Goal: Task Accomplishment & Management: Complete application form

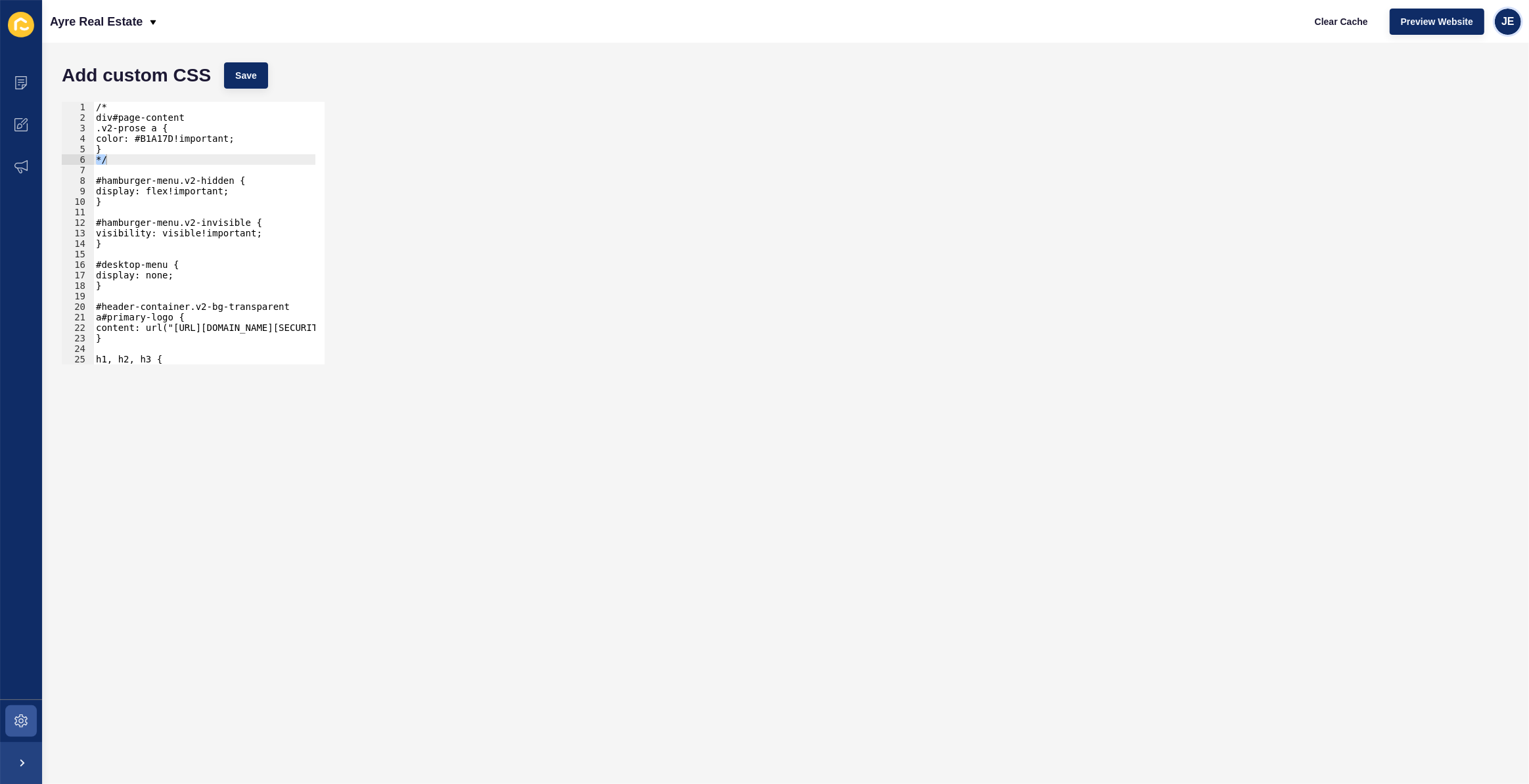
click at [1514, 15] on span "JE" at bounding box center [1508, 22] width 13 height 13
click at [1469, 103] on link "Logout" at bounding box center [1477, 108] width 96 height 29
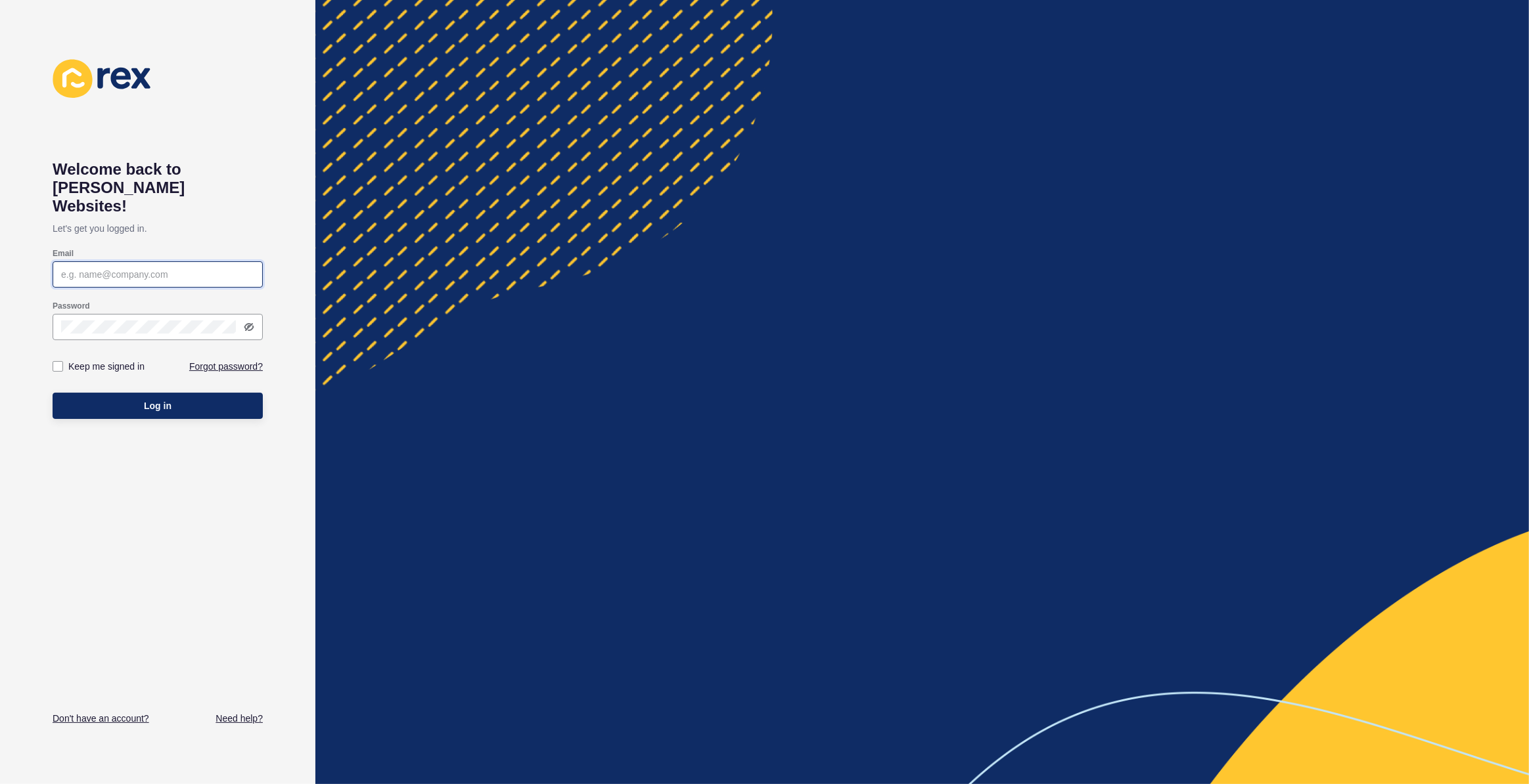
type input "[EMAIL_ADDRESS][PERSON_NAME][DOMAIN_NAME]"
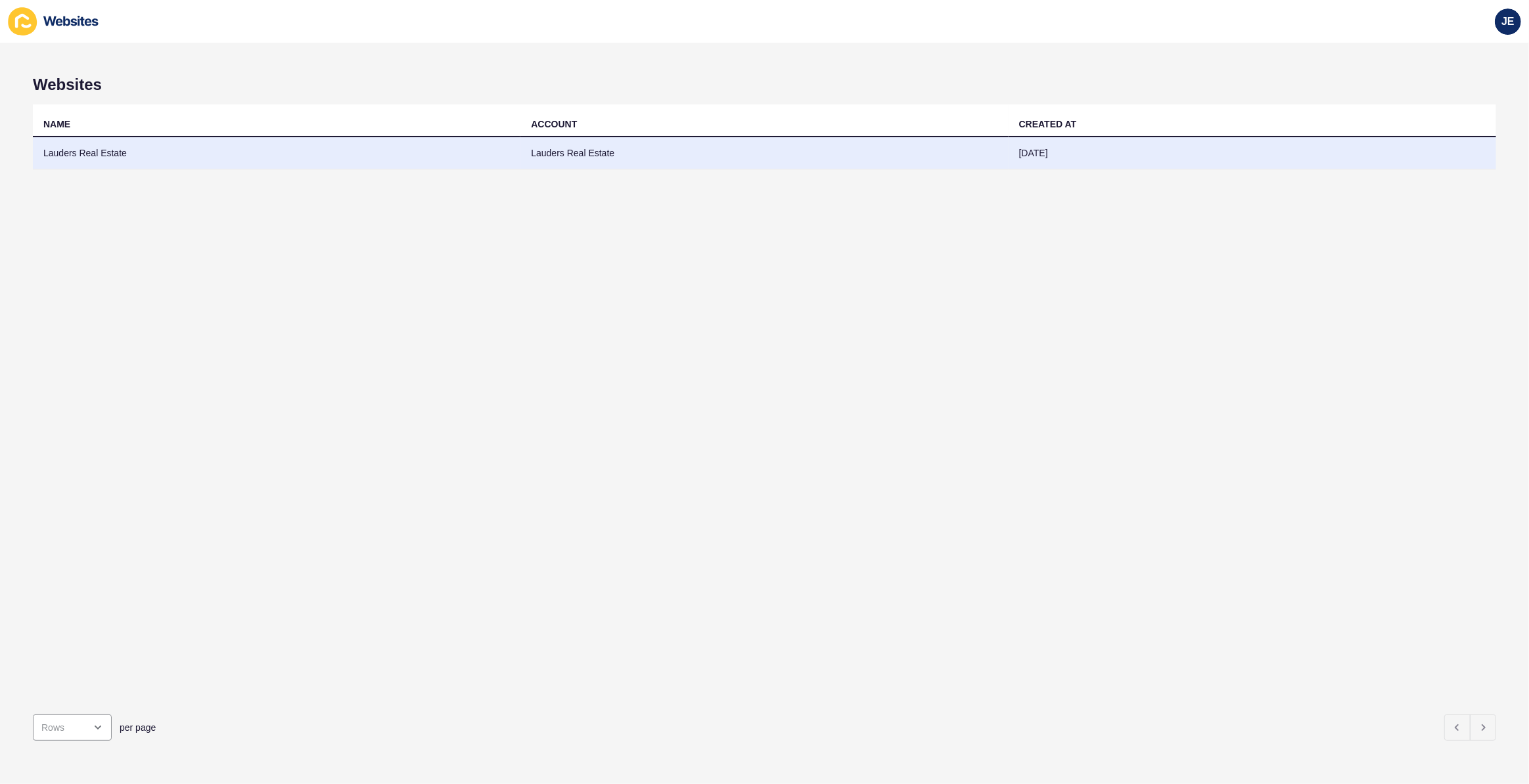
click at [121, 151] on td "Lauders Real Estate" at bounding box center [276, 154] width 487 height 32
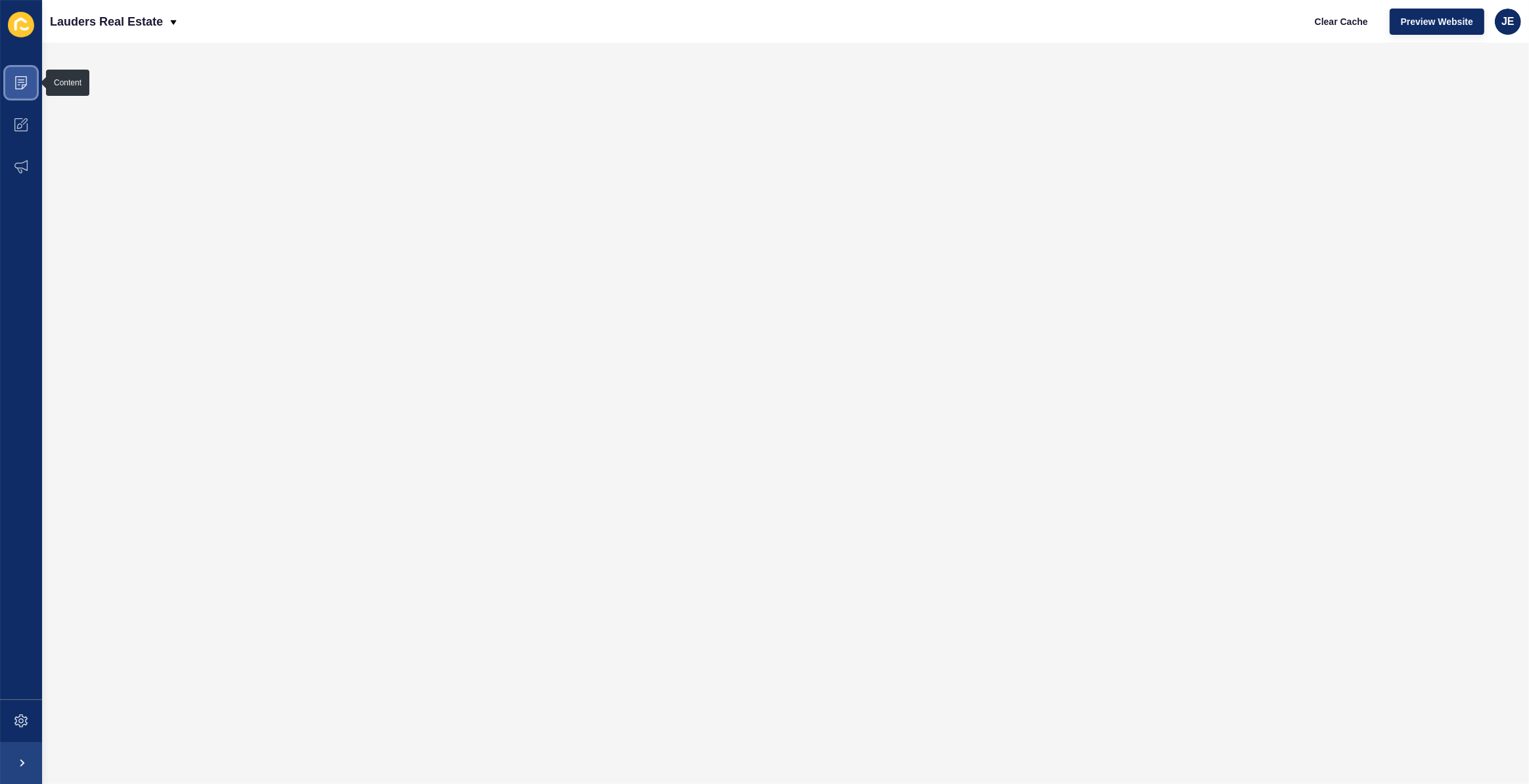
click at [24, 86] on icon at bounding box center [21, 83] width 13 height 13
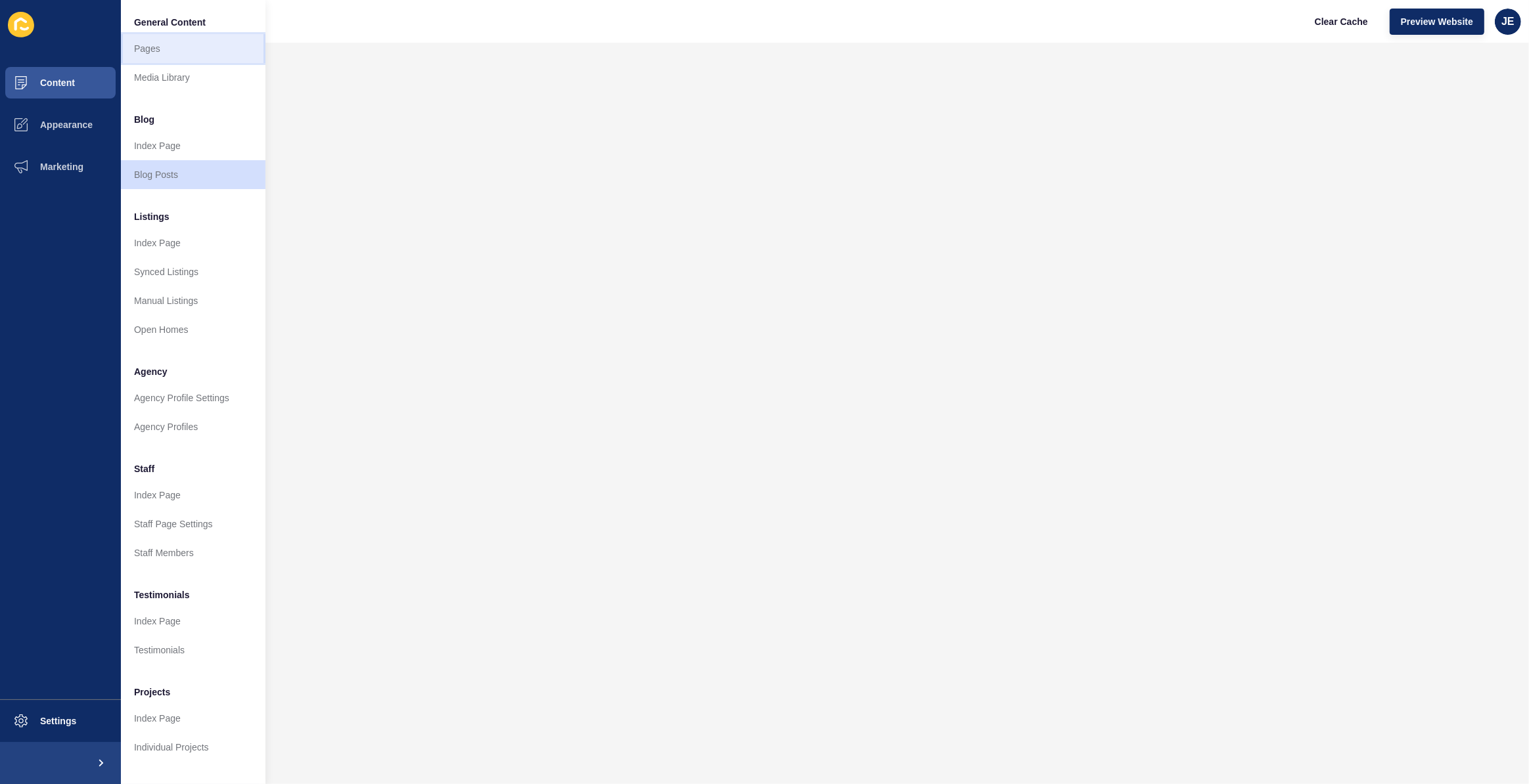
click at [150, 48] on link "Pages" at bounding box center [192, 48] width 144 height 29
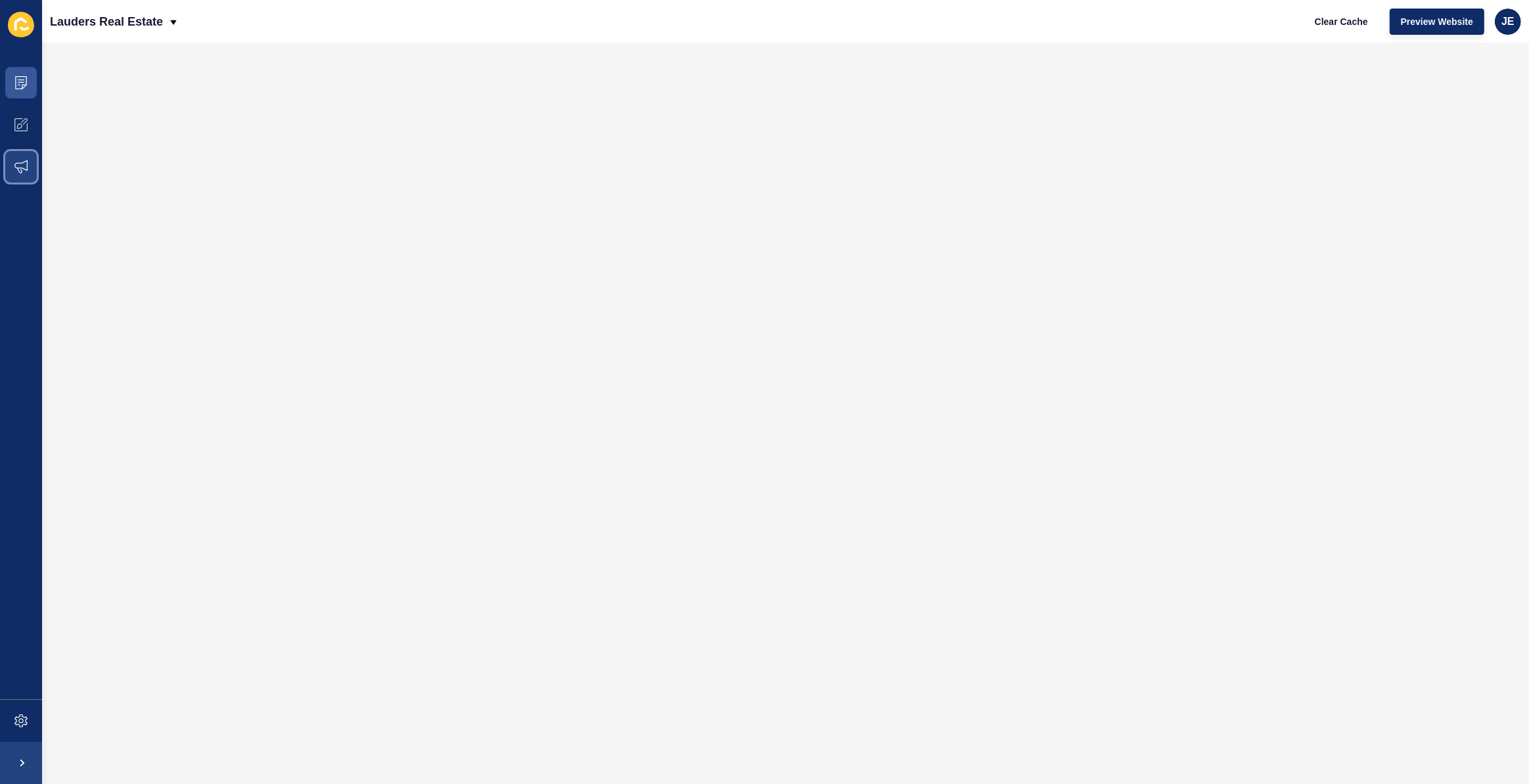
click at [21, 162] on icon at bounding box center [21, 167] width 13 height 13
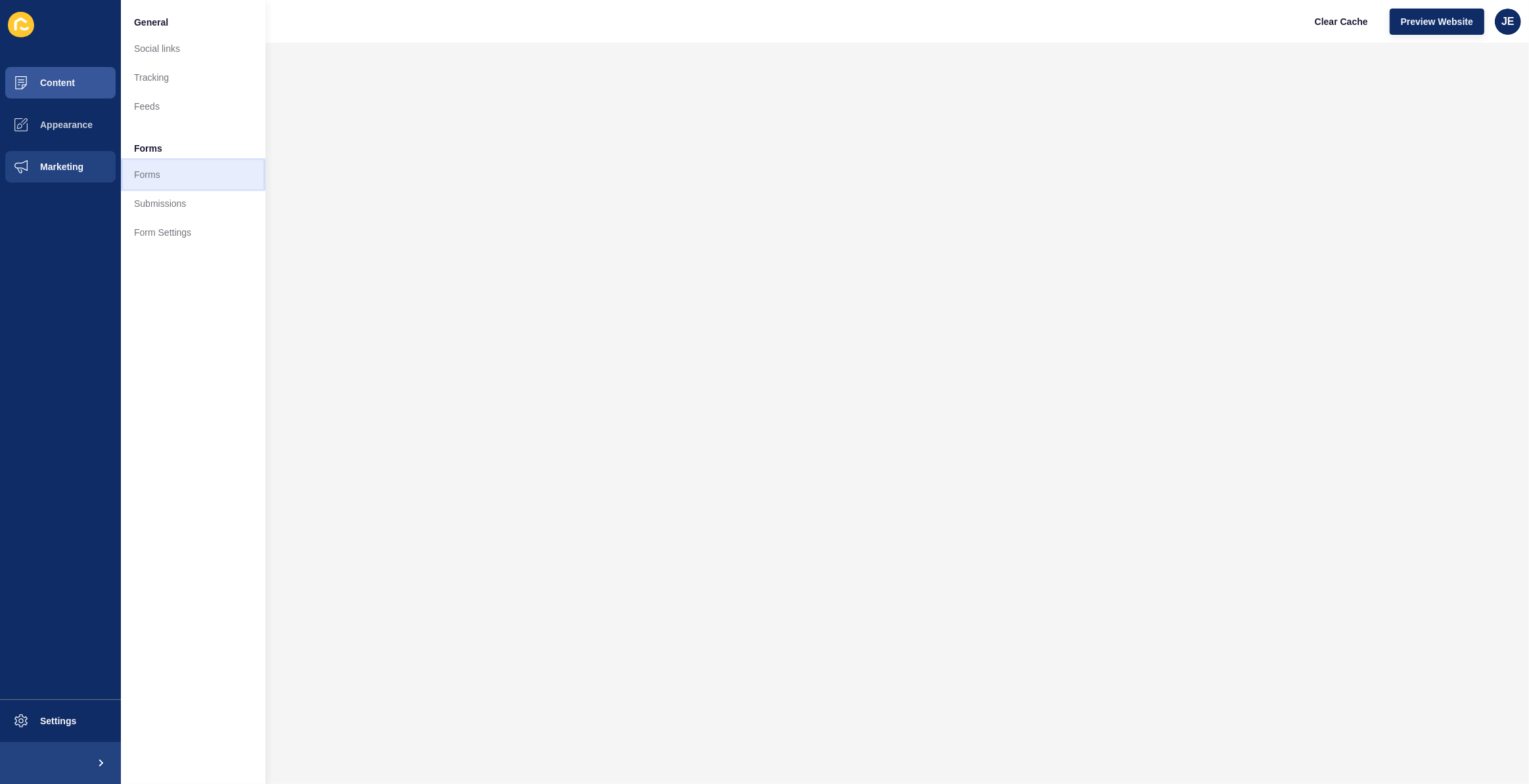
click at [151, 172] on link "Forms" at bounding box center [192, 174] width 144 height 29
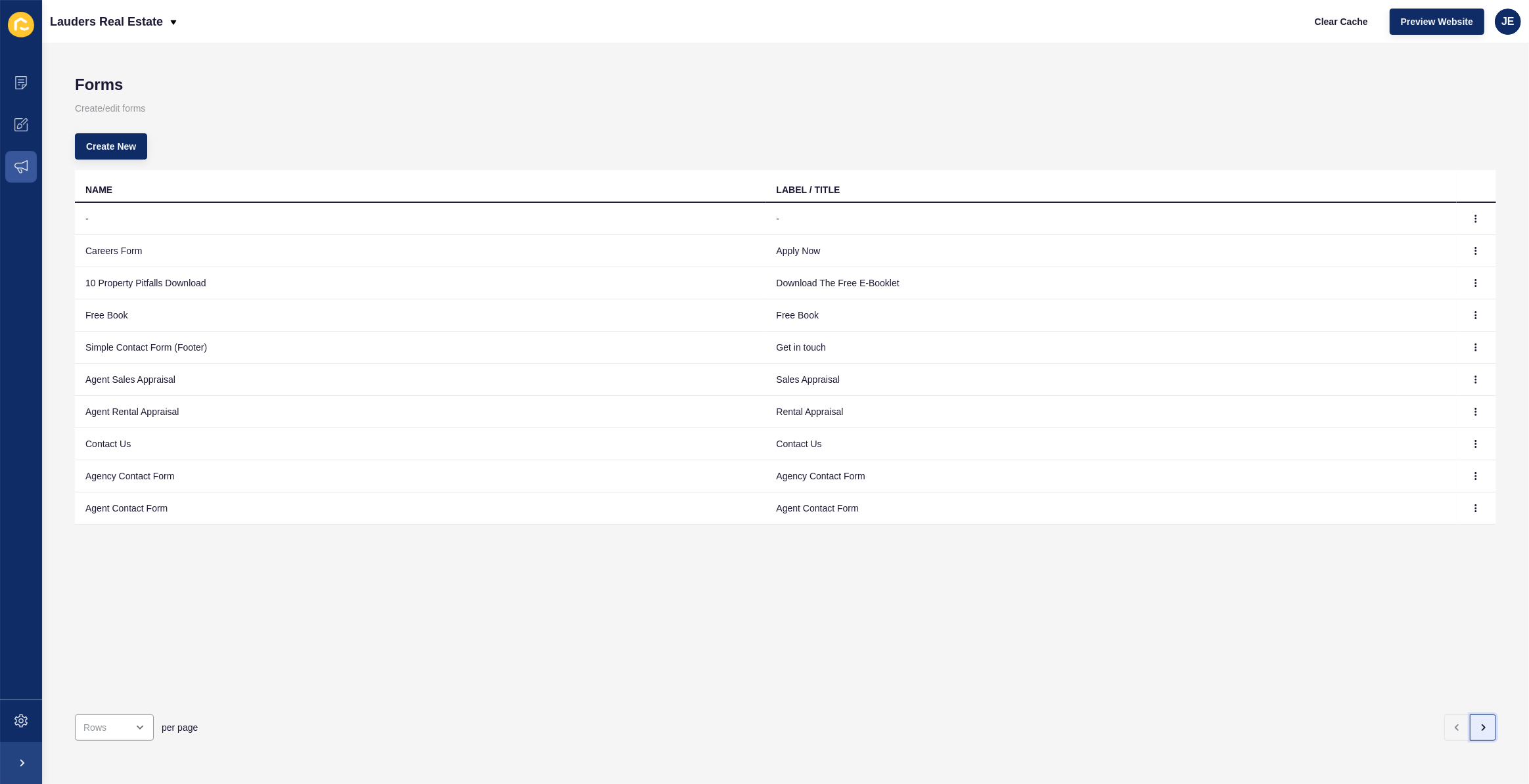
click at [1483, 726] on icon "button" at bounding box center [1484, 728] width 3 height 6
click at [1472, 441] on icon "button" at bounding box center [1476, 444] width 8 height 8
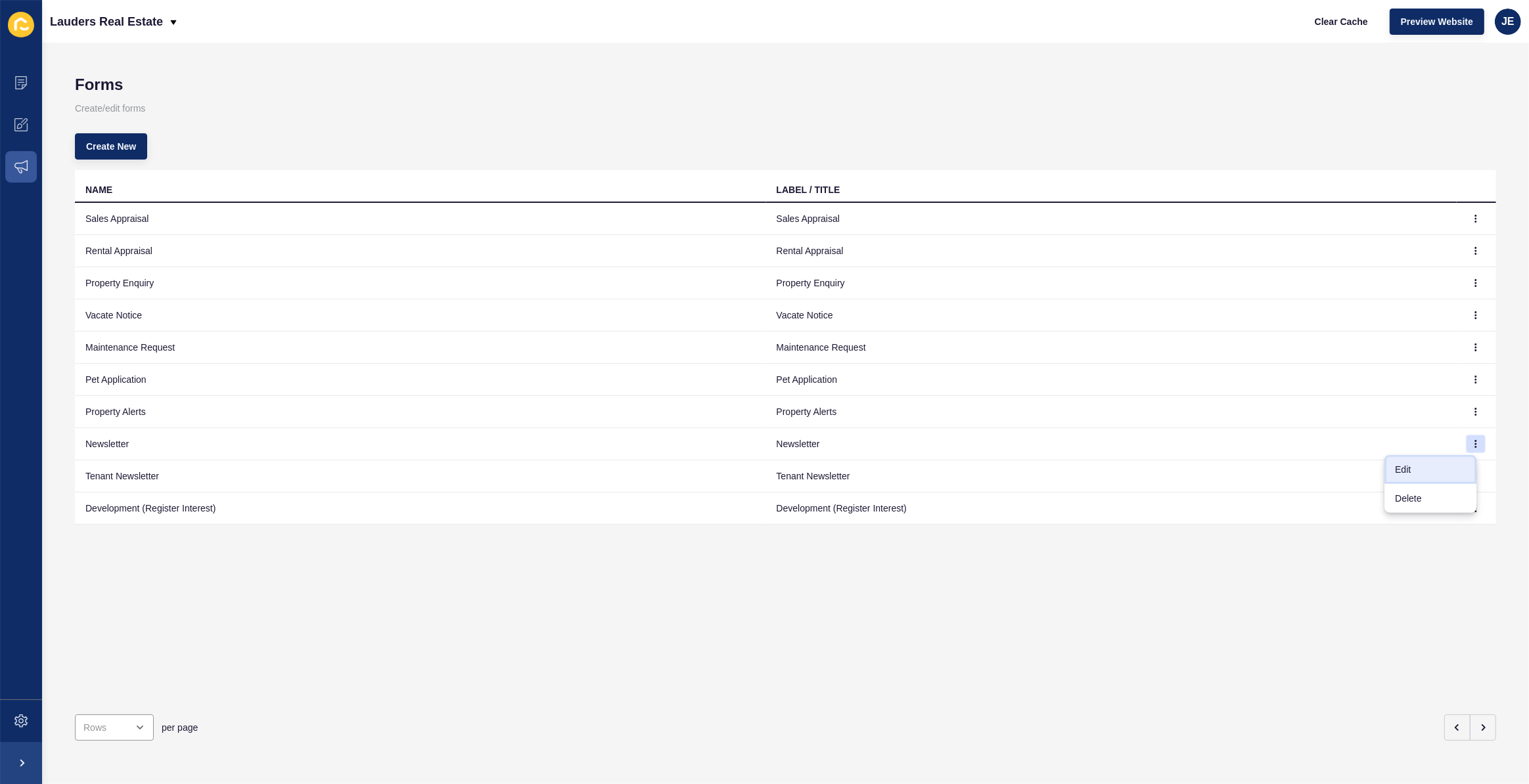
click at [1421, 464] on link "Edit" at bounding box center [1431, 469] width 92 height 29
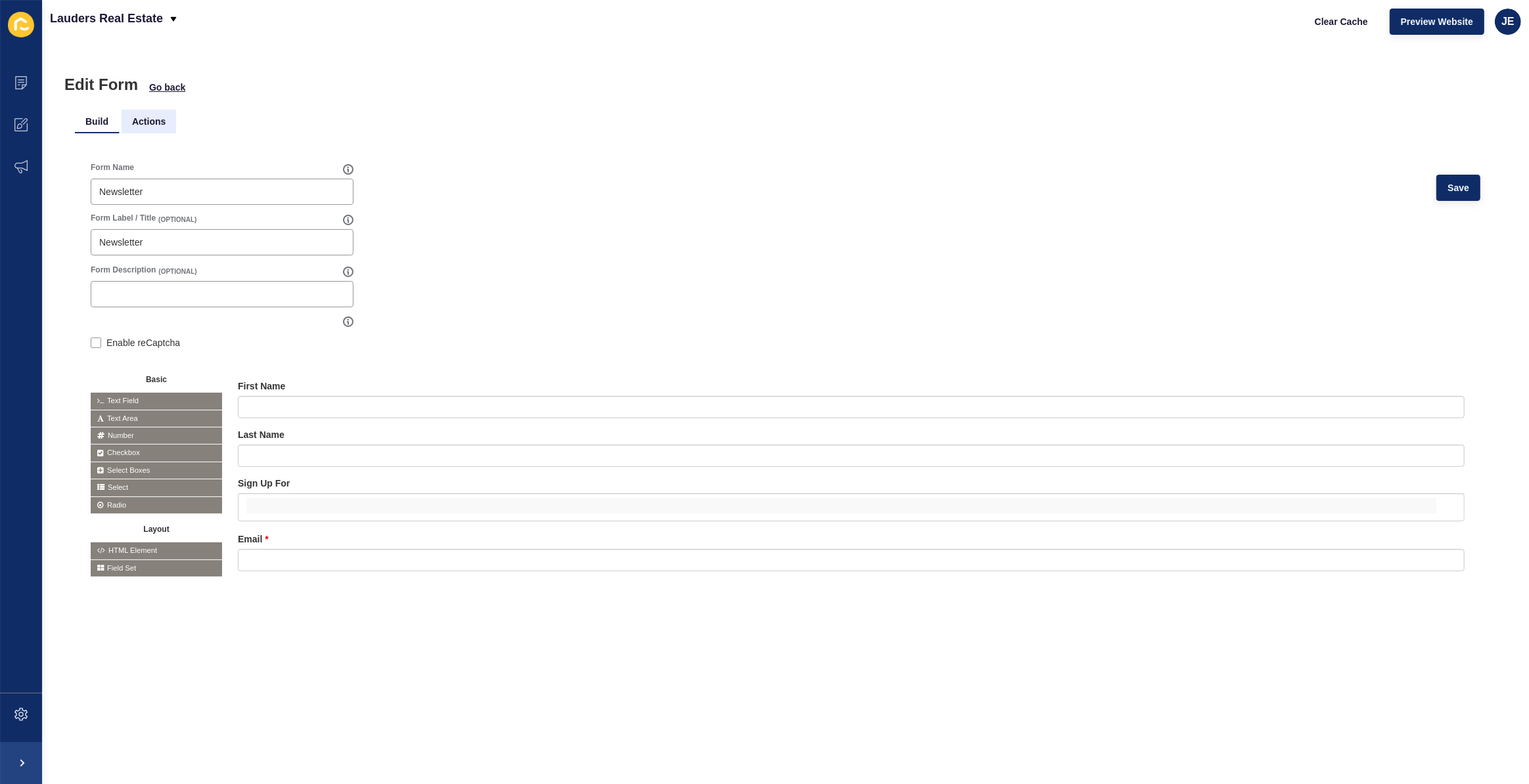
click at [166, 124] on li "Actions" at bounding box center [149, 121] width 55 height 24
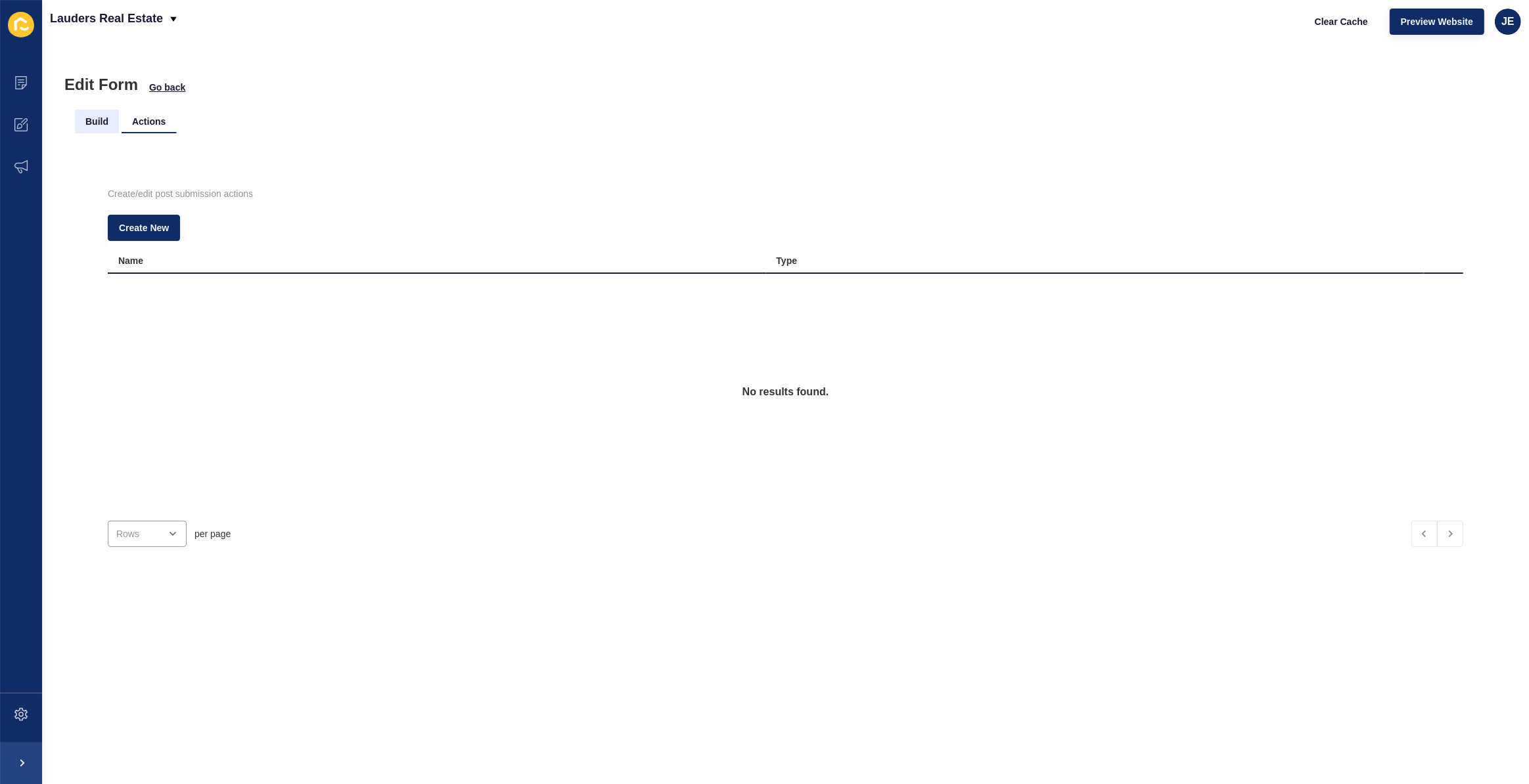
click at [100, 122] on li "Build" at bounding box center [96, 121] width 44 height 24
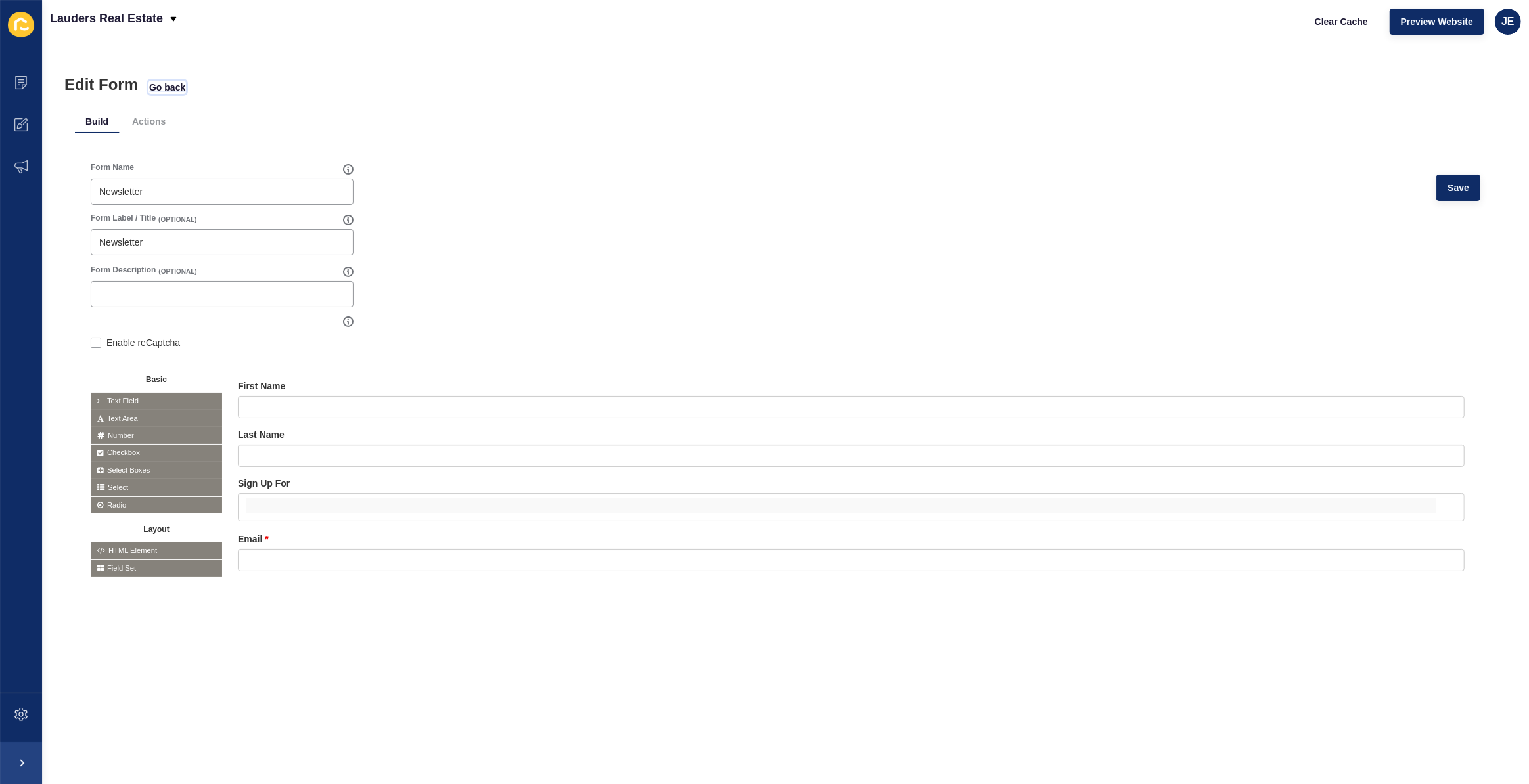
click at [177, 92] on span "Go back" at bounding box center [167, 88] width 36 height 13
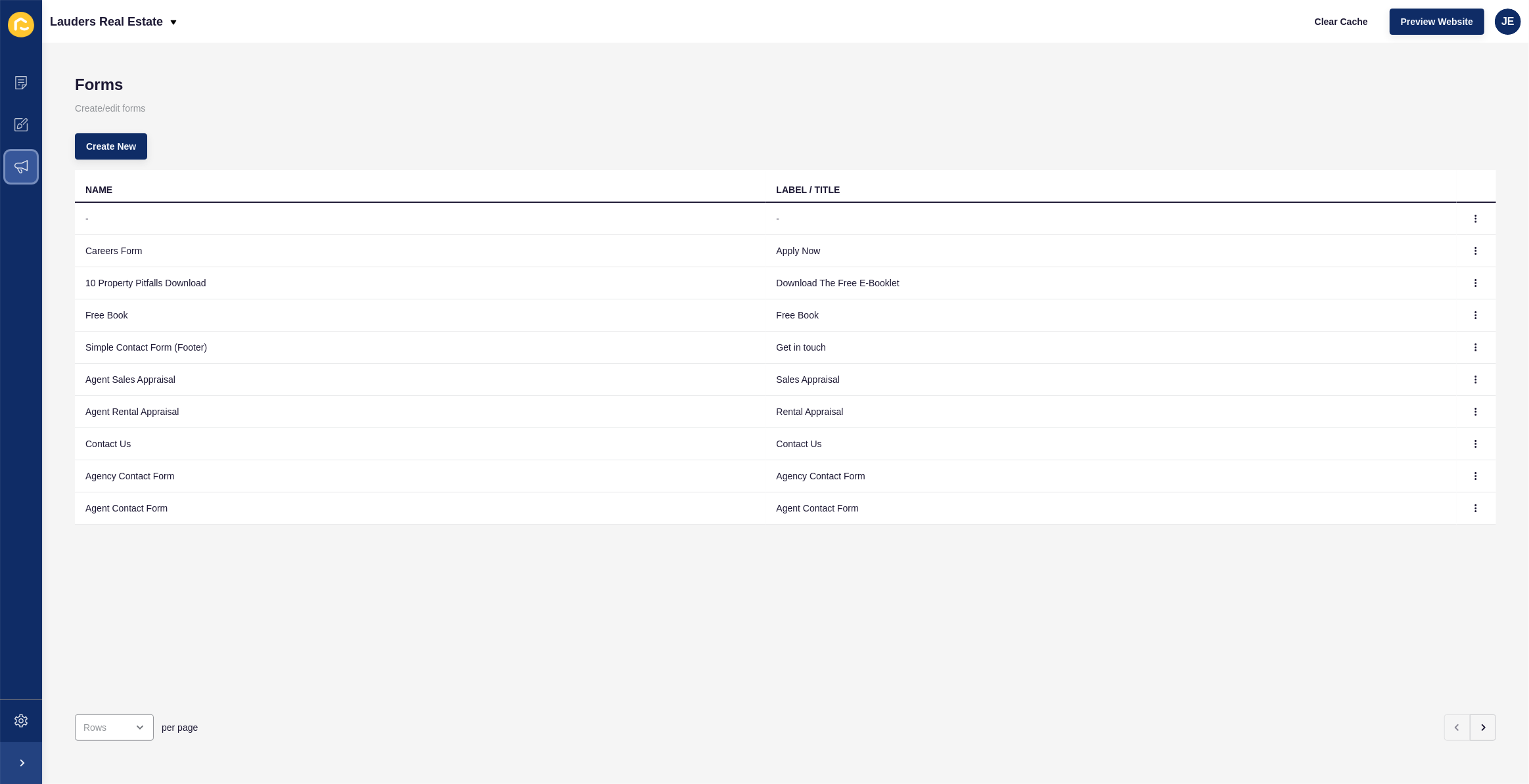
click at [27, 162] on span at bounding box center [21, 167] width 42 height 42
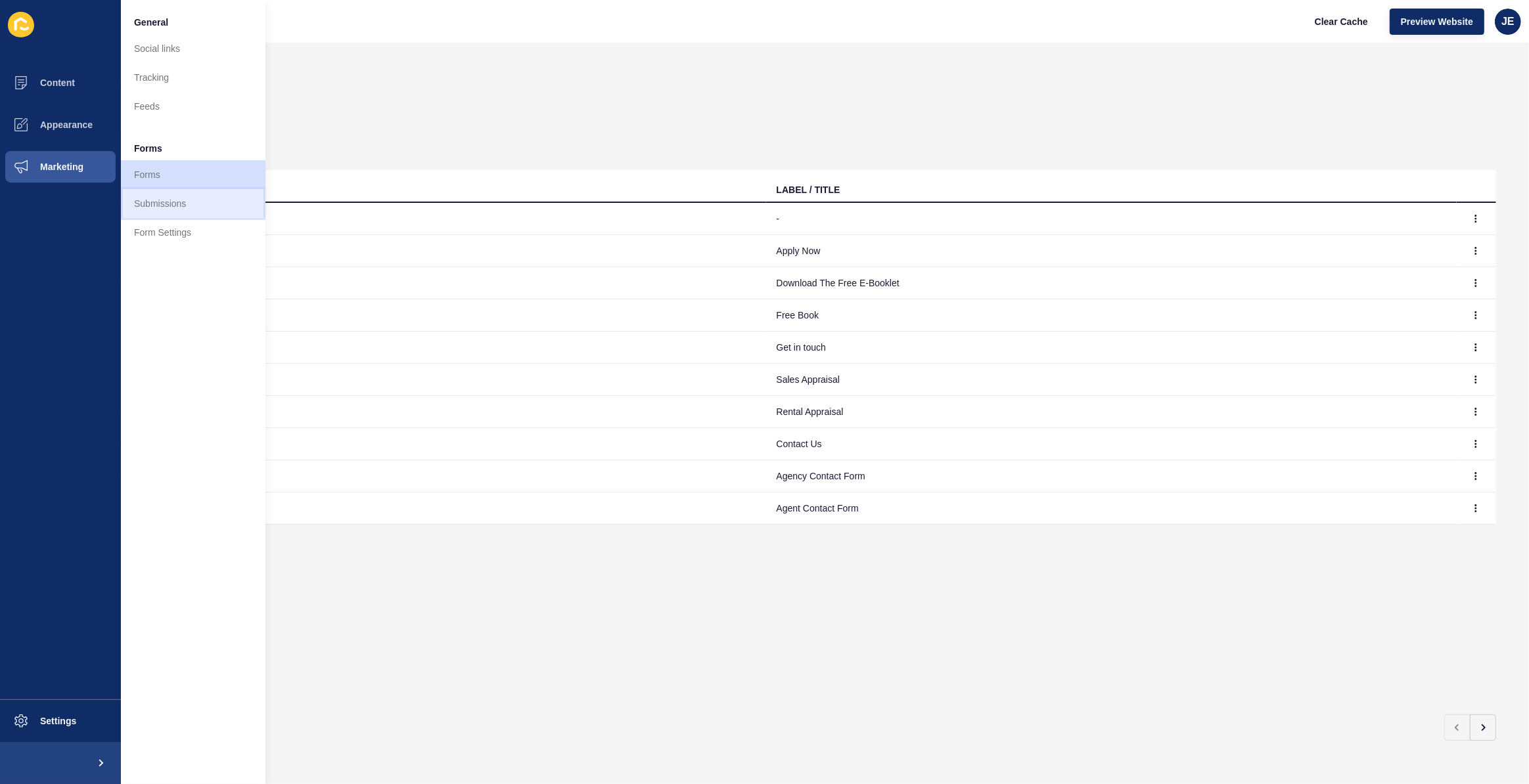
click at [165, 206] on link "Submissions" at bounding box center [192, 204] width 144 height 29
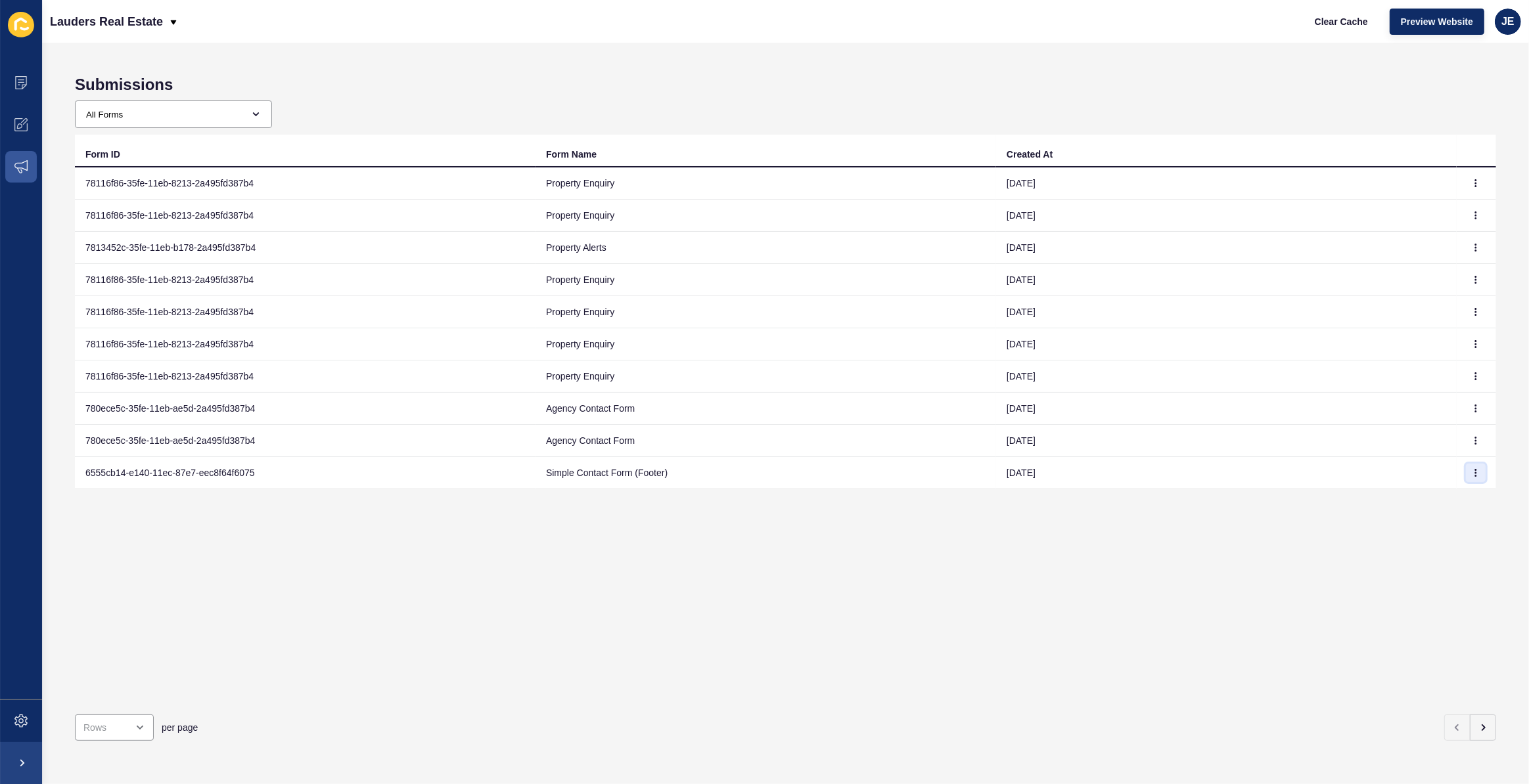
click at [1470, 476] on button "button" at bounding box center [1476, 473] width 20 height 19
click at [1439, 494] on link "View" at bounding box center [1431, 498] width 92 height 29
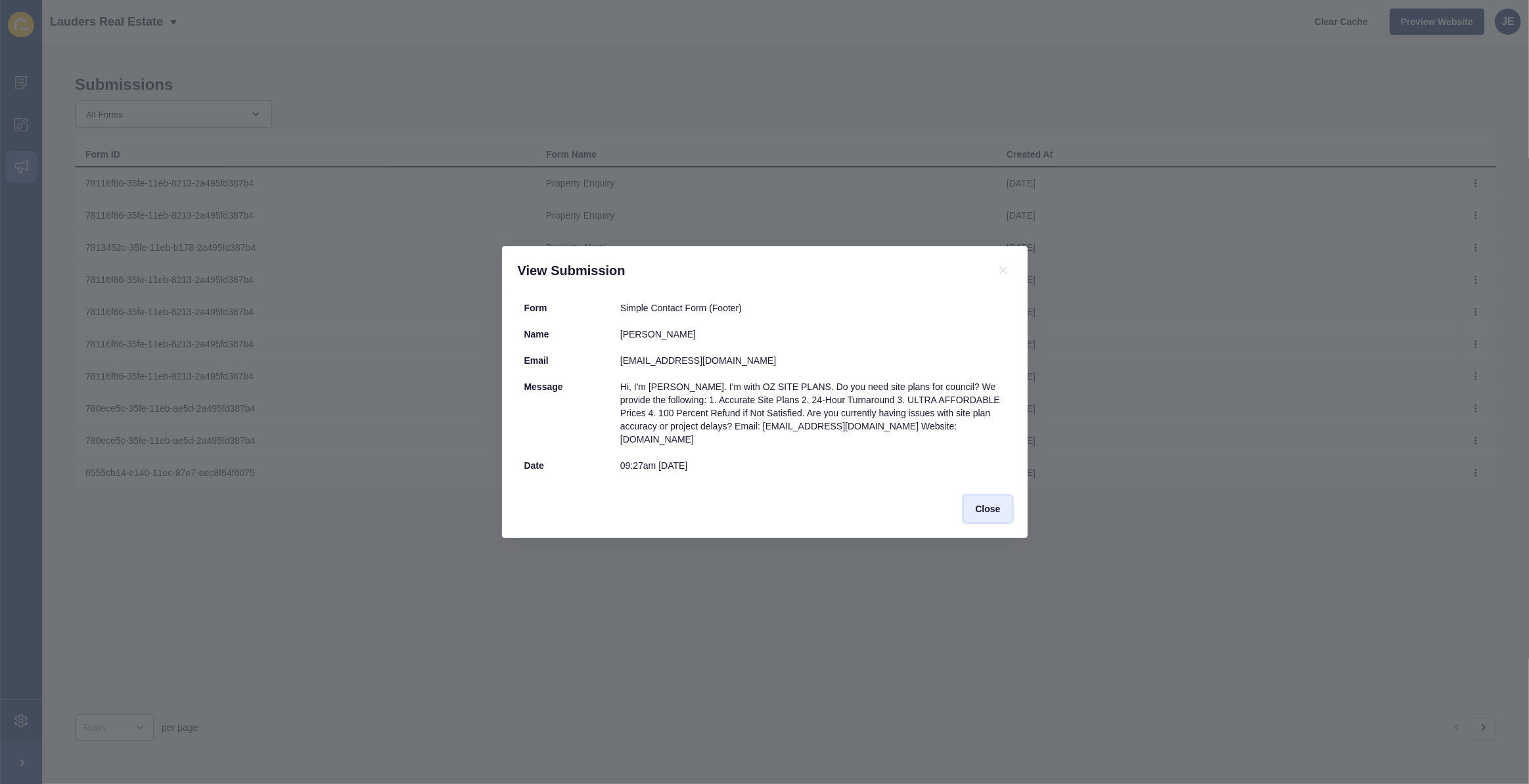
click at [994, 505] on span "Close" at bounding box center [988, 509] width 25 height 13
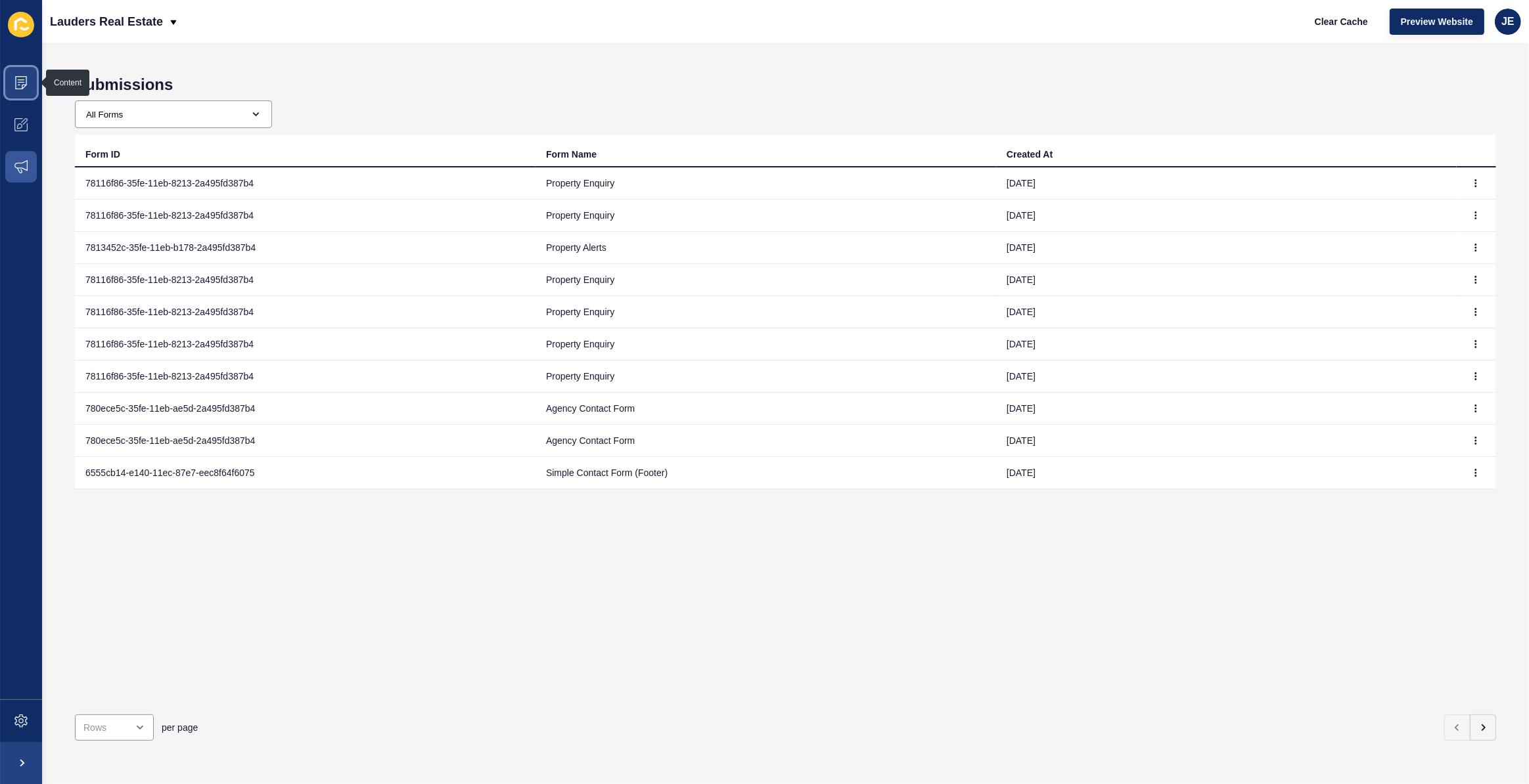
click at [19, 95] on span at bounding box center [21, 83] width 42 height 42
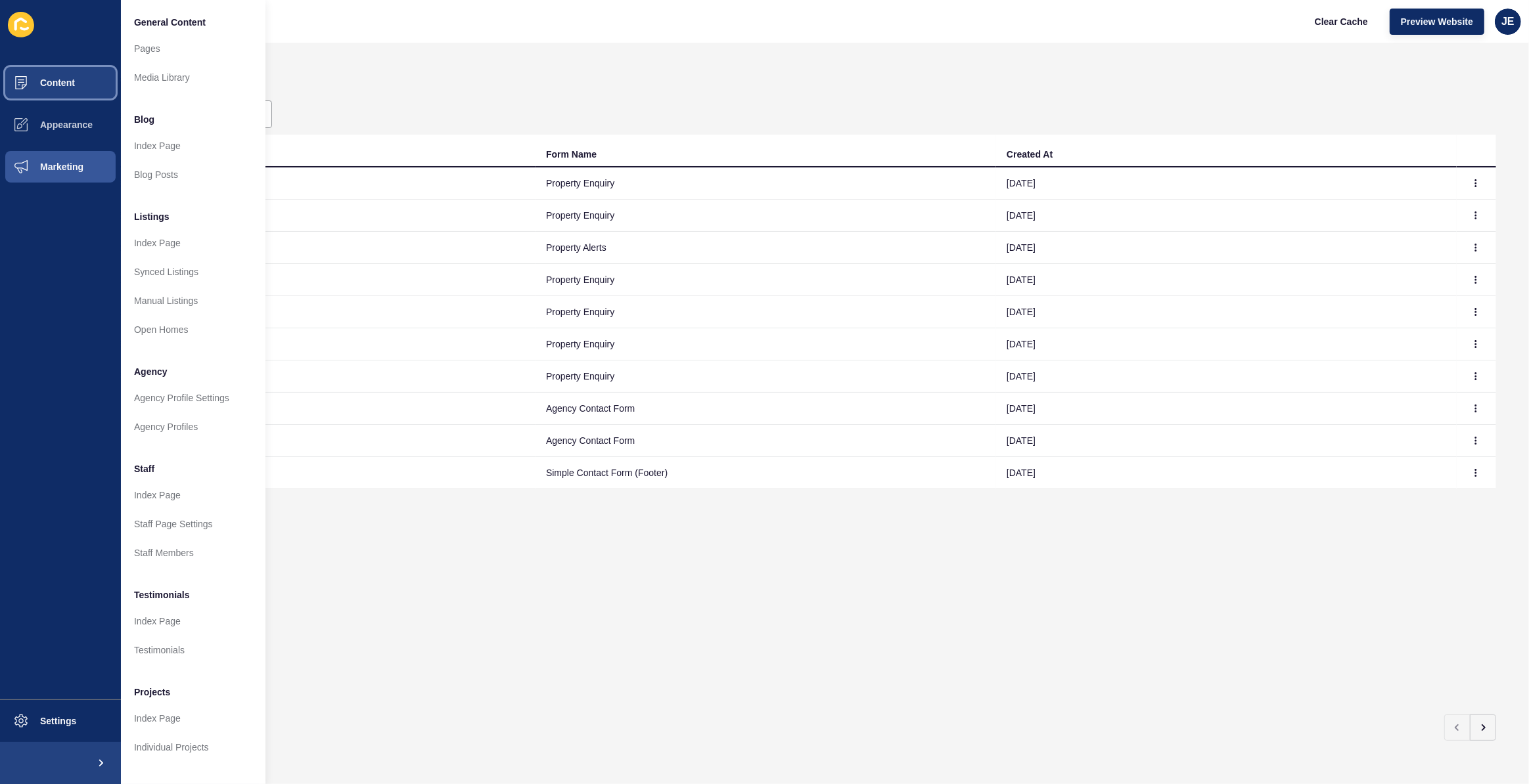
click at [35, 90] on span at bounding box center [21, 83] width 42 height 42
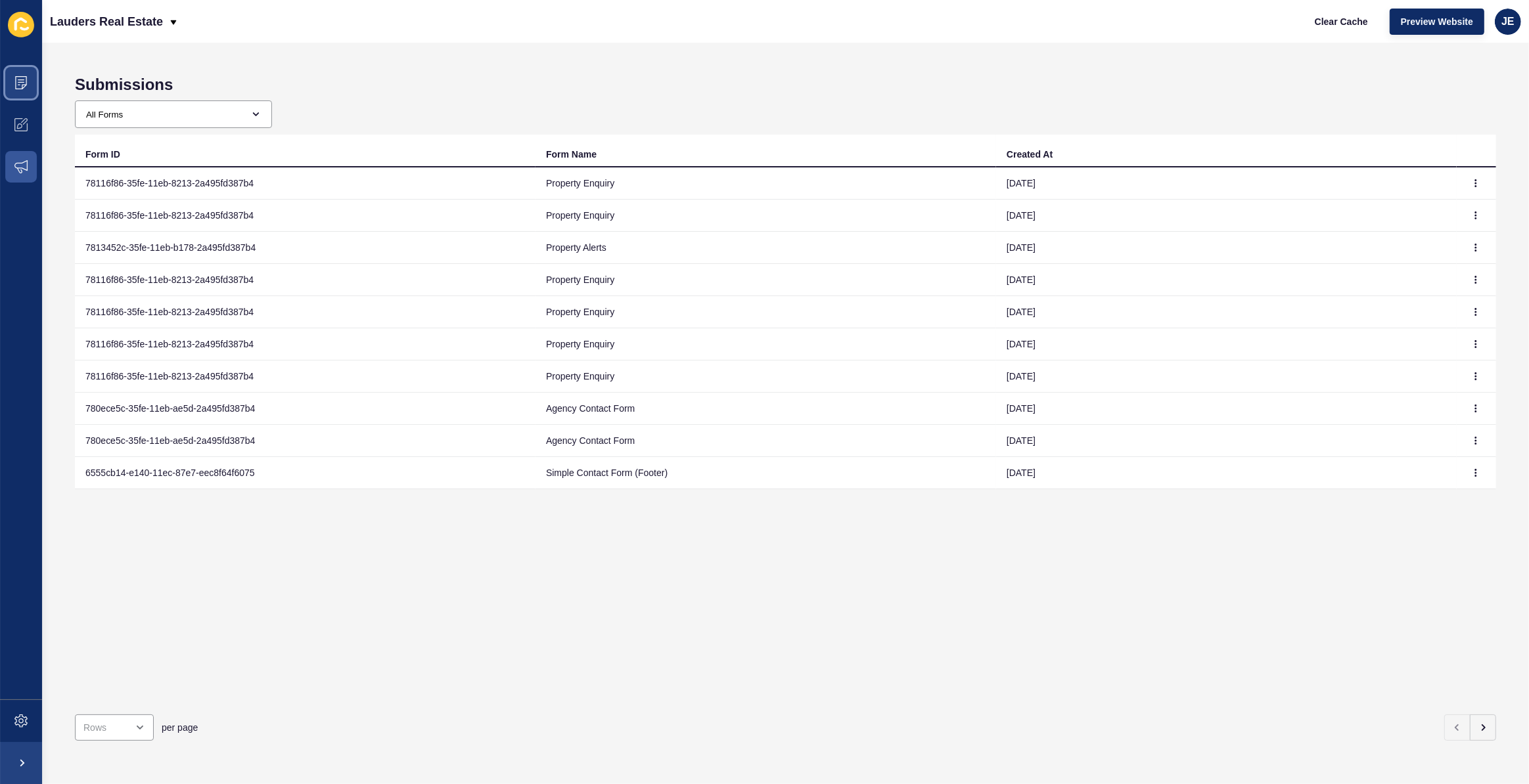
click at [21, 80] on icon at bounding box center [21, 83] width 13 height 13
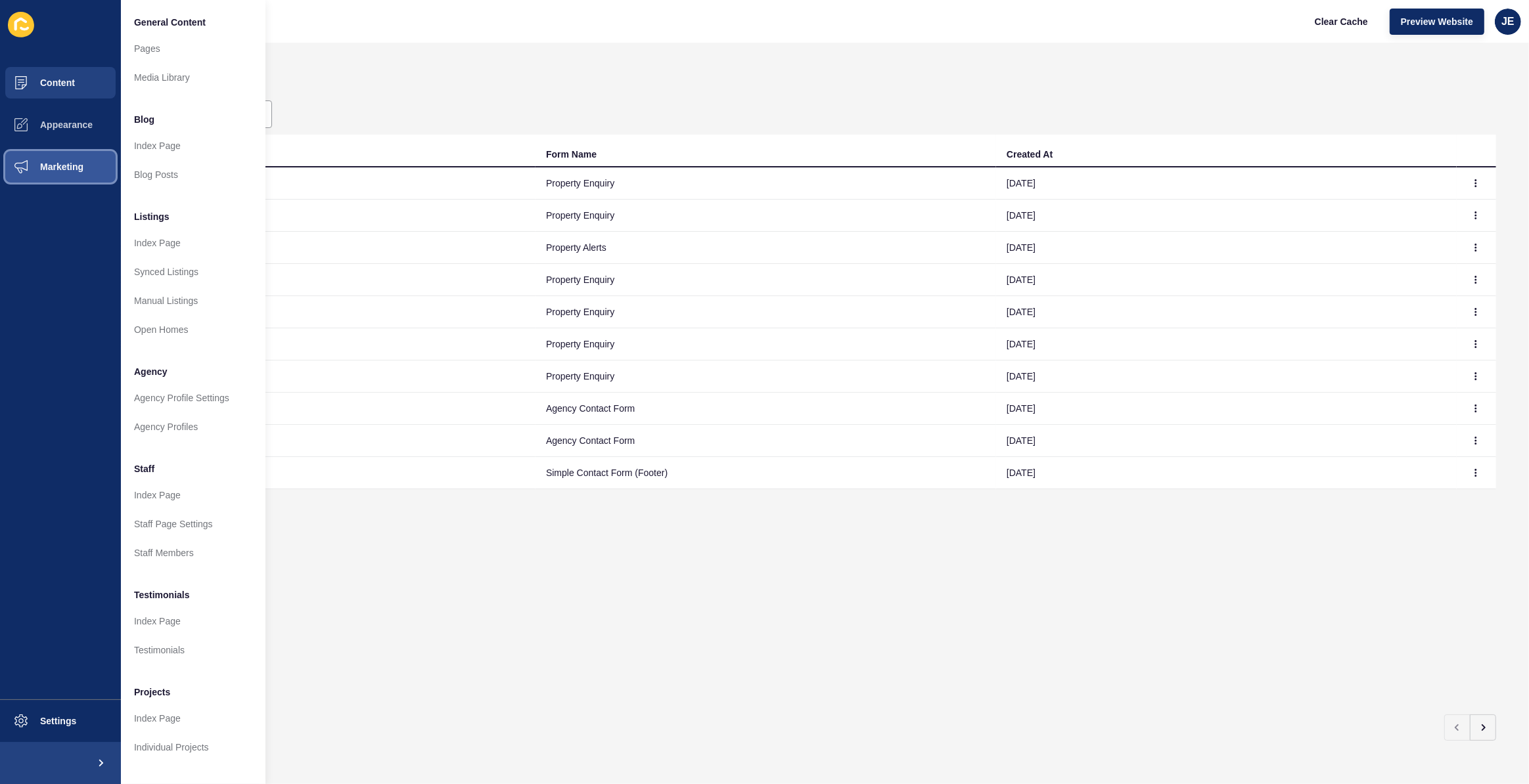
click at [59, 172] on span "Marketing" at bounding box center [41, 167] width 86 height 10
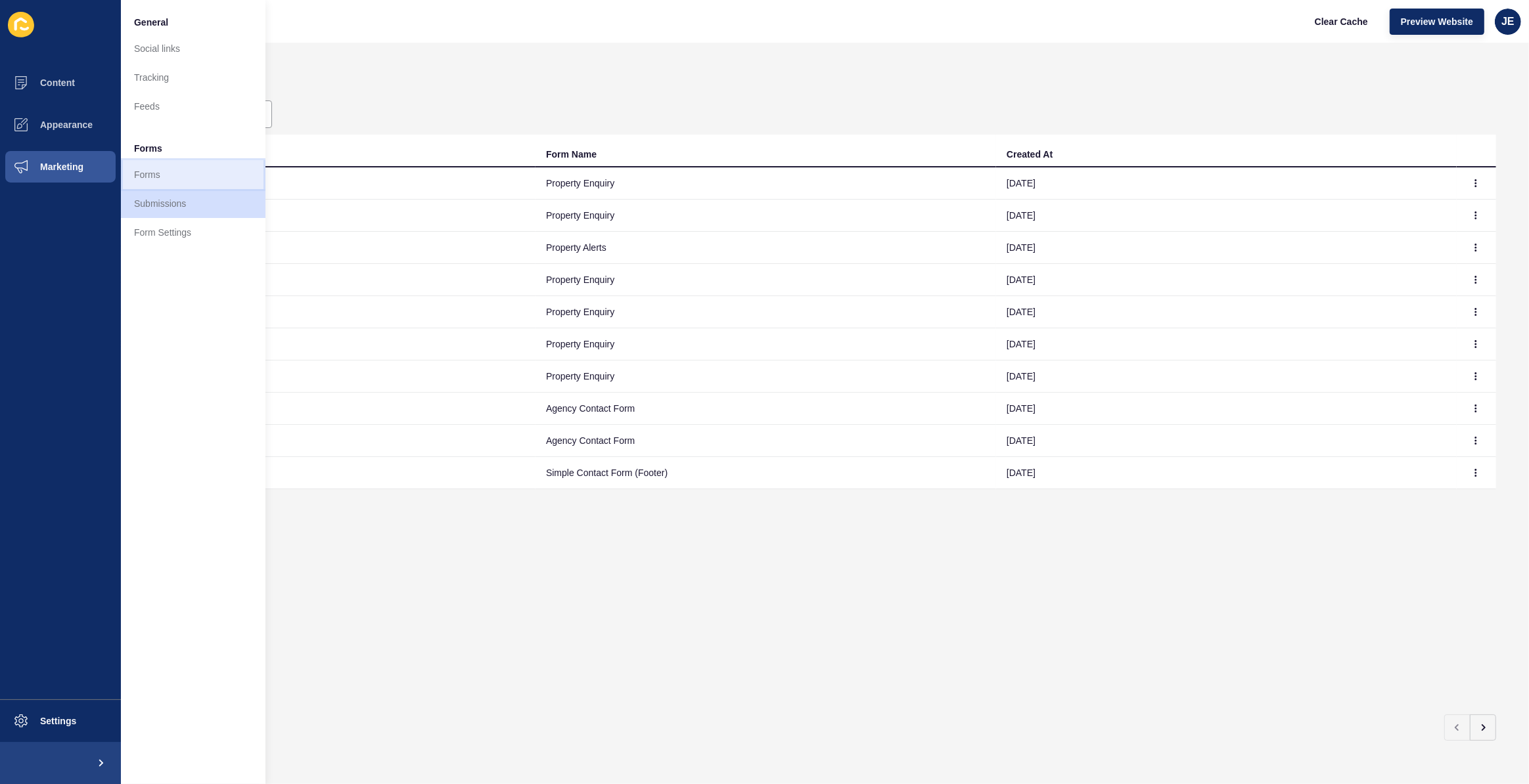
click at [163, 181] on link "Forms" at bounding box center [192, 174] width 144 height 29
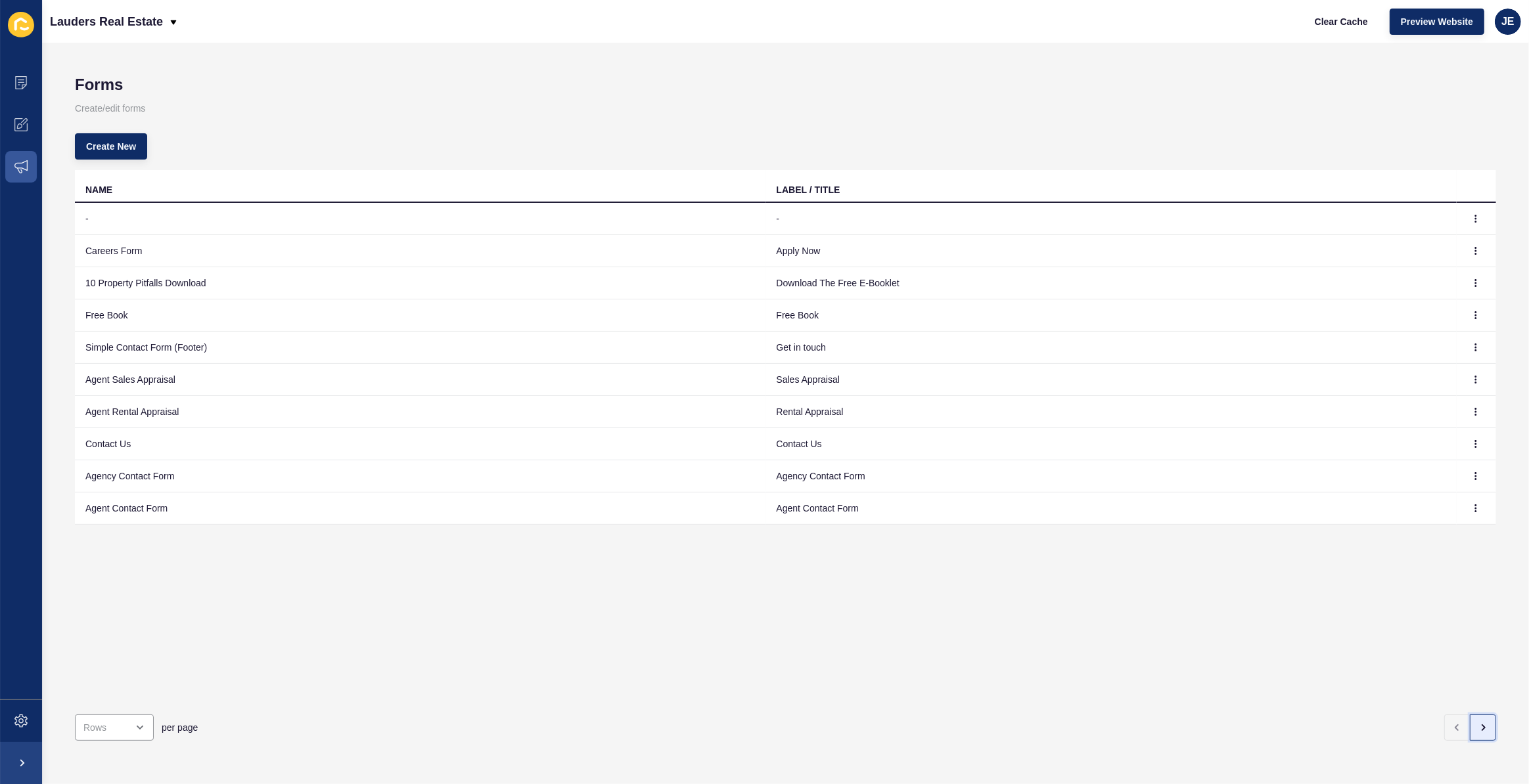
click at [1474, 715] on button "button" at bounding box center [1484, 728] width 26 height 26
click at [1467, 443] on button "button" at bounding box center [1476, 445] width 20 height 19
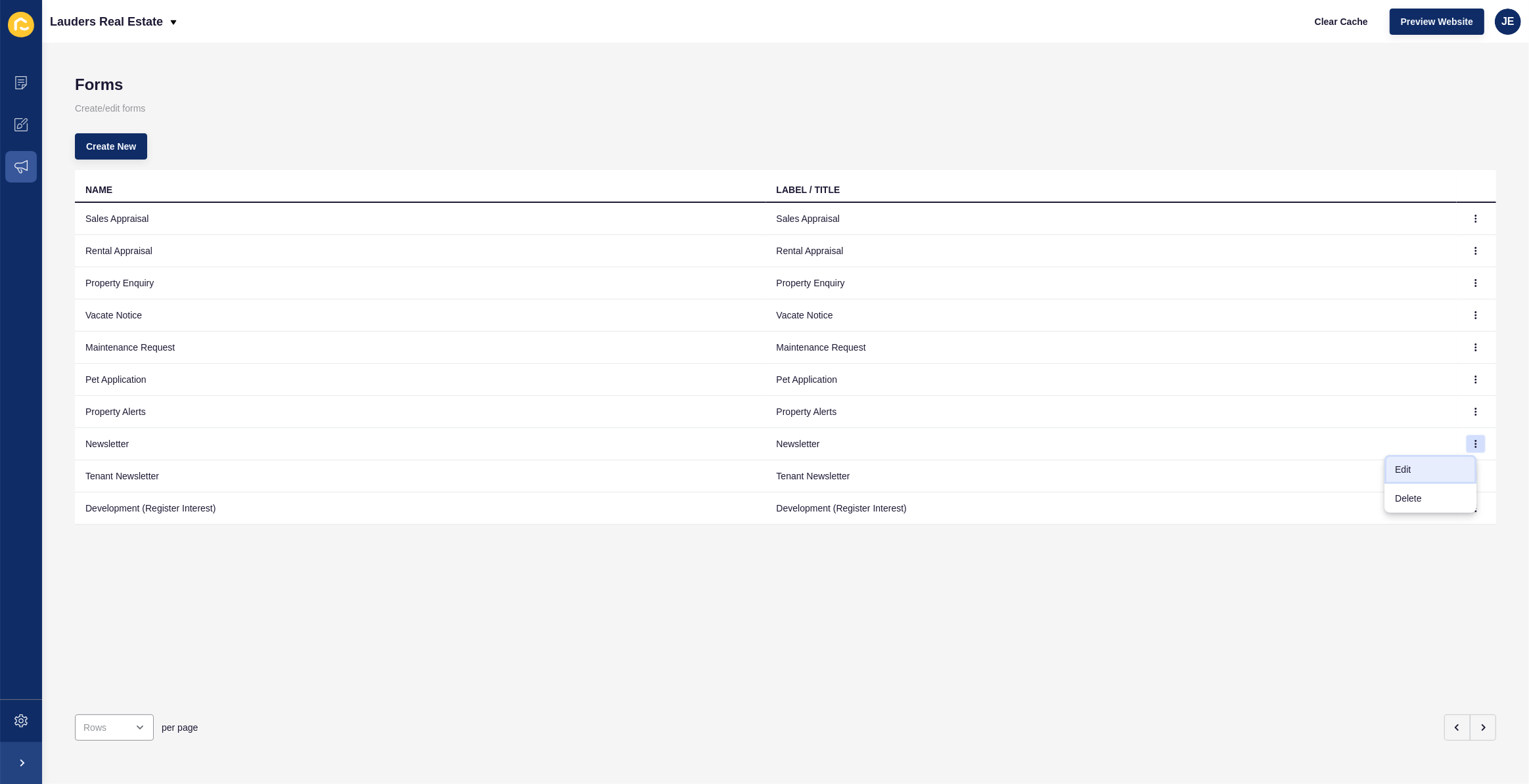
click at [1446, 463] on link "Edit" at bounding box center [1431, 469] width 92 height 29
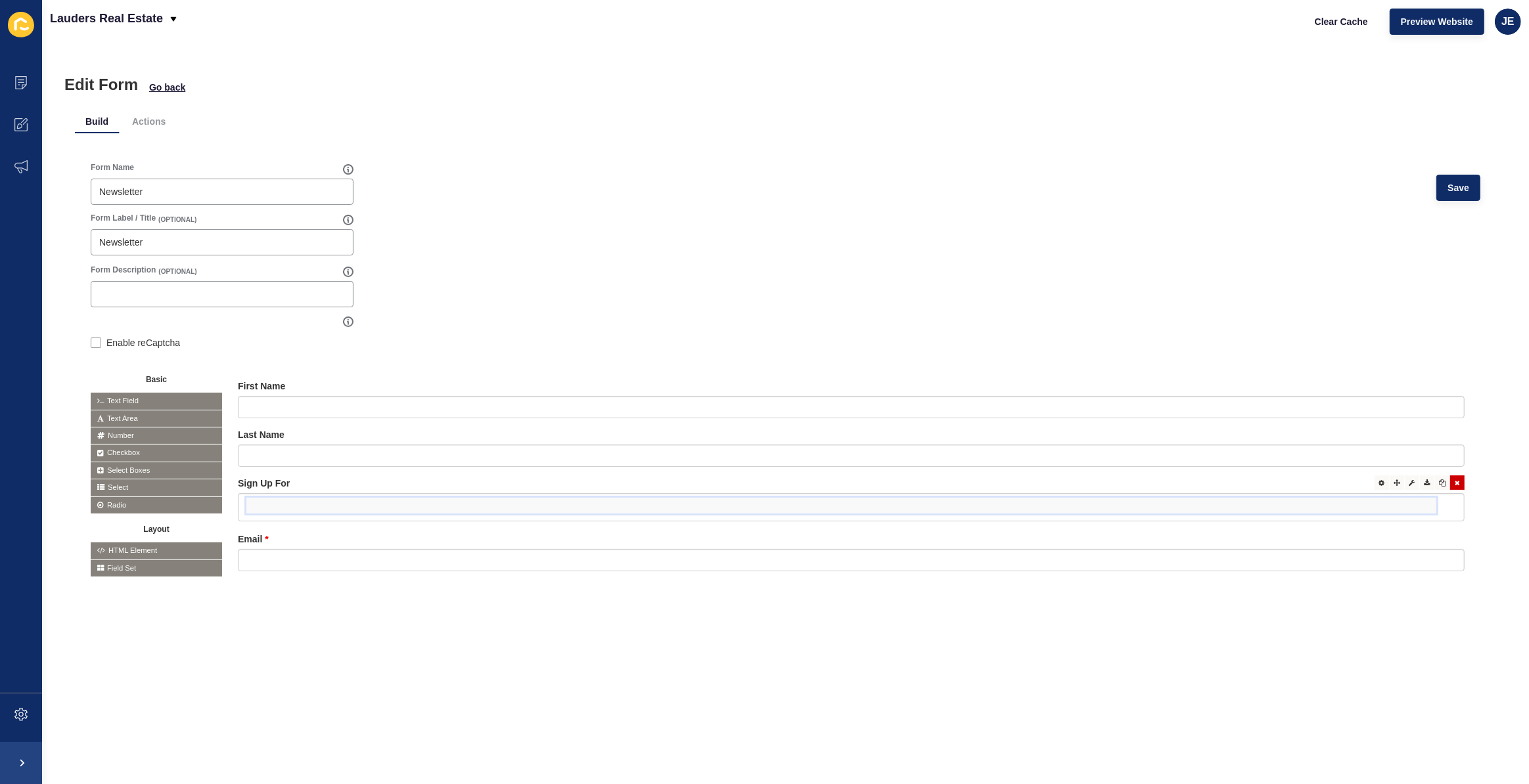
click at [313, 509] on input "false" at bounding box center [841, 506] width 1191 height 16
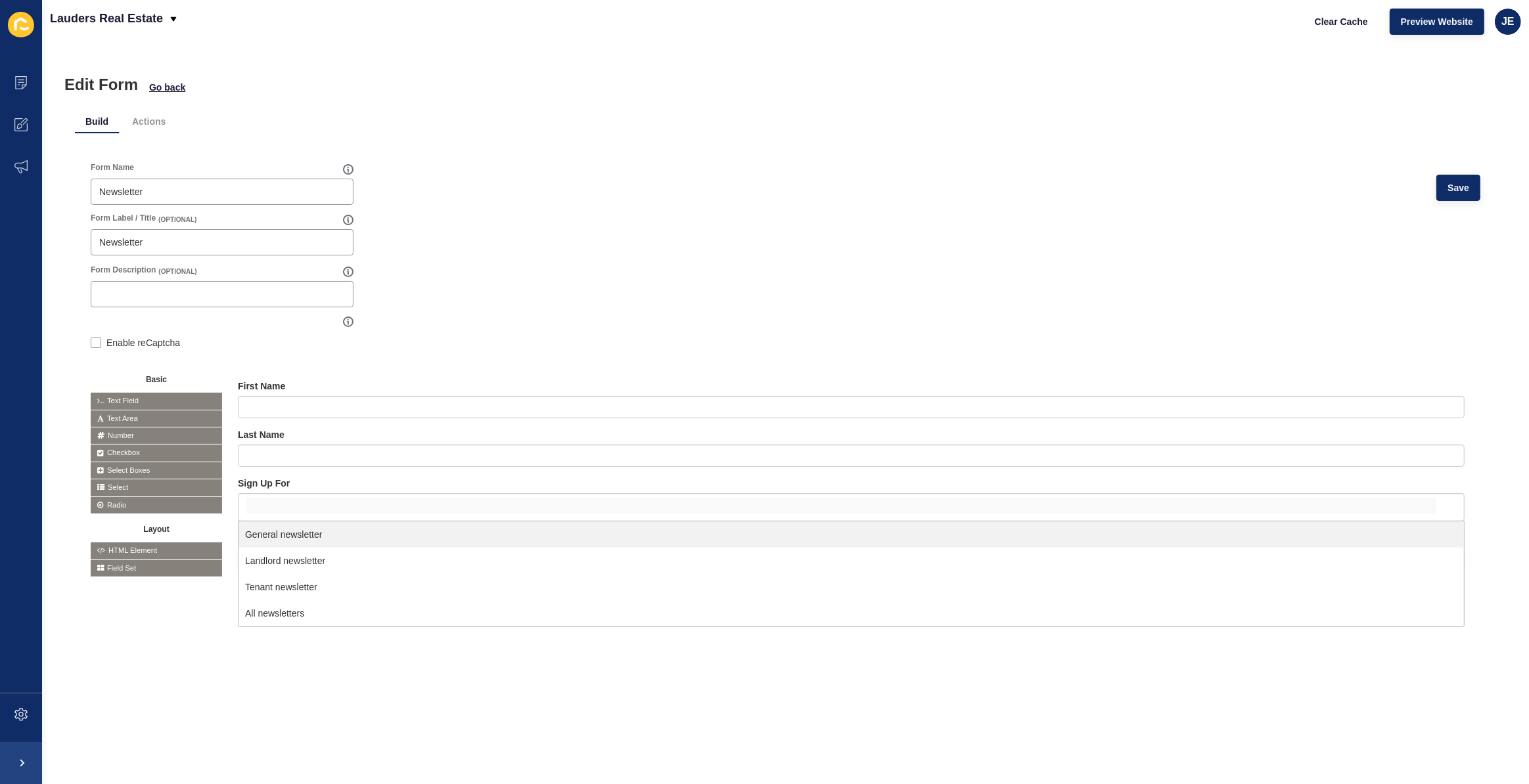
click at [1081, 274] on form "Form Name Newsletter Save Form Label / Title (OPTIONAL) Newsletter Form Descrip…" at bounding box center [785, 383] width 1390 height 442
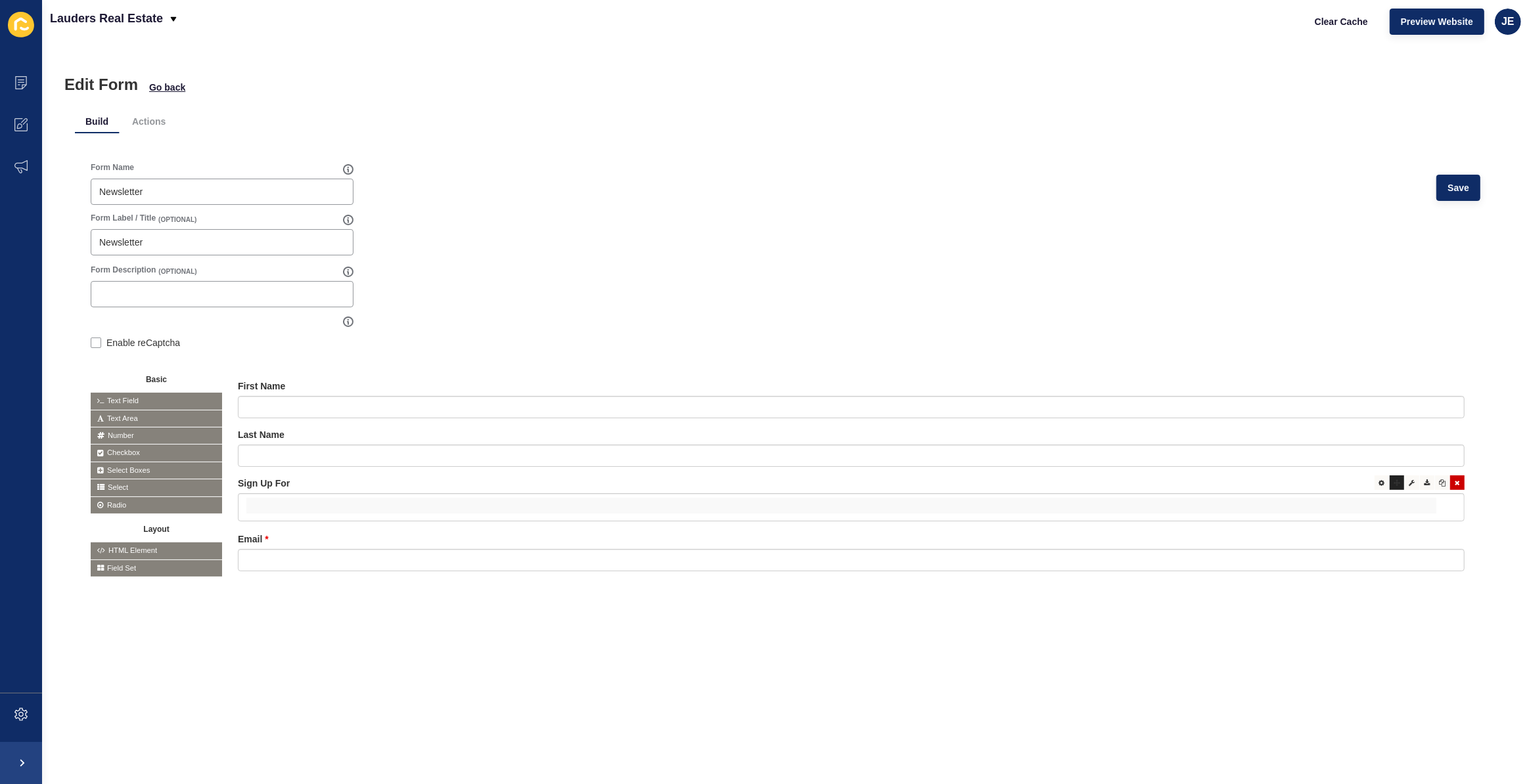
click at [1394, 484] on icon at bounding box center [1397, 482] width 7 height 7
click at [1379, 485] on icon at bounding box center [1382, 482] width 6 height 7
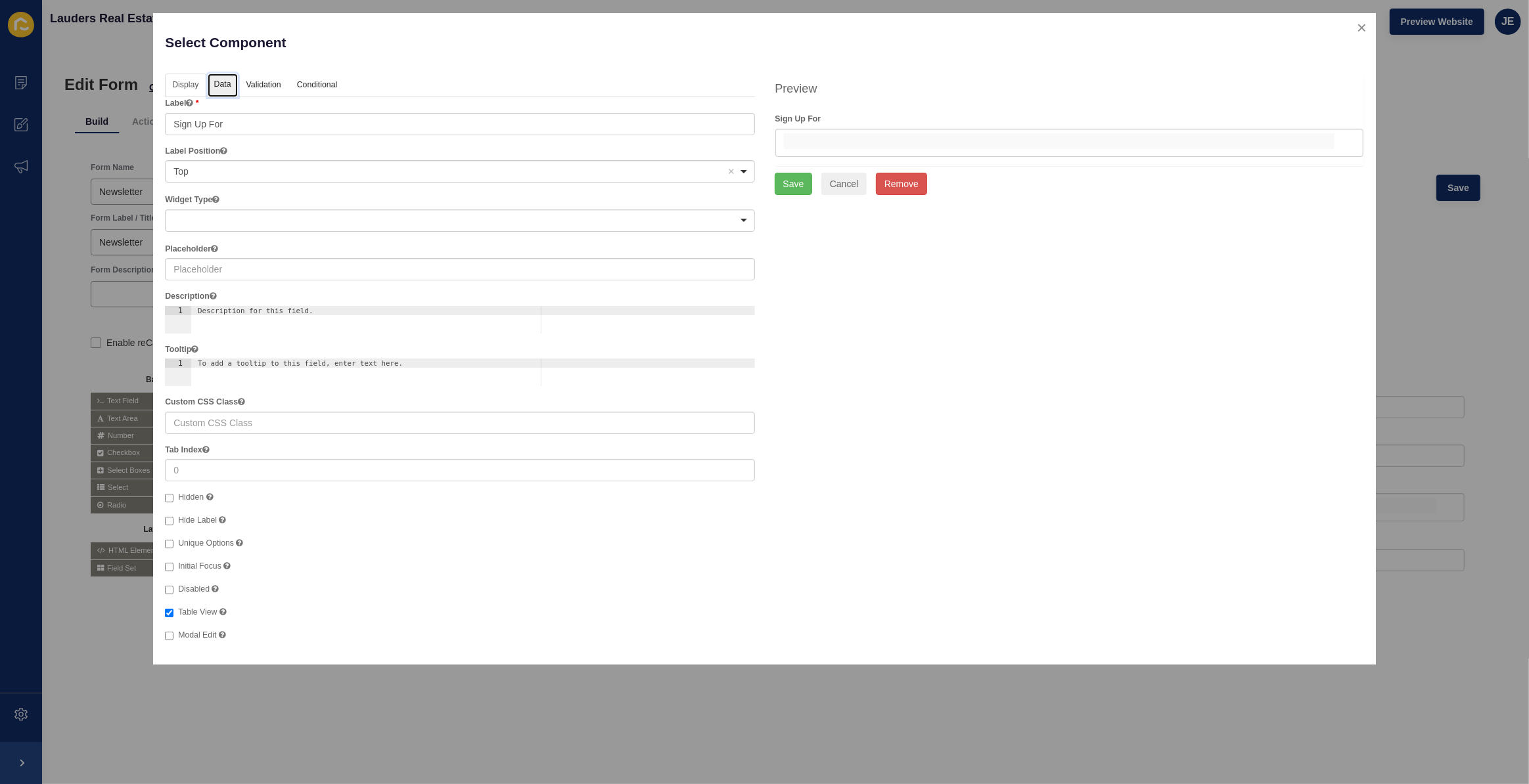
click at [217, 77] on link "Data" at bounding box center [222, 86] width 30 height 24
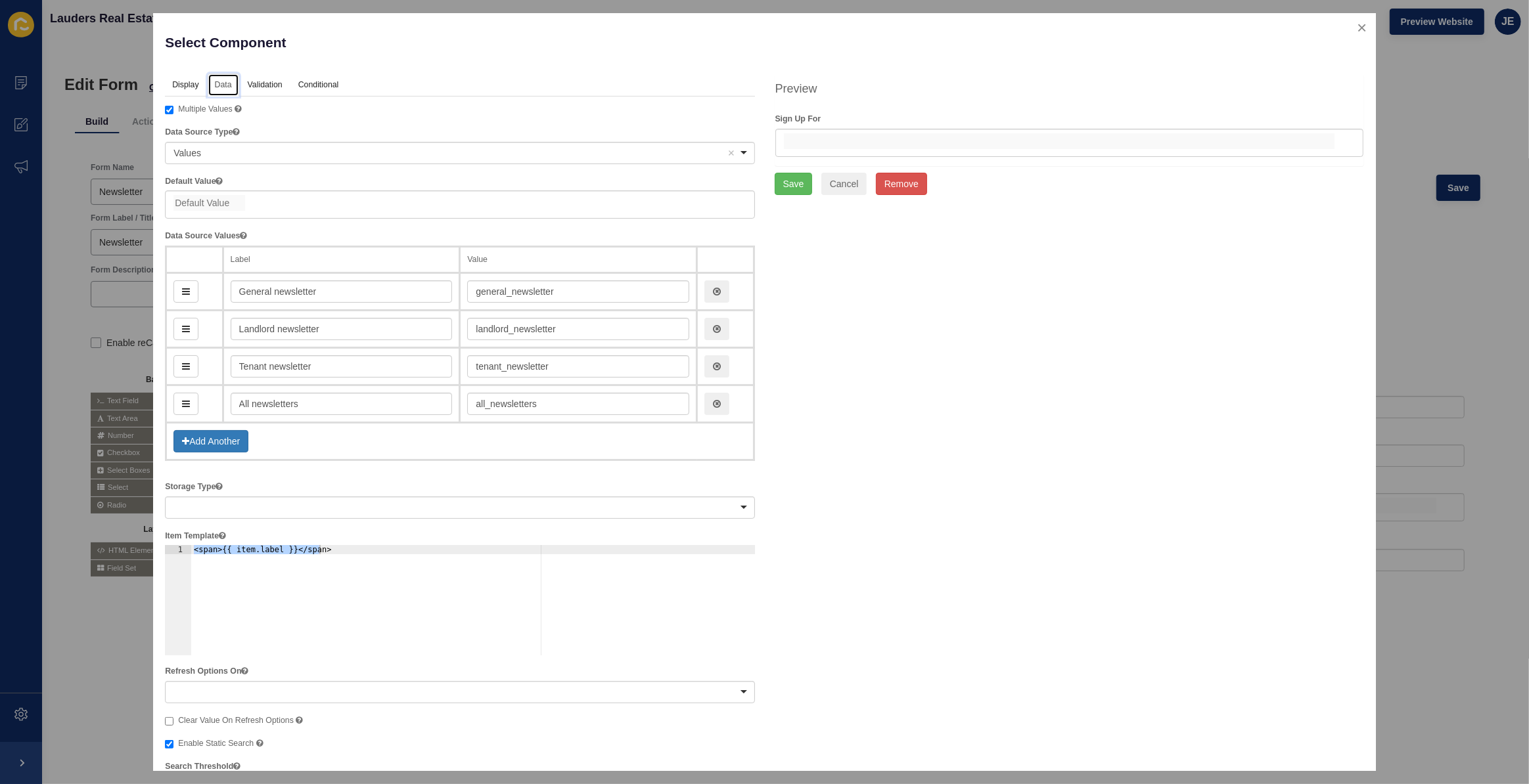
click at [290, 498] on div at bounding box center [459, 508] width 589 height 23
click at [302, 498] on div at bounding box center [459, 508] width 589 height 23
click at [953, 476] on div "Display Data Validation API Conditional Logic Layout Label Sign Up For Label Po…" at bounding box center [764, 640] width 1219 height 1134
click at [270, 83] on link "Validation" at bounding box center [264, 86] width 48 height 24
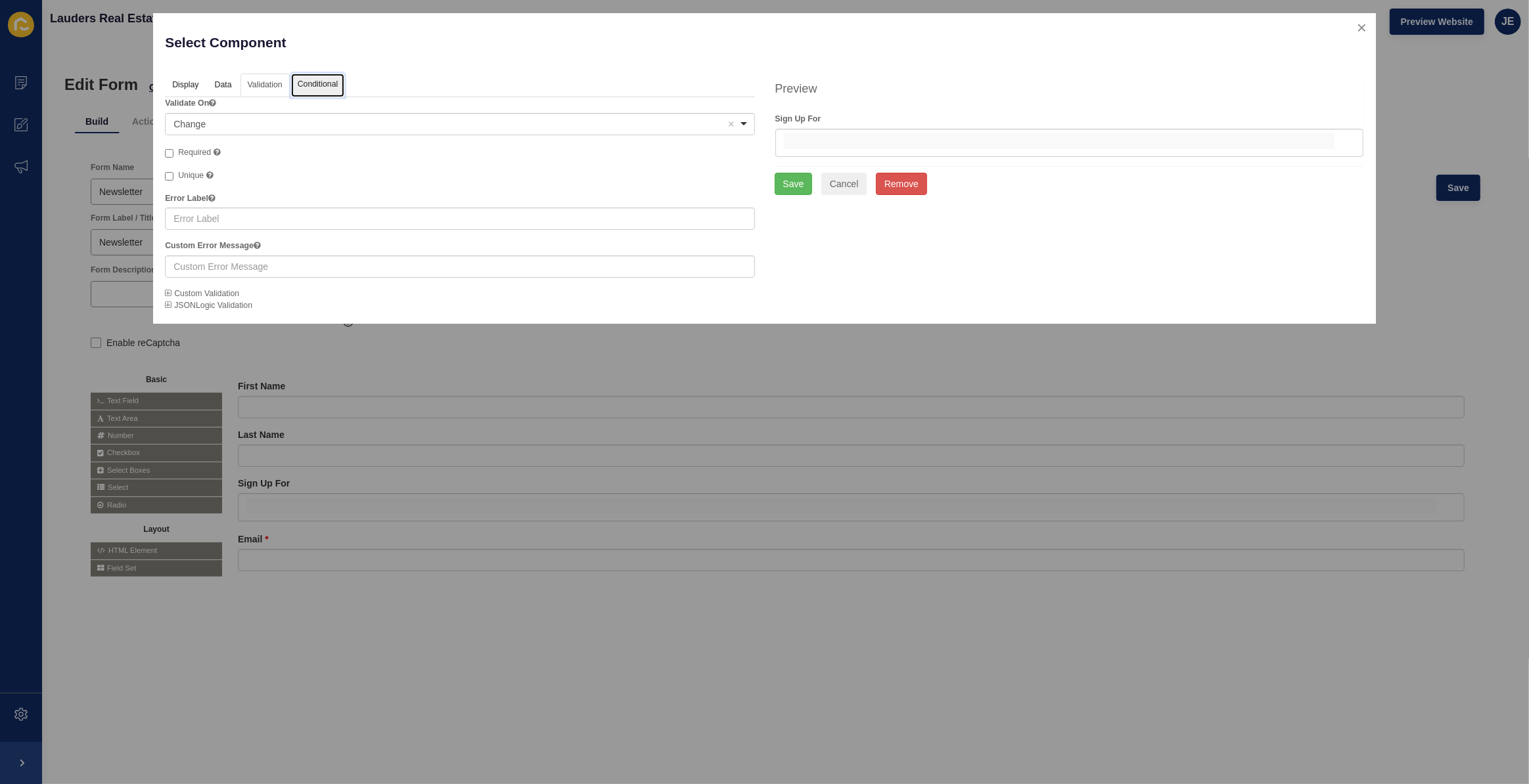
click at [325, 82] on link "Conditional" at bounding box center [318, 86] width 54 height 24
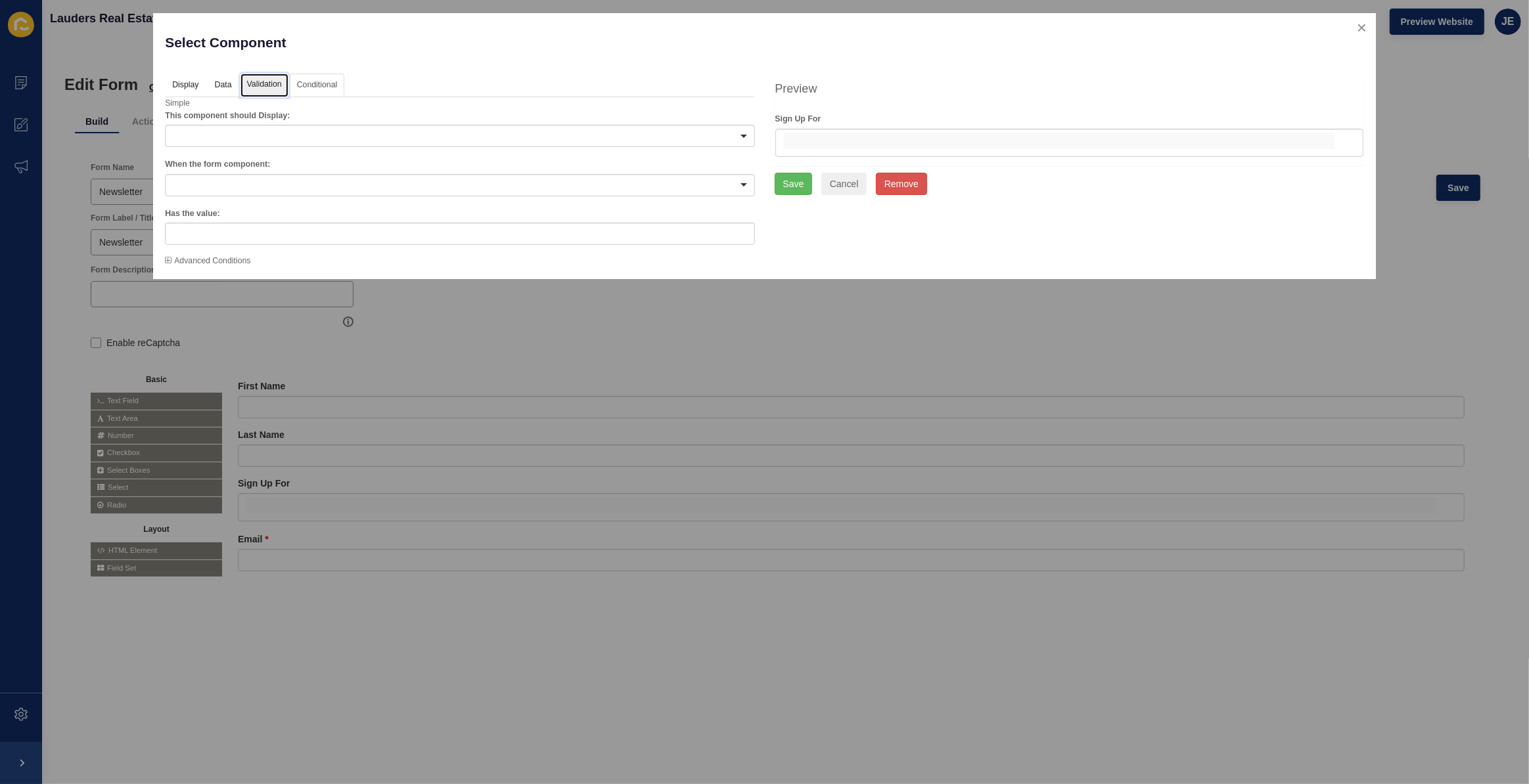
click at [259, 83] on link "Validation" at bounding box center [264, 86] width 48 height 24
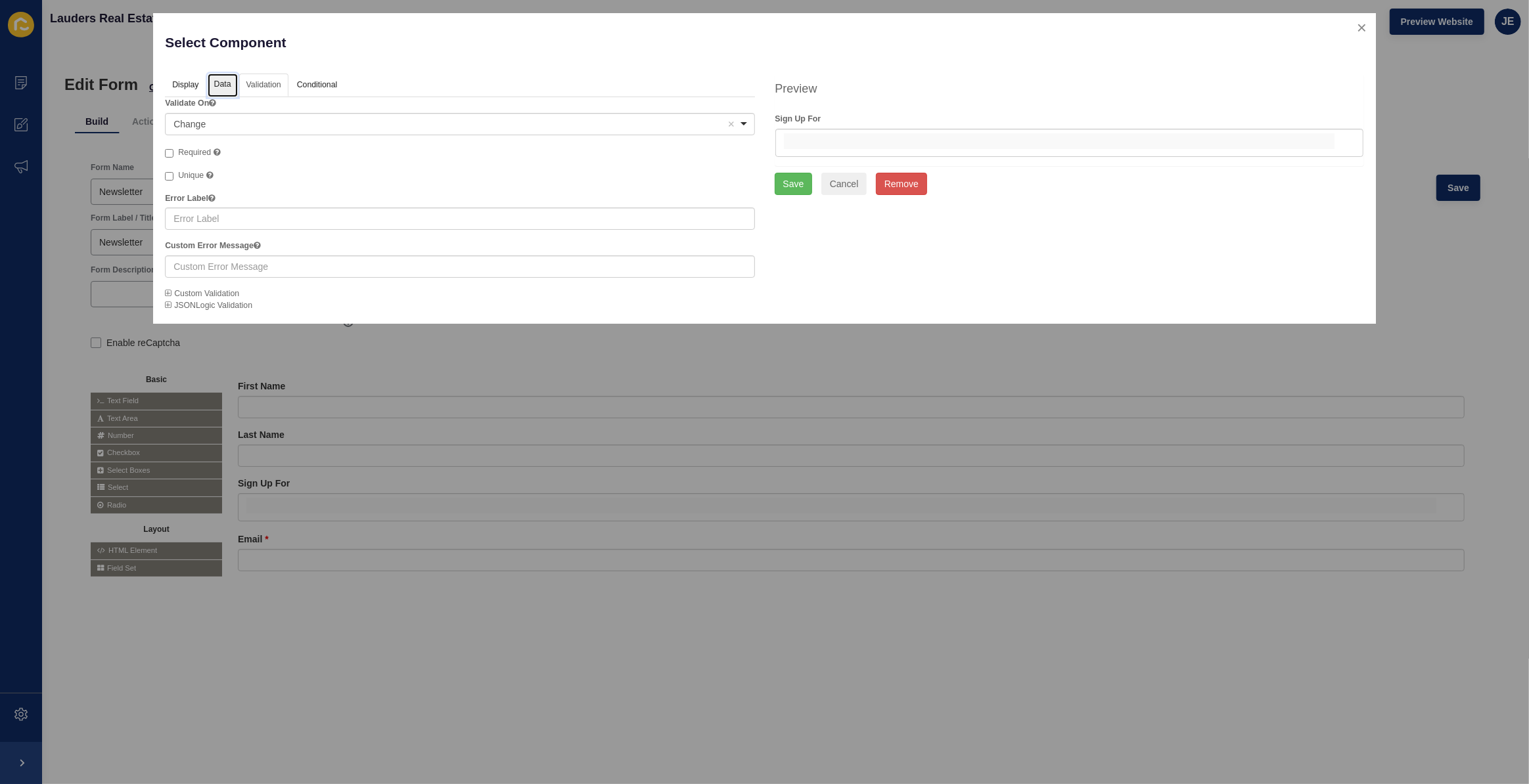
click at [216, 87] on link "Data" at bounding box center [222, 86] width 30 height 24
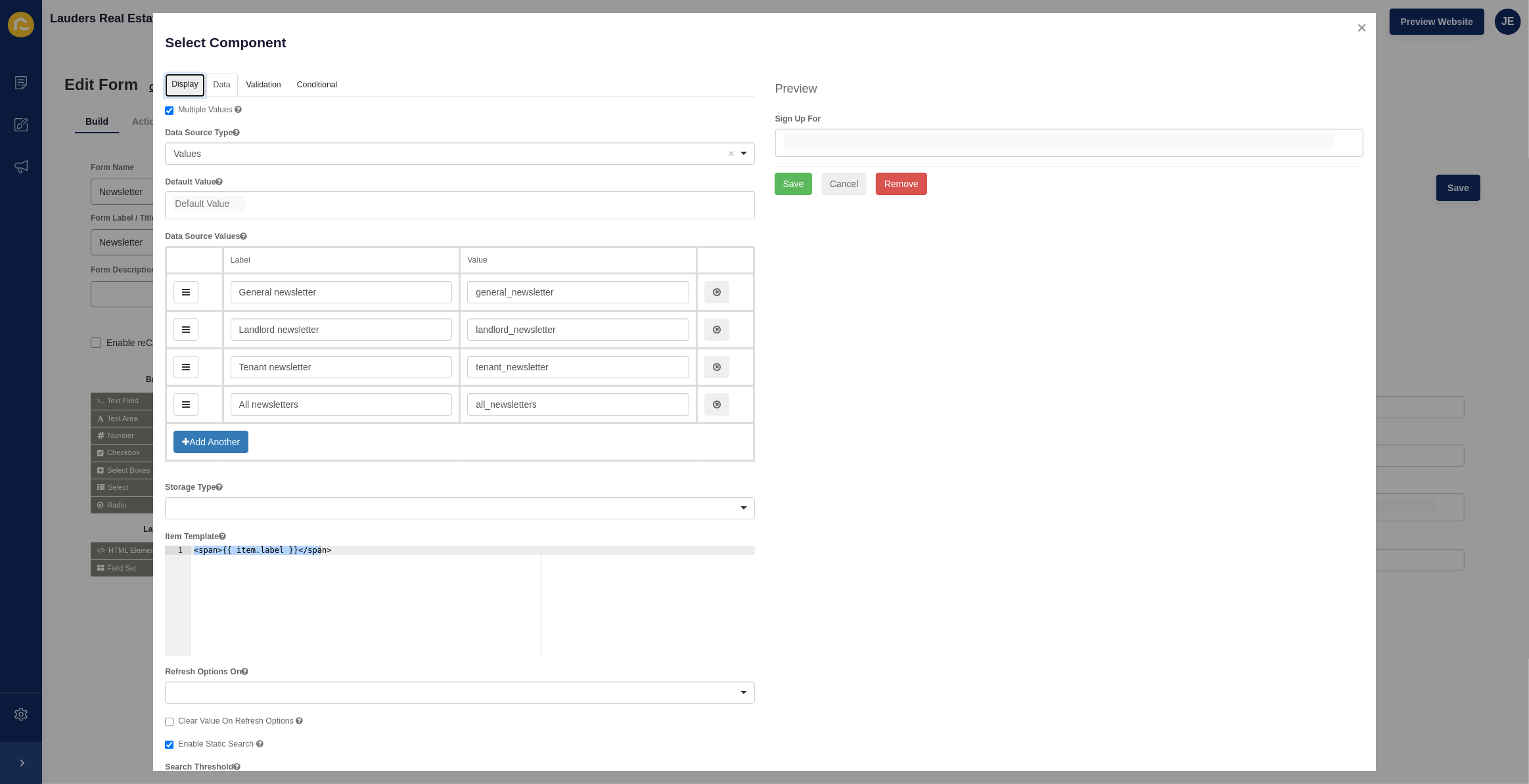
click at [184, 84] on link "Display" at bounding box center [185, 86] width 40 height 24
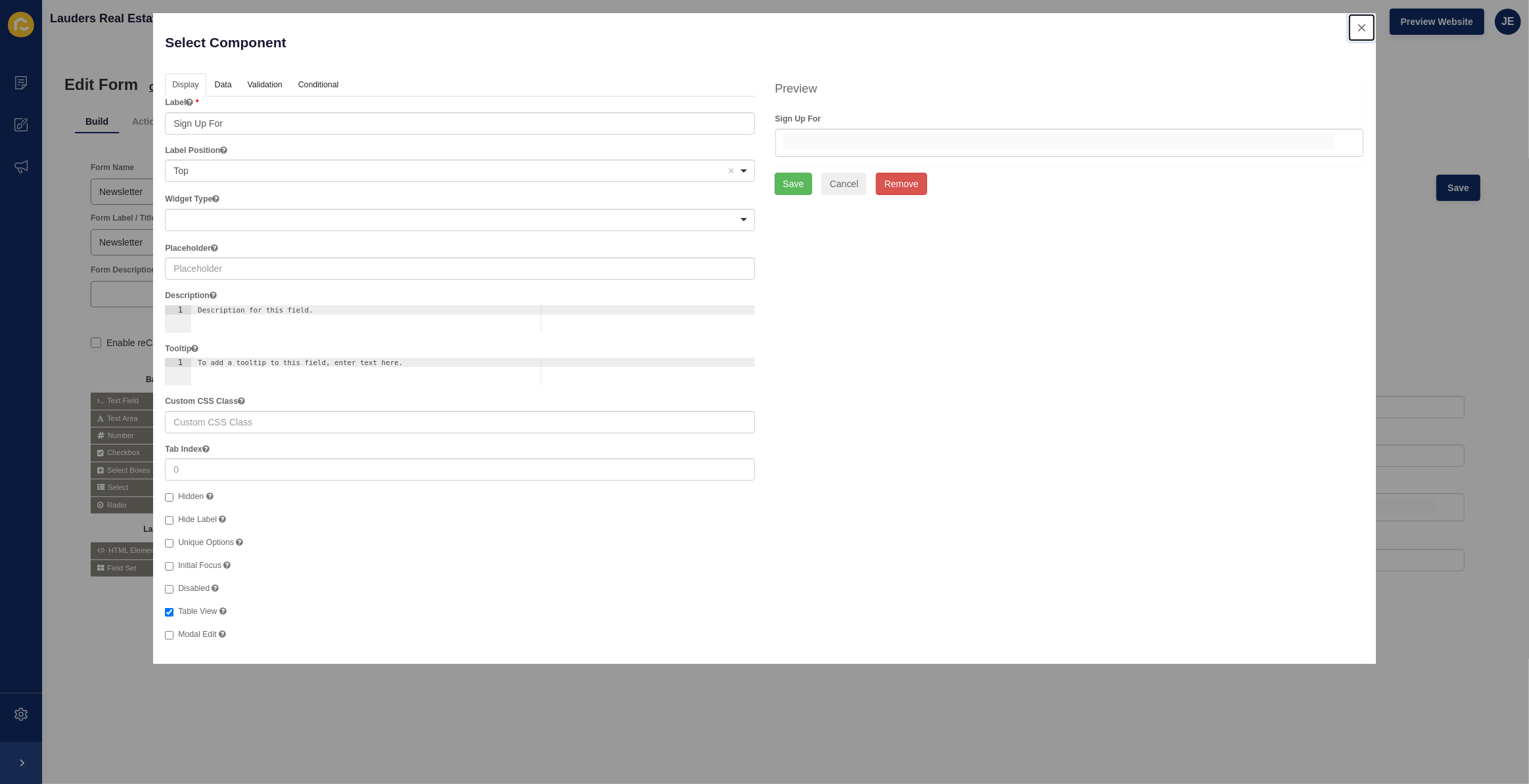
click at [1365, 27] on button "close" at bounding box center [1362, 27] width 27 height 27
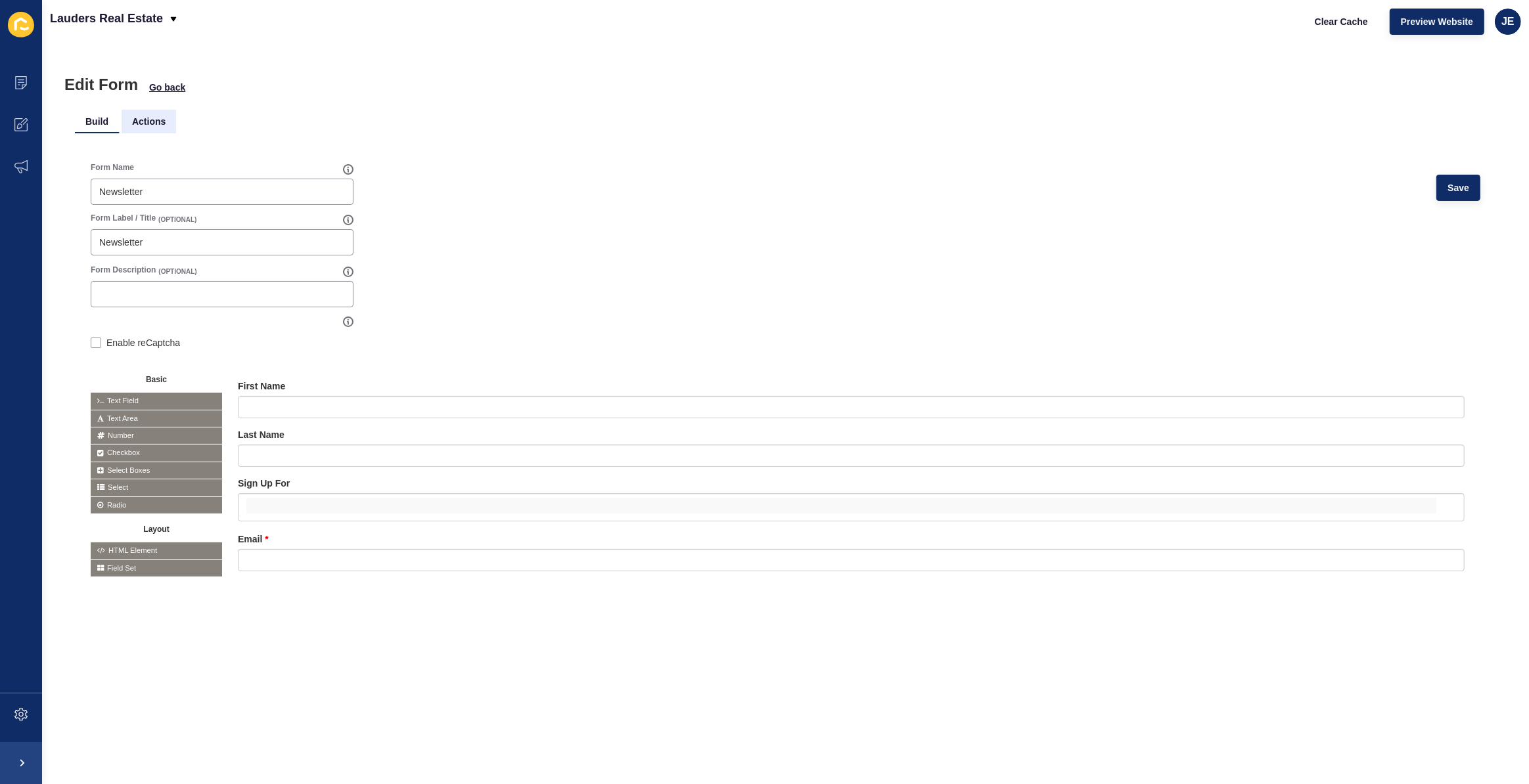
click at [143, 124] on li "Actions" at bounding box center [149, 121] width 55 height 24
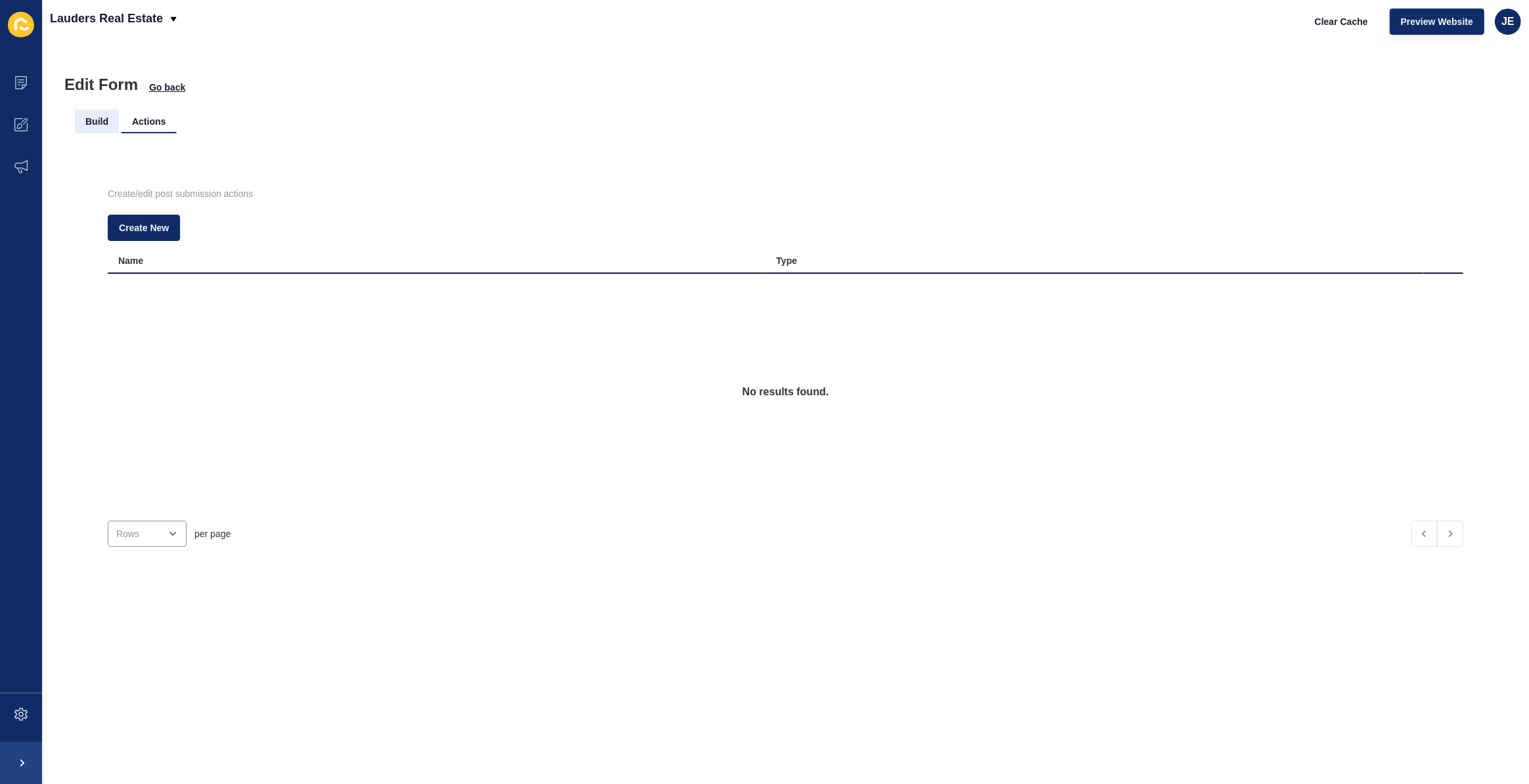
click at [108, 124] on li "Build" at bounding box center [96, 121] width 44 height 24
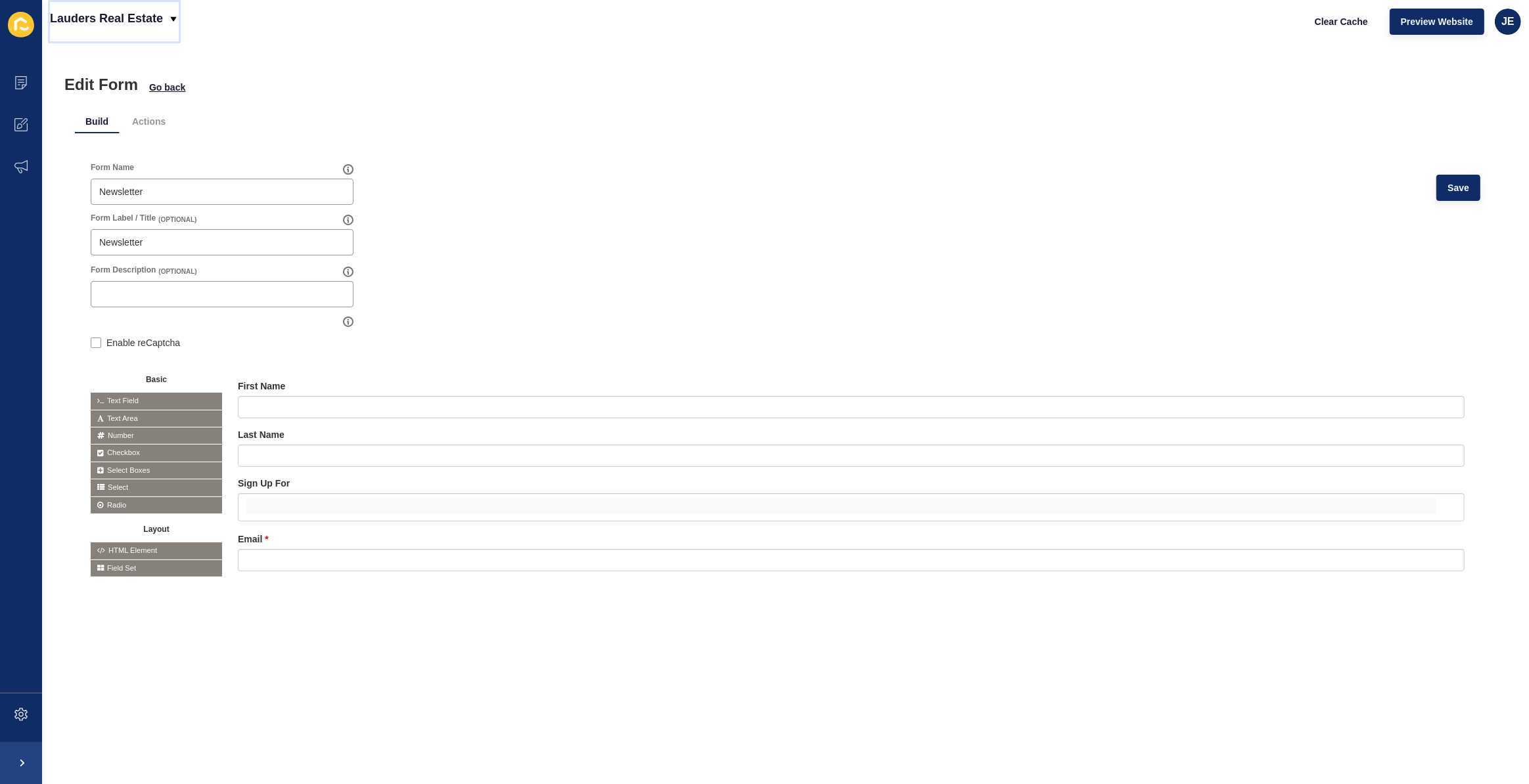
click at [140, 24] on p "Lauders Real Estate" at bounding box center [107, 18] width 113 height 33
click at [120, 57] on div "Back to website list" at bounding box center [107, 62] width 94 height 24
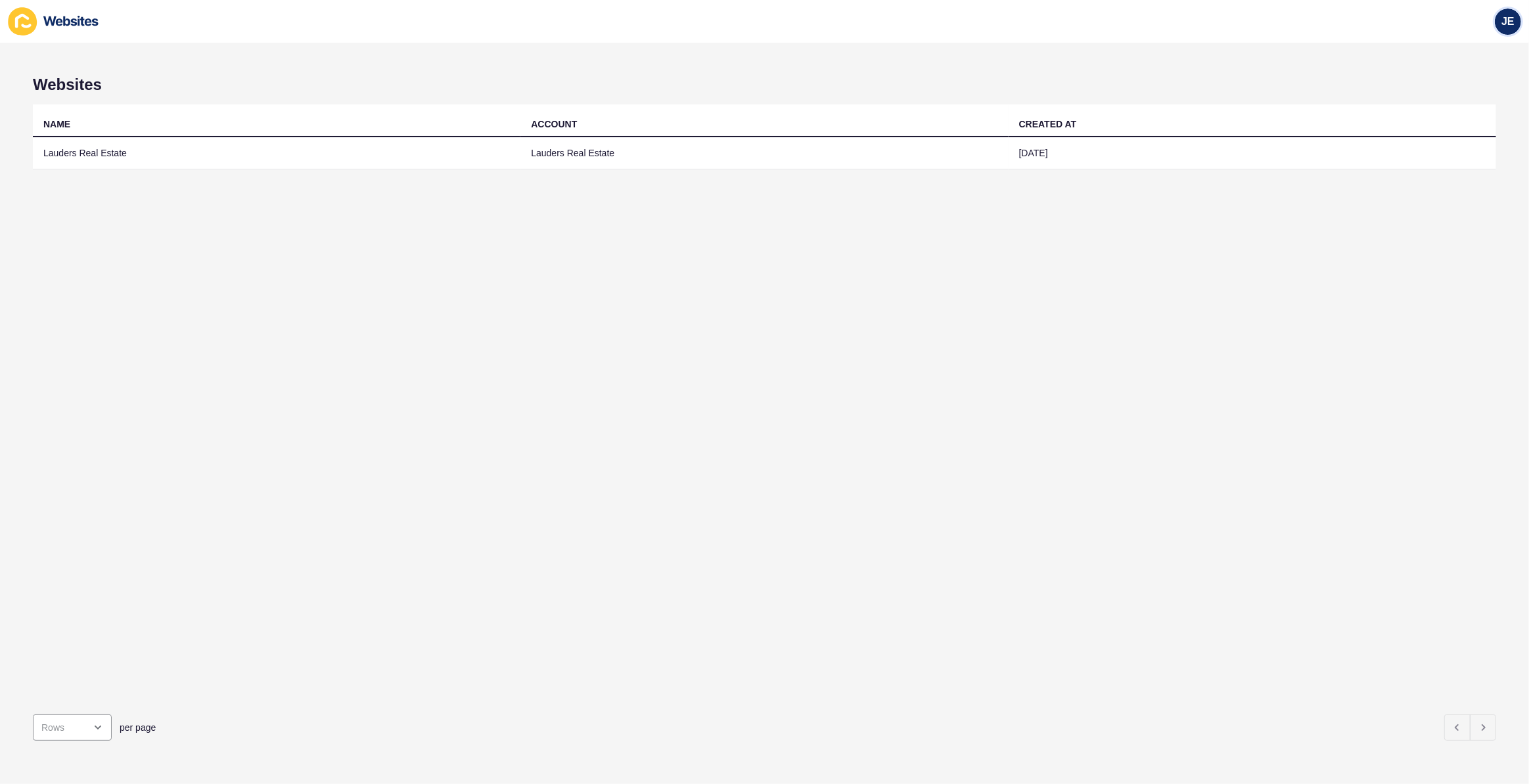
click at [1504, 21] on span "JE" at bounding box center [1508, 22] width 13 height 13
click at [1454, 112] on link "Logout" at bounding box center [1477, 108] width 96 height 29
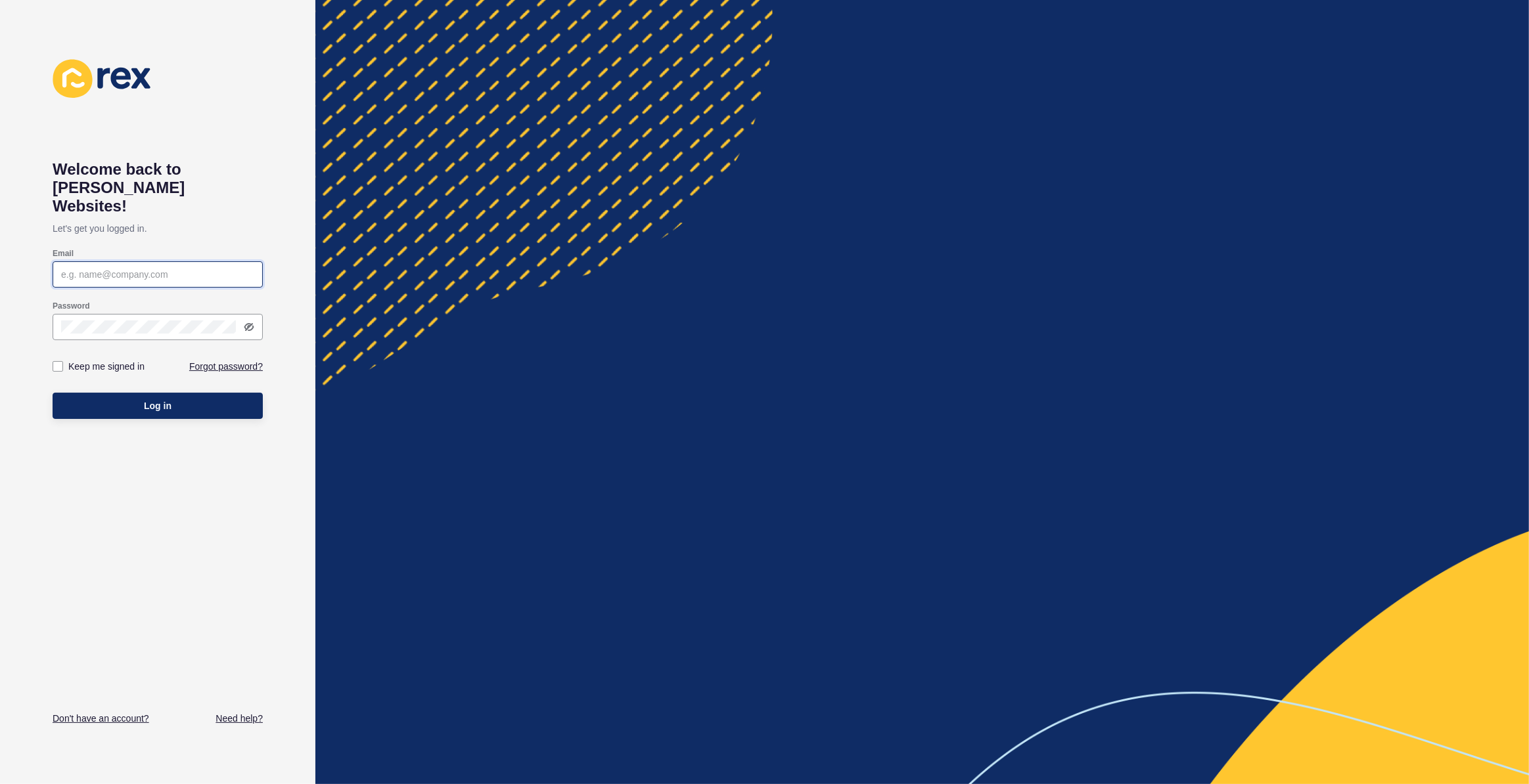
type input "justine.espinosa@rexsoftware.com.au"
type input "[EMAIL_ADDRESS][PERSON_NAME][DOMAIN_NAME]"
click at [82, 393] on button "Log in" at bounding box center [157, 406] width 210 height 26
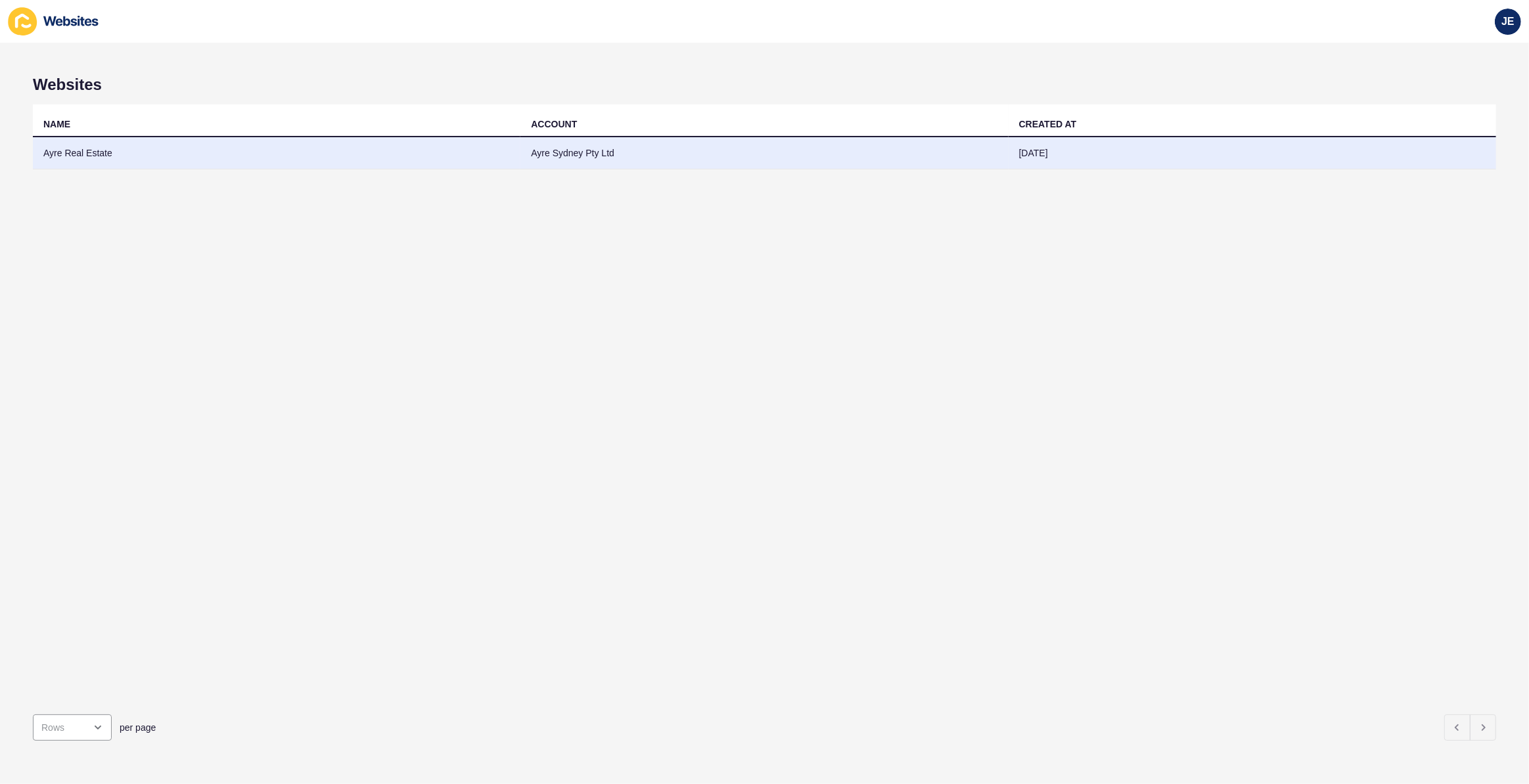
click at [106, 152] on td "Ayre Real Estate" at bounding box center [276, 154] width 487 height 32
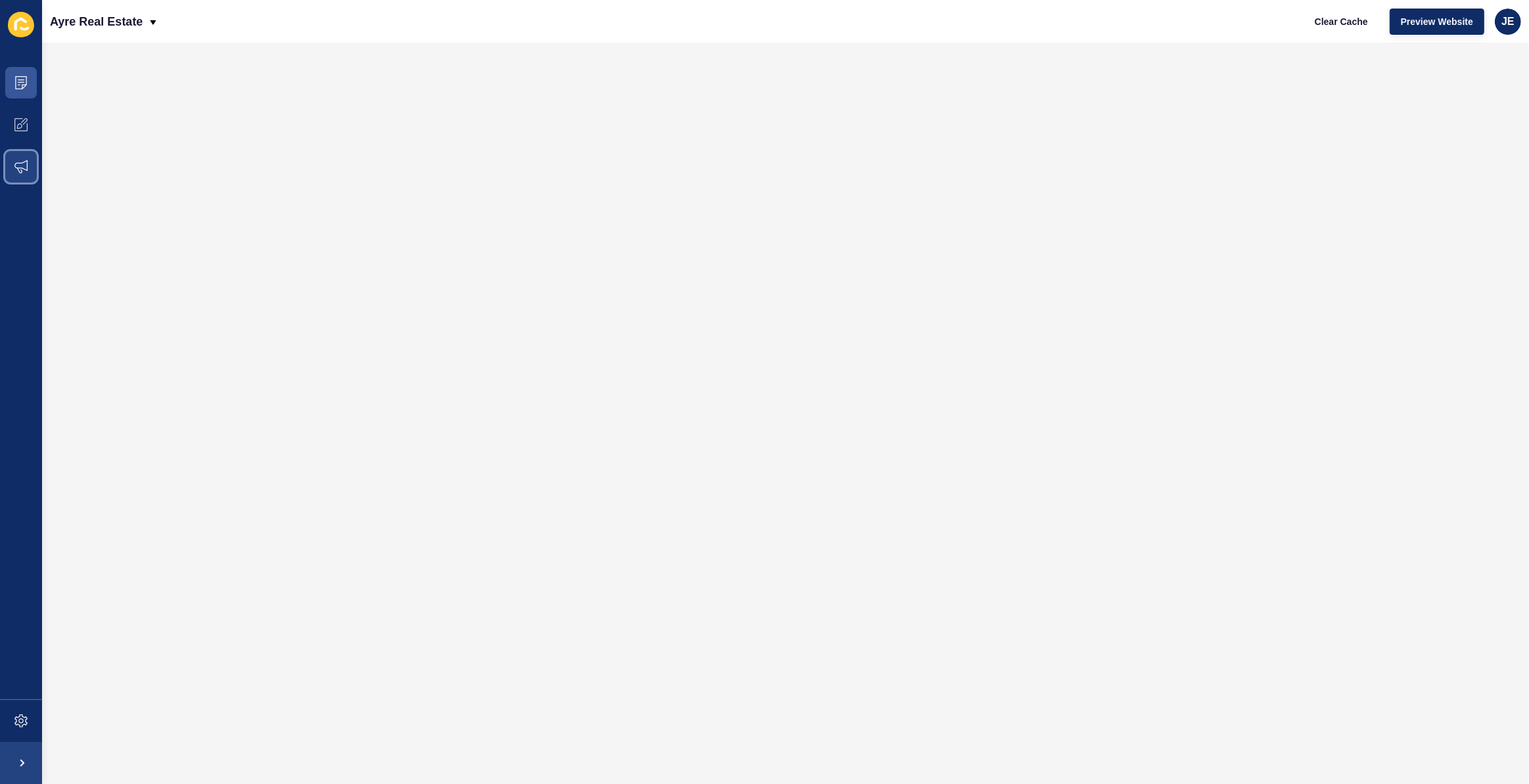
click at [10, 155] on span at bounding box center [21, 167] width 42 height 42
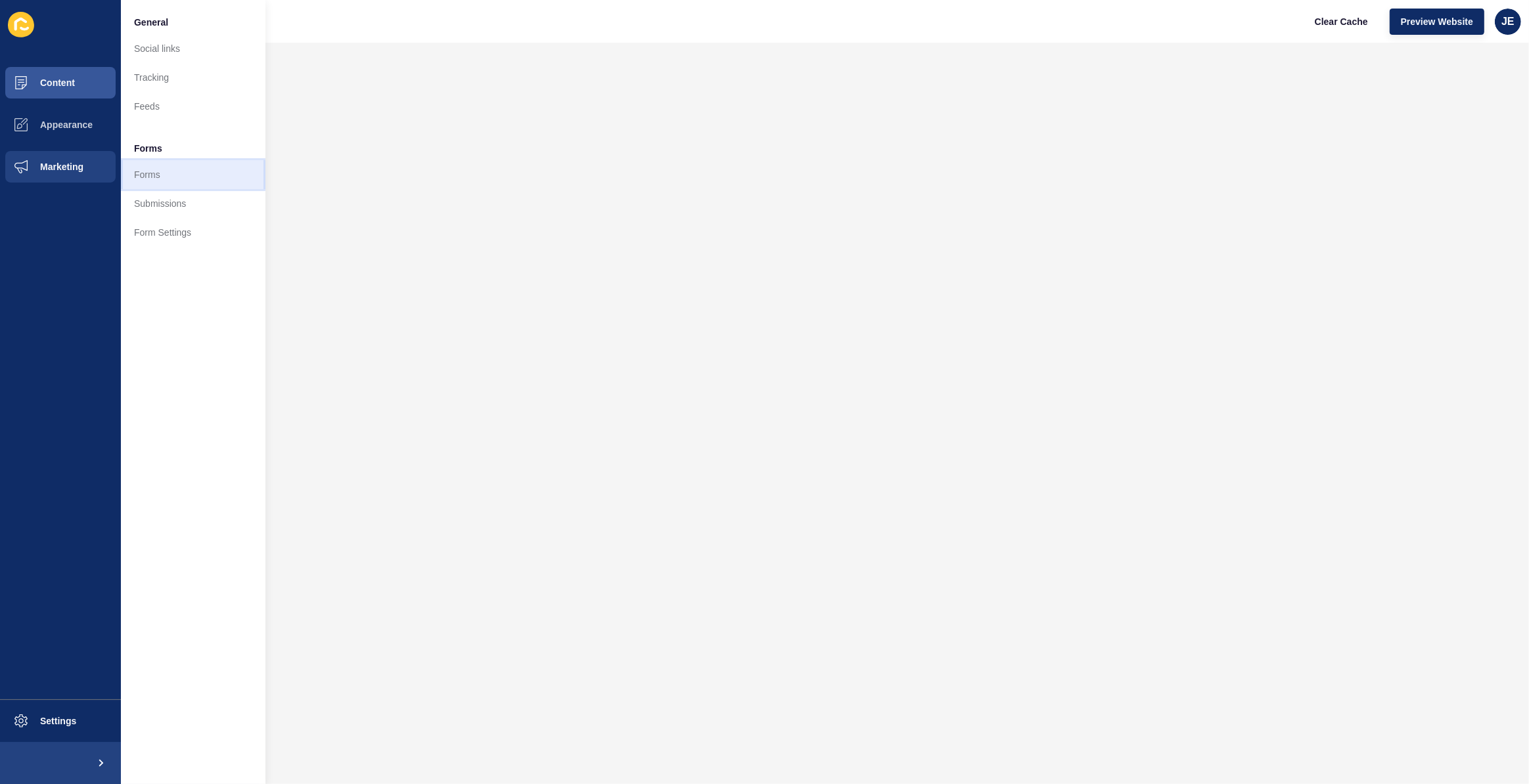
click at [177, 177] on link "Forms" at bounding box center [192, 174] width 144 height 29
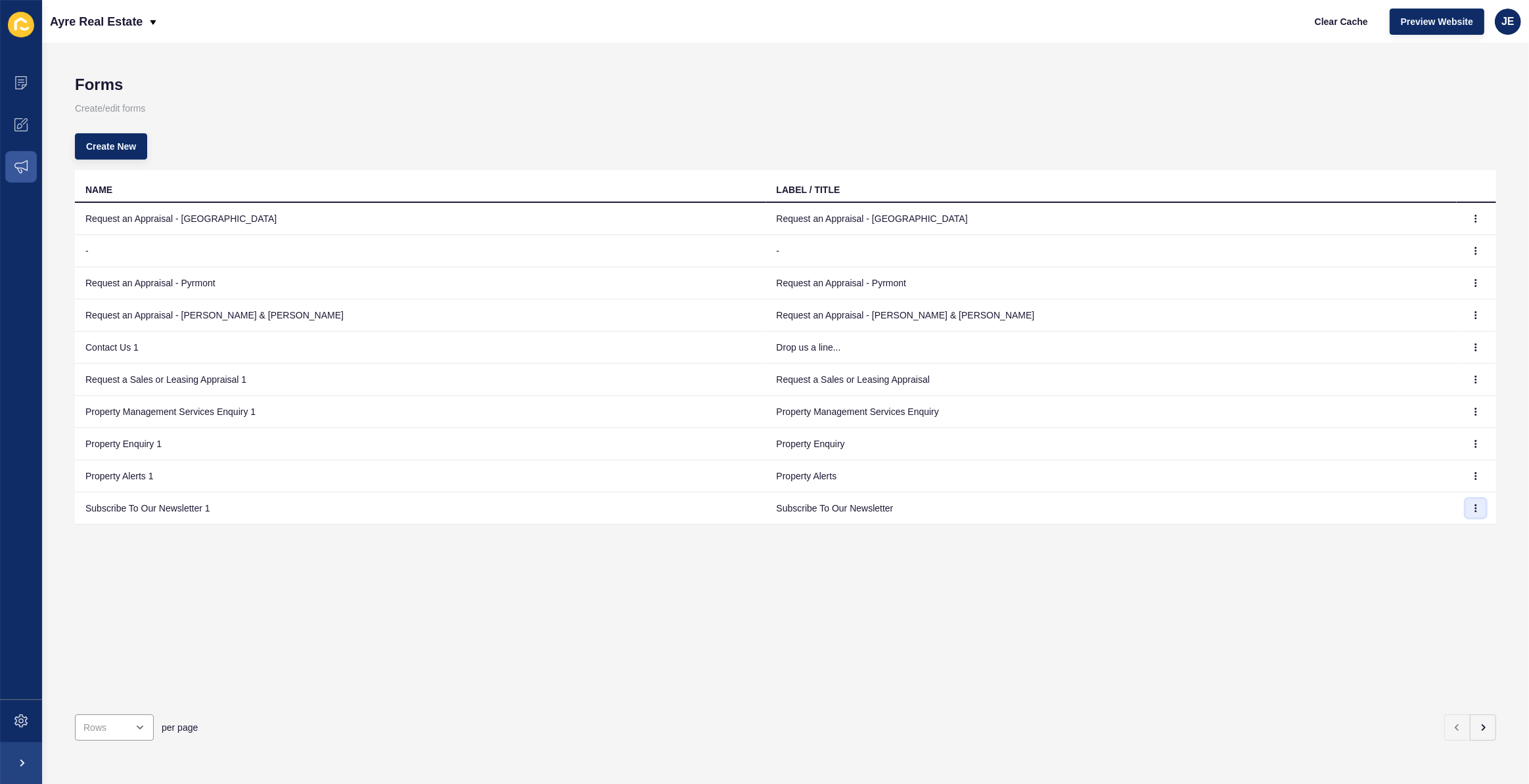
click at [1467, 509] on button "button" at bounding box center [1476, 509] width 20 height 19
click at [1450, 525] on link "Edit" at bounding box center [1431, 534] width 92 height 29
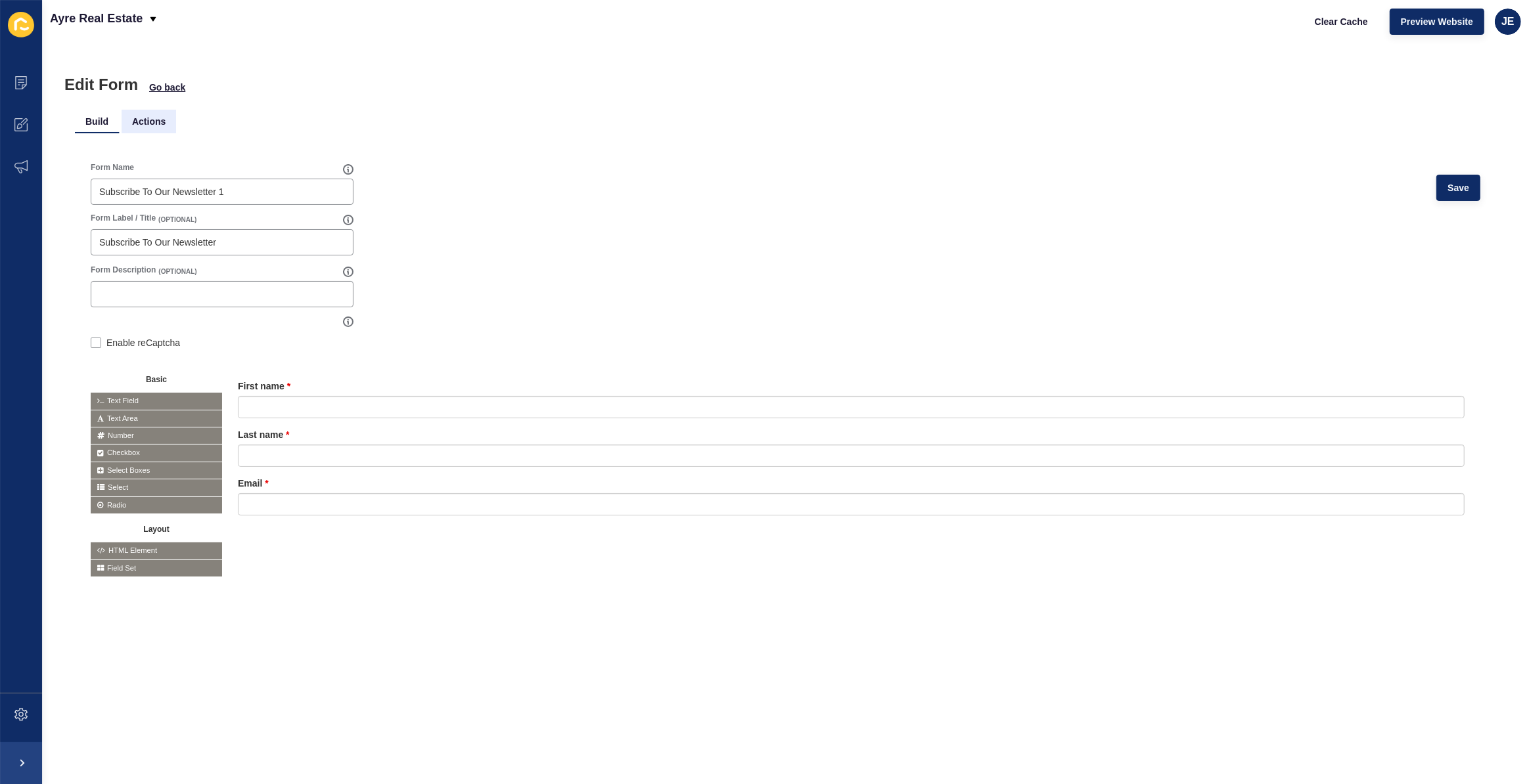
click at [153, 123] on li "Actions" at bounding box center [149, 121] width 55 height 24
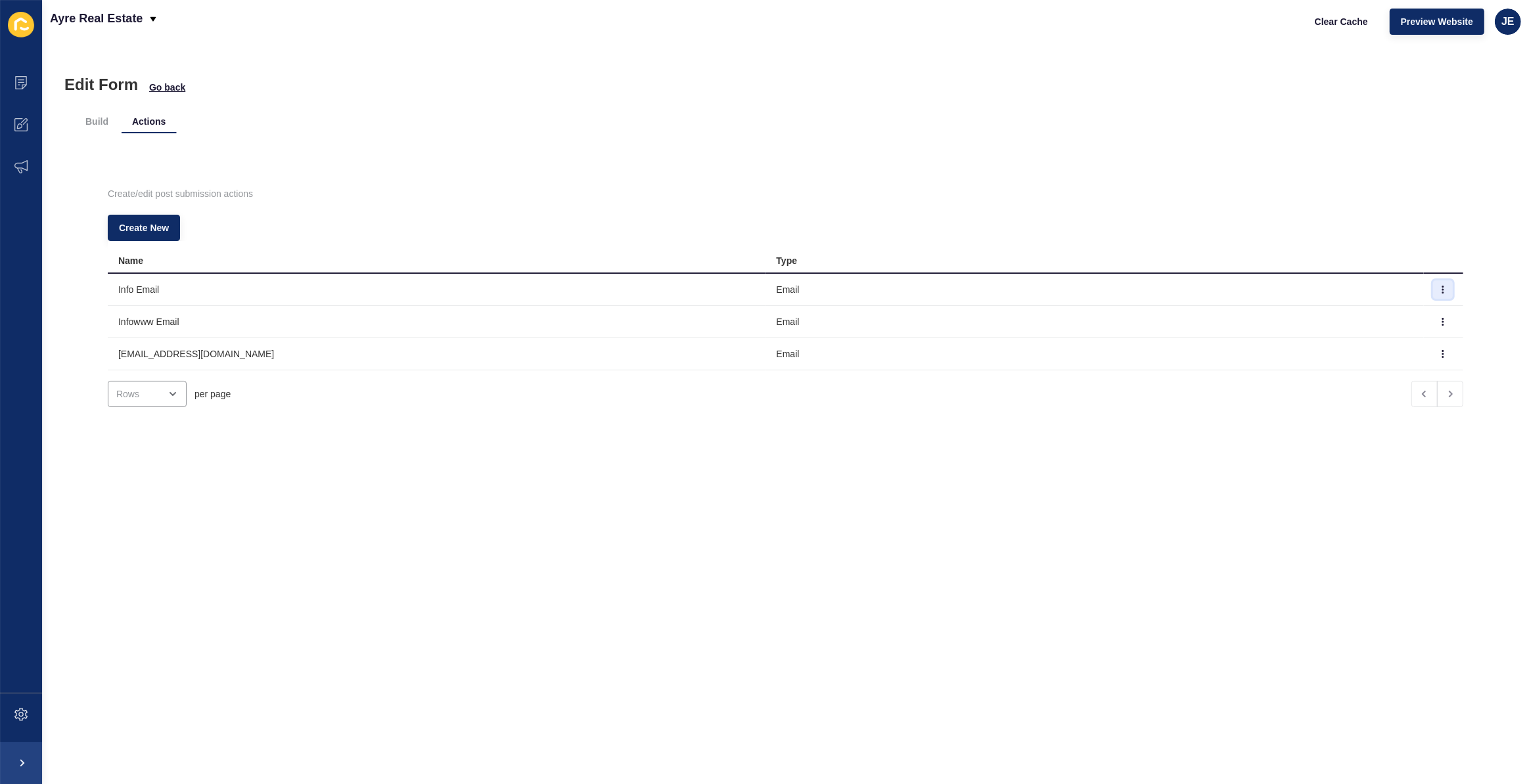
click at [1434, 295] on button "button" at bounding box center [1443, 290] width 20 height 19
click at [1407, 312] on link "Edit" at bounding box center [1389, 316] width 92 height 29
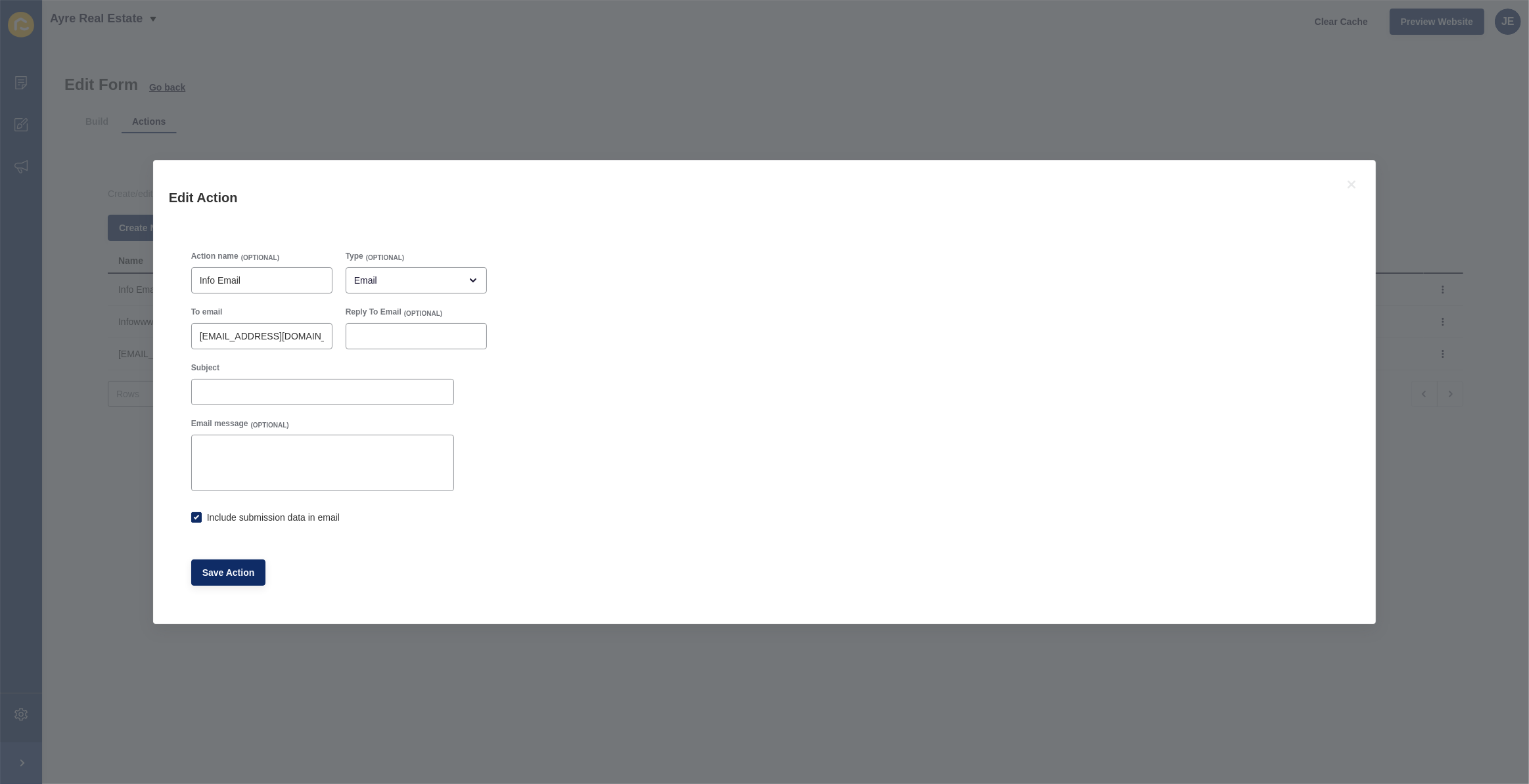
checkbox input "true"
click at [1350, 184] on icon at bounding box center [1352, 185] width 8 height 8
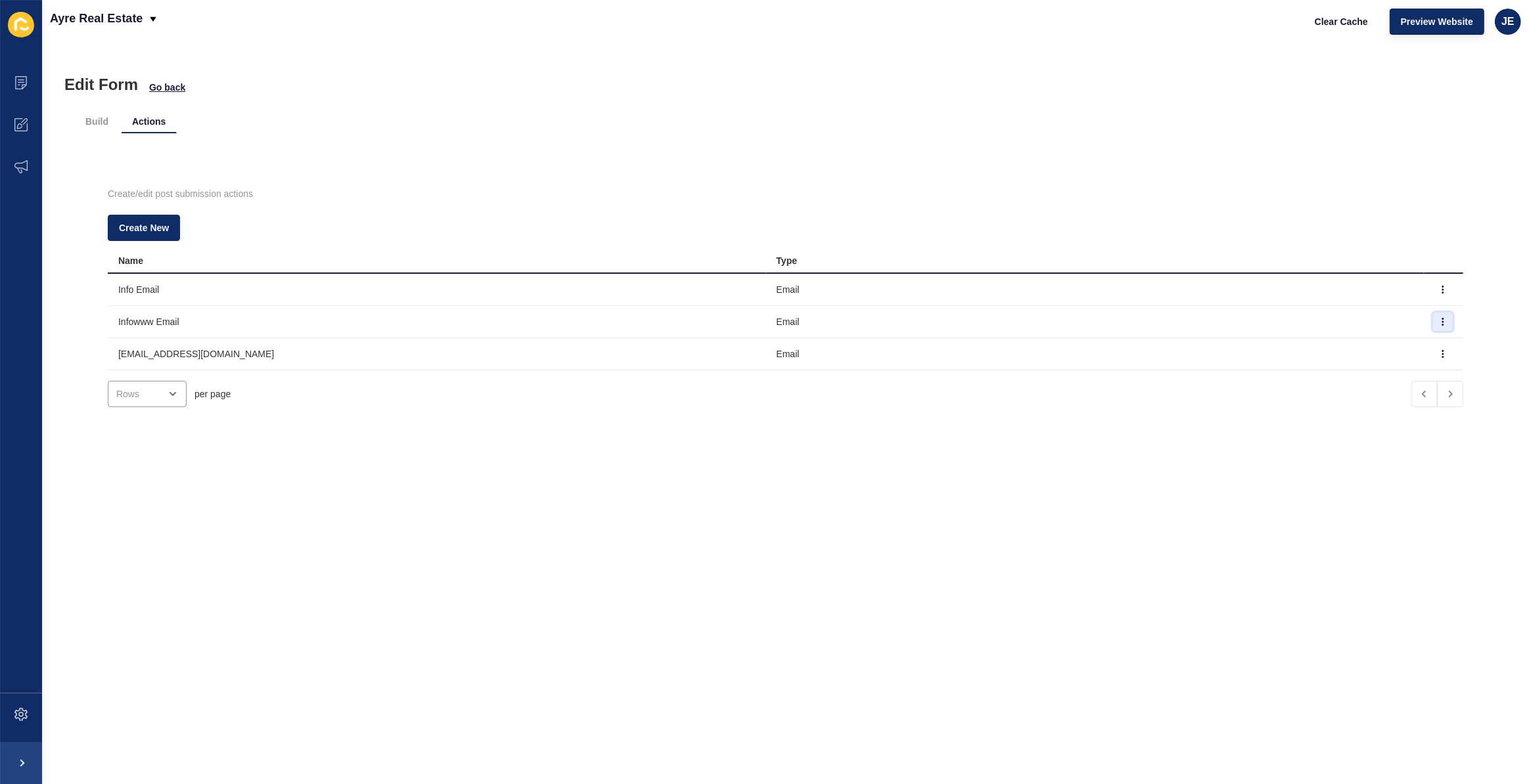
click at [1439, 322] on icon "button" at bounding box center [1443, 321] width 8 height 8
click at [1376, 343] on link "Edit" at bounding box center [1389, 347] width 92 height 29
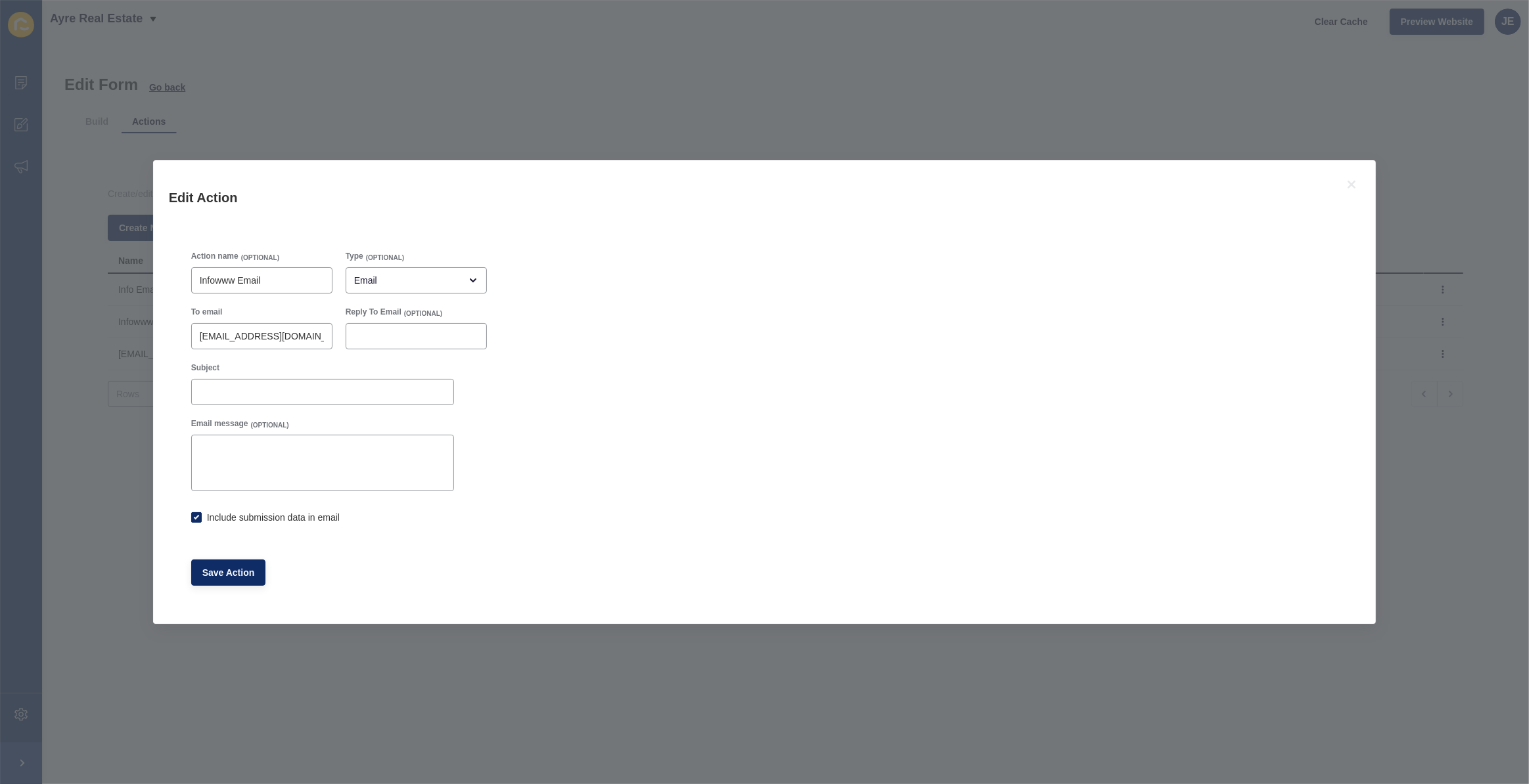
checkbox input "true"
click at [1353, 186] on icon at bounding box center [1352, 185] width 8 height 8
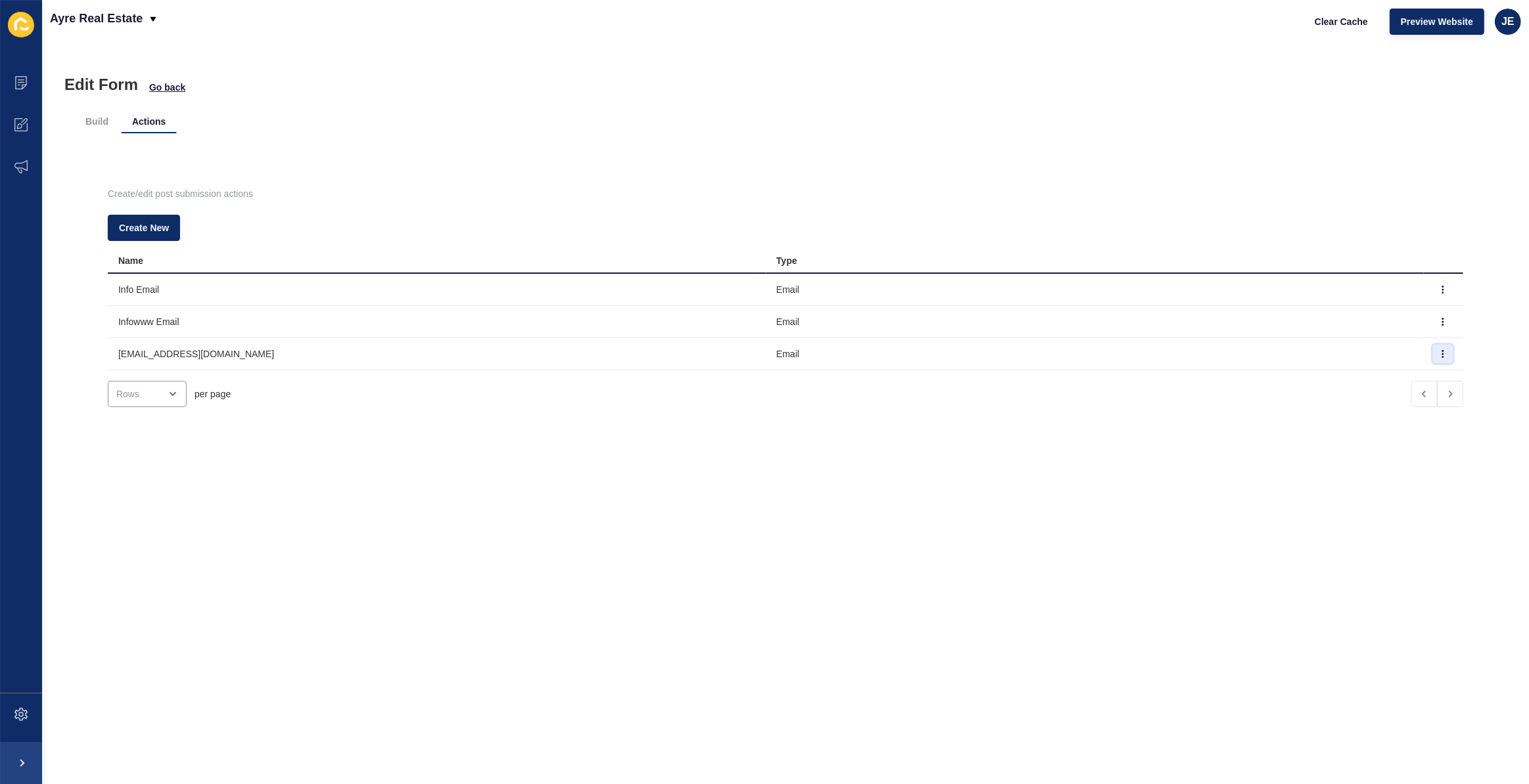
click at [1439, 351] on icon "button" at bounding box center [1443, 354] width 8 height 8
click at [1356, 368] on link "Edit" at bounding box center [1389, 380] width 92 height 29
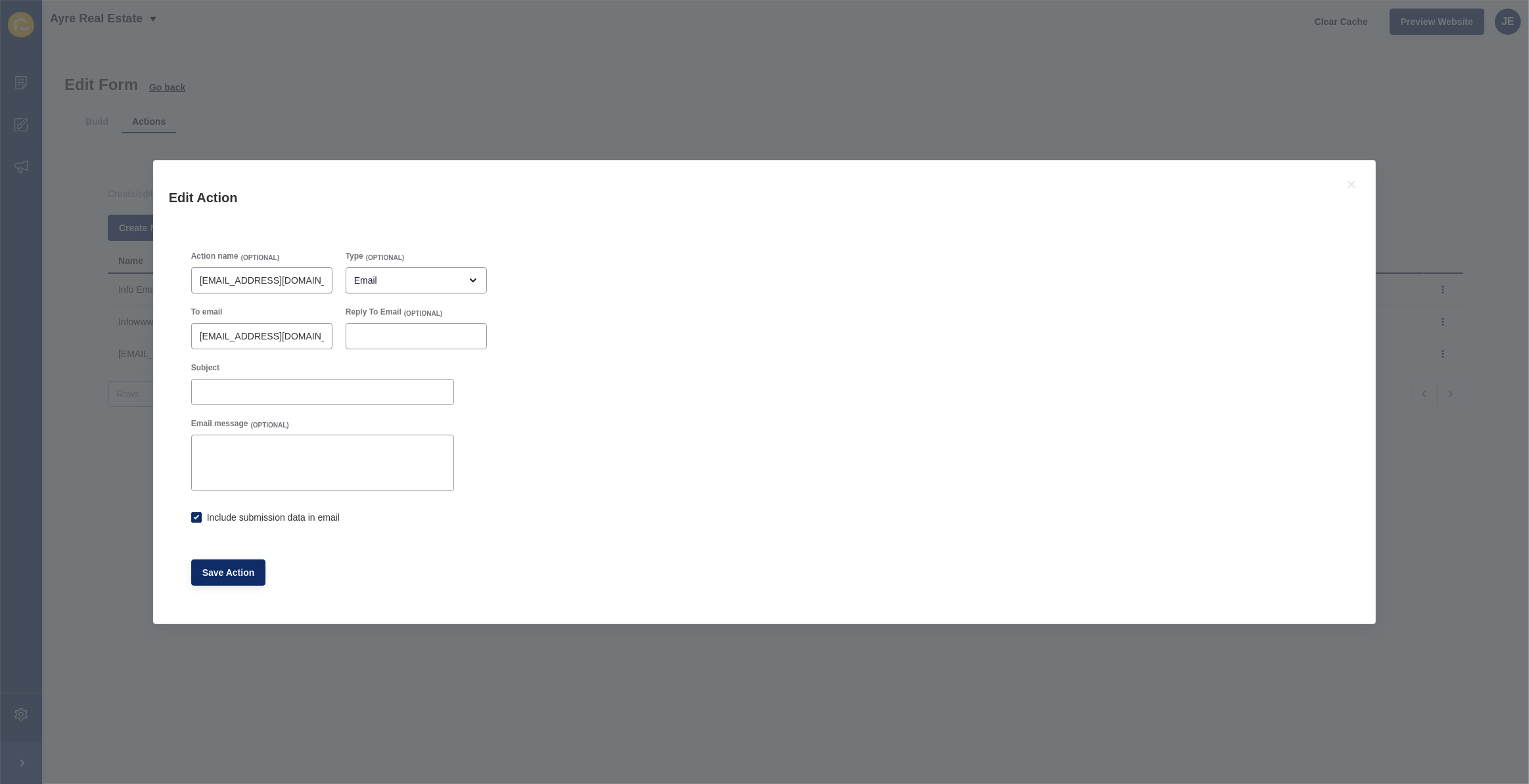
checkbox input "true"
click at [1347, 179] on icon at bounding box center [1352, 185] width 16 height 16
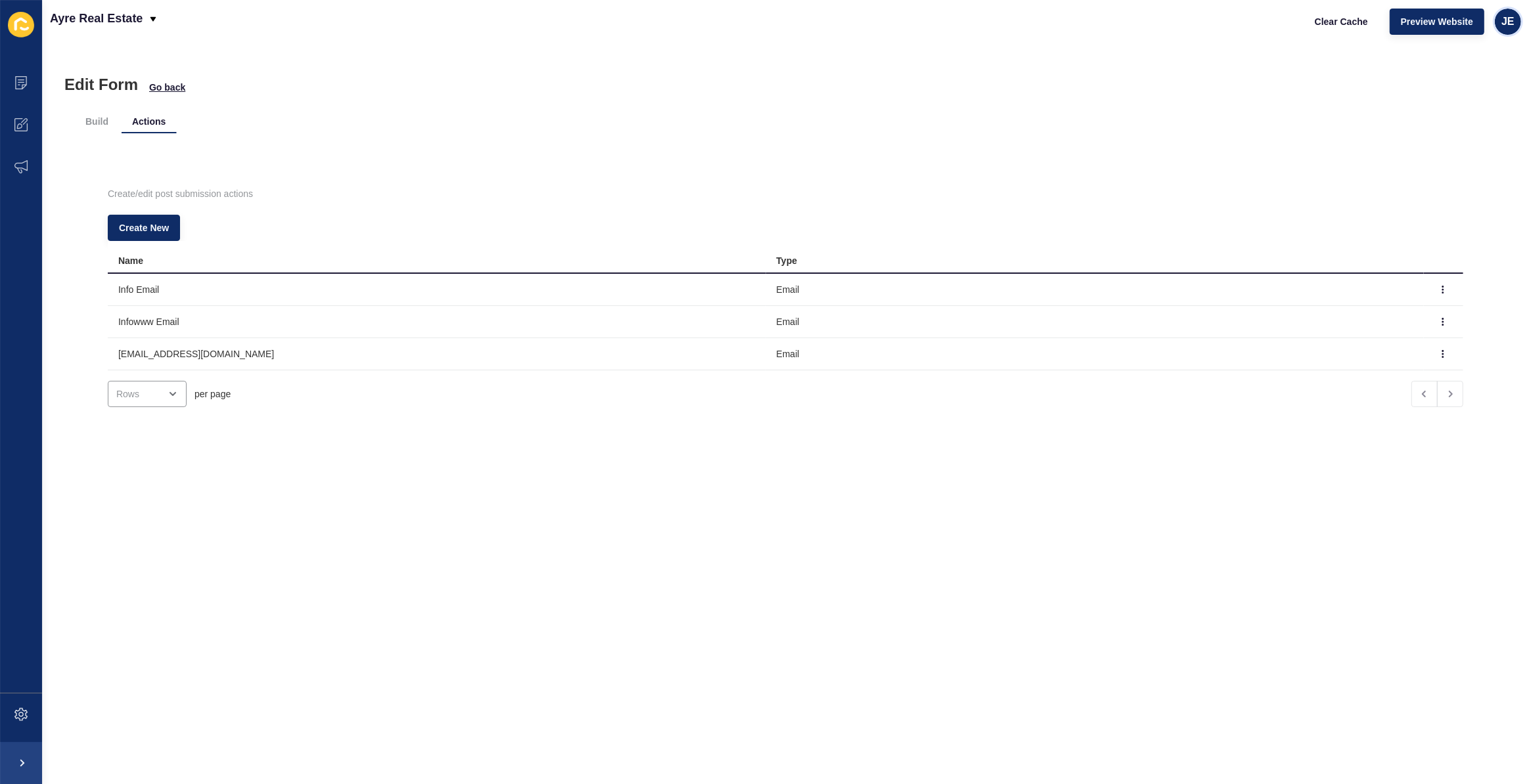
click at [1505, 21] on span "JE" at bounding box center [1508, 22] width 13 height 13
click at [1474, 100] on link "Logout" at bounding box center [1477, 108] width 96 height 29
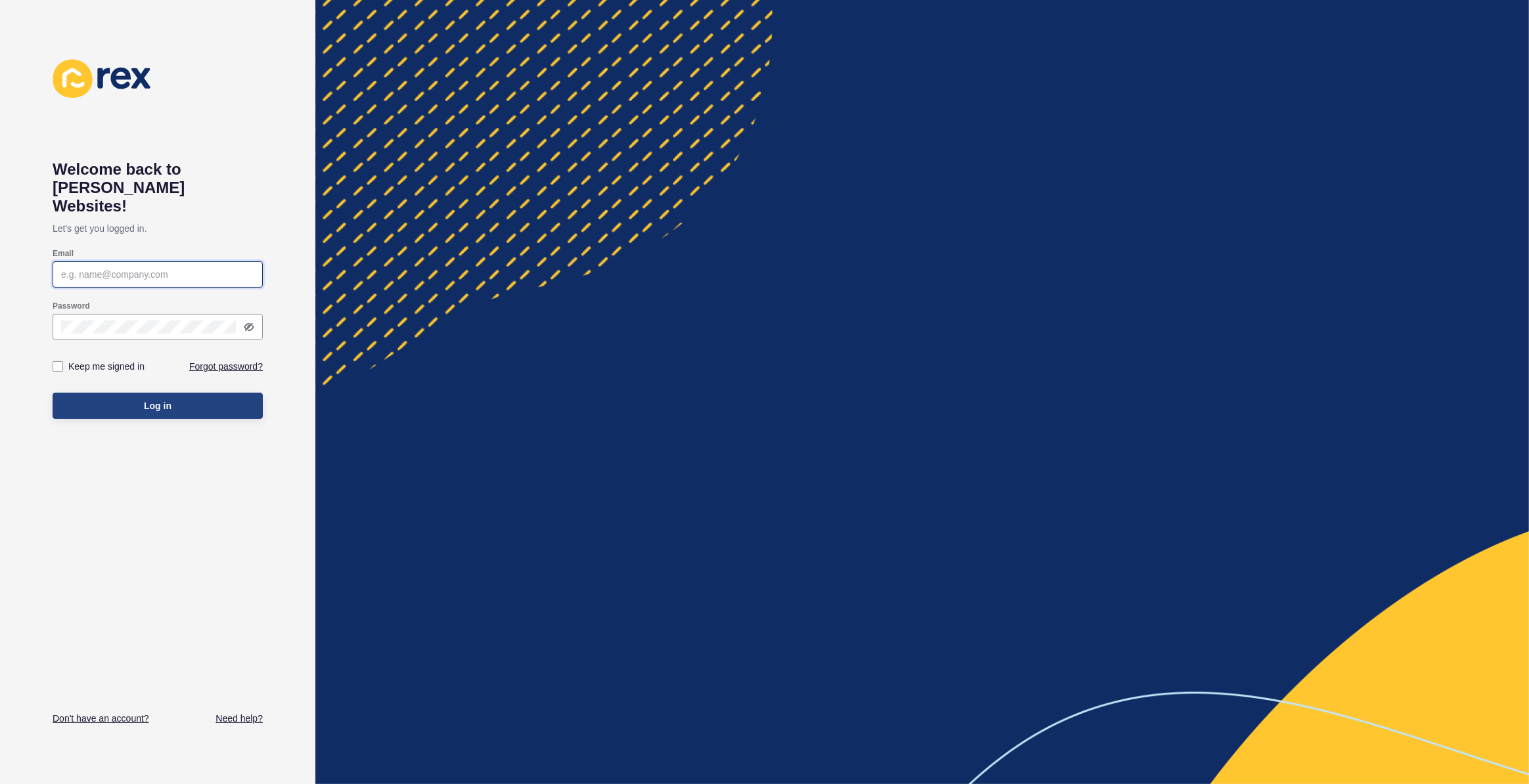
type input "justine.espinosa@rexsoftware.com.au"
click at [179, 393] on button "Log in" at bounding box center [157, 406] width 210 height 26
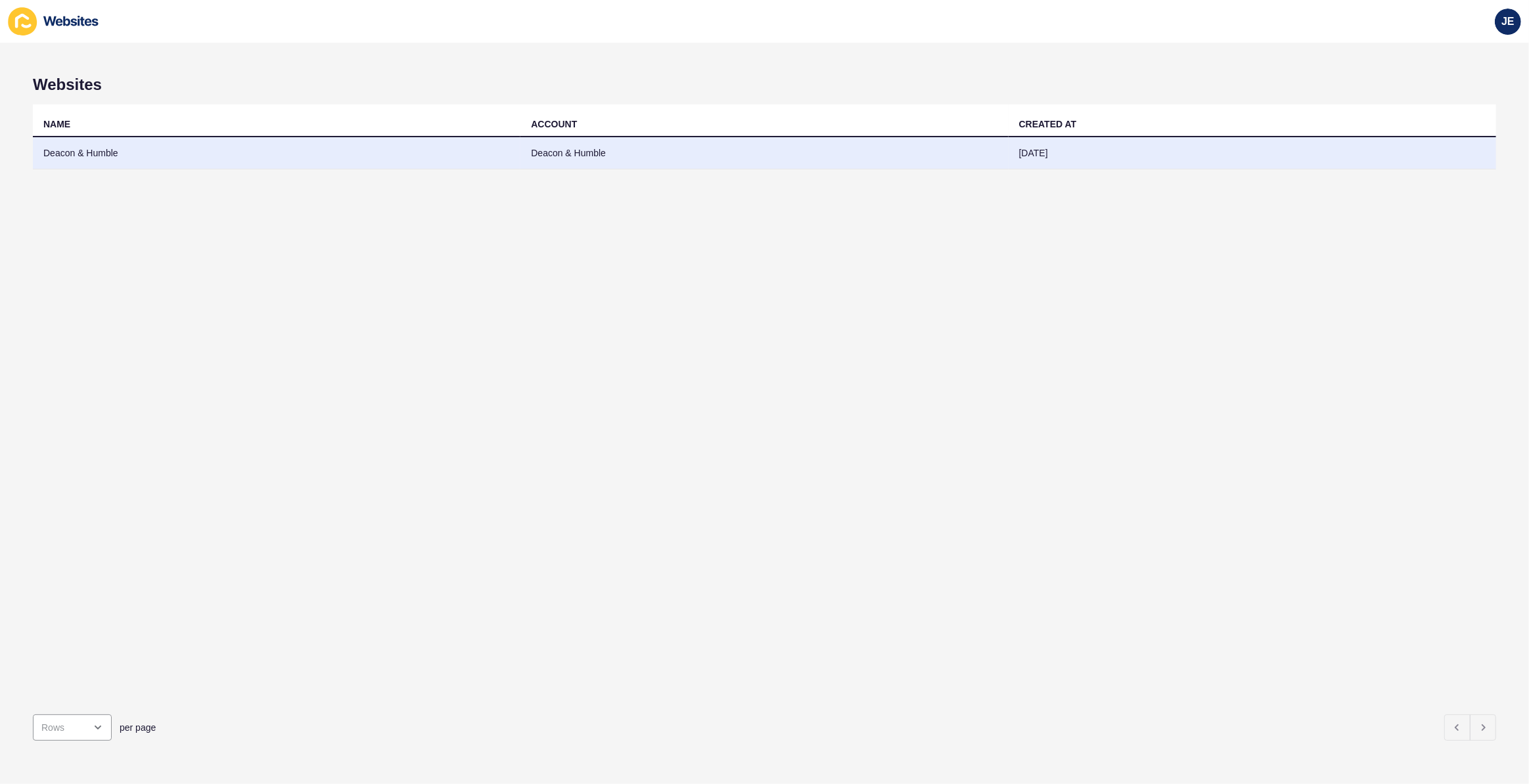
click at [220, 150] on td "Deacon & Humble" at bounding box center [276, 154] width 487 height 32
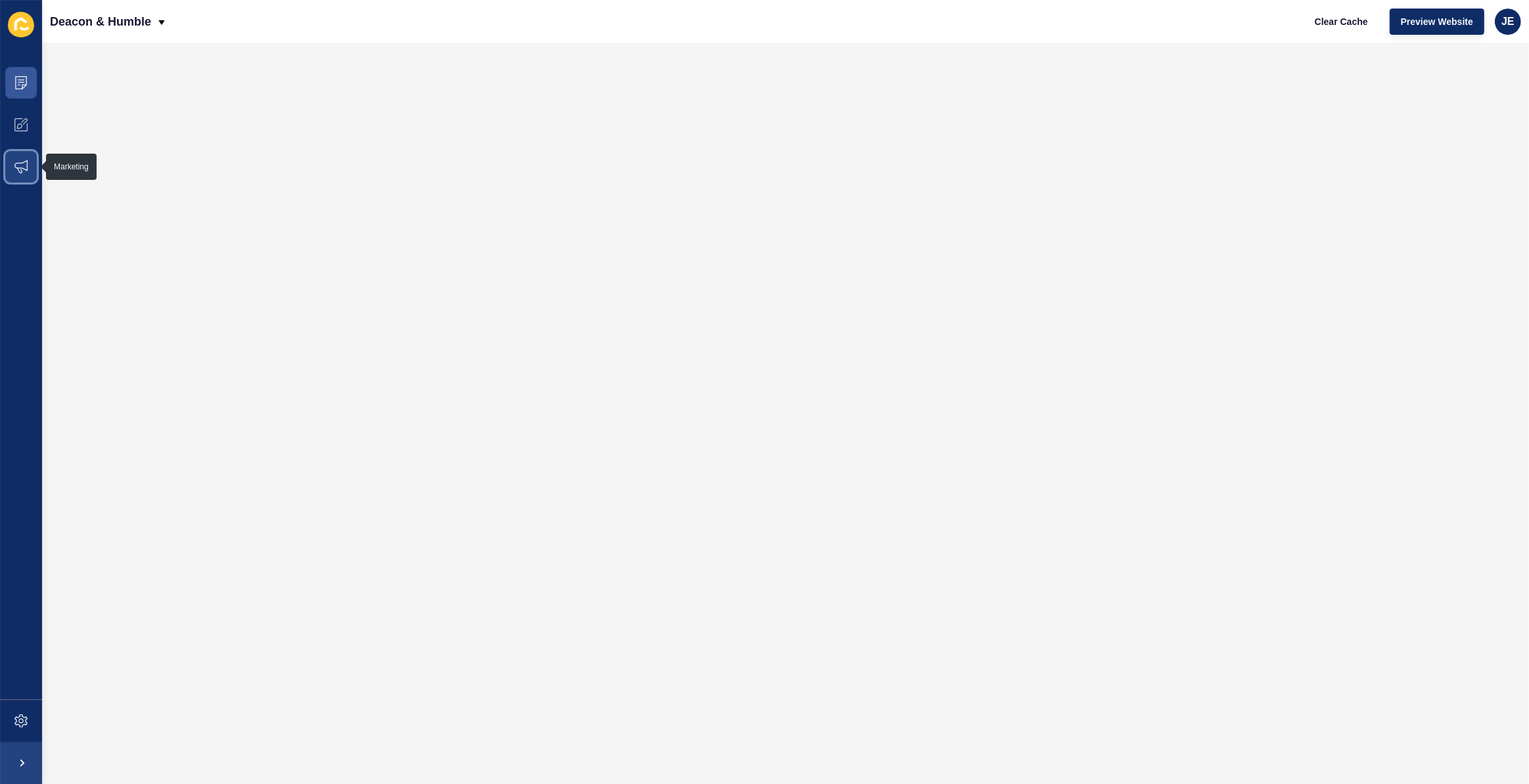
click at [21, 171] on icon at bounding box center [21, 167] width 13 height 13
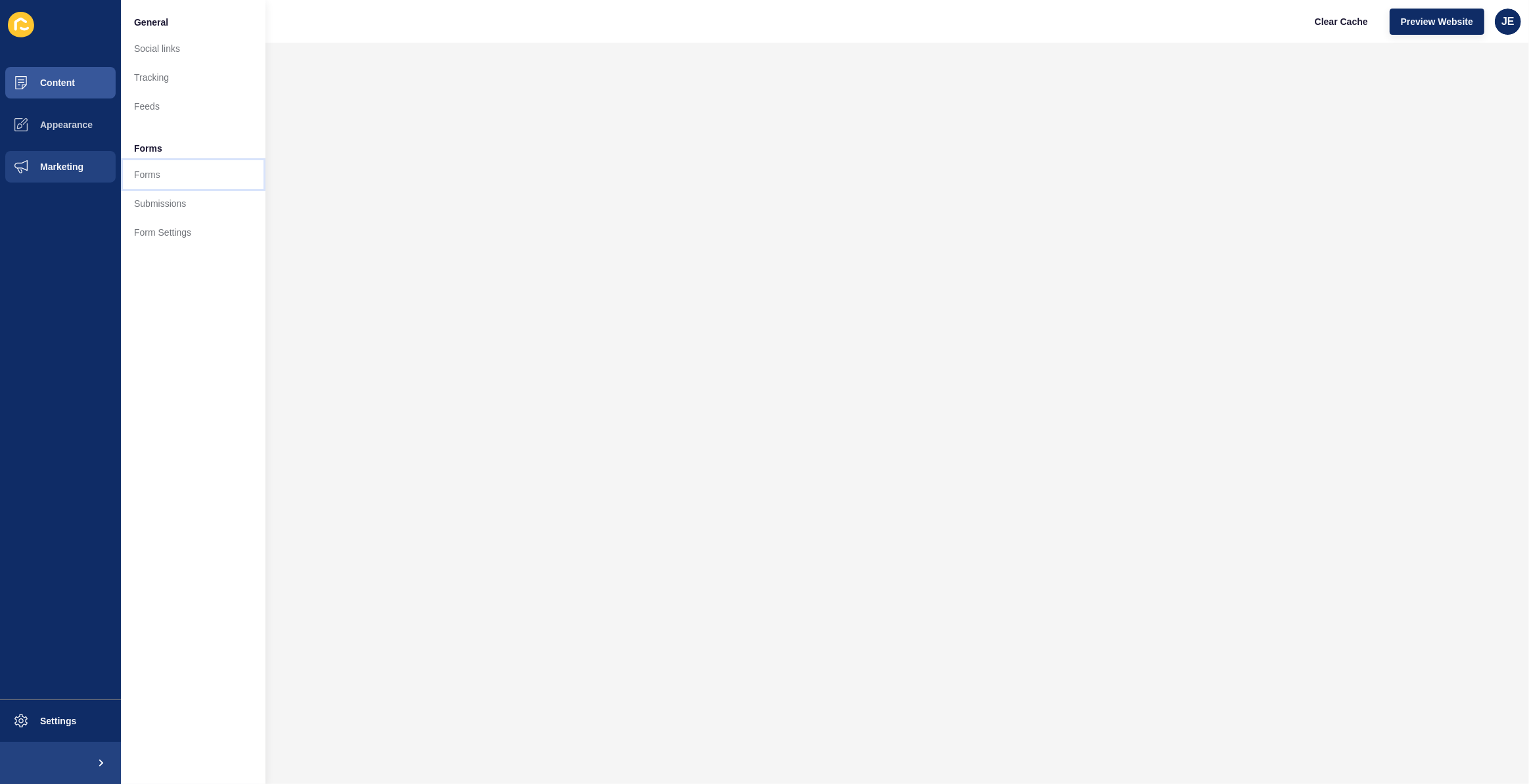
click at [169, 174] on link "Forms" at bounding box center [192, 174] width 144 height 29
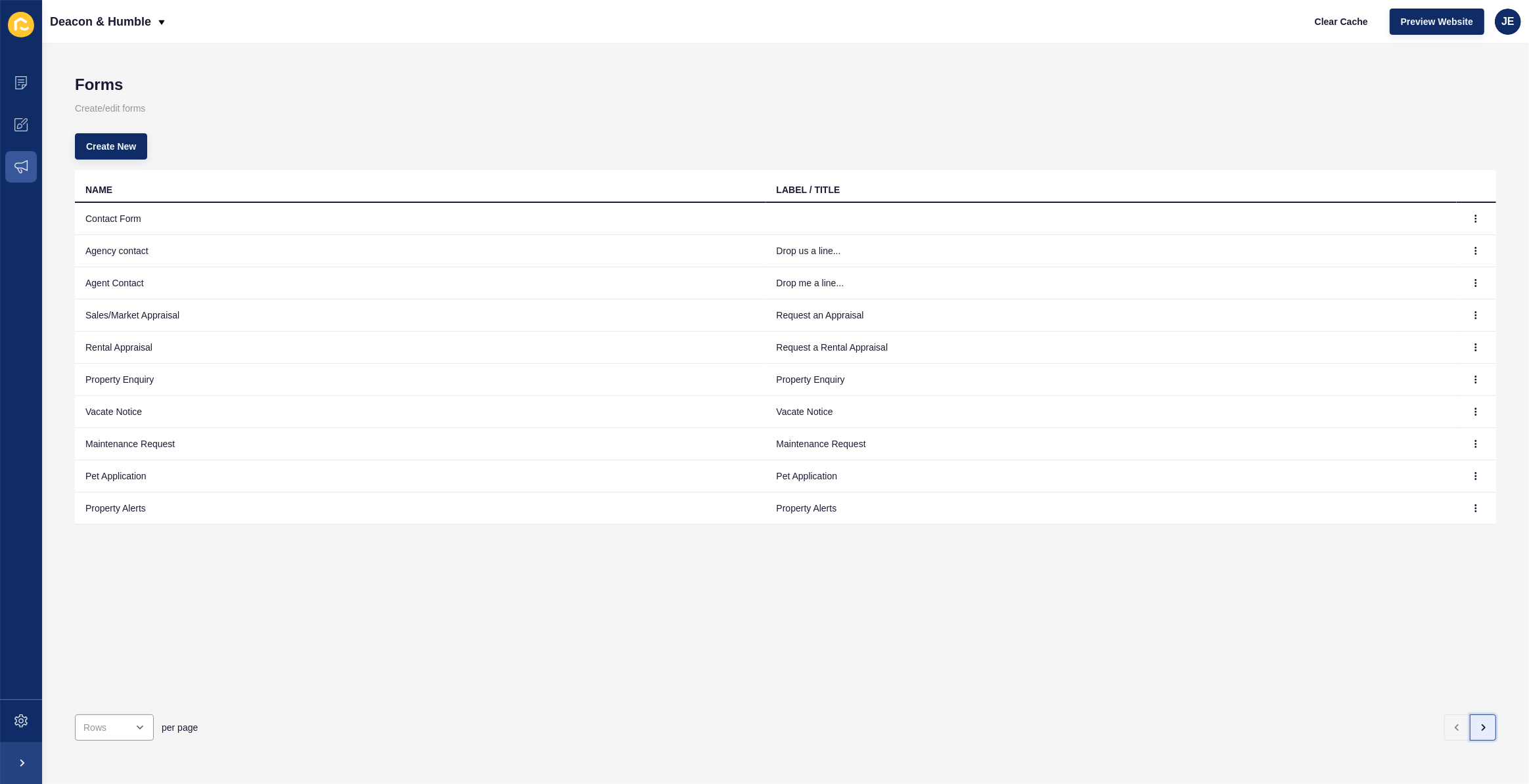
click at [1471, 724] on button "button" at bounding box center [1484, 728] width 26 height 26
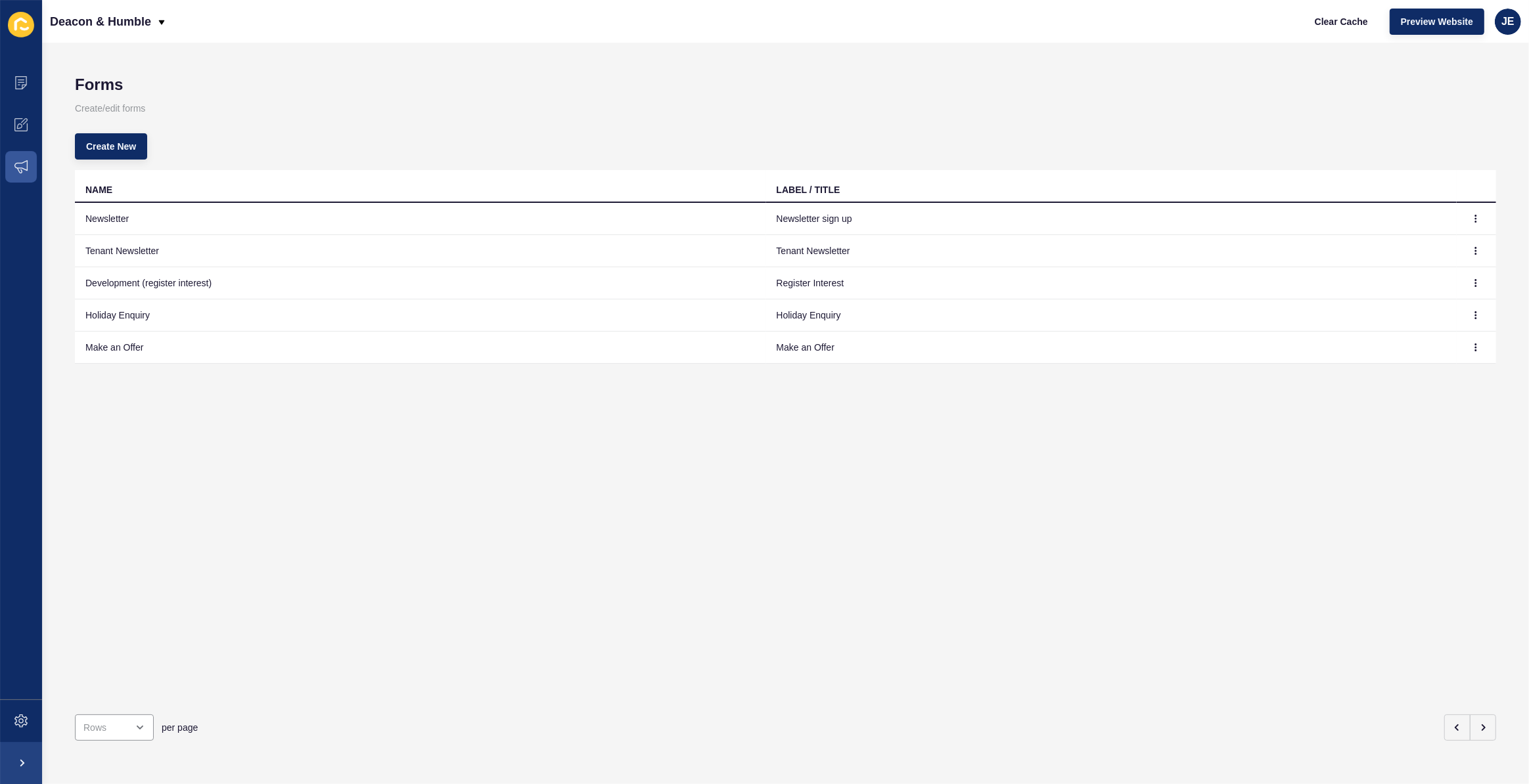
click at [119, 349] on td "Make an Offer" at bounding box center [419, 348] width 691 height 32
click at [1467, 344] on button "button" at bounding box center [1476, 348] width 20 height 19
click at [1440, 368] on link "Edit" at bounding box center [1431, 373] width 92 height 29
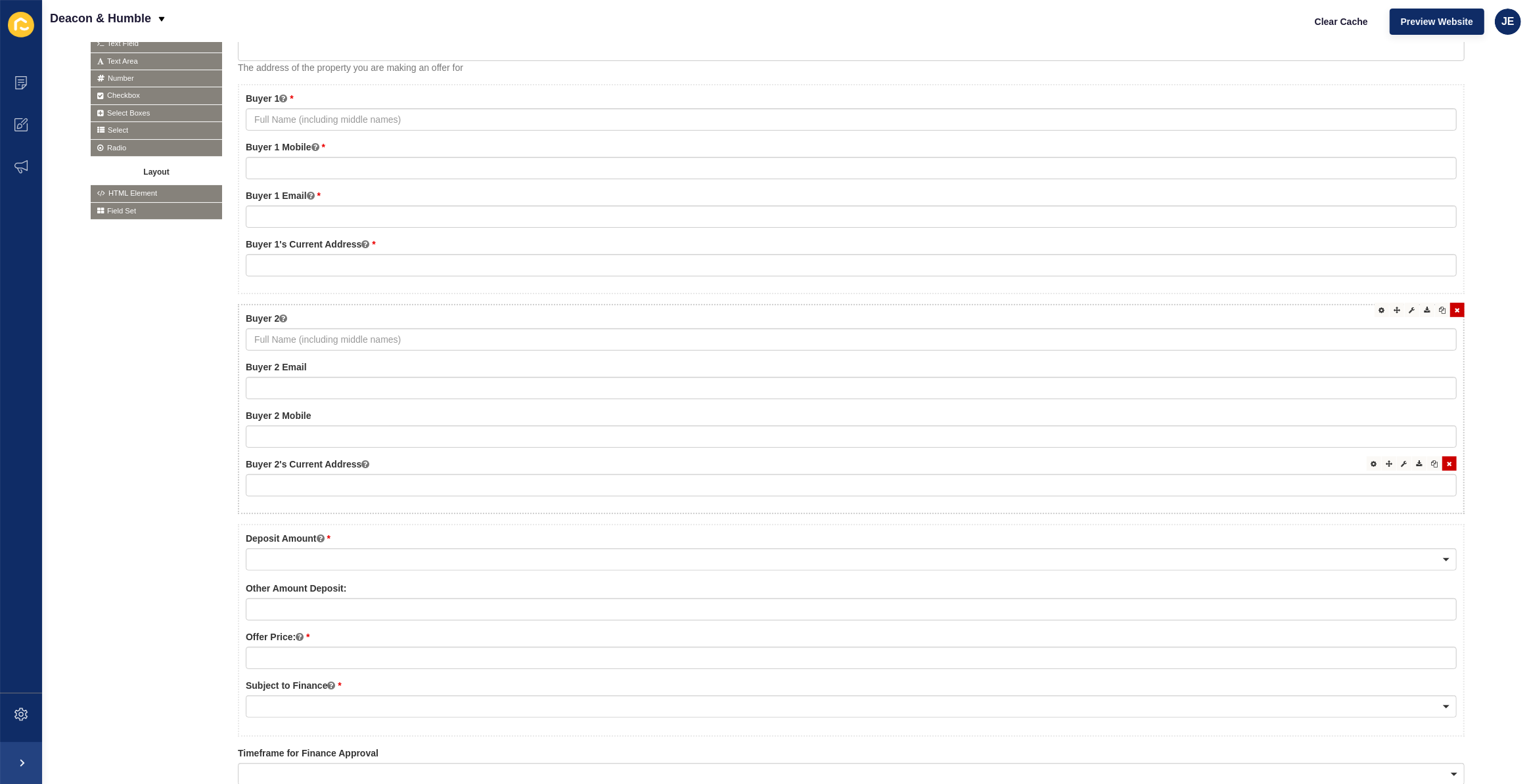
scroll to position [358, 0]
click at [1362, 481] on input "text" at bounding box center [851, 485] width 1211 height 23
click at [1386, 465] on icon at bounding box center [1389, 463] width 7 height 7
click at [1402, 463] on icon at bounding box center [1405, 463] width 6 height 7
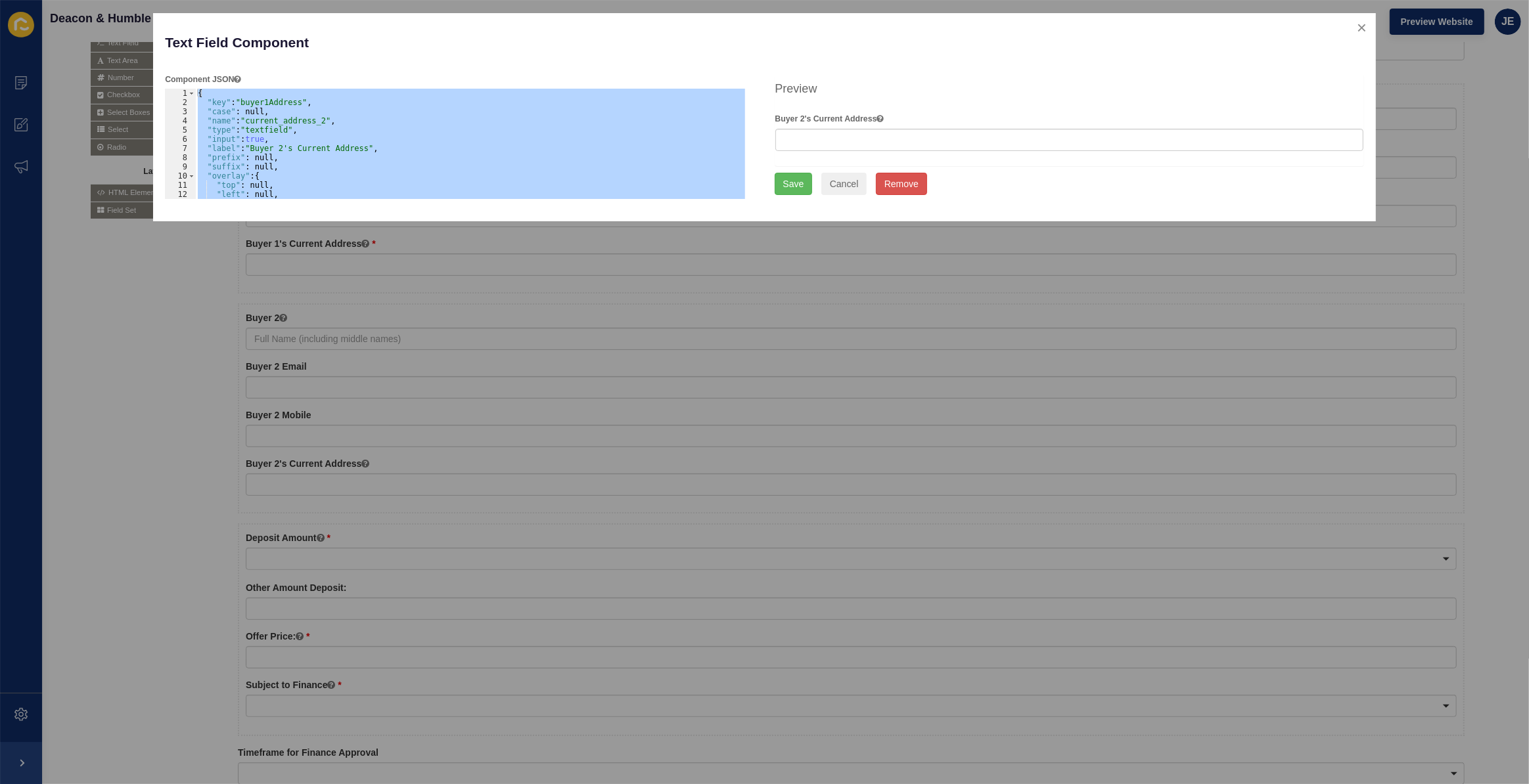
click at [278, 105] on div "{ "key" : "buyer1Address" , "case" : null, "name" : "current_address_2" , "type…" at bounding box center [470, 143] width 551 height 110
type textarea ""key": "buyer1Address","
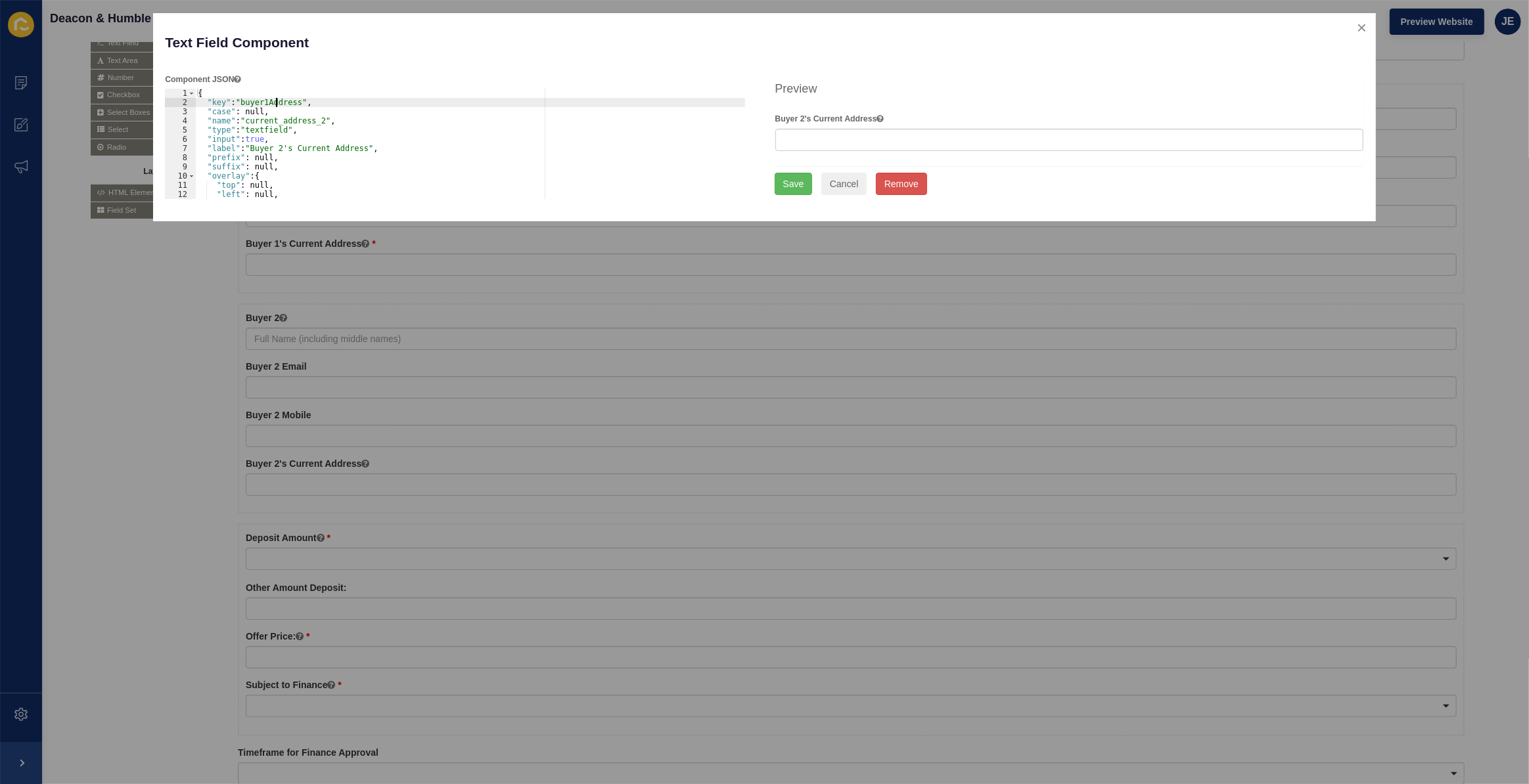
click at [278, 103] on div "{ "key" : "buyer1Address" , "case" : null, "name" : "current_address_2" , "type…" at bounding box center [470, 153] width 551 height 129
click at [845, 184] on button "Cancel" at bounding box center [845, 184] width 46 height 23
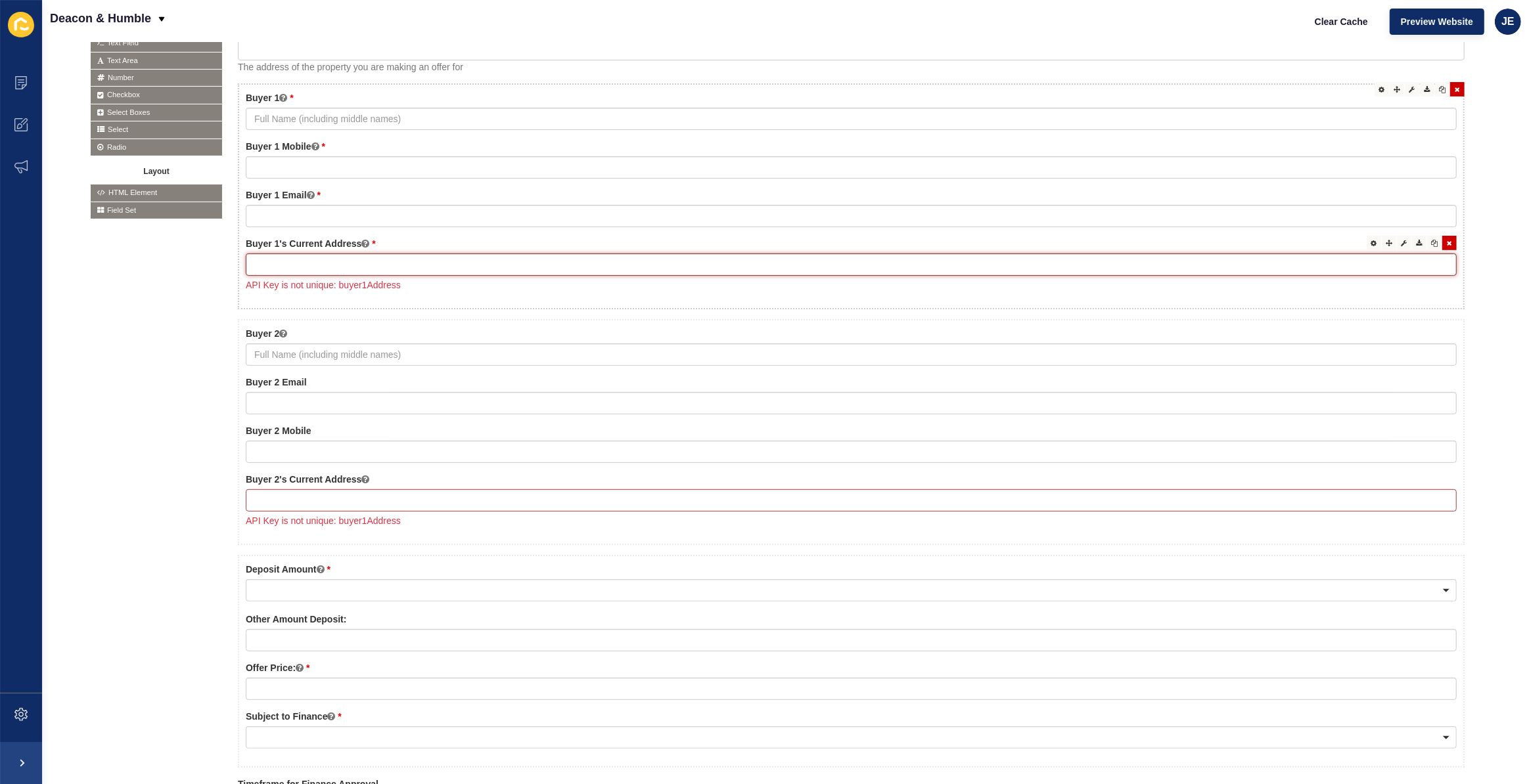
click at [1338, 272] on input "text" at bounding box center [851, 265] width 1211 height 23
click at [1402, 242] on icon at bounding box center [1405, 242] width 6 height 7
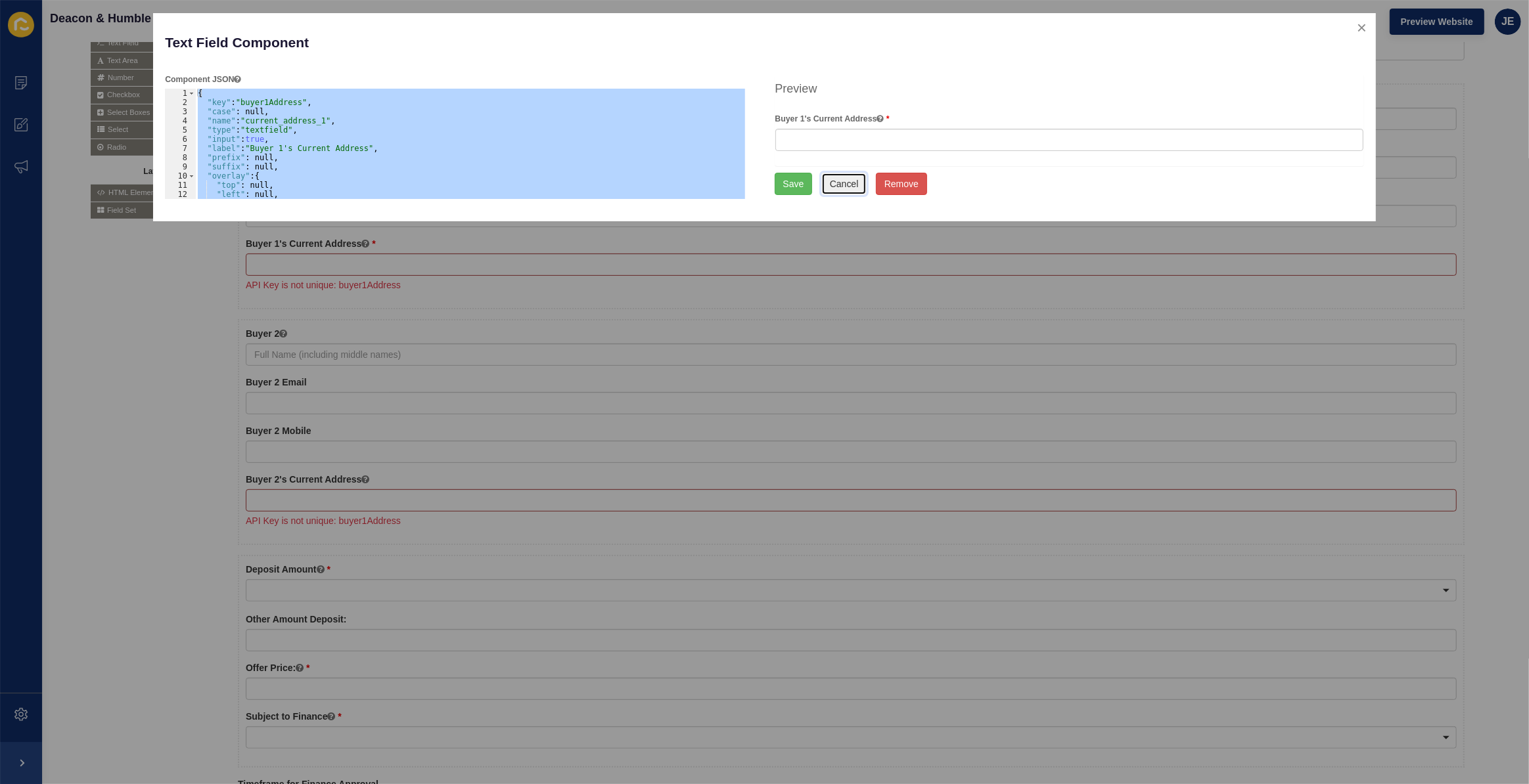
click at [839, 184] on button "Cancel" at bounding box center [845, 184] width 46 height 23
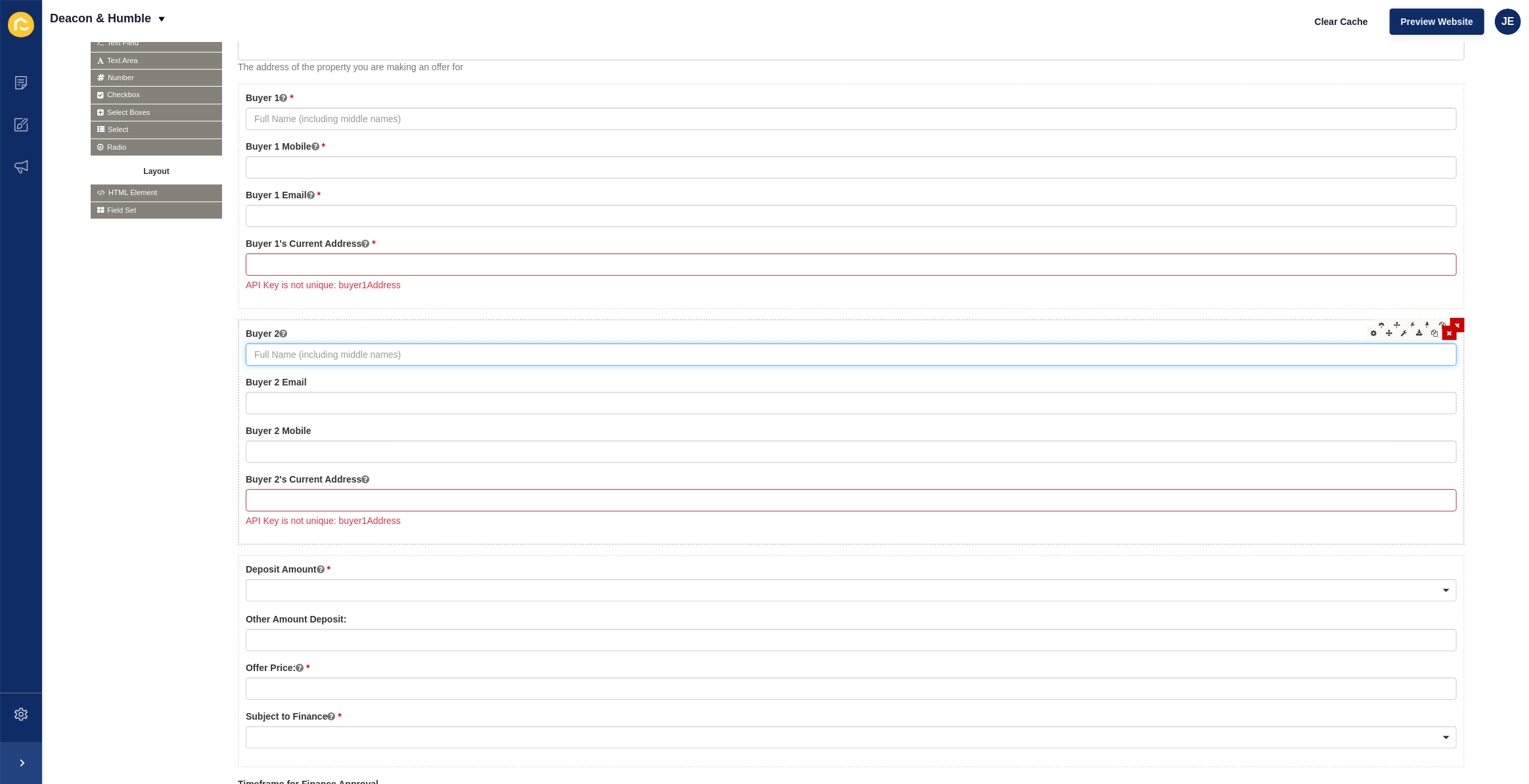
click at [1419, 349] on input "text" at bounding box center [851, 355] width 1211 height 23
click at [1397, 335] on div at bounding box center [1404, 333] width 14 height 14
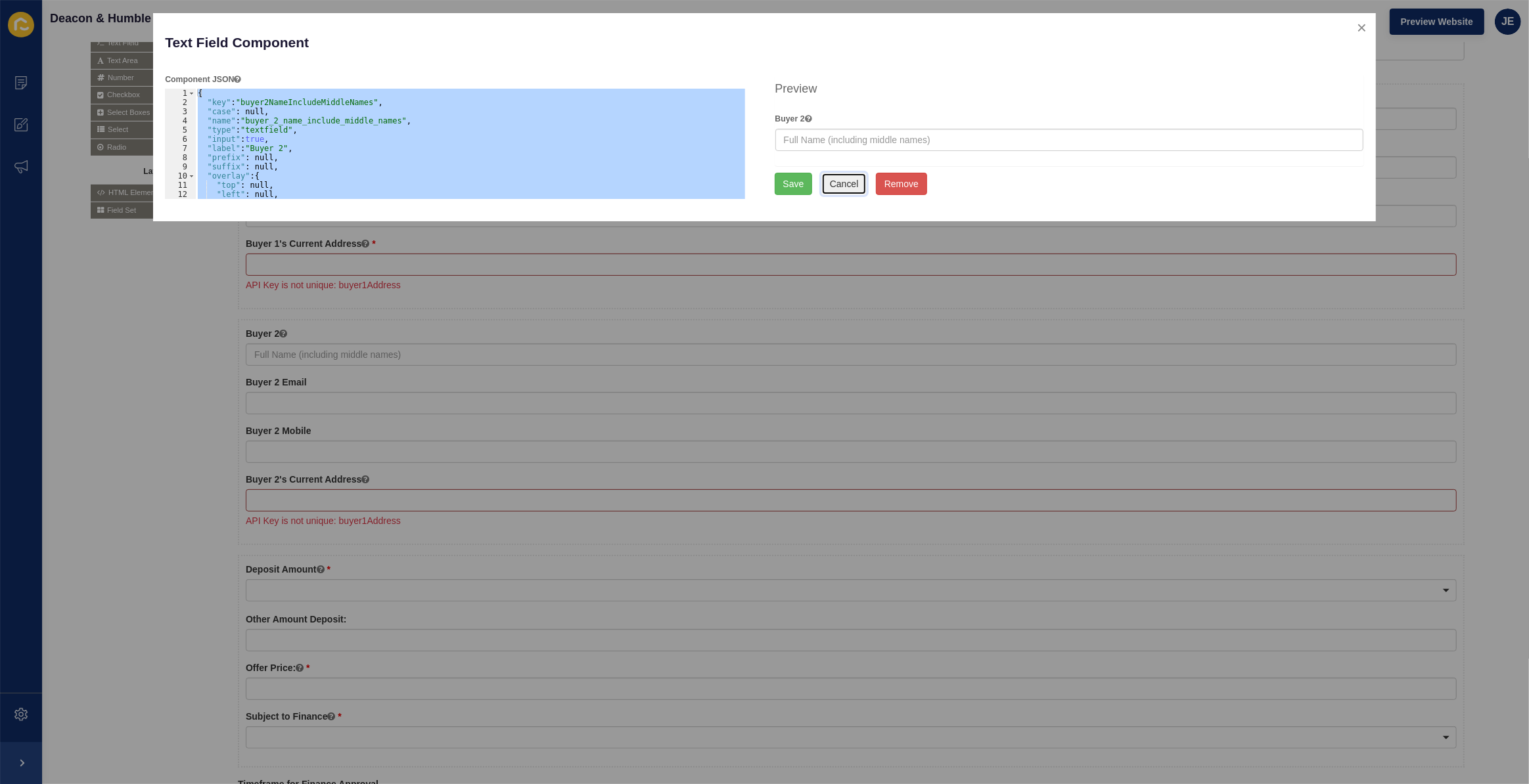
click at [834, 186] on button "Cancel" at bounding box center [845, 184] width 46 height 23
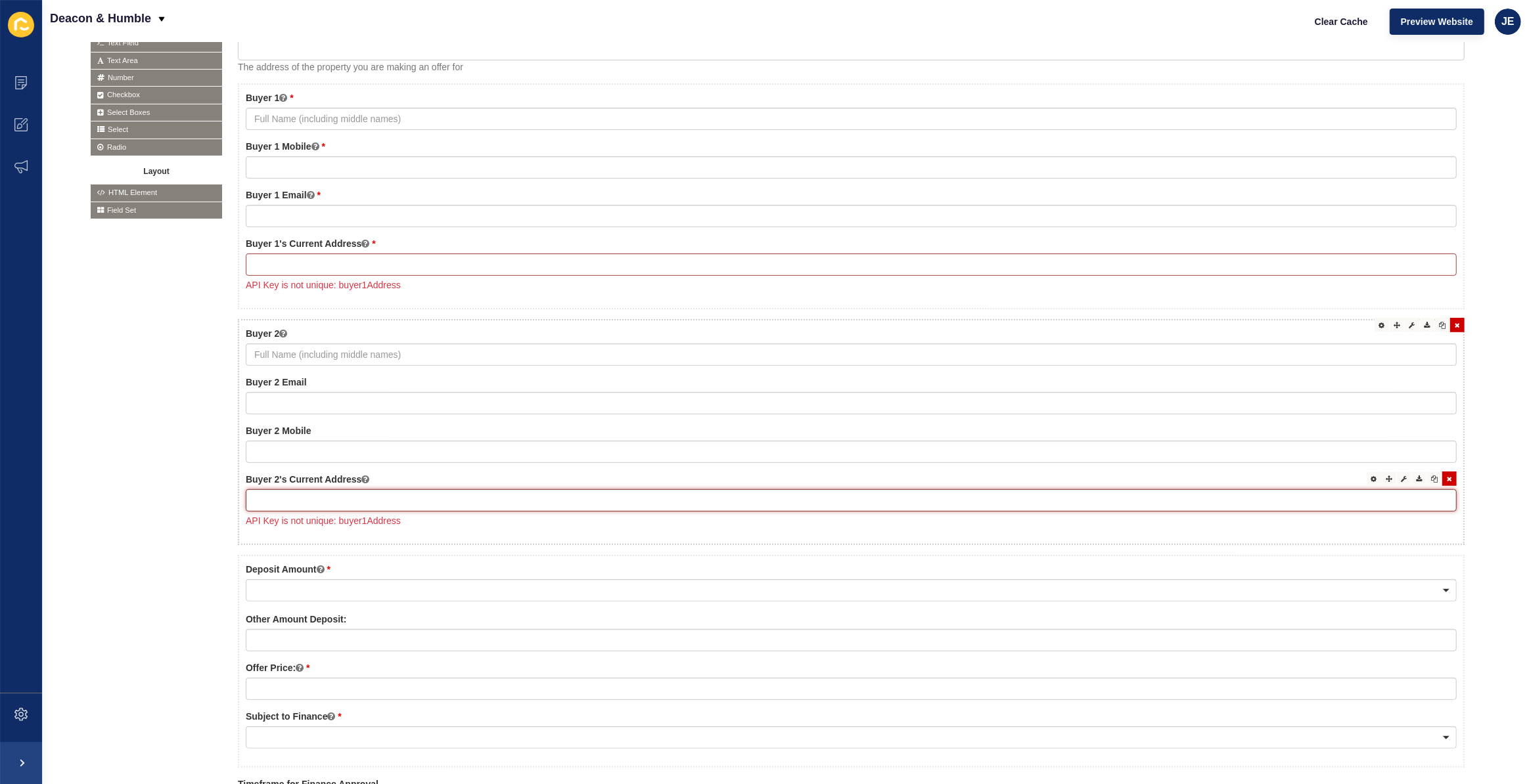
click at [399, 500] on input "text" at bounding box center [851, 500] width 1211 height 23
click at [1397, 481] on div at bounding box center [1404, 479] width 14 height 14
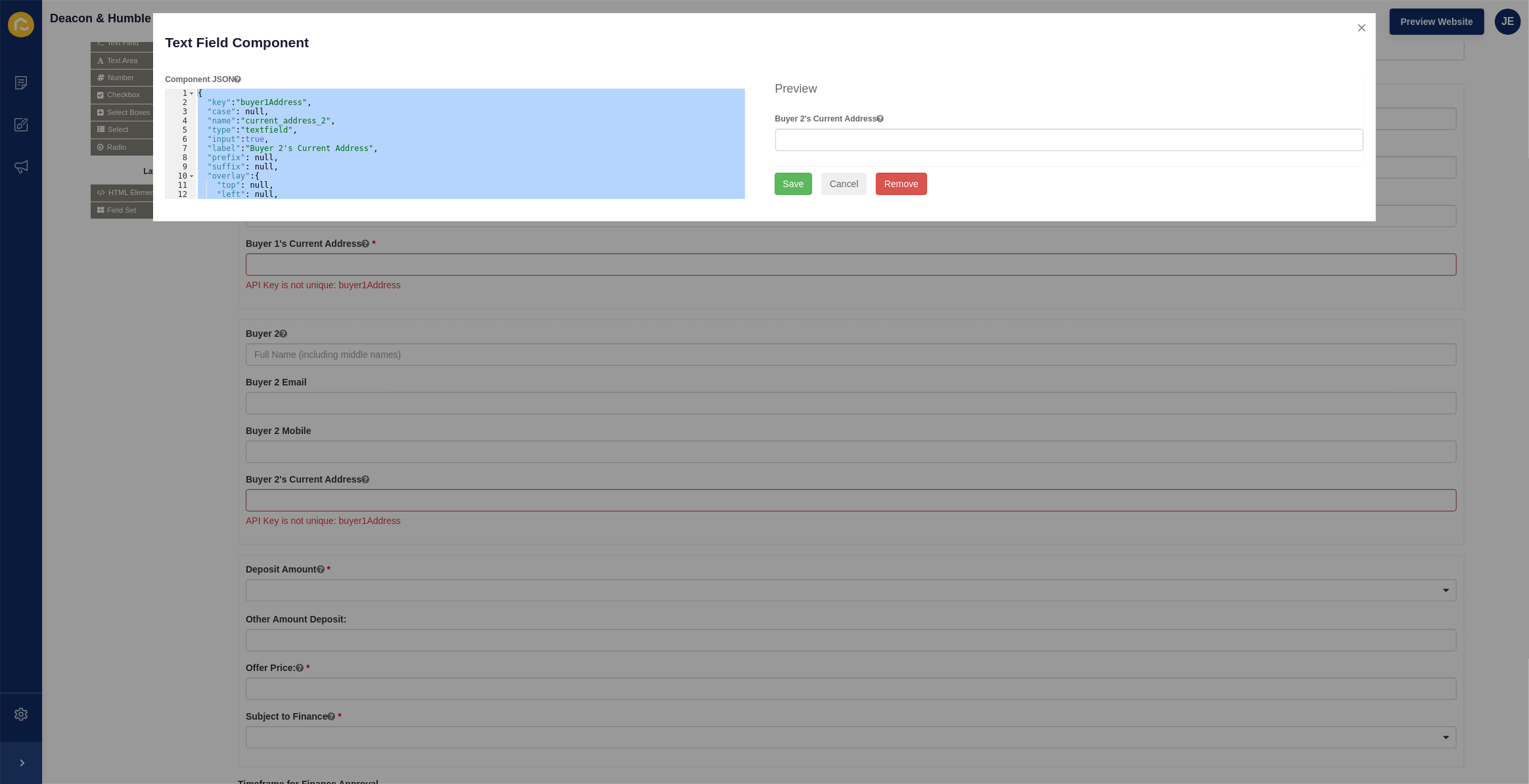
click at [266, 98] on div "{ "key" : "buyer1Address" , "case" : null, "name" : "current_address_2" , "type…" at bounding box center [470, 143] width 551 height 110
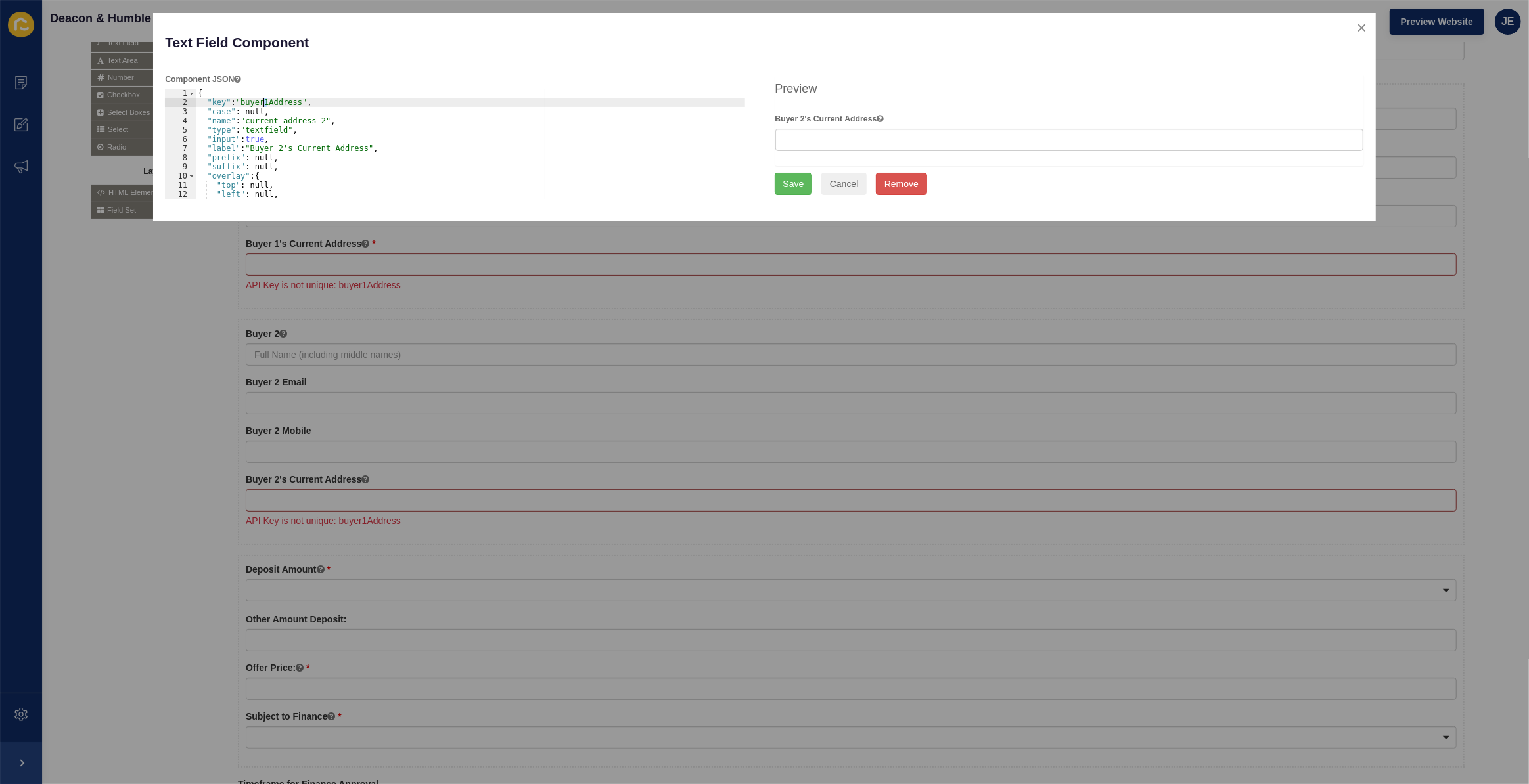
click at [265, 106] on div "{ "key" : "buyer1Address" , "case" : null, "name" : "current_address_2" , "type…" at bounding box center [470, 153] width 551 height 129
type textarea ""key": "buyer2Address","
click at [800, 188] on button "Save" at bounding box center [794, 184] width 38 height 23
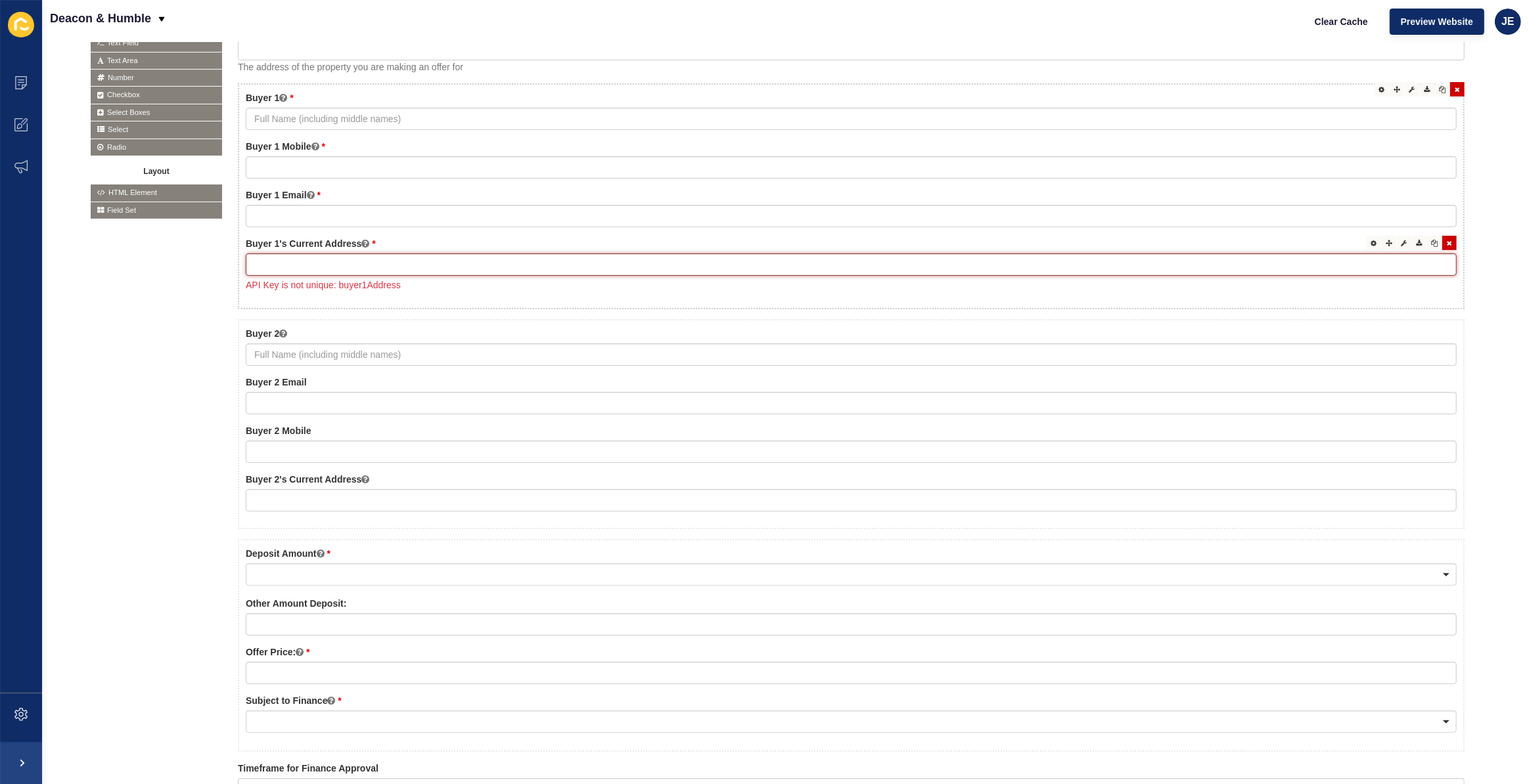
click at [522, 265] on input "text" at bounding box center [851, 265] width 1211 height 23
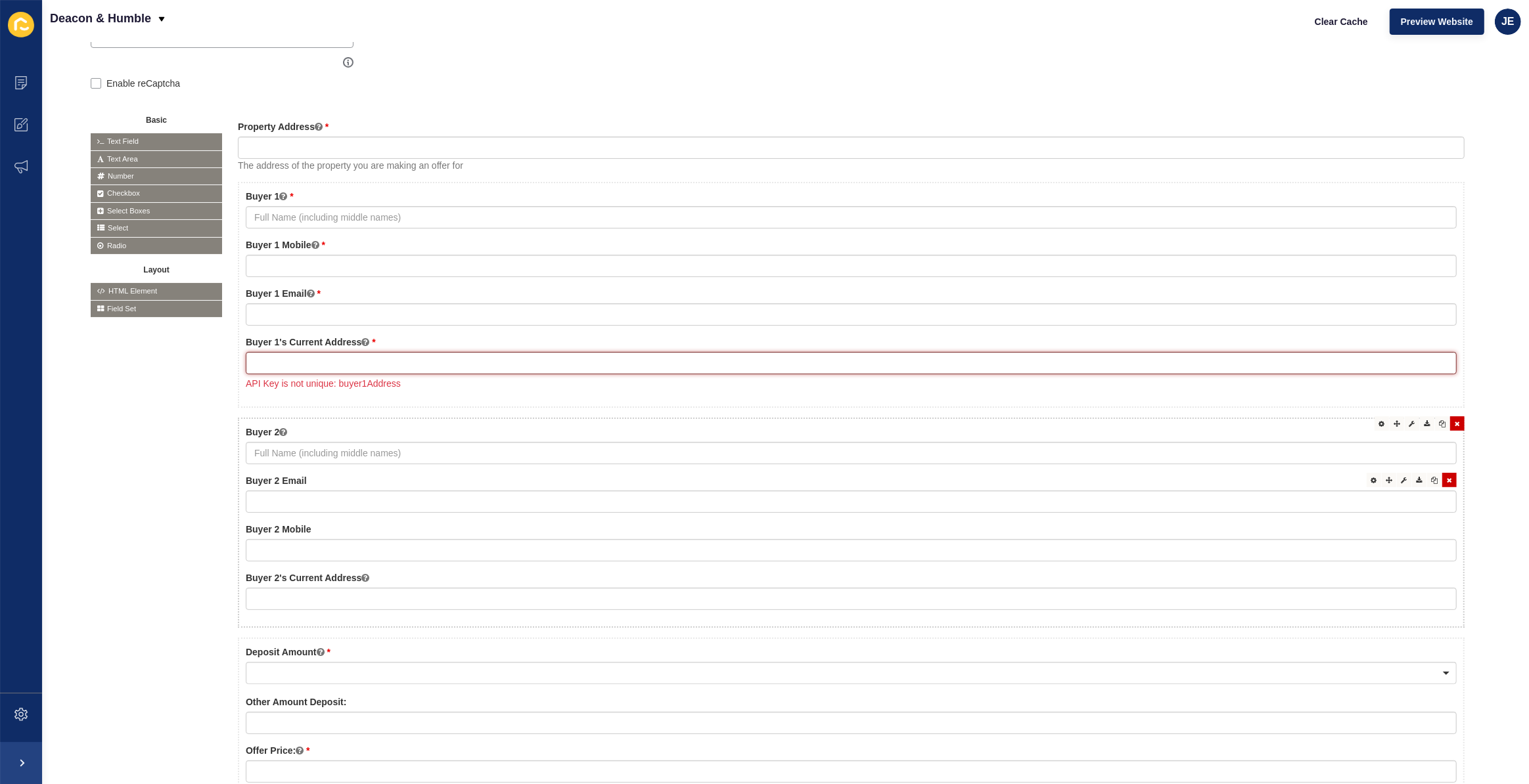
scroll to position [119, 0]
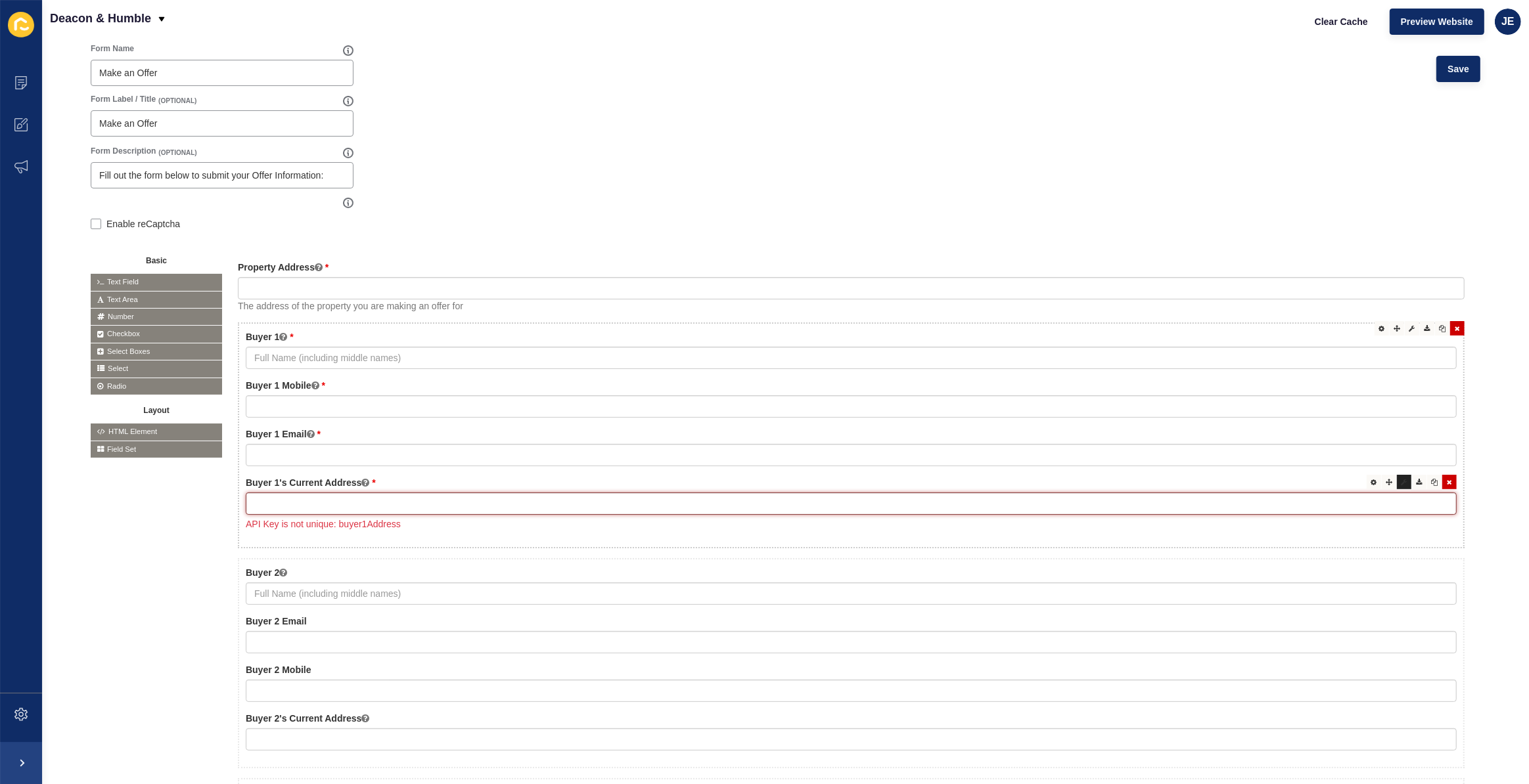
click at [1401, 482] on div at bounding box center [1404, 482] width 14 height 14
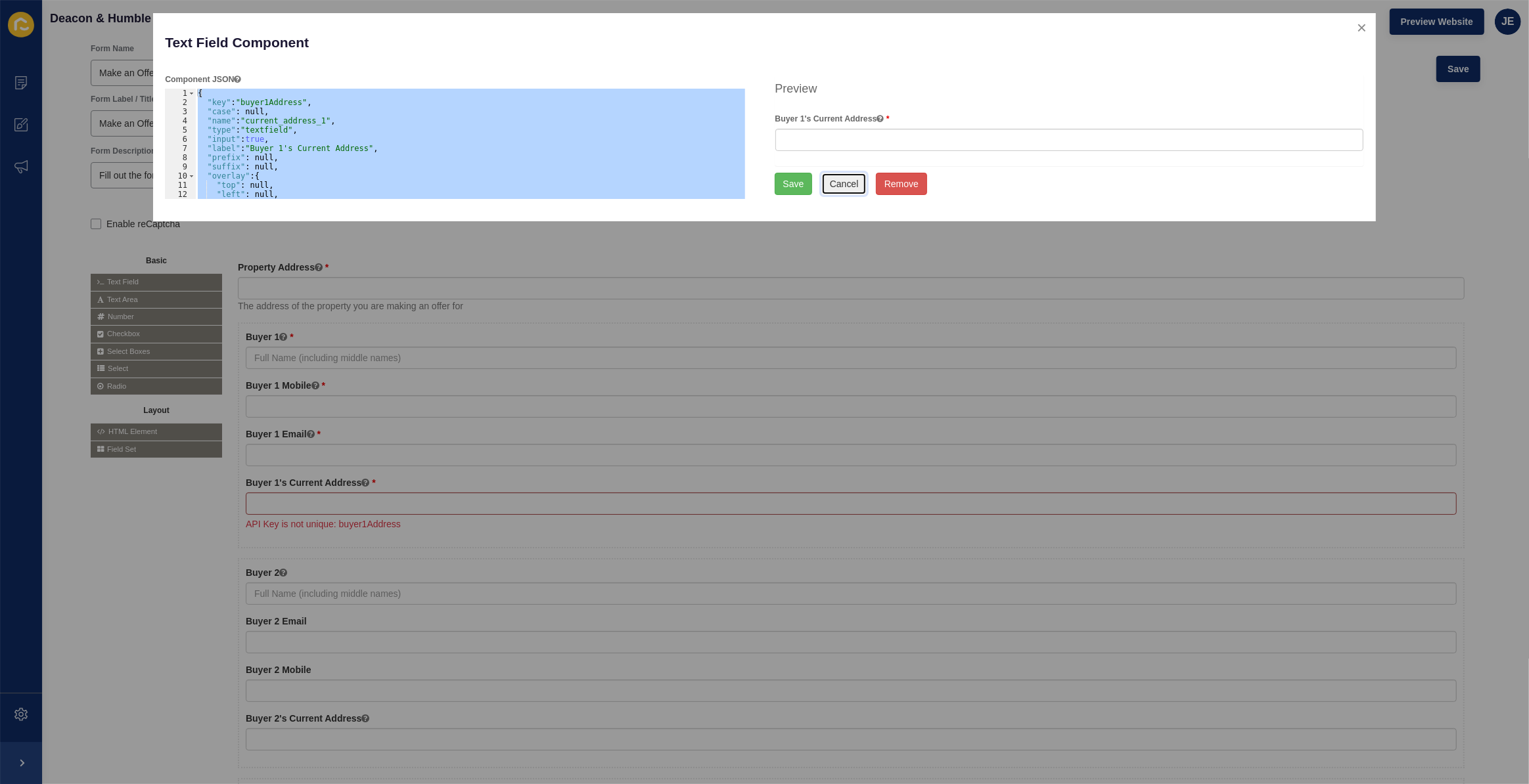
click at [835, 186] on button "Cancel" at bounding box center [845, 184] width 46 height 23
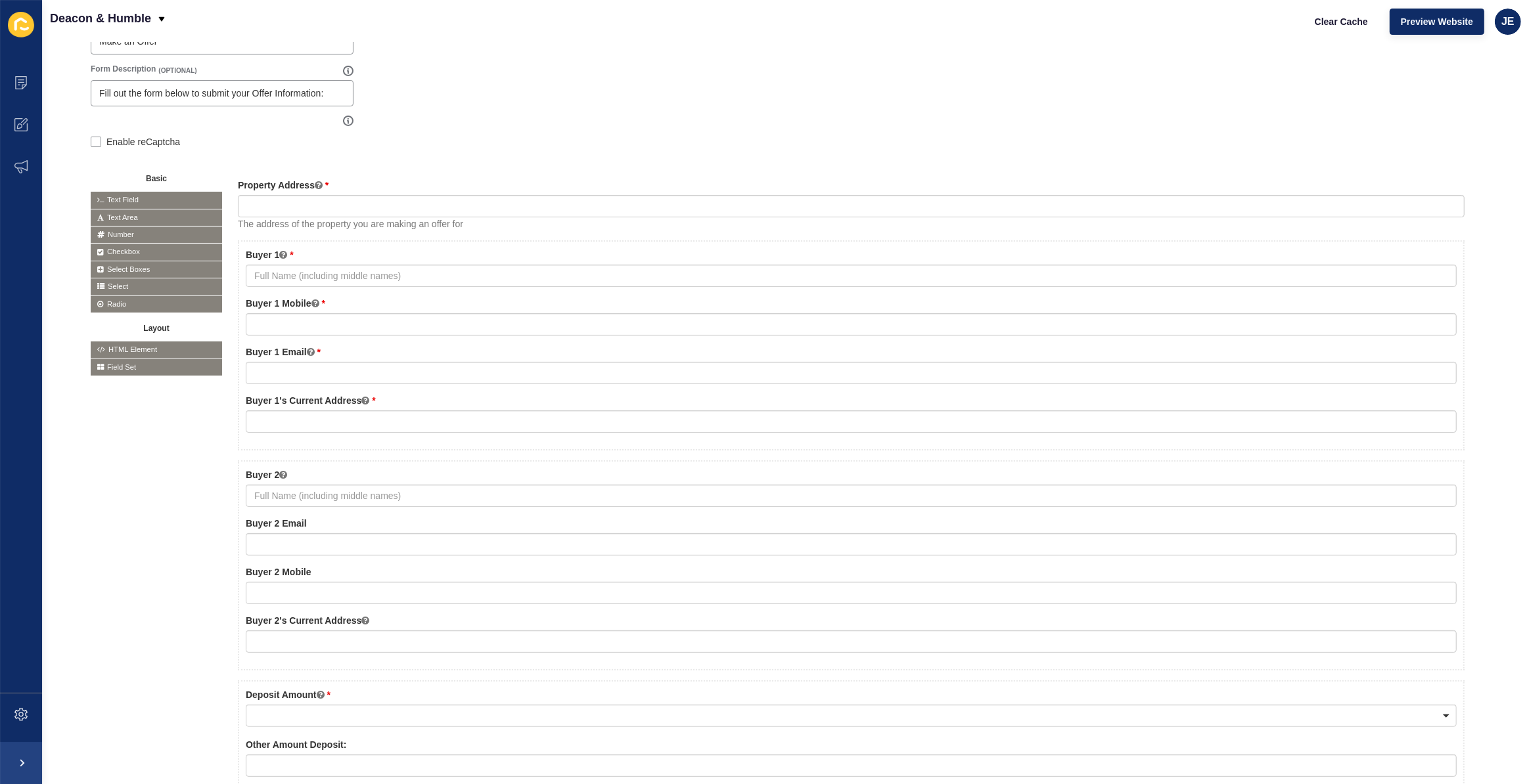
scroll to position [238, 0]
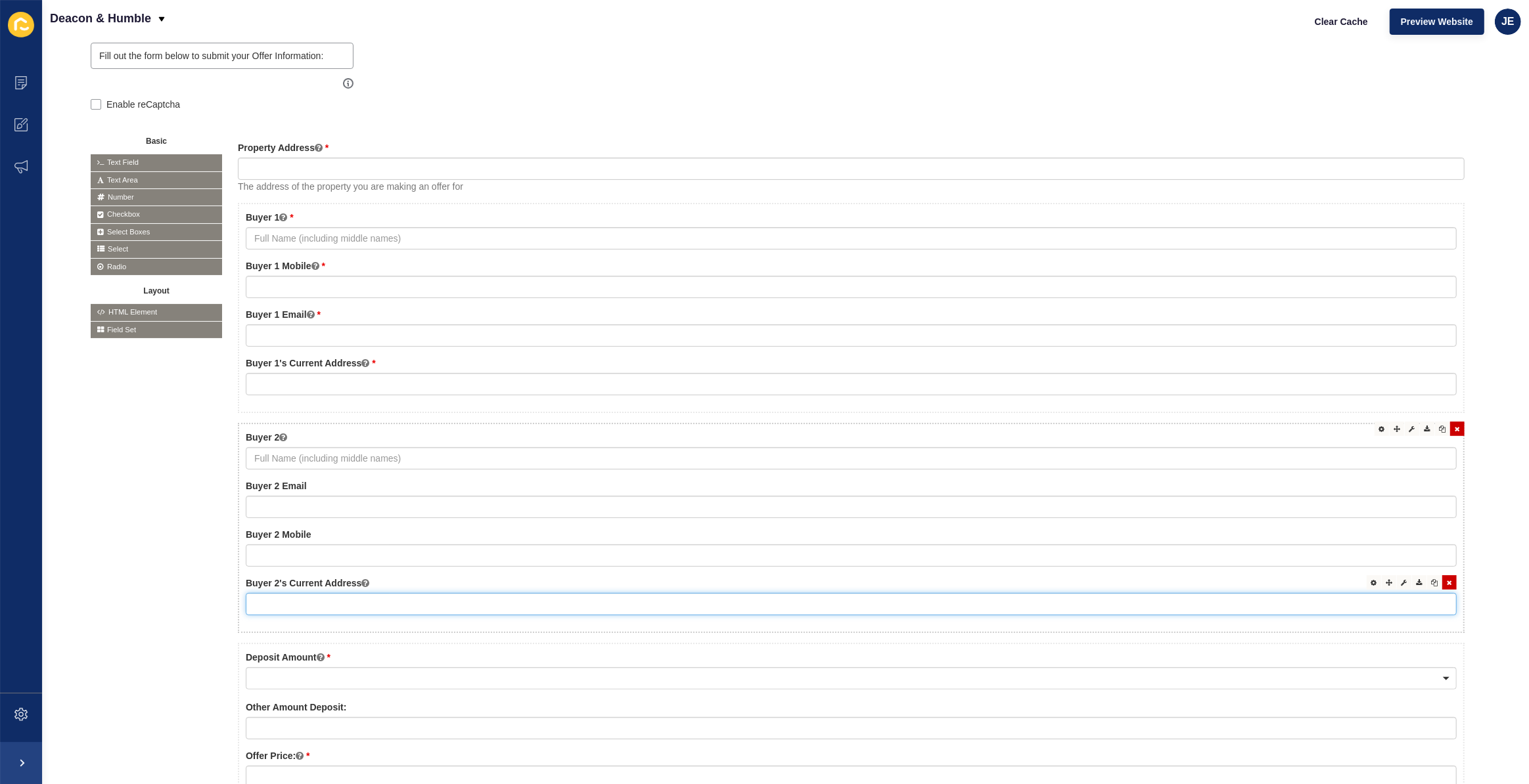
click at [1230, 604] on input "text" at bounding box center [851, 605] width 1211 height 23
click at [1402, 582] on icon at bounding box center [1405, 582] width 6 height 7
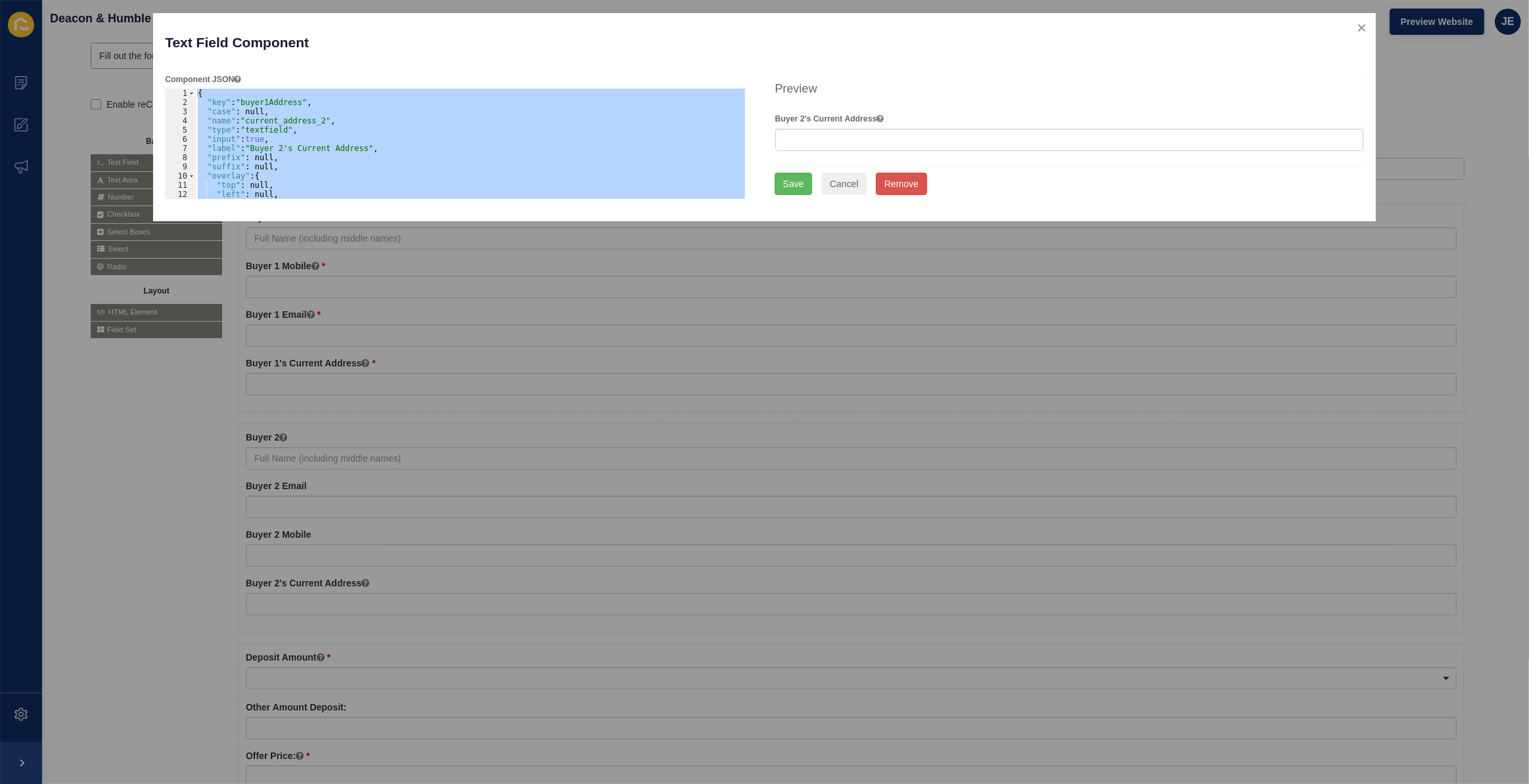
click at [267, 101] on div "{ "key" : "buyer1Address" , "case" : null, "name" : "current_address_2" , "type…" at bounding box center [470, 143] width 551 height 110
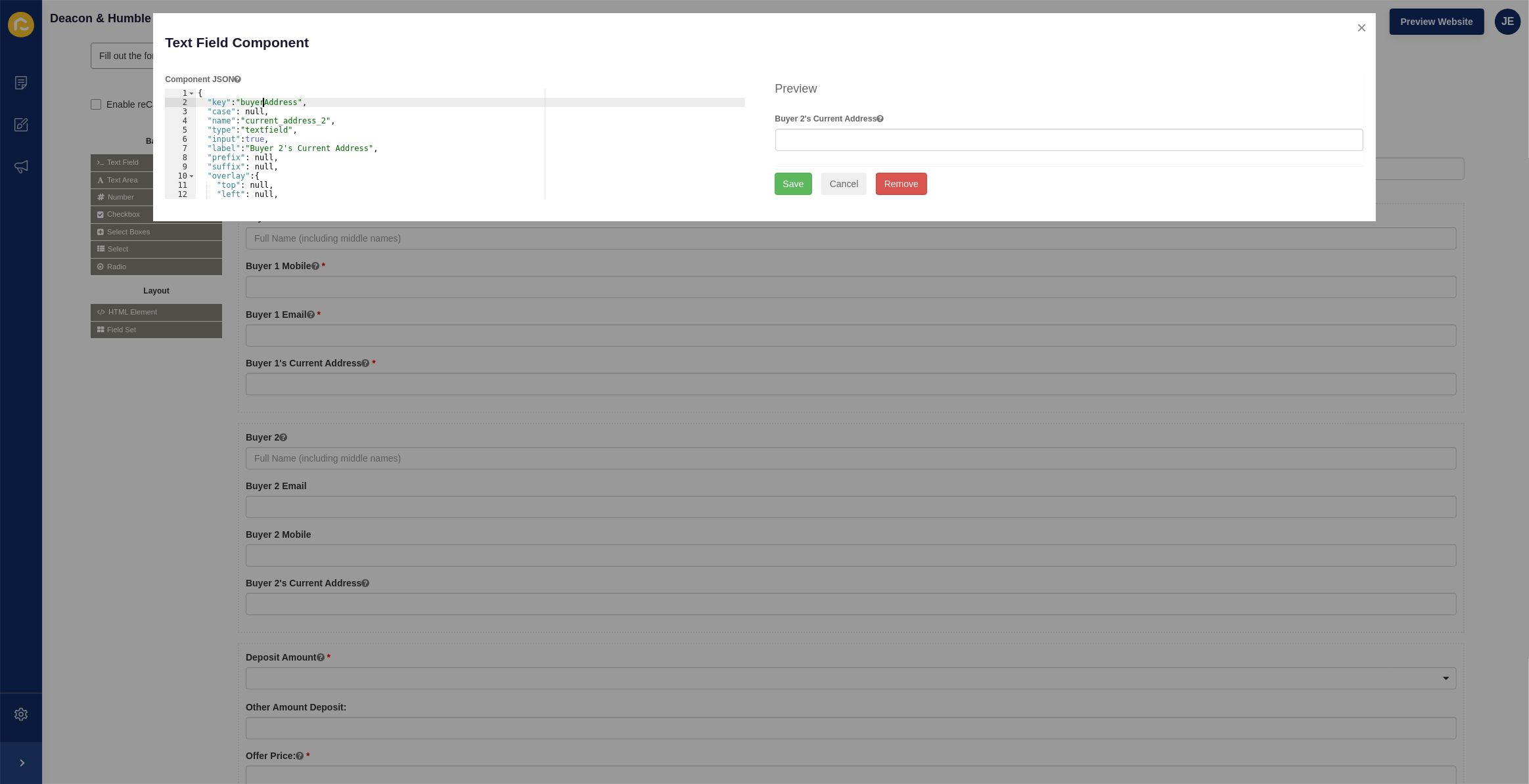
scroll to position [0, 6]
type textarea ""key": "buyer2Address","
click at [804, 184] on button "Save" at bounding box center [794, 184] width 38 height 23
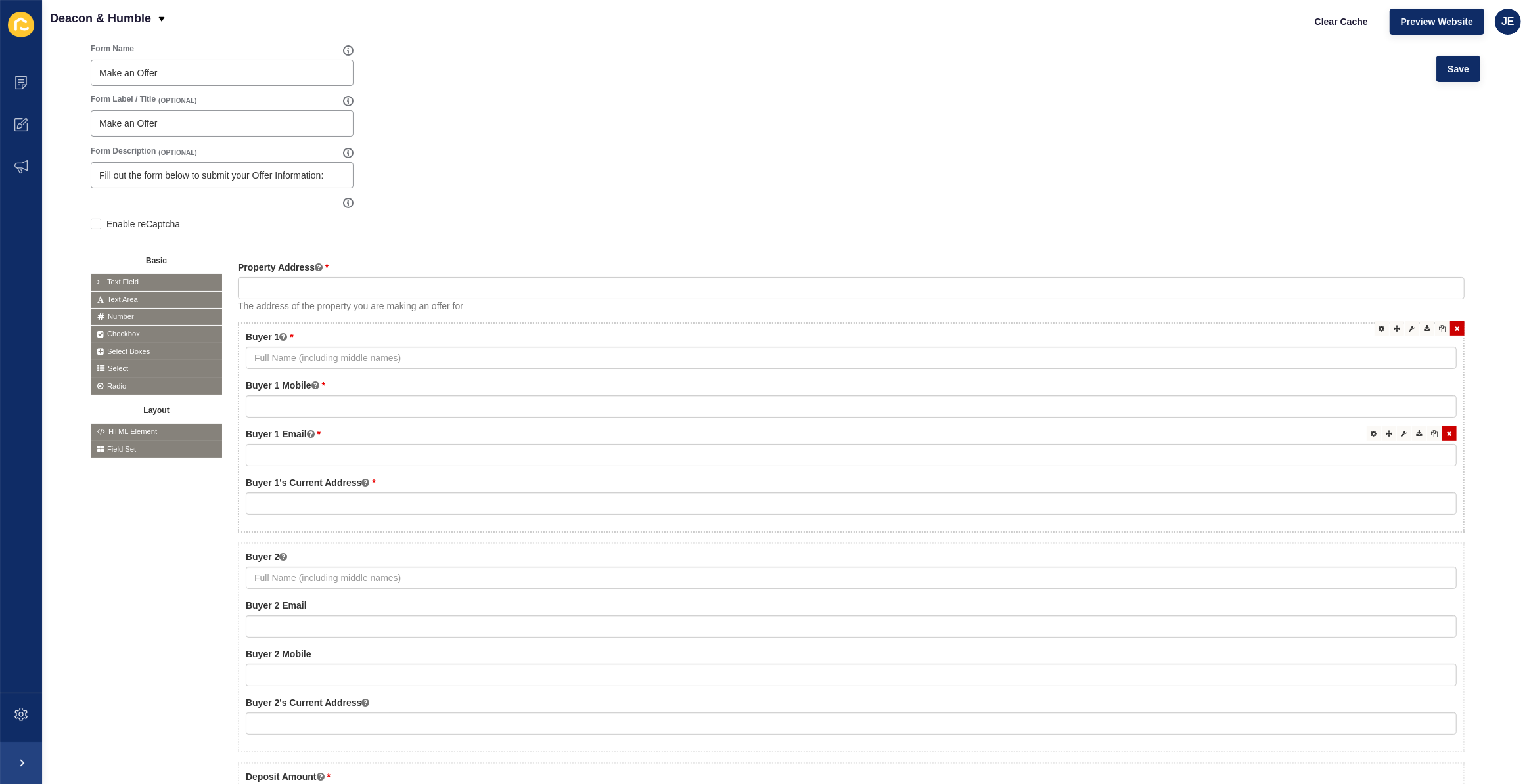
scroll to position [0, 0]
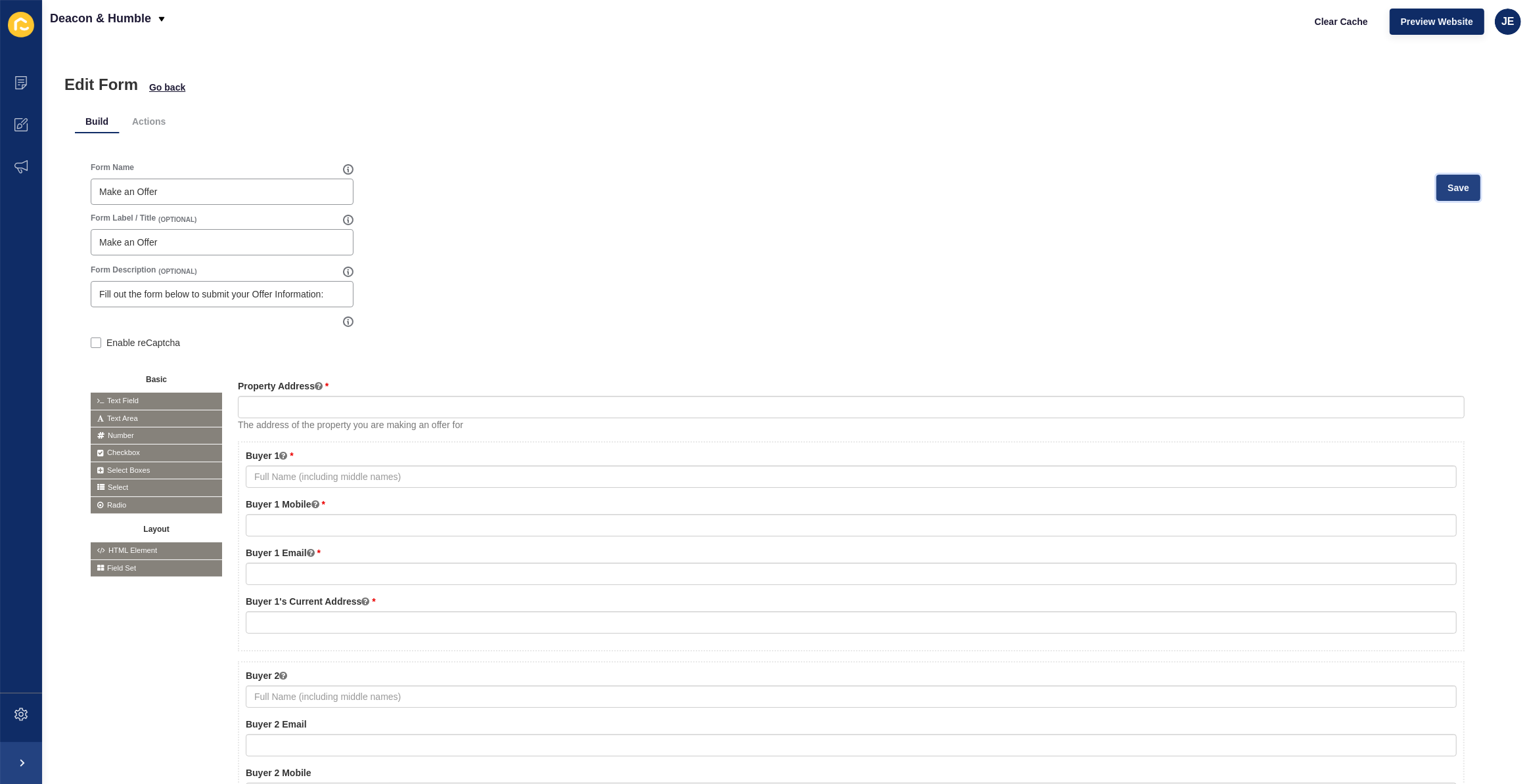
click at [1460, 188] on span "Save" at bounding box center [1458, 188] width 22 height 13
click at [1448, 182] on span "Save" at bounding box center [1458, 188] width 22 height 13
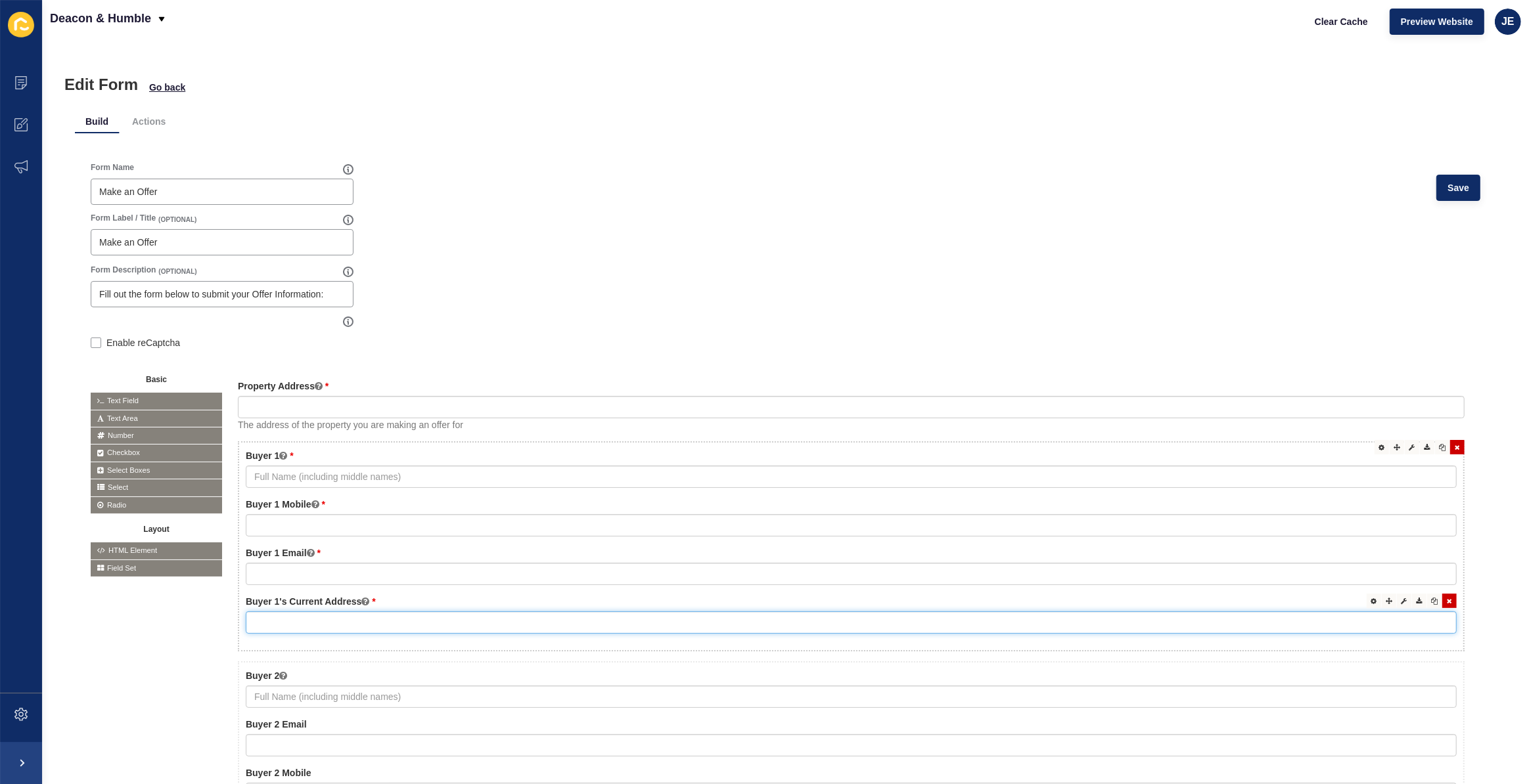
click at [381, 621] on input "text" at bounding box center [851, 623] width 1211 height 23
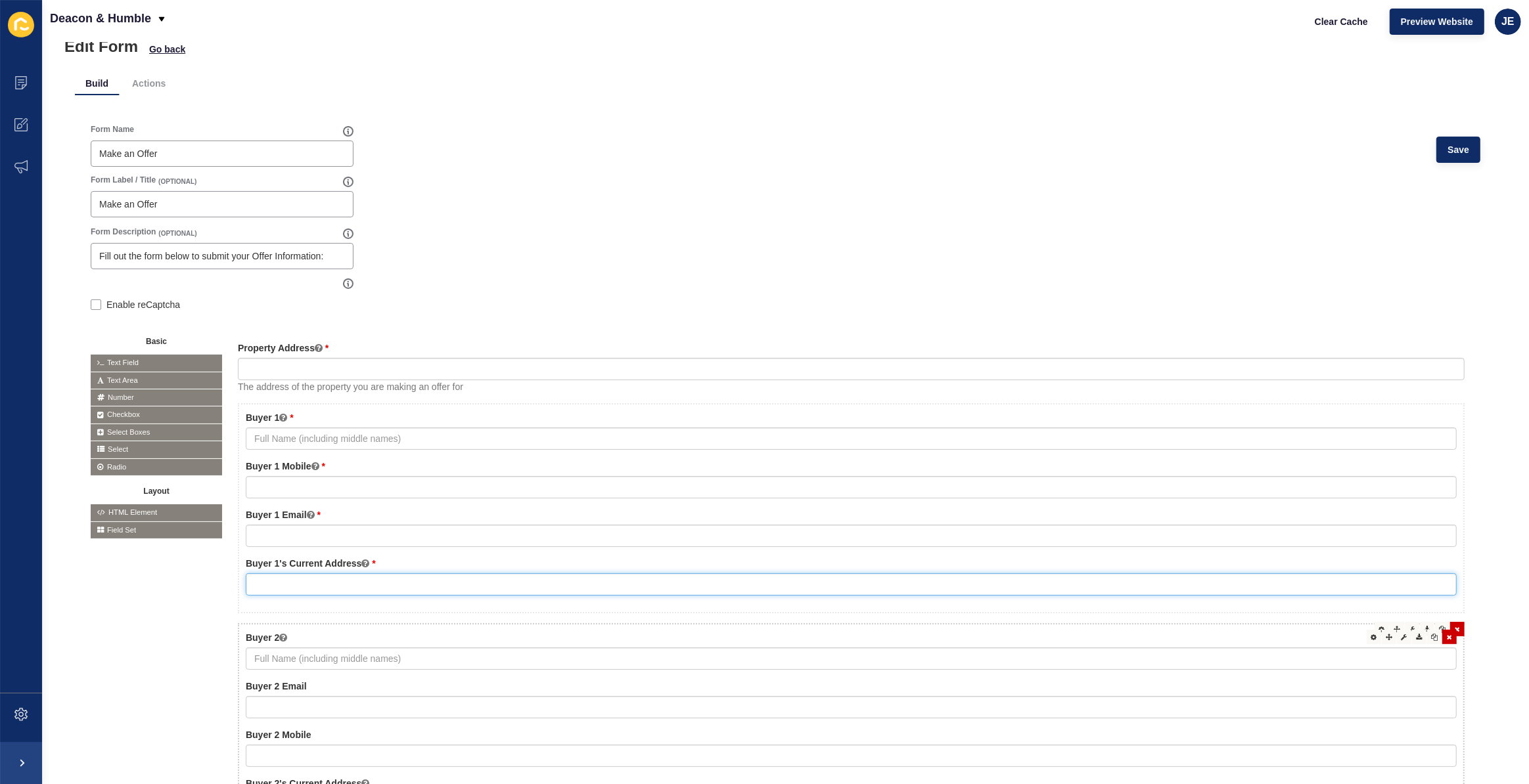
scroll to position [59, 0]
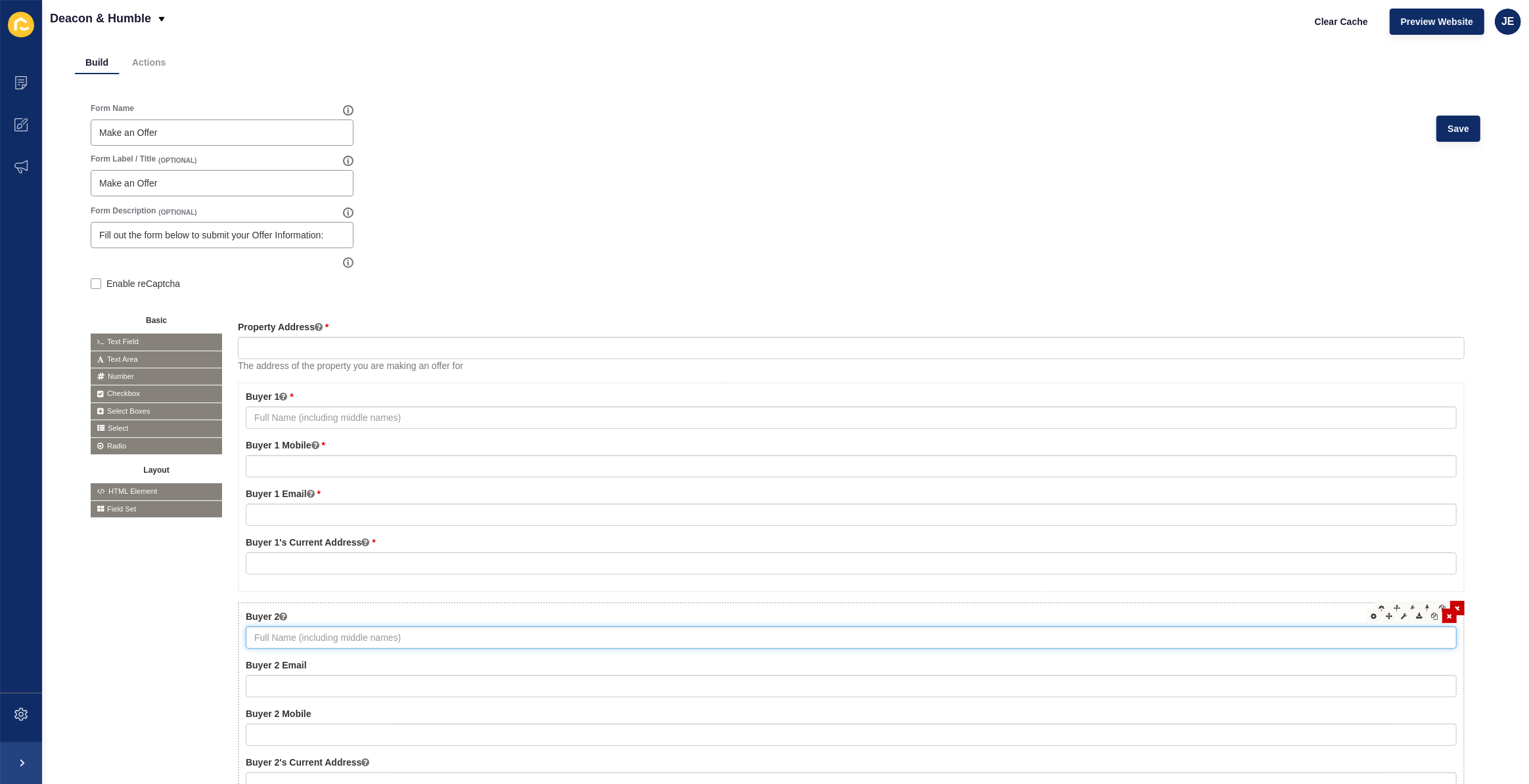
click at [642, 635] on input "text" at bounding box center [851, 638] width 1211 height 23
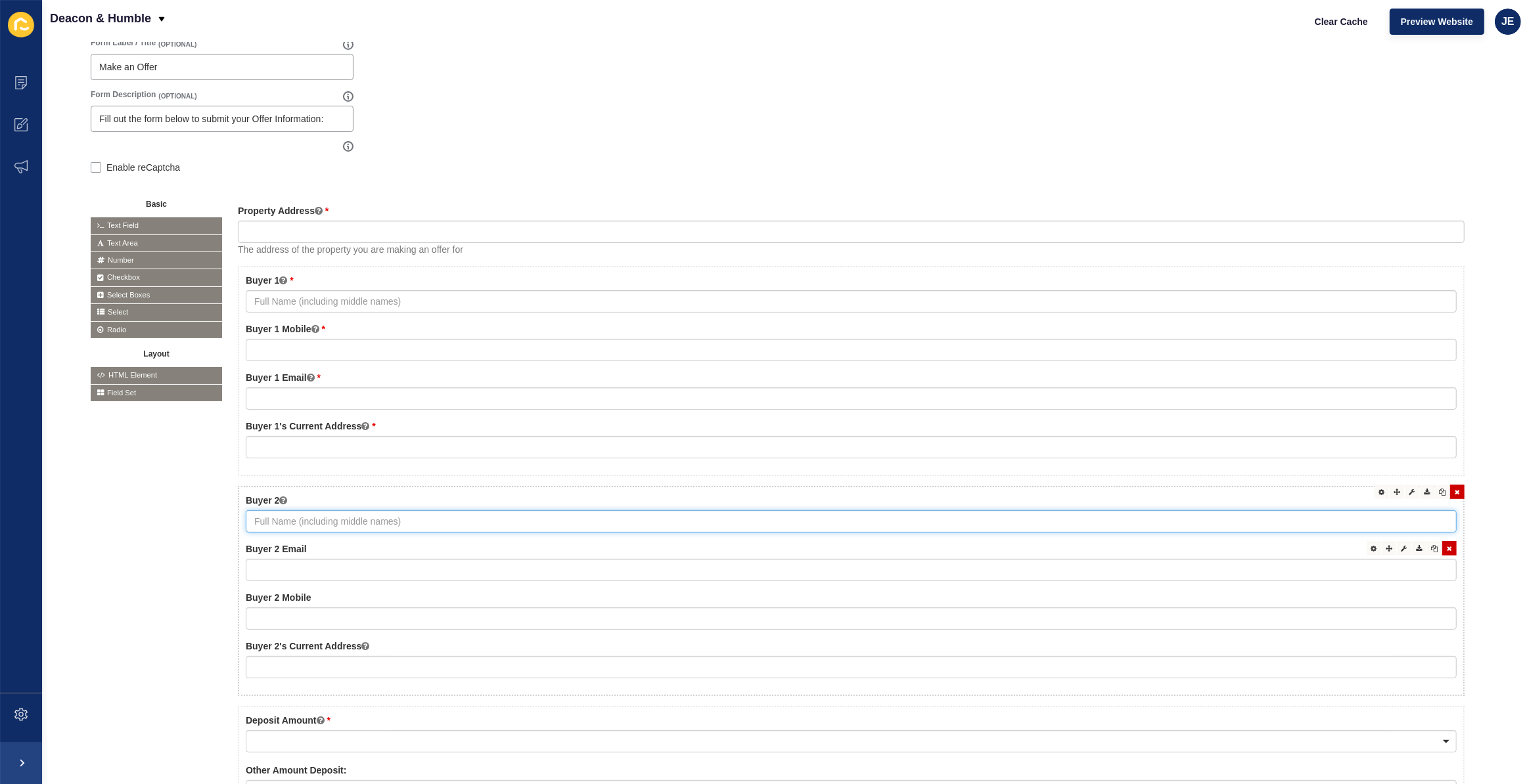
scroll to position [179, 0]
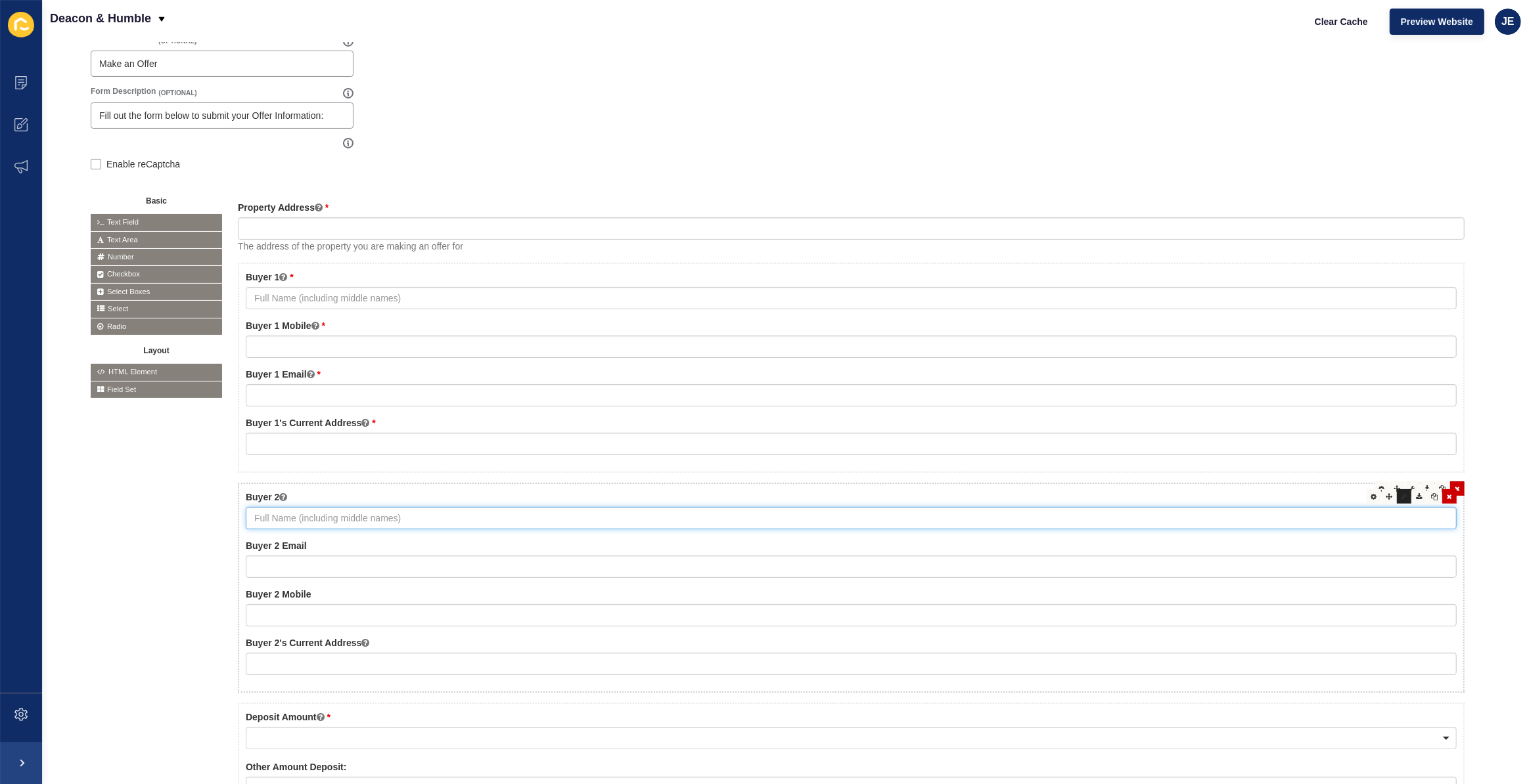
click at [1397, 500] on div at bounding box center [1404, 496] width 14 height 14
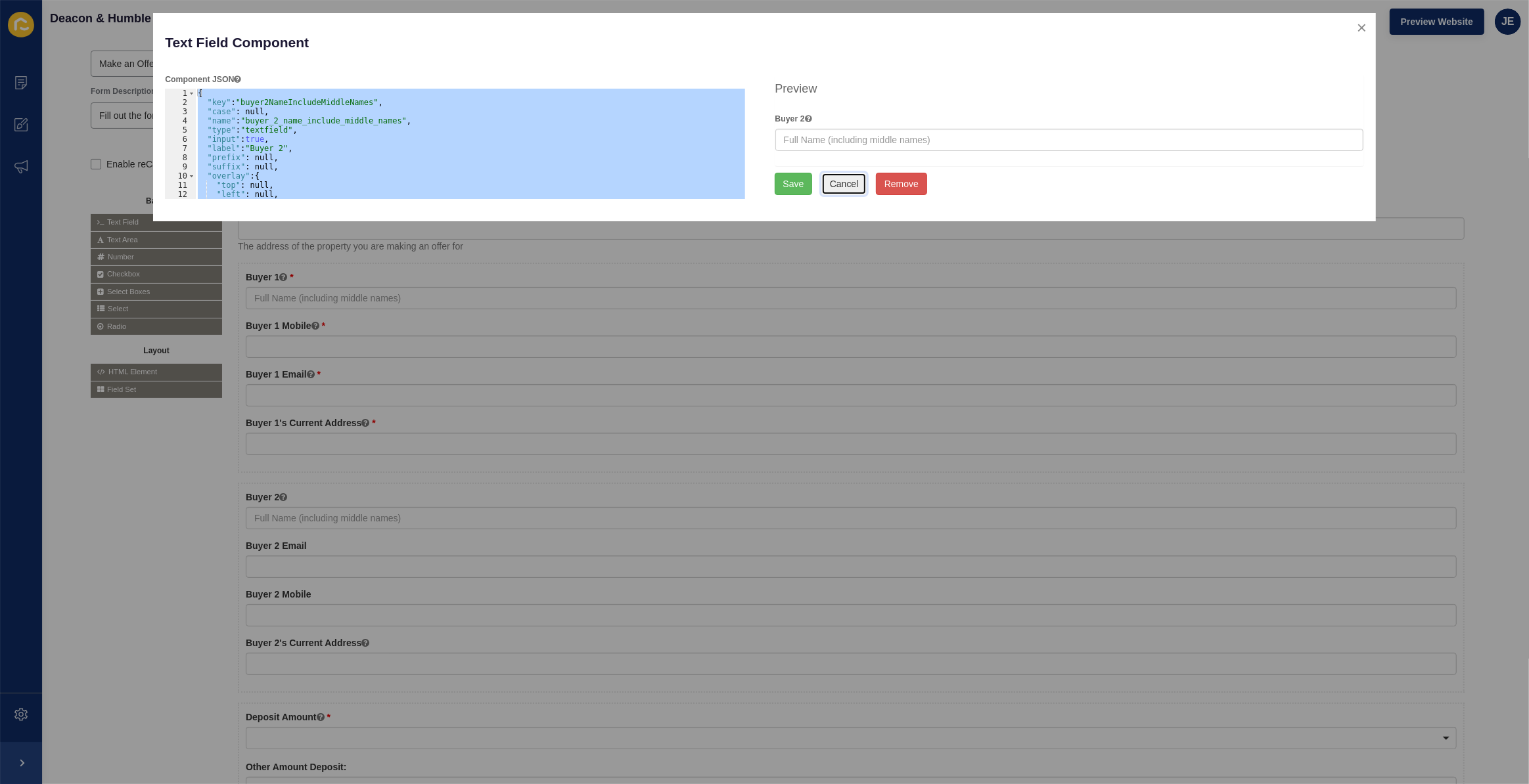
click at [854, 186] on button "Cancel" at bounding box center [845, 184] width 46 height 23
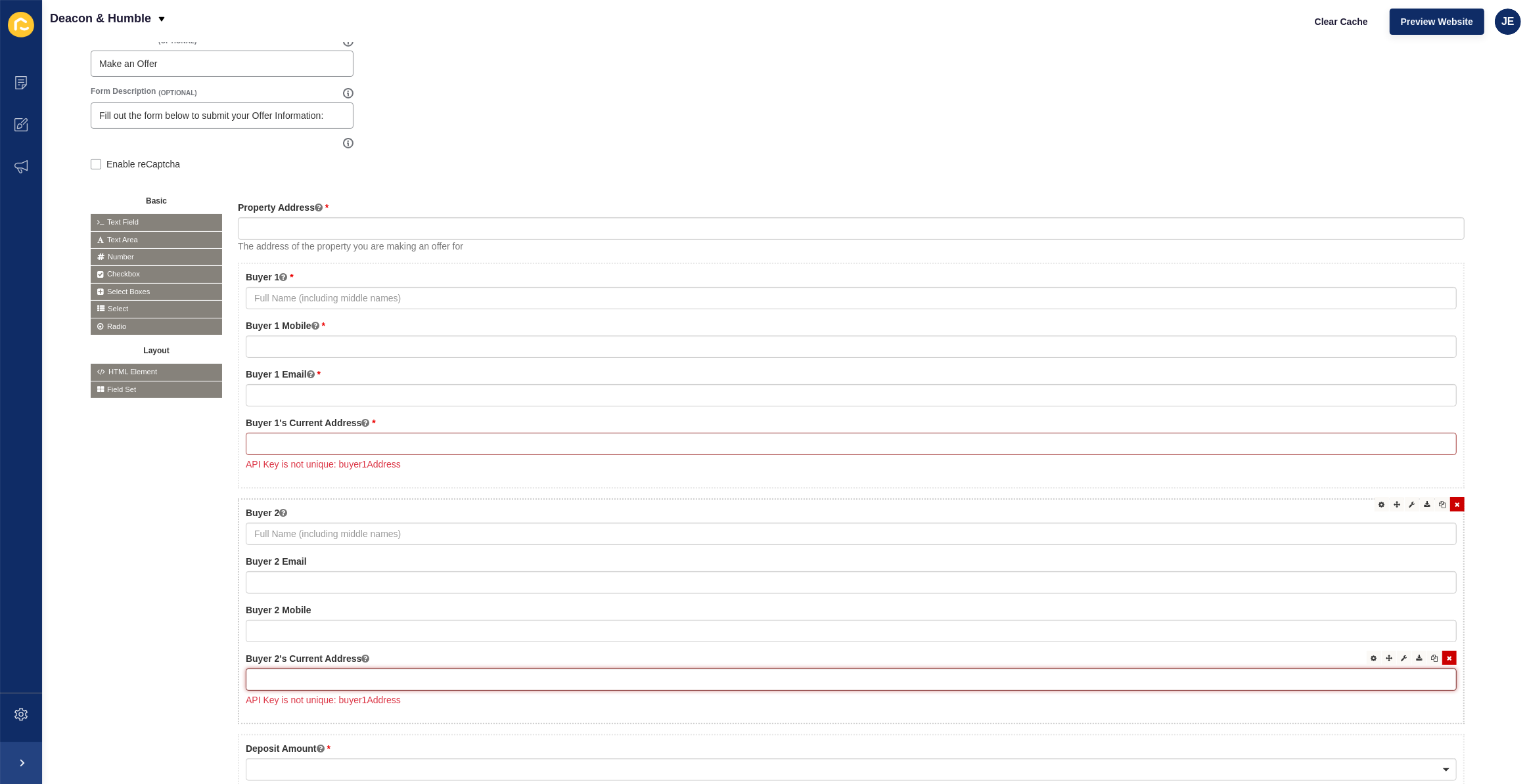
click at [1259, 680] on input "text" at bounding box center [851, 680] width 1211 height 23
click at [1397, 662] on div at bounding box center [1404, 658] width 14 height 14
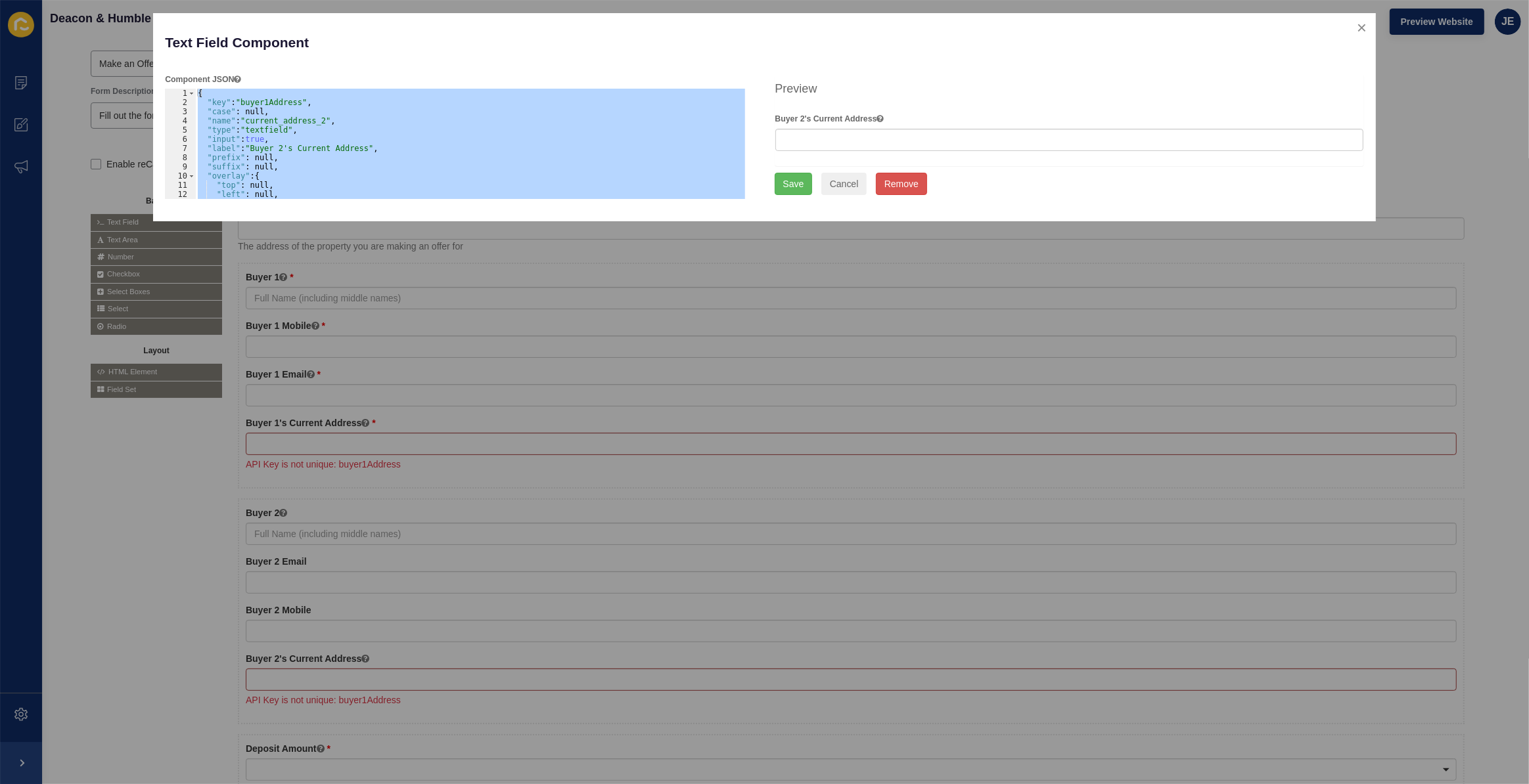
click at [266, 106] on div "{ "key" : "buyer1Address" , "case" : null, "name" : "current_address_2" , "type…" at bounding box center [470, 143] width 551 height 110
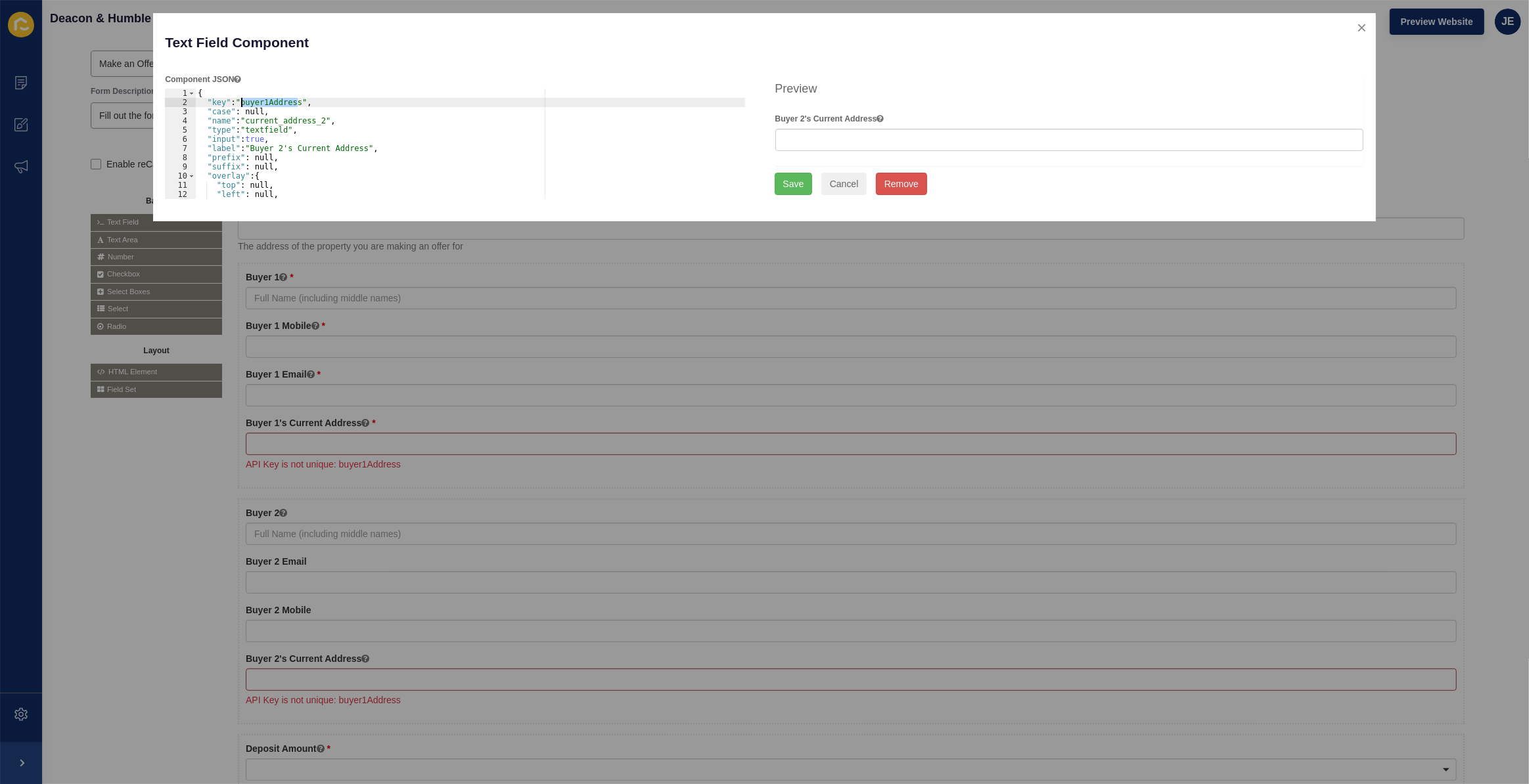
click at [263, 103] on div "{ "key" : "buyer1Address" , "case" : null, "name" : "current_address_2" , "type…" at bounding box center [470, 153] width 551 height 129
click at [266, 104] on div "{ "key" : "buyer1Address" , "case" : null, "name" : "current_address_2" , "type…" at bounding box center [470, 143] width 551 height 110
type textarea ""key": "buyer2Address","
click at [797, 184] on button "Save" at bounding box center [794, 184] width 38 height 23
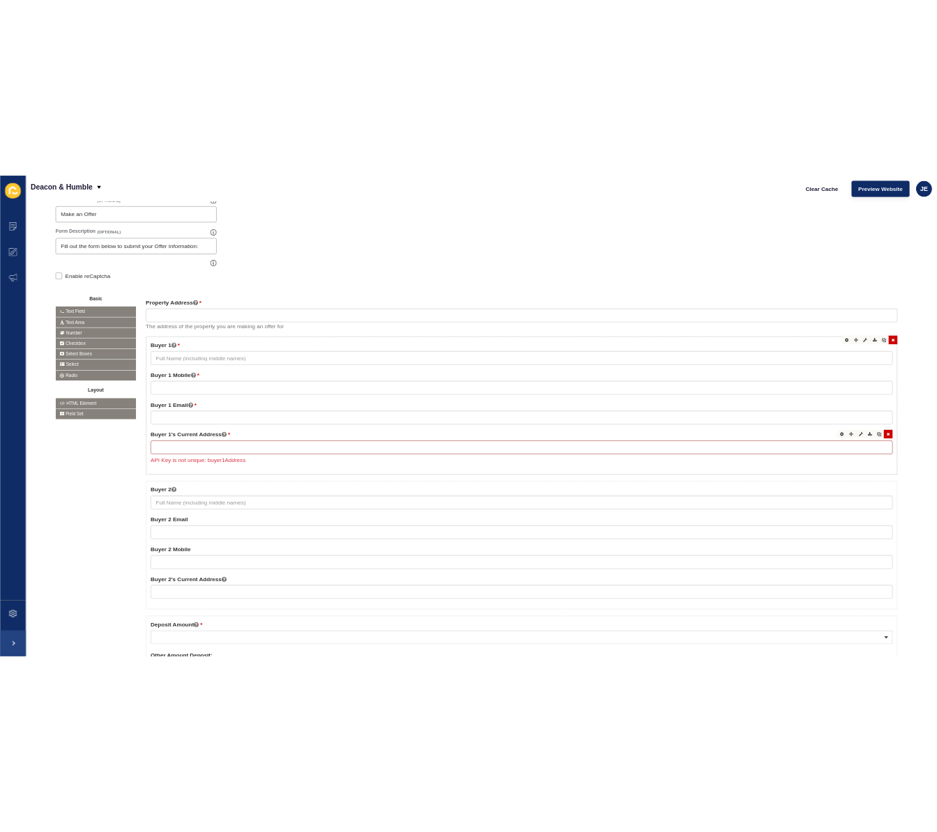
scroll to position [0, 0]
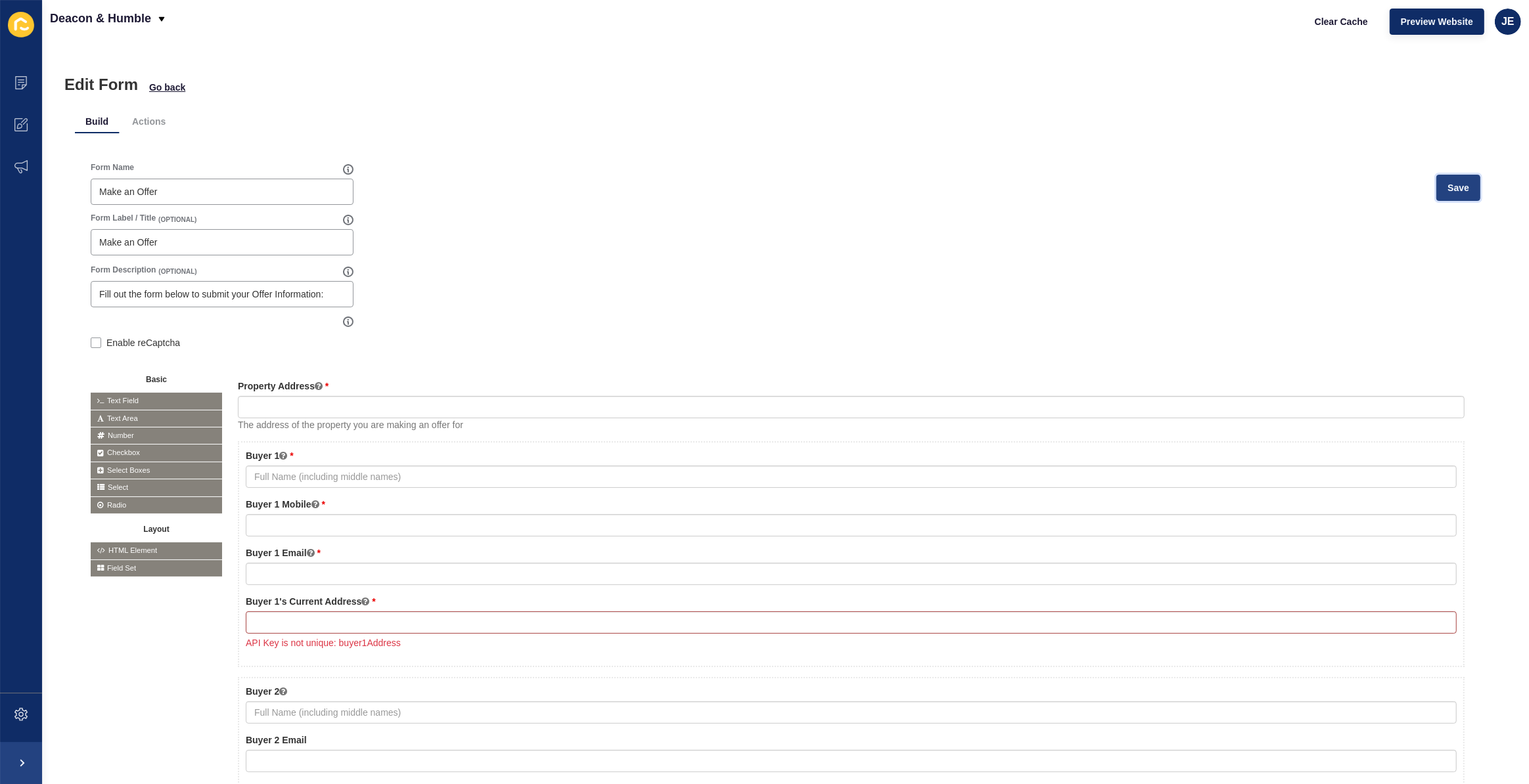
click at [1448, 183] on span "Save" at bounding box center [1458, 188] width 22 height 13
click at [567, 624] on input "text" at bounding box center [851, 623] width 1211 height 23
click at [1402, 599] on icon at bounding box center [1405, 600] width 6 height 7
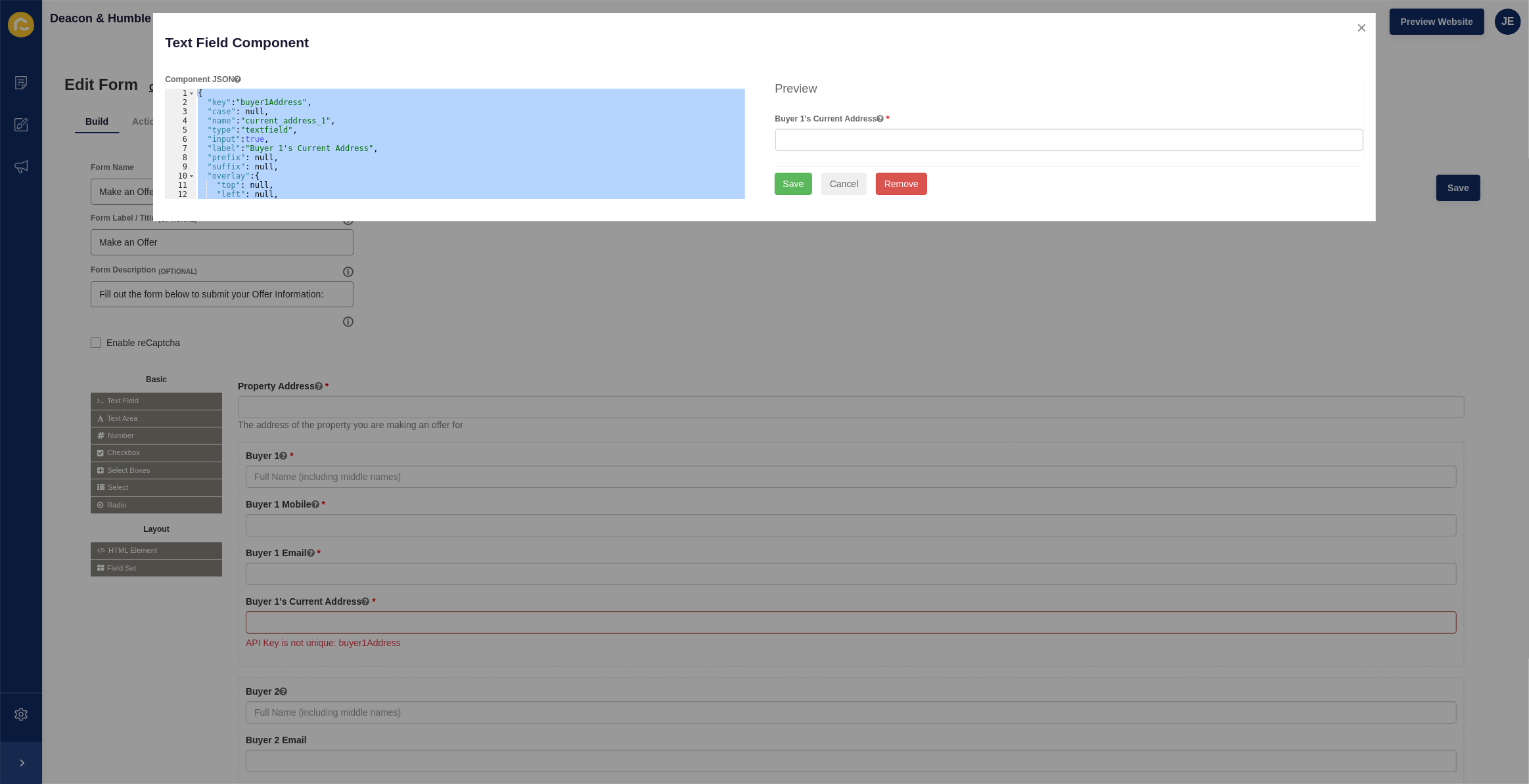
click at [275, 100] on div "{ "key" : "buyer1Address" , "case" : null, "name" : "current_address_1" , "type…" at bounding box center [470, 143] width 551 height 110
type textarea ""key": "buyer1Address","
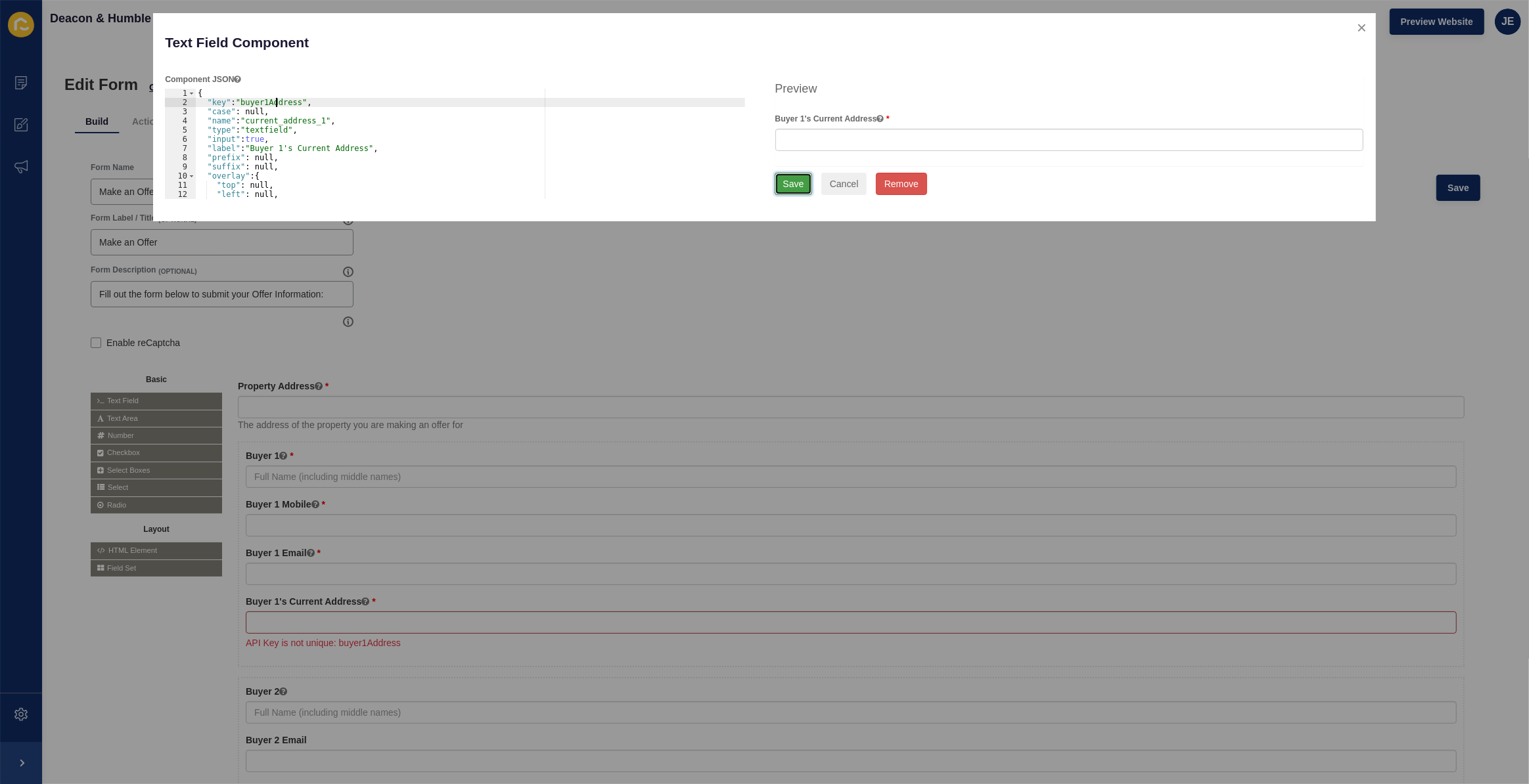
click at [784, 177] on button "Save" at bounding box center [794, 184] width 38 height 23
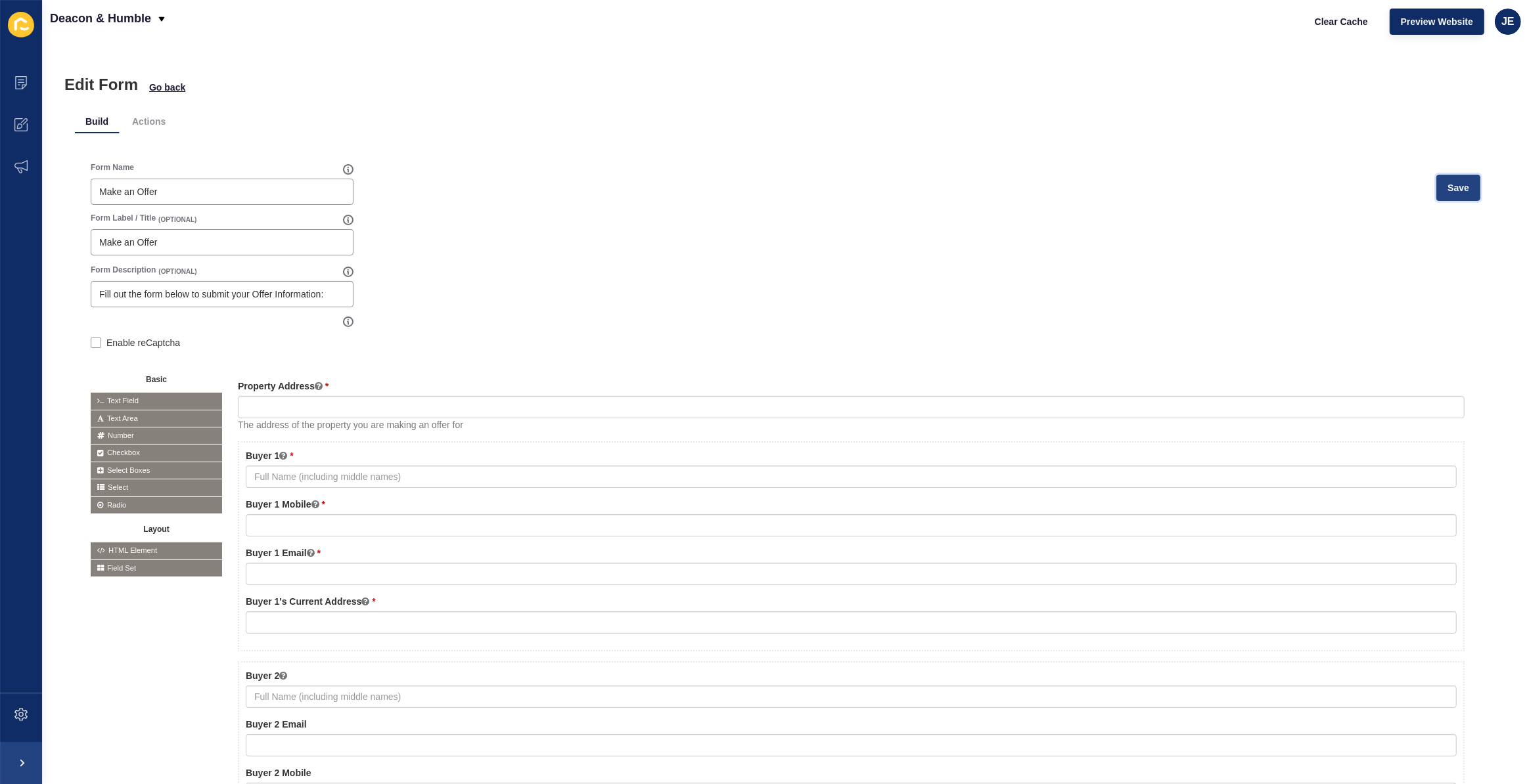
click at [1437, 193] on button "Save" at bounding box center [1458, 188] width 44 height 26
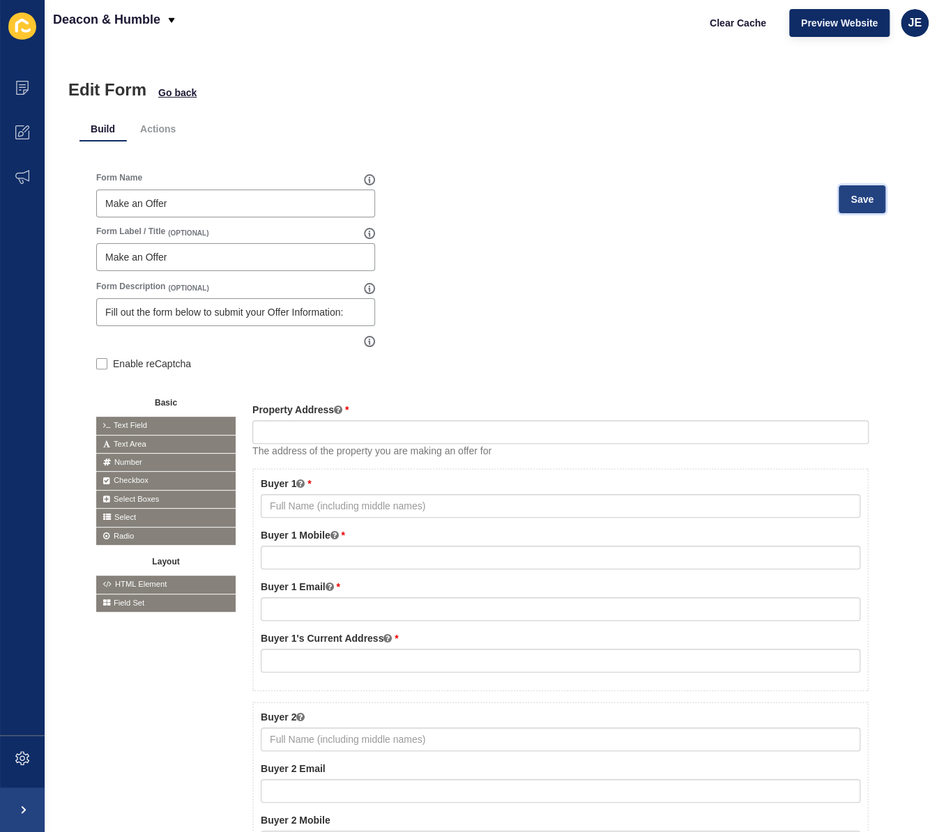
click at [842, 211] on button "Save" at bounding box center [862, 199] width 47 height 28
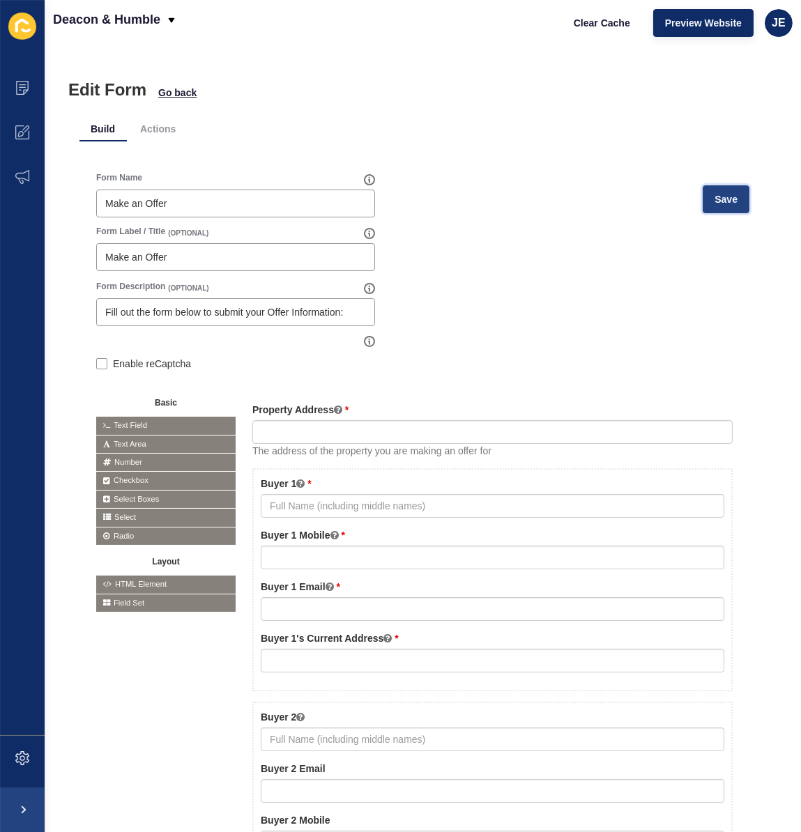
click at [720, 209] on button "Save" at bounding box center [726, 199] width 47 height 28
click at [729, 204] on button "Save" at bounding box center [726, 199] width 47 height 28
click at [722, 195] on span "Save" at bounding box center [726, 199] width 23 height 14
click at [715, 197] on span "Save" at bounding box center [726, 199] width 23 height 14
click at [704, 204] on button "Save" at bounding box center [726, 199] width 47 height 28
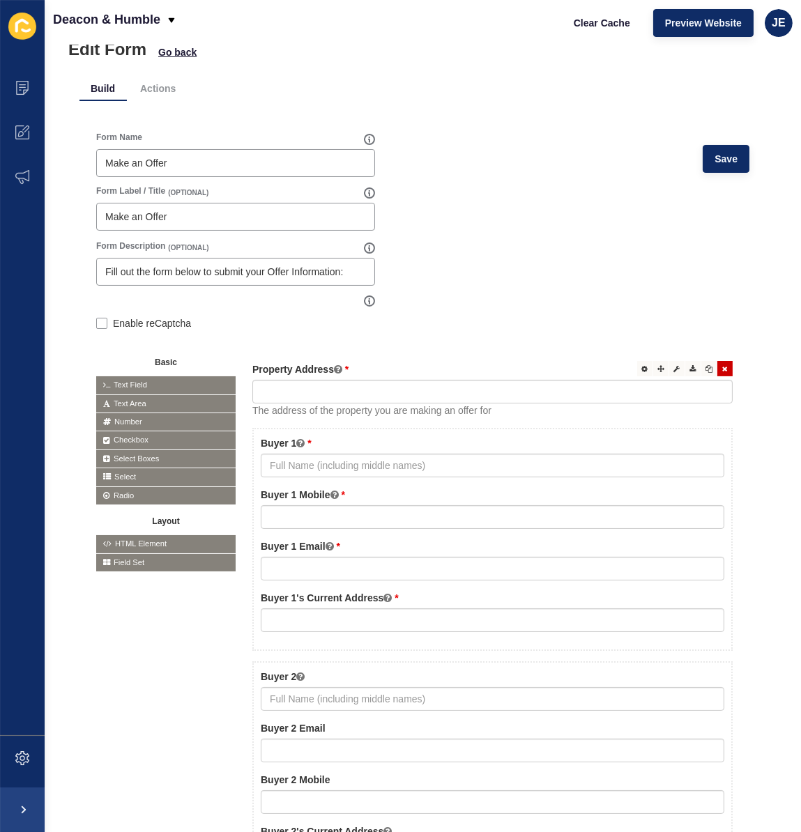
scroll to position [63, 0]
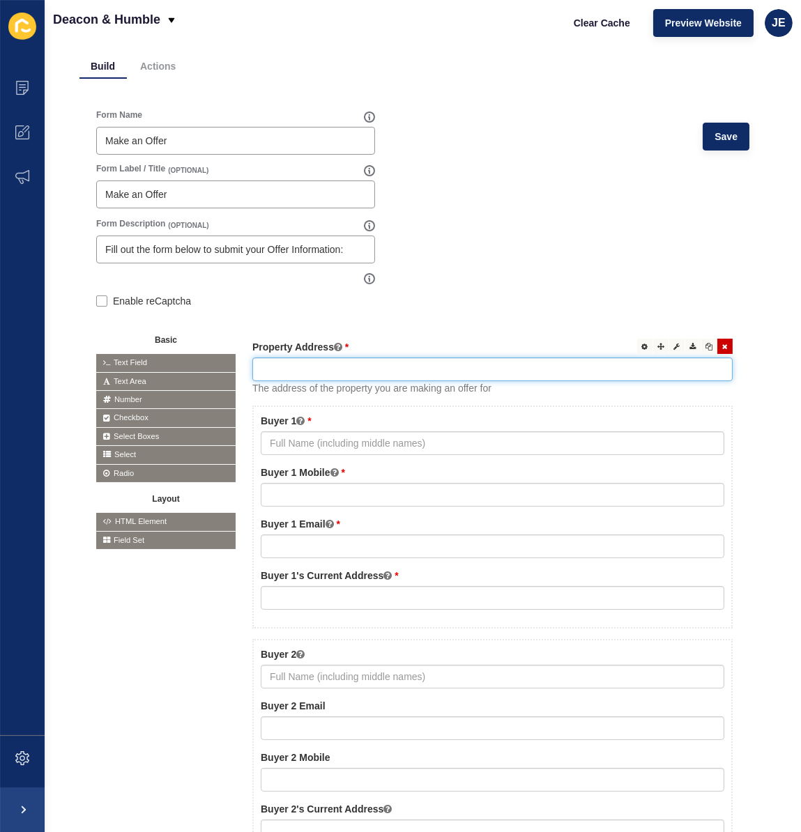
click at [462, 377] on input "text" at bounding box center [492, 370] width 480 height 24
click at [669, 349] on div at bounding box center [676, 346] width 15 height 15
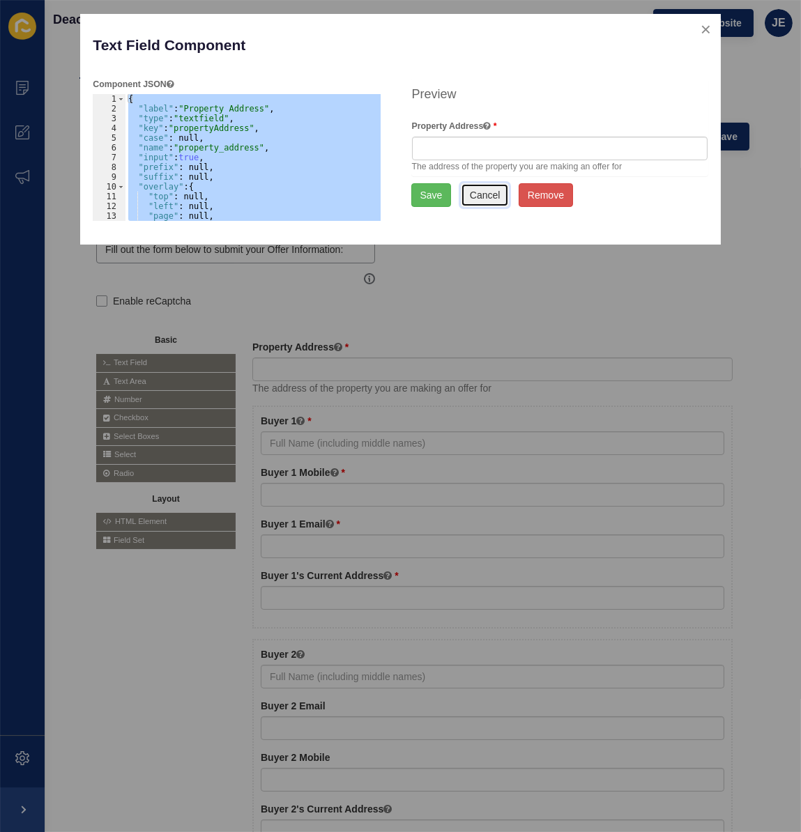
click at [484, 194] on button "Cancel" at bounding box center [485, 195] width 49 height 24
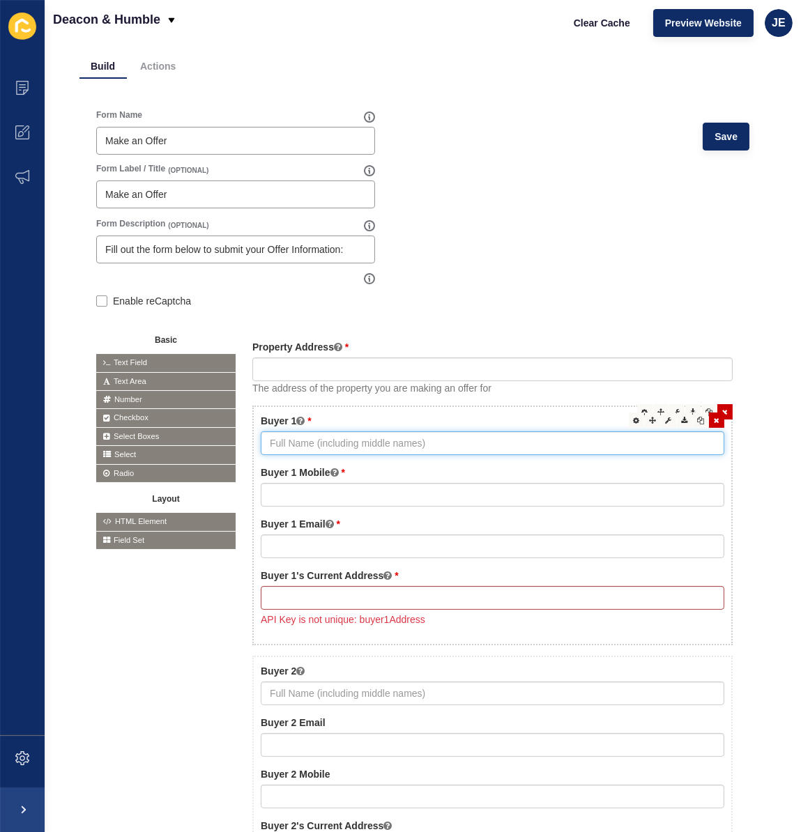
click at [676, 449] on input "text" at bounding box center [493, 444] width 464 height 24
click at [666, 420] on icon at bounding box center [669, 420] width 6 height 7
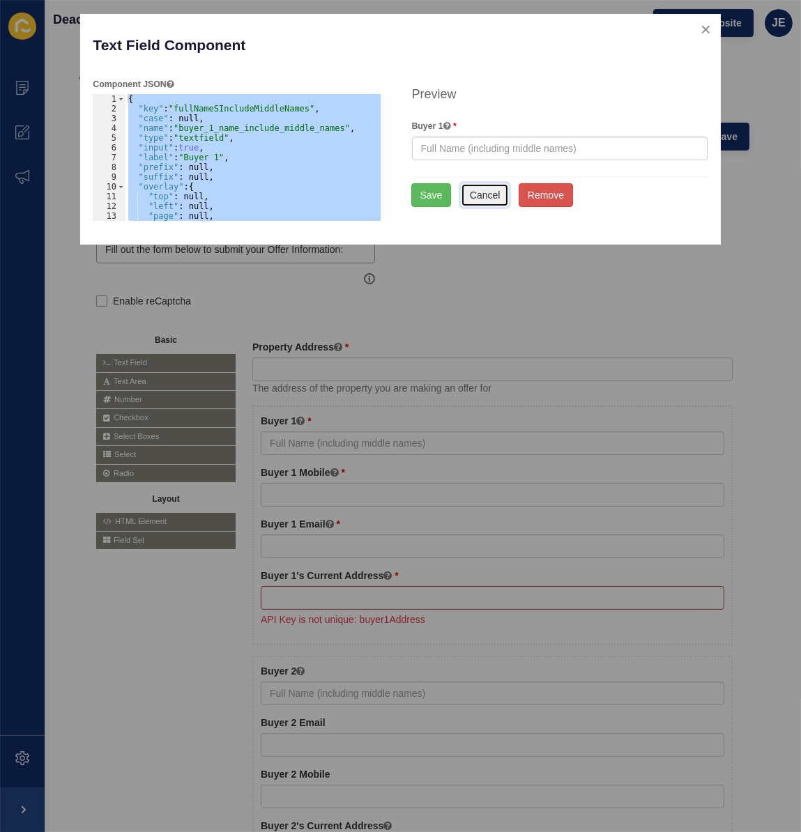
click at [488, 198] on button "Cancel" at bounding box center [485, 195] width 49 height 24
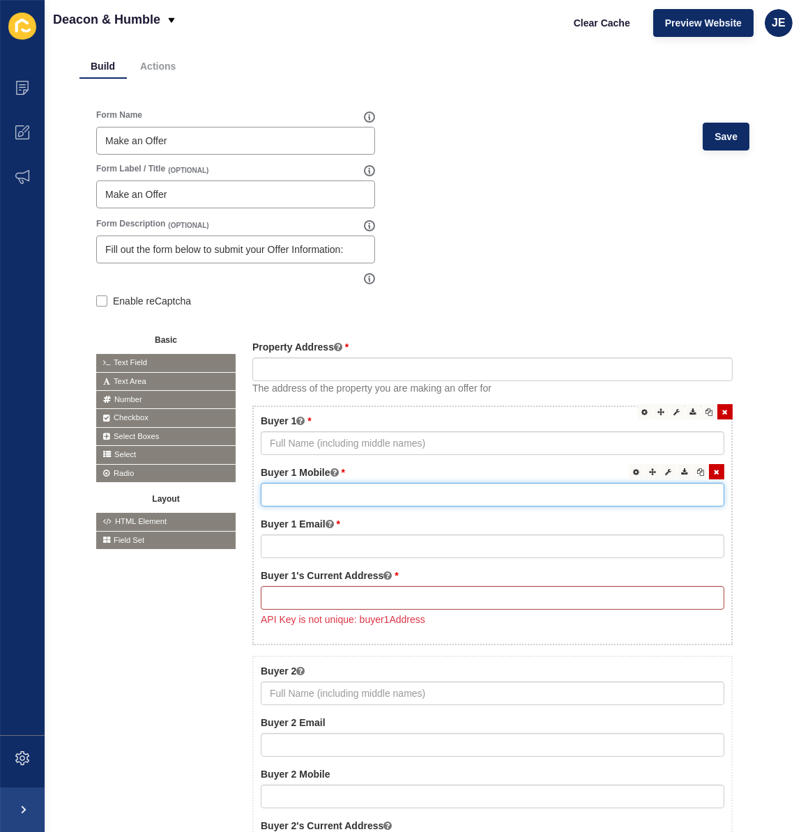
click at [602, 499] on input "text" at bounding box center [493, 495] width 464 height 24
click at [664, 469] on div at bounding box center [668, 471] width 15 height 15
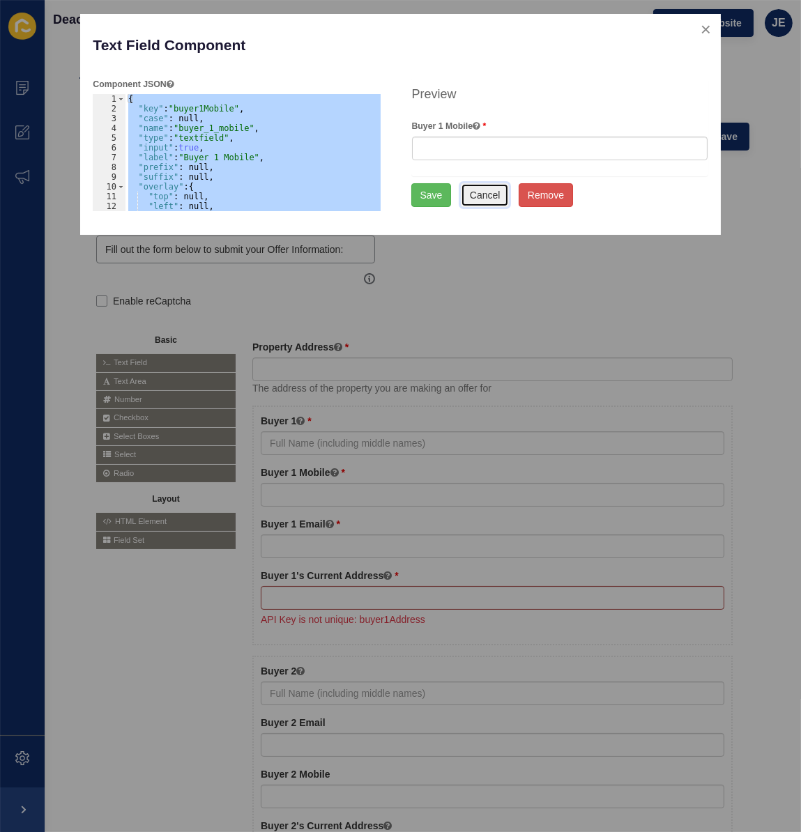
click at [475, 190] on button "Cancel" at bounding box center [485, 195] width 49 height 24
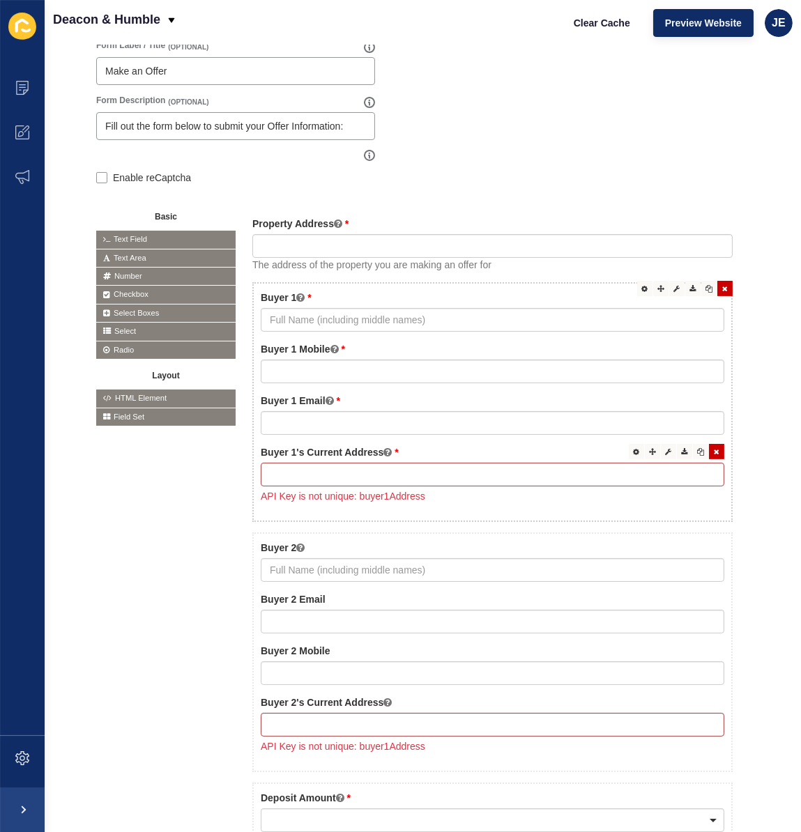
scroll to position [190, 0]
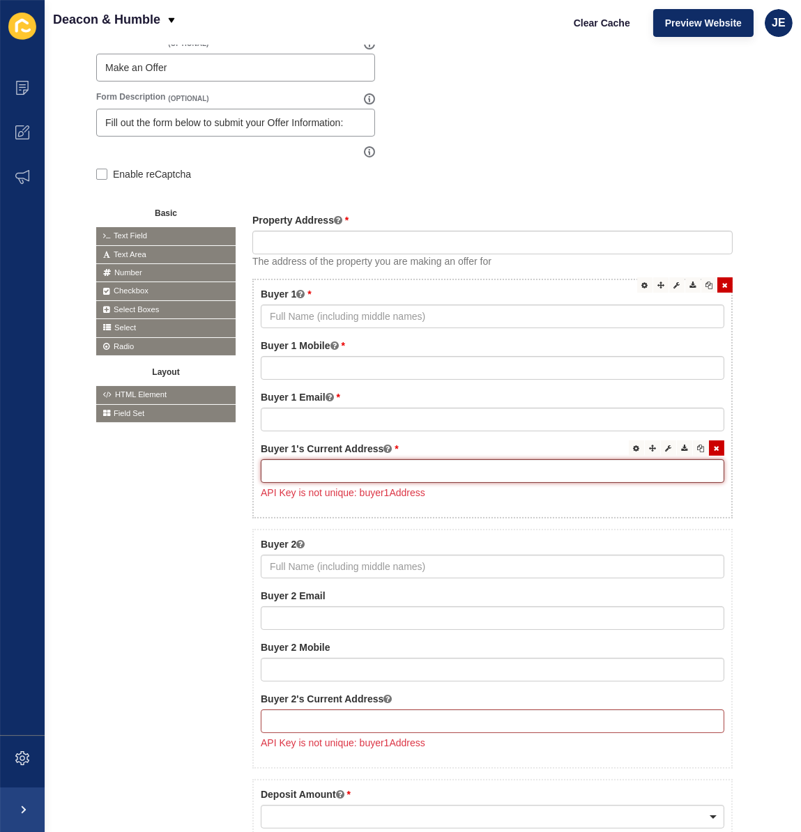
click at [585, 460] on input "text" at bounding box center [493, 471] width 464 height 24
click at [666, 448] on icon at bounding box center [669, 448] width 6 height 7
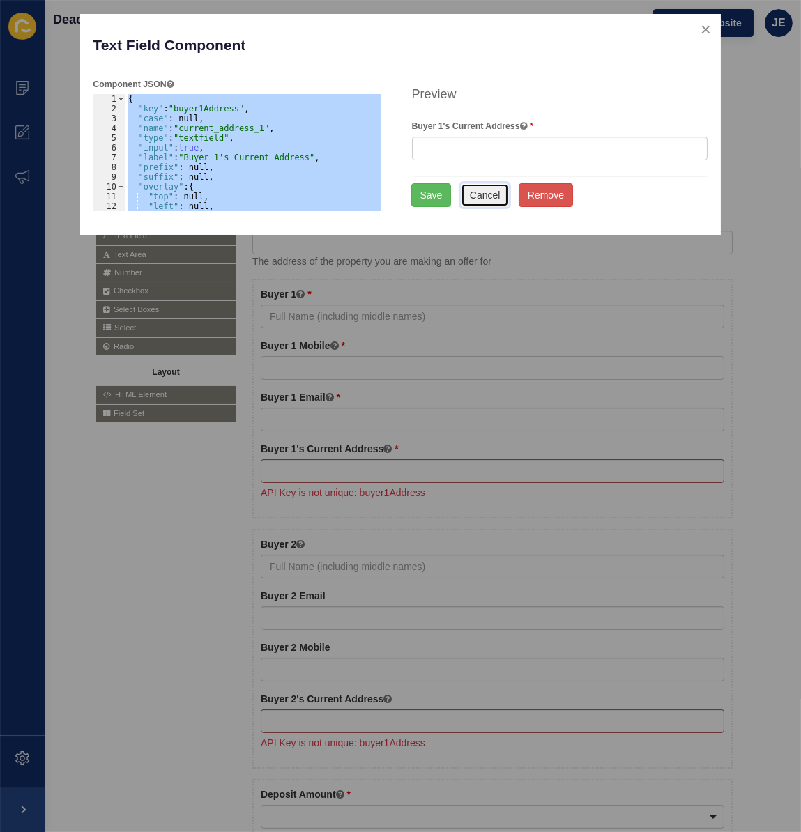
click at [478, 194] on button "Cancel" at bounding box center [485, 195] width 49 height 24
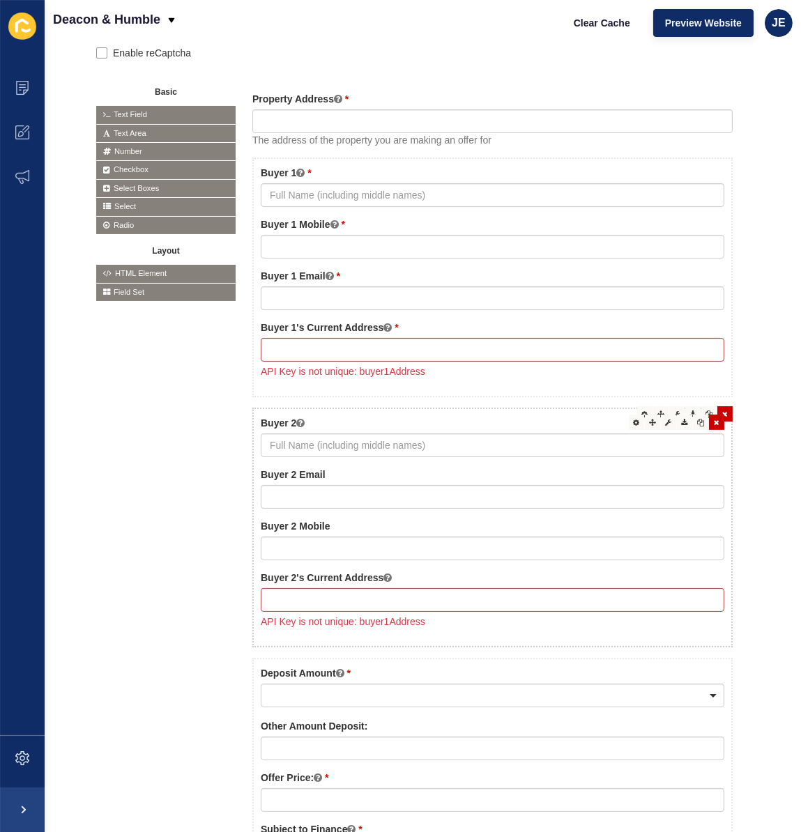
scroll to position [317, 0]
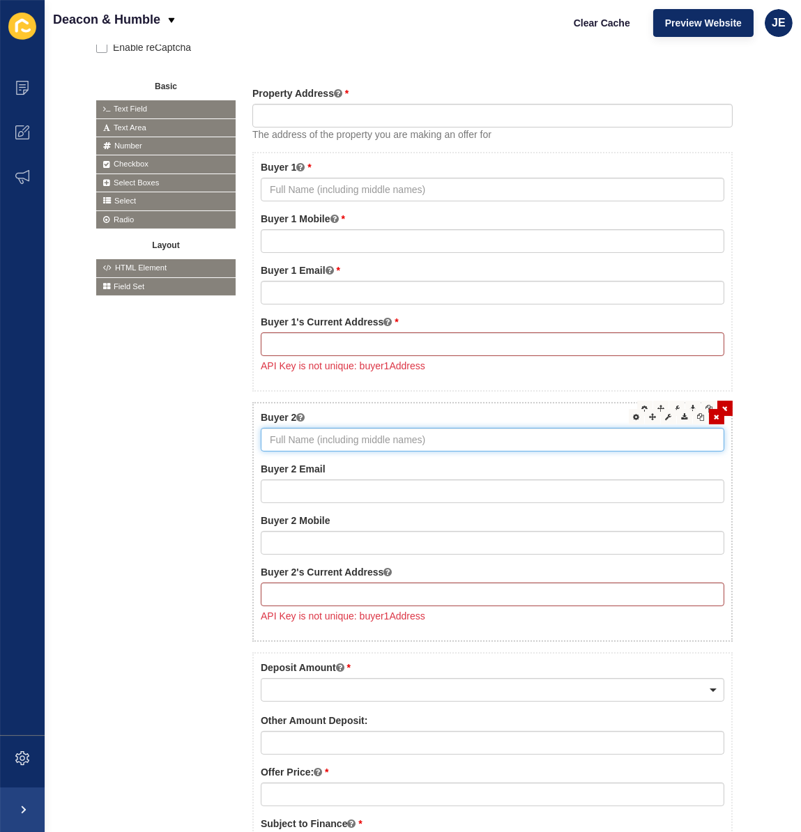
click at [612, 446] on input "text" at bounding box center [493, 440] width 464 height 24
click at [666, 418] on icon at bounding box center [669, 416] width 6 height 7
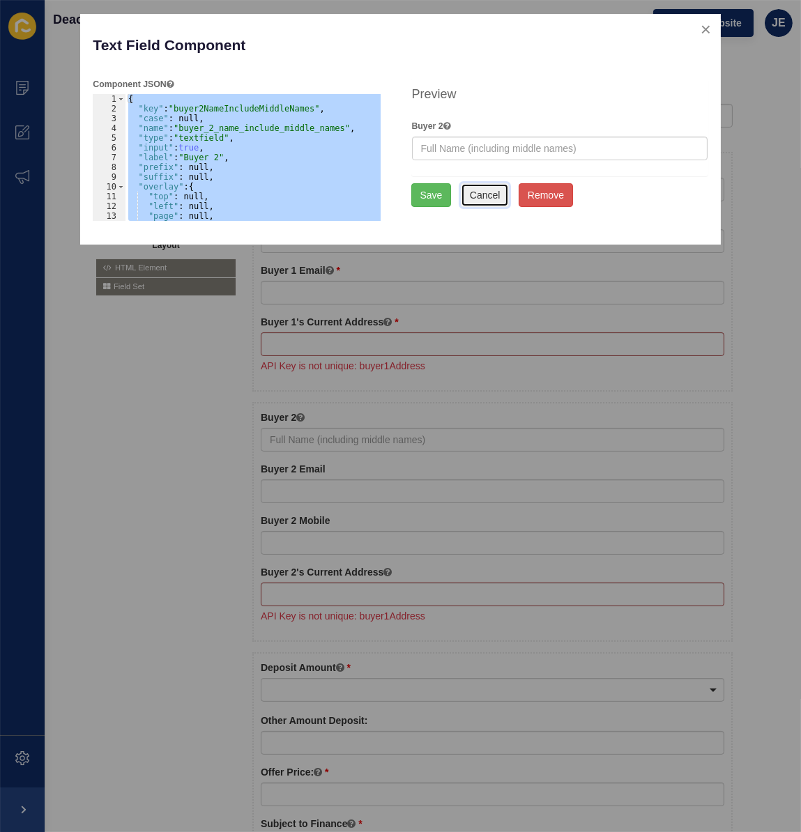
click at [485, 197] on button "Cancel" at bounding box center [485, 195] width 49 height 24
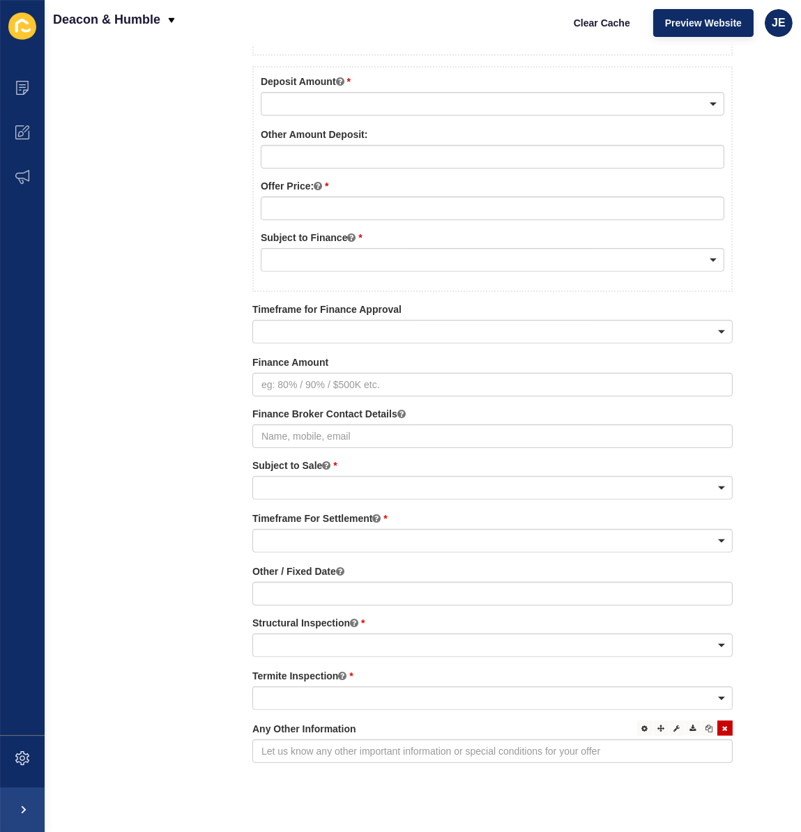
scroll to position [927, 0]
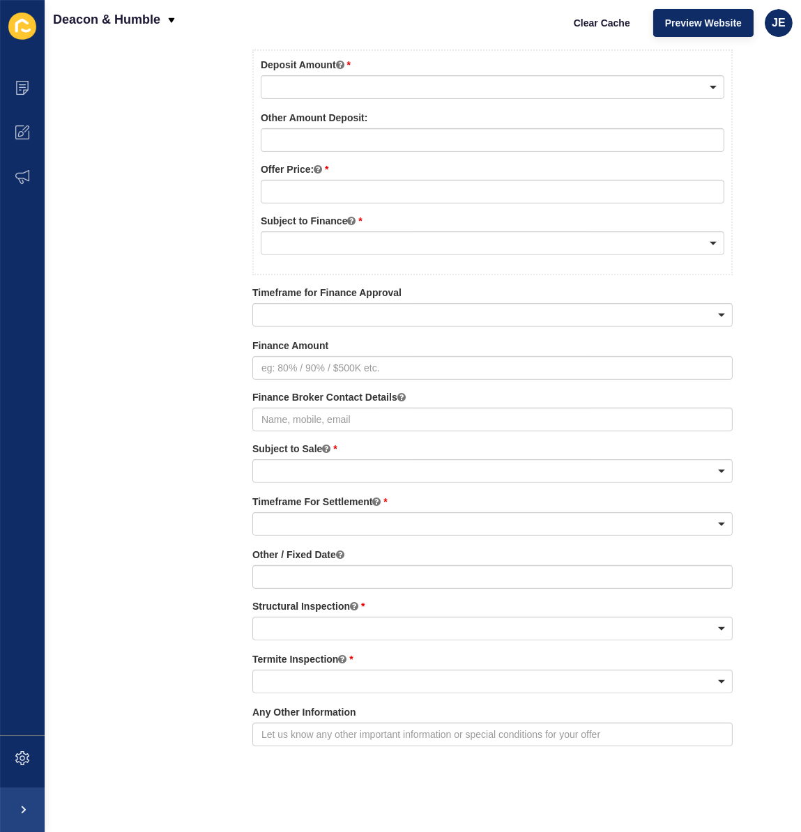
click at [356, 774] on div "Form Name Make an Offer Save Form Label / Title (OPTIONAL) Make an Offer Form D…" at bounding box center [422, 17] width 687 height 1562
drag, startPoint x: 348, startPoint y: 772, endPoint x: 332, endPoint y: 767, distance: 16.8
click at [344, 770] on div "Form Name Make an Offer Save Form Label / Title (OPTIONAL) Make an Offer Form D…" at bounding box center [422, 17] width 687 height 1562
click at [277, 753] on div "Edit Edit Move Move Edit JSON Edit JSON Property Address The address of the pro…" at bounding box center [492, 123] width 480 height 1281
click at [266, 745] on div "Edit Edit Move Move Edit JSON Edit JSON Property Address The address of the pro…" at bounding box center [492, 123] width 480 height 1281
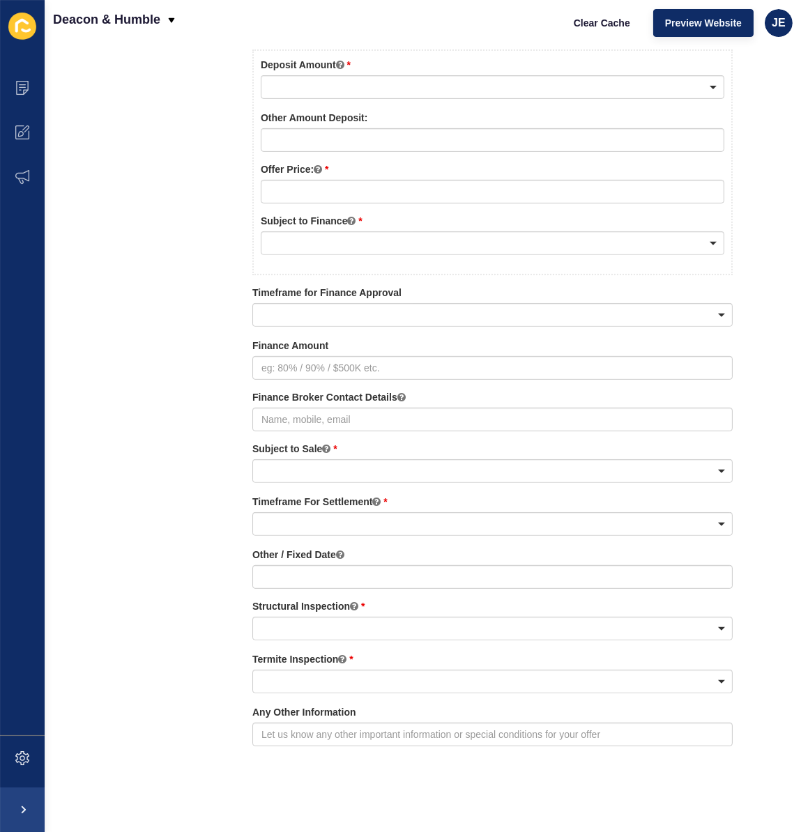
click at [266, 745] on div "Edit Edit Move Move Edit JSON Edit JSON Property Address The address of the pro…" at bounding box center [492, 123] width 480 height 1281
click at [271, 771] on div "Edit Edit Move Move Edit JSON Edit JSON Property Address The address of the pro…" at bounding box center [493, 124] width 514 height 1314
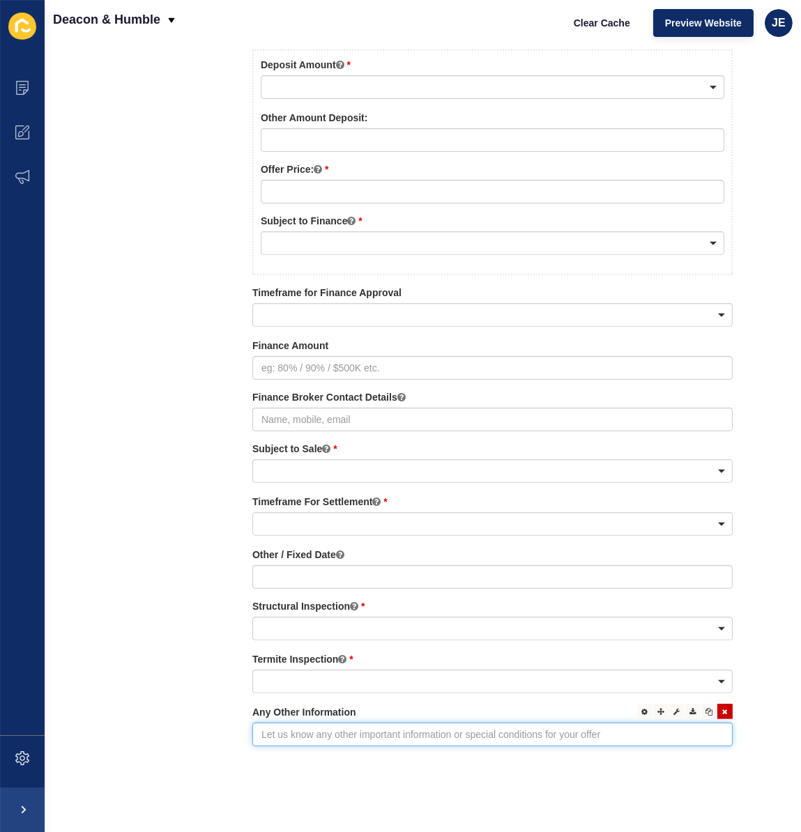
click at [277, 727] on input "text" at bounding box center [492, 735] width 480 height 24
click at [674, 708] on icon at bounding box center [677, 711] width 6 height 7
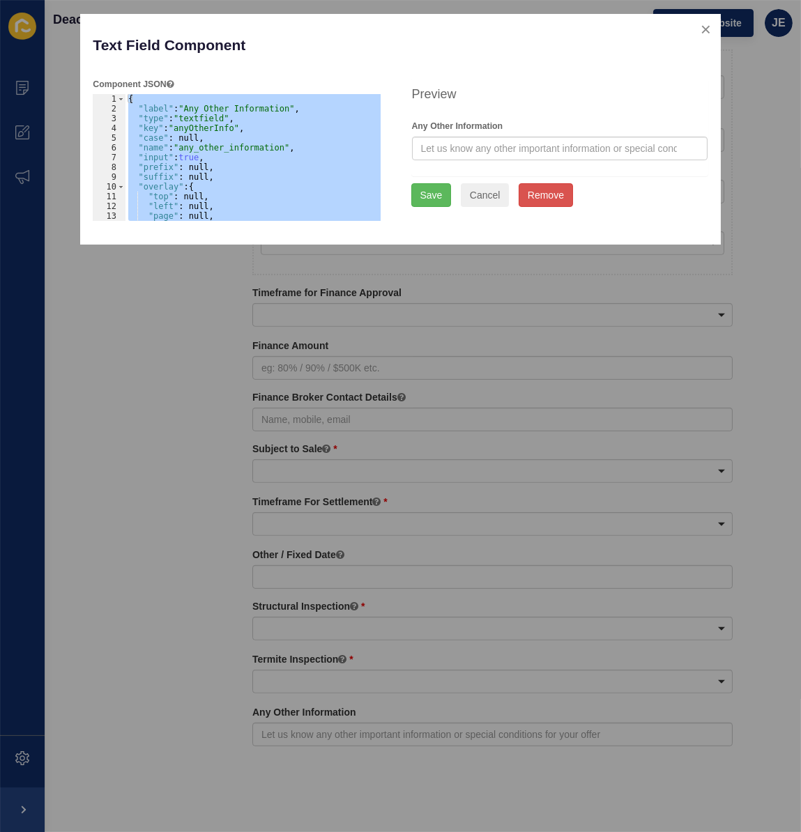
click at [471, 471] on div at bounding box center [395, 416] width 791 height 832
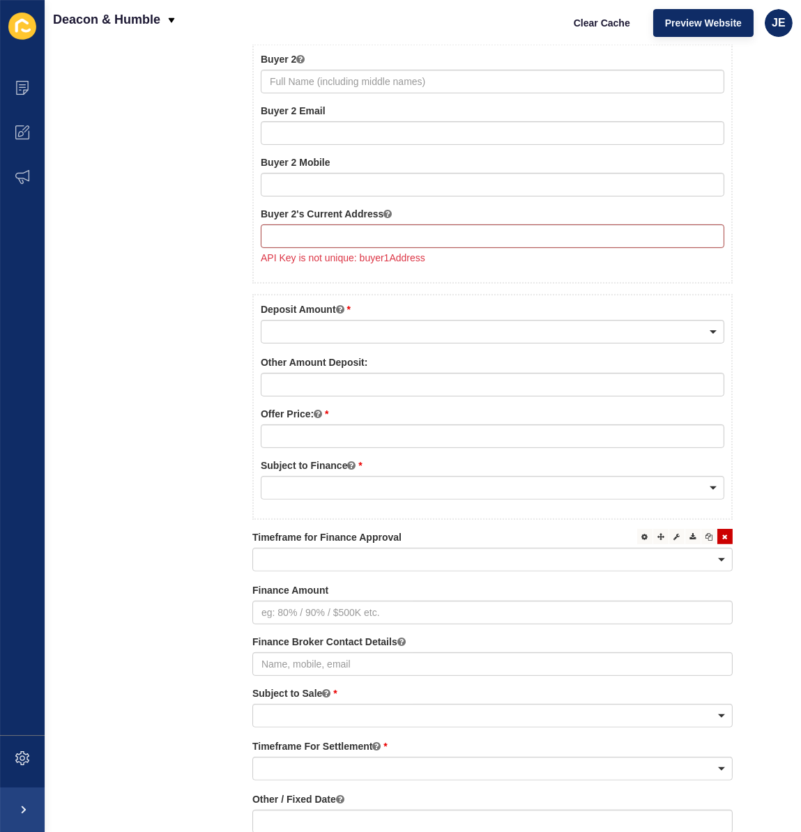
scroll to position [674, 0]
click at [350, 556] on div at bounding box center [492, 561] width 480 height 24
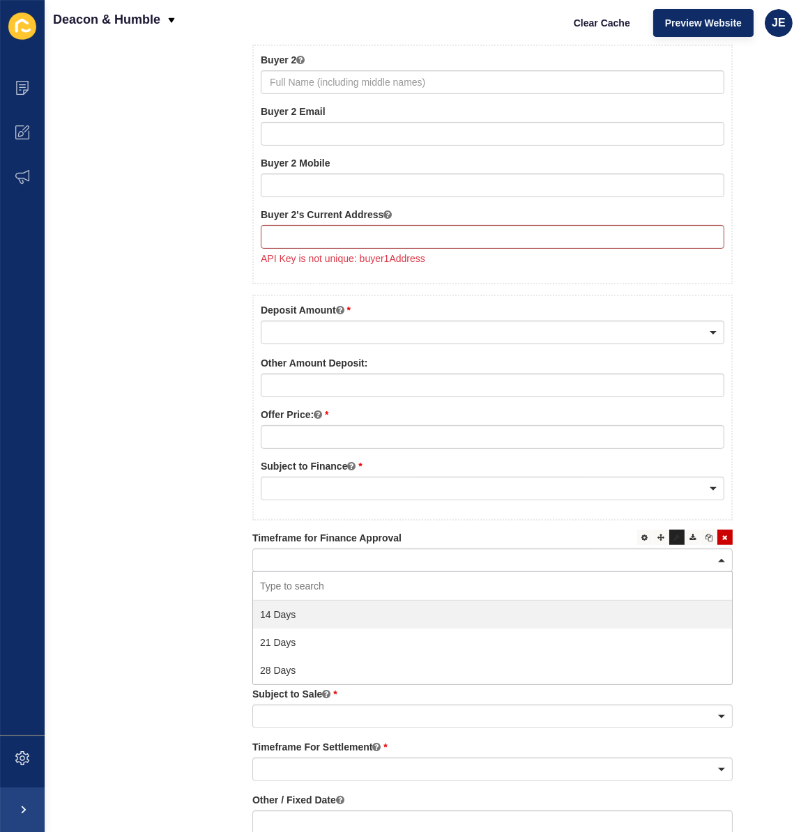
click at [671, 538] on div at bounding box center [676, 537] width 15 height 15
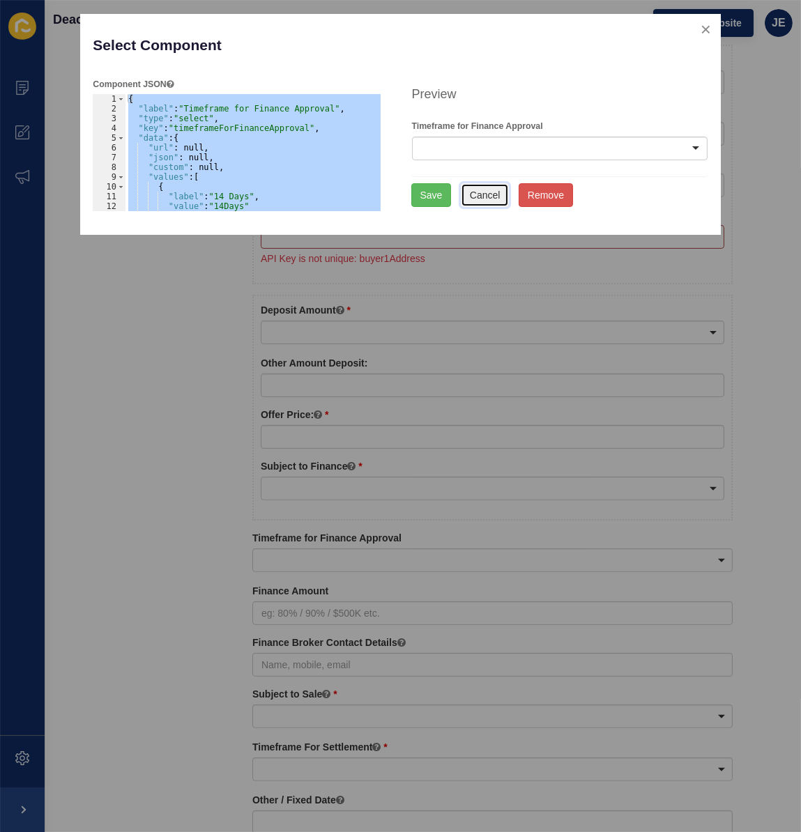
click at [476, 195] on button "Cancel" at bounding box center [485, 195] width 49 height 24
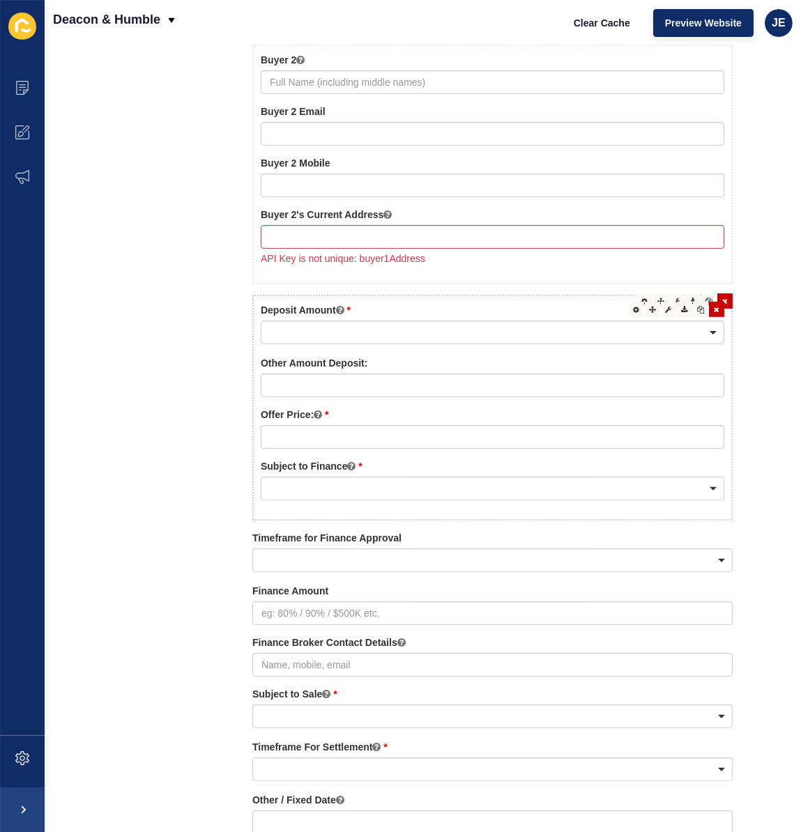
click at [669, 295] on div "Edit JSON" at bounding box center [669, 294] width 50 height 16
click at [726, 292] on div "Edit Edit Move Move Edit JSON Edit JSON Property Address The address of the pro…" at bounding box center [493, 369] width 514 height 1314
click at [674, 298] on icon at bounding box center [677, 301] width 6 height 7
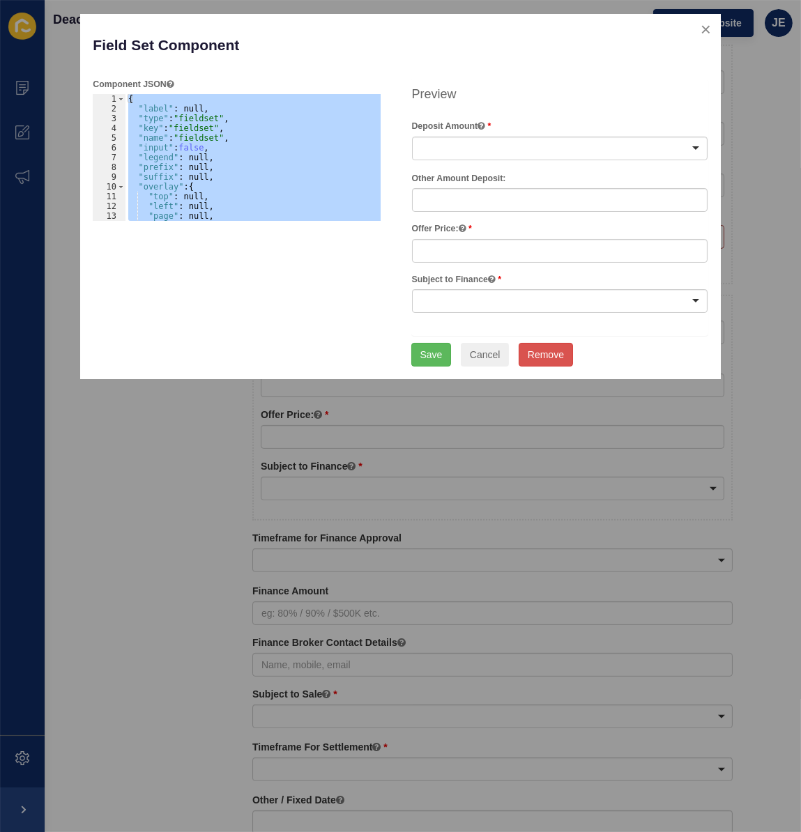
click at [181, 105] on div "{ "label" : null, "type" : "fieldset" , "key" : "fieldset" , "name" : "fieldset…" at bounding box center [253, 157] width 255 height 127
click at [181, 105] on div "{ "label" : null, "type" : "fieldset" , "key" : "fieldset" , "name" : "fieldset…" at bounding box center [276, 162] width 300 height 137
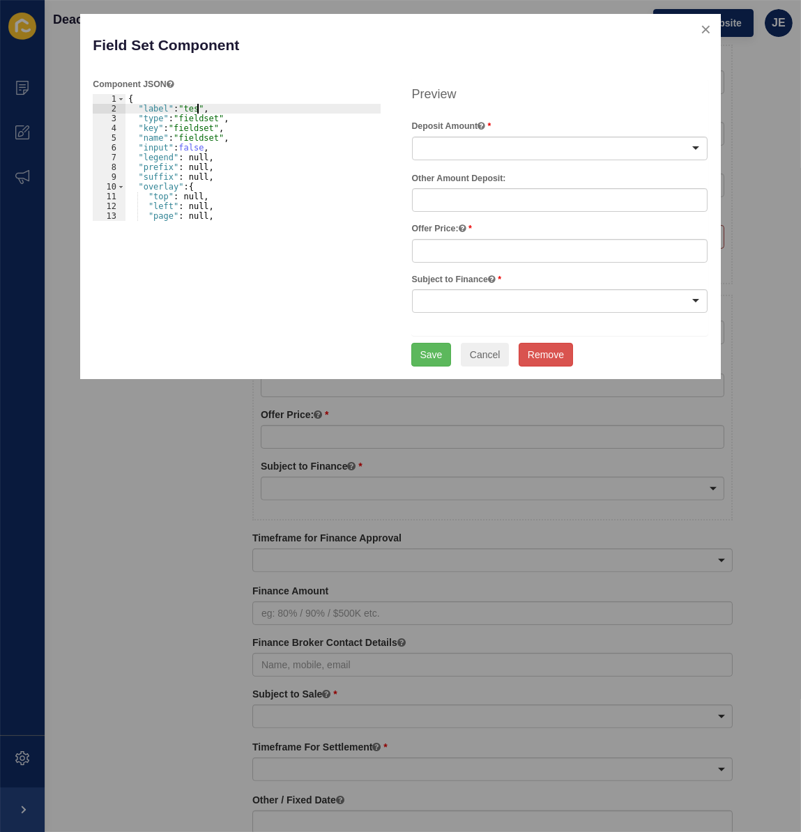
scroll to position [0, 6]
type textarea ""label": "test,"
click at [479, 356] on button "Cancel" at bounding box center [485, 355] width 49 height 24
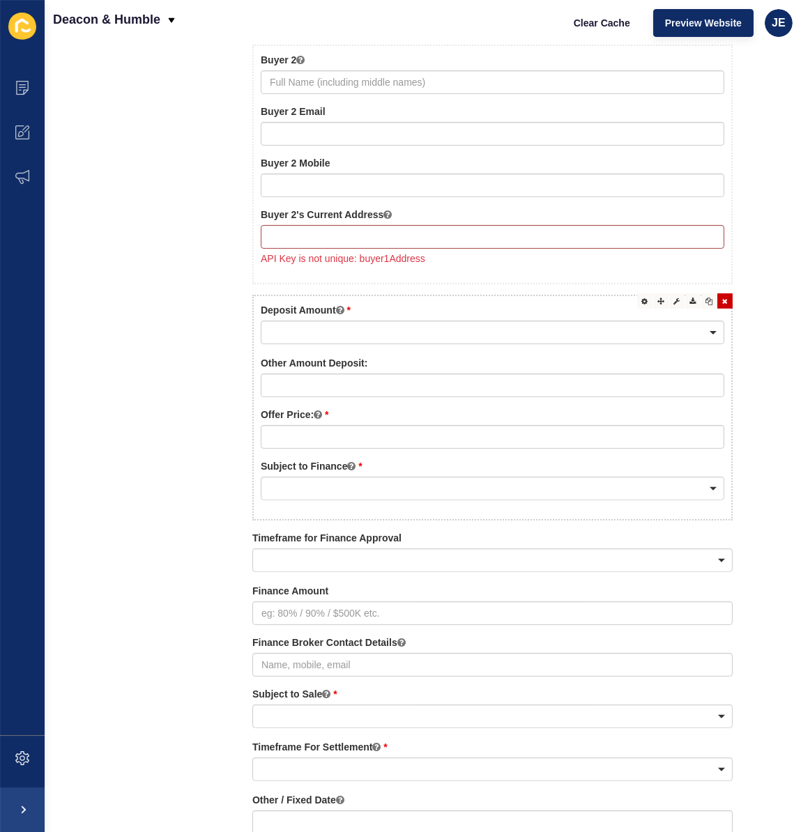
click at [642, 302] on icon at bounding box center [645, 301] width 6 height 7
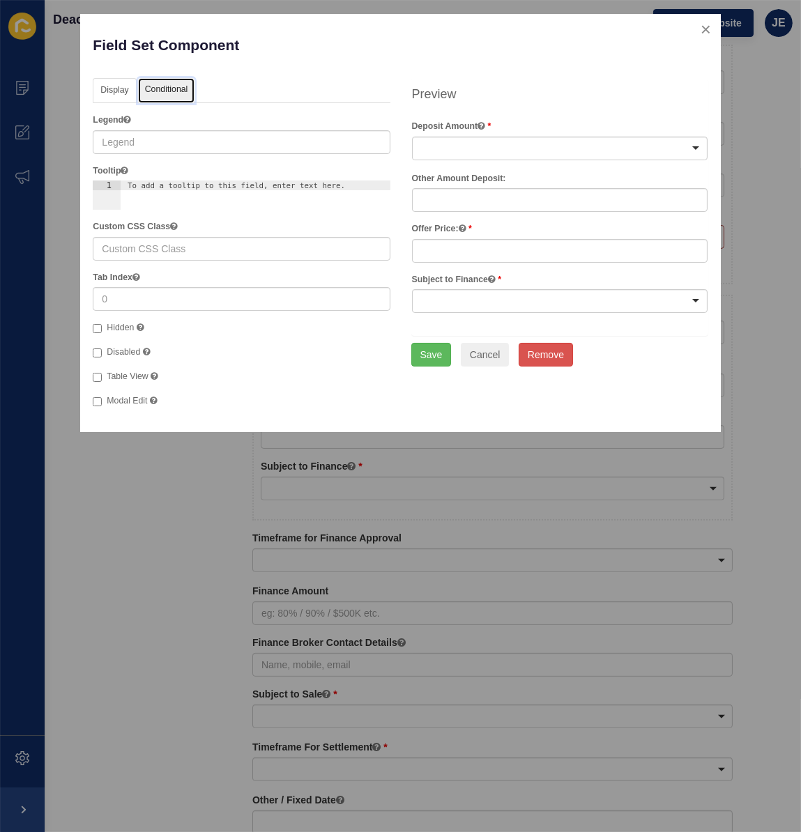
click at [169, 92] on link "Conditional" at bounding box center [166, 91] width 57 height 26
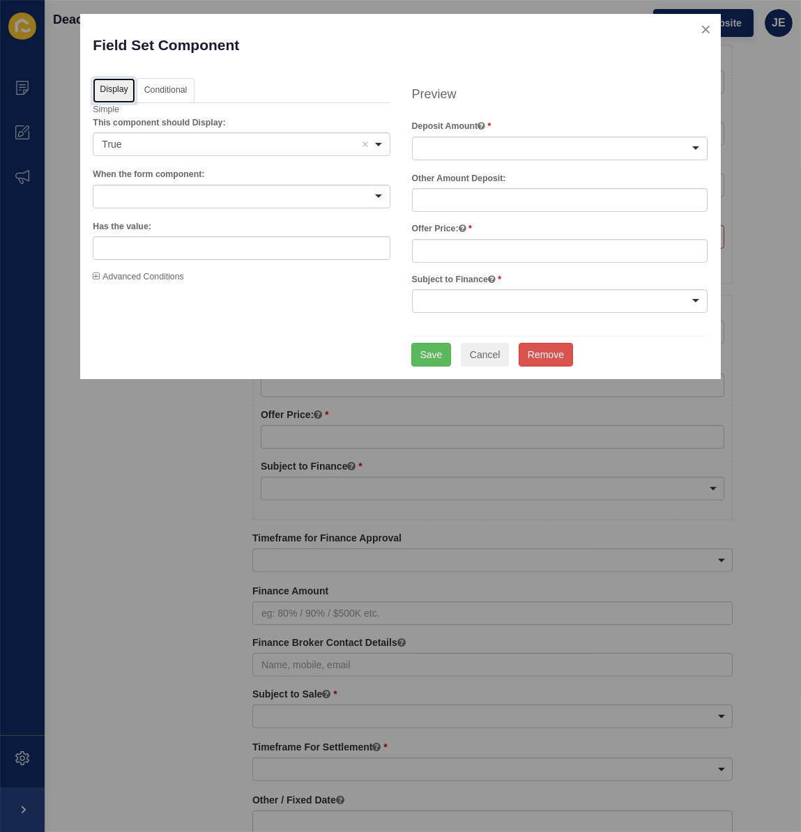
click at [116, 91] on link "Display" at bounding box center [114, 91] width 42 height 26
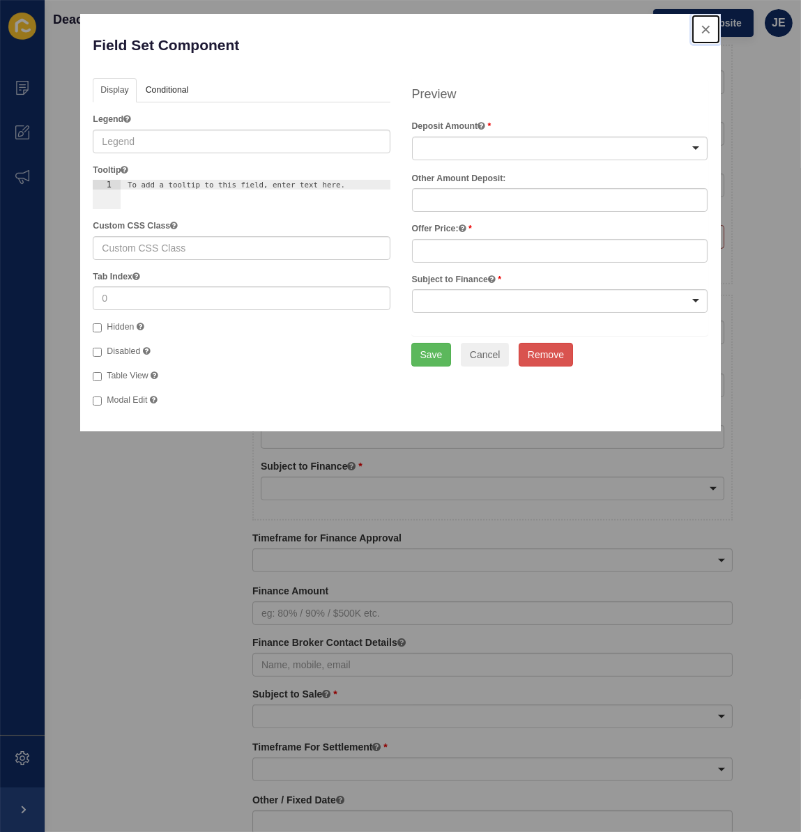
click at [704, 28] on button "close" at bounding box center [706, 29] width 29 height 29
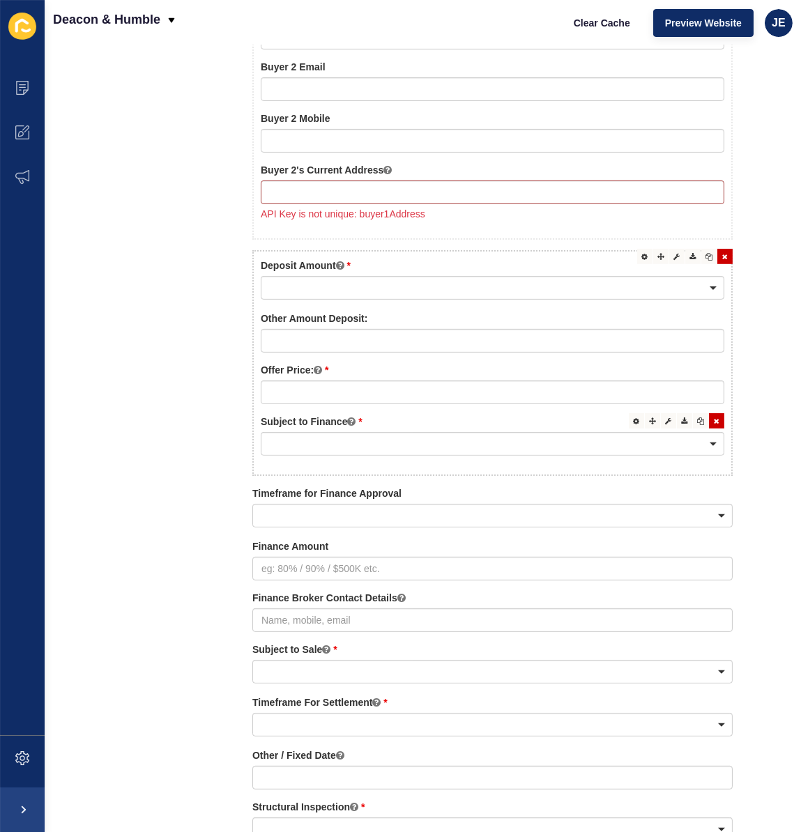
scroll to position [484, 0]
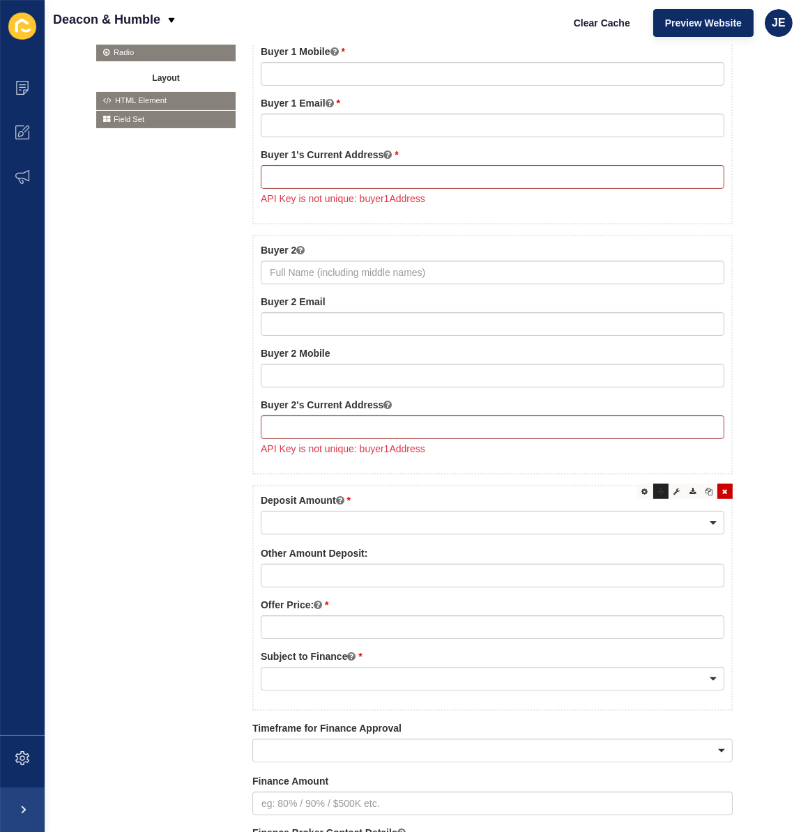
click at [653, 489] on div at bounding box center [660, 491] width 15 height 15
click at [674, 489] on icon at bounding box center [677, 491] width 6 height 7
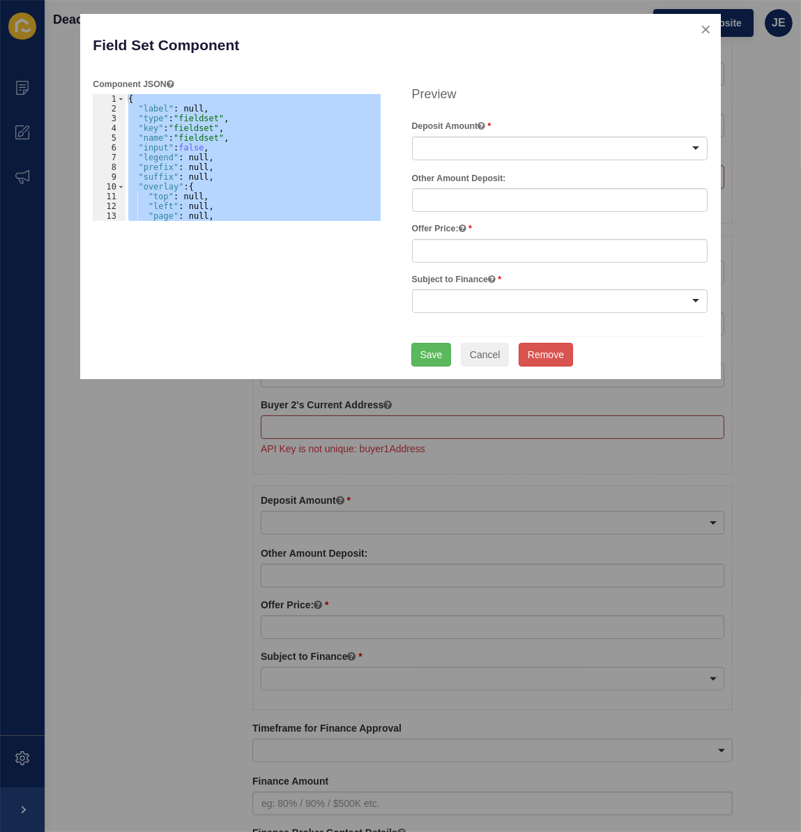
click at [189, 106] on div "{ "label" : null, "type" : "fieldset" , "key" : "fieldset" , "name" : "fieldset…" at bounding box center [253, 157] width 255 height 127
click at [189, 106] on div "{ "label" : null, "type" : "fieldset" , "key" : "fieldset" , "name" : "fieldset…" at bounding box center [276, 162] width 300 height 137
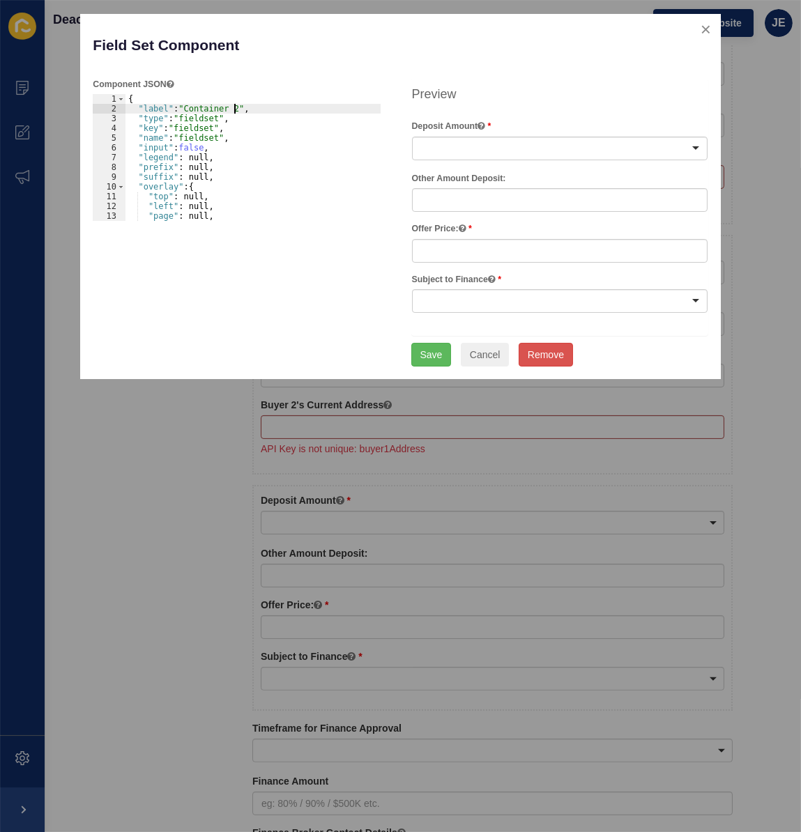
scroll to position [0, 8]
type textarea ""label": "Container 2","
click at [433, 358] on button "Save" at bounding box center [431, 355] width 40 height 24
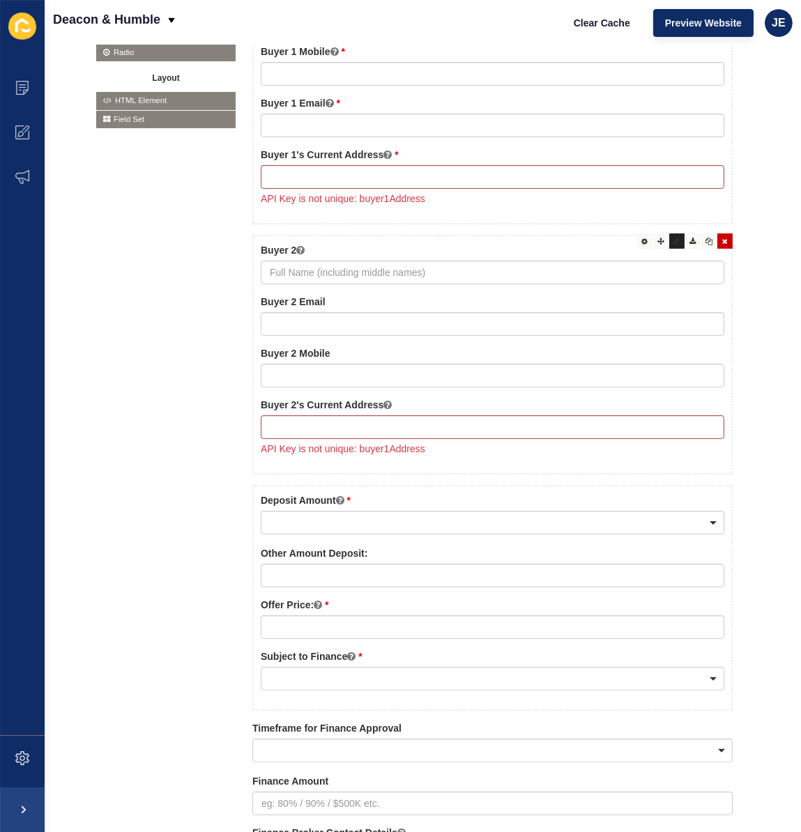
click at [674, 242] on icon at bounding box center [677, 241] width 6 height 7
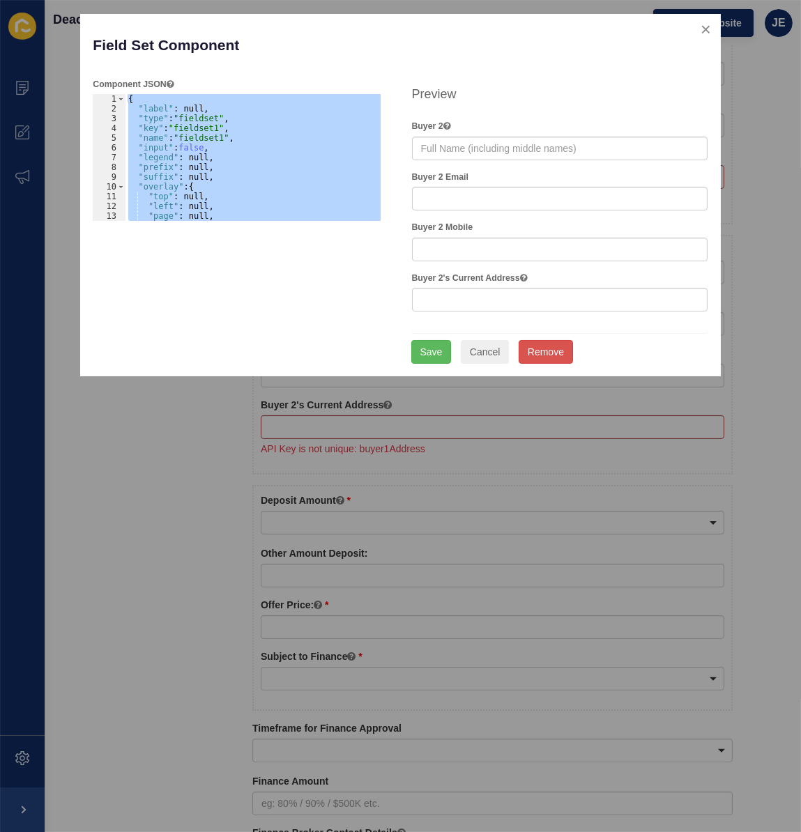
click at [181, 107] on div "{ "label" : null, "type" : "fieldset" , "key" : "fieldset1" , "name" : "fieldse…" at bounding box center [253, 157] width 255 height 127
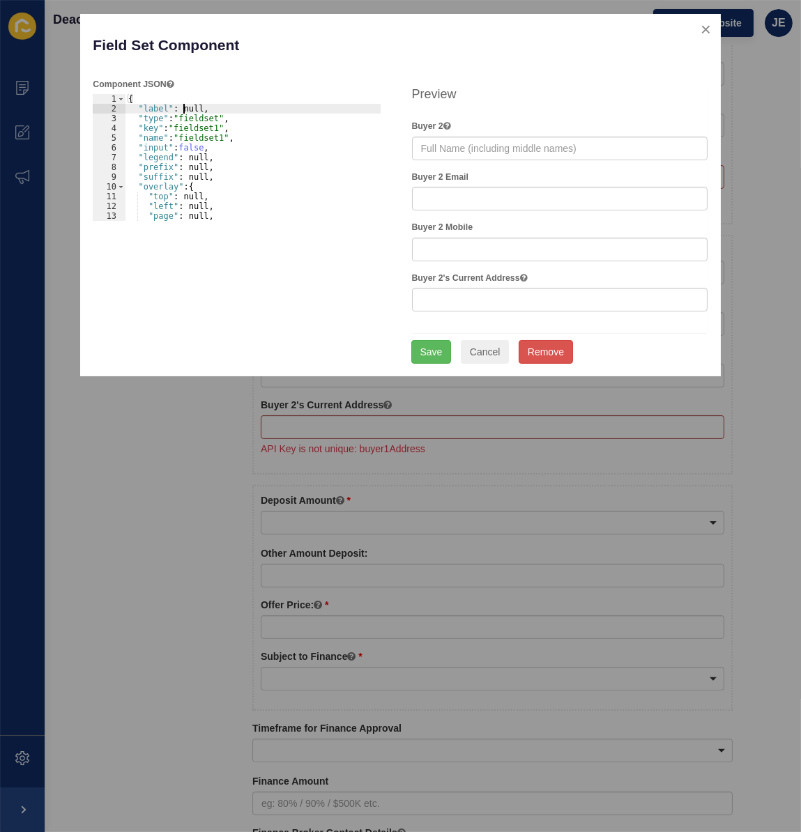
click at [181, 107] on div "{ "label" : null, "type" : "fieldset" , "key" : "fieldset1" , "name" : "fieldse…" at bounding box center [354, 162] width 457 height 137
type textarea ""label": "Container 2,"
click at [438, 354] on button "Save" at bounding box center [431, 352] width 40 height 24
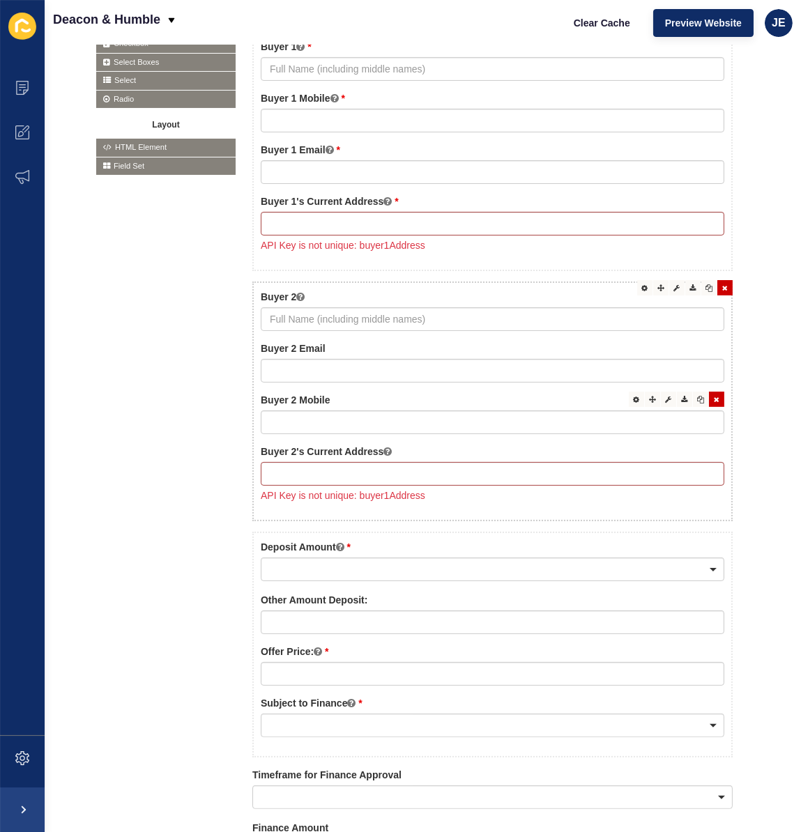
scroll to position [357, 0]
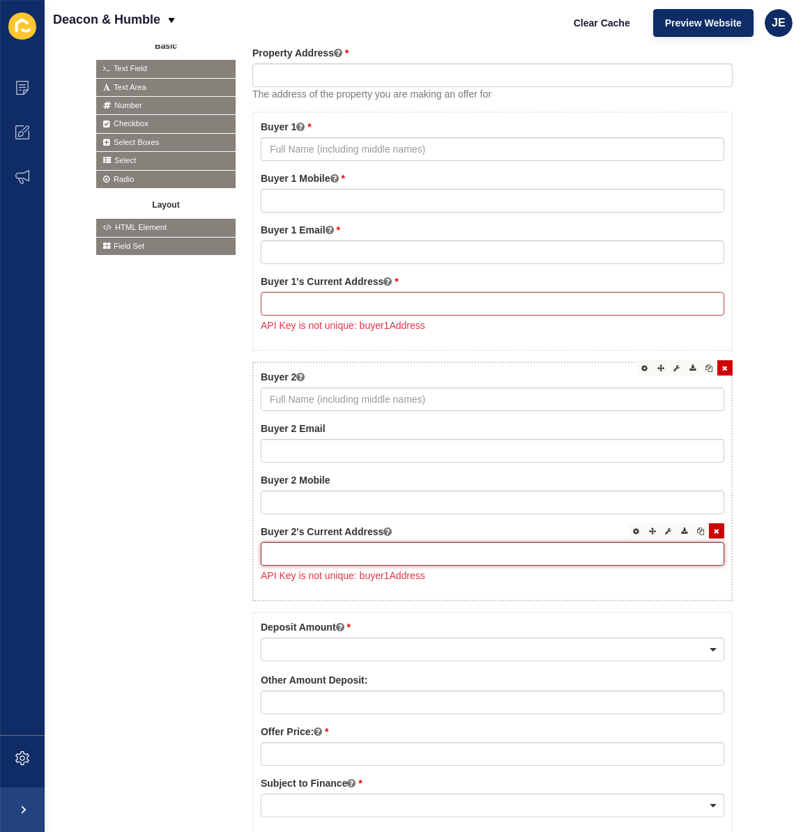
click at [553, 564] on input "text" at bounding box center [493, 554] width 464 height 24
click at [666, 531] on icon at bounding box center [669, 531] width 6 height 7
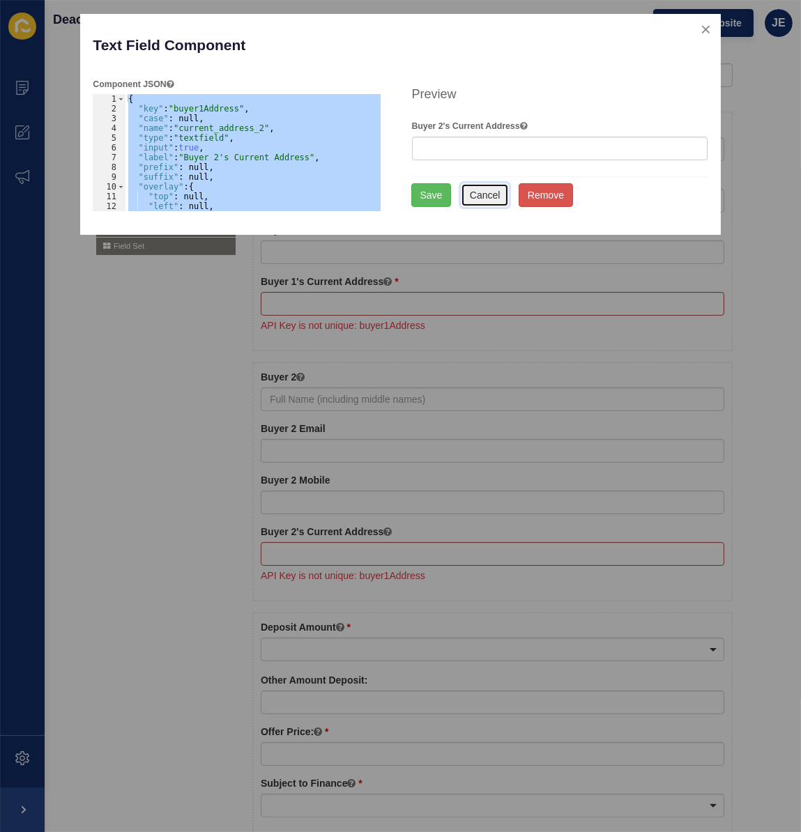
click at [478, 197] on button "Cancel" at bounding box center [485, 195] width 49 height 24
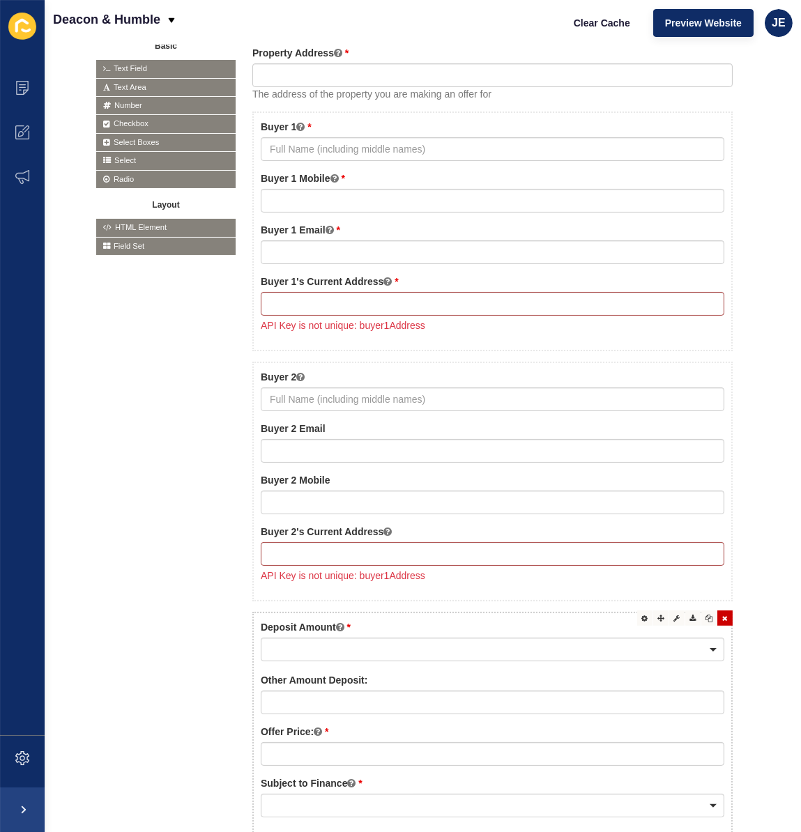
click at [611, 615] on div "Edit Move Edit JSON Deposit Amount $5,000 $10,000 $20,000 Other Amount: Other A…" at bounding box center [492, 725] width 480 height 226
click at [653, 613] on div at bounding box center [660, 618] width 15 height 15
click at [674, 615] on icon at bounding box center [677, 618] width 6 height 7
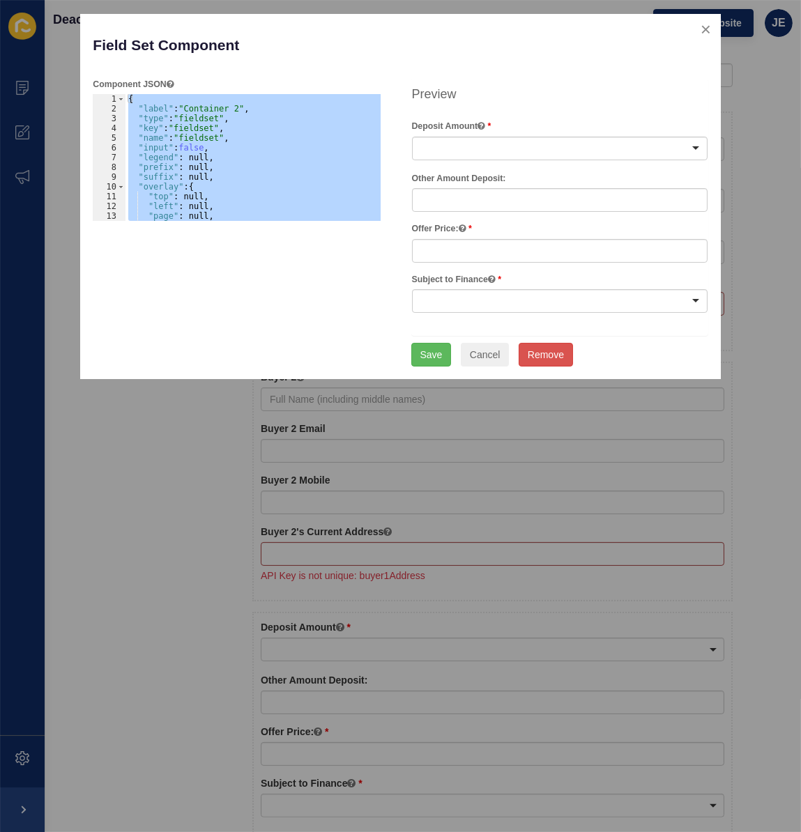
click at [234, 115] on div "{ "label" : "Container 2" , "type" : "fieldset" , "key" : "fieldset" , "name" :…" at bounding box center [253, 157] width 255 height 127
type textarea ""type": "fieldset","
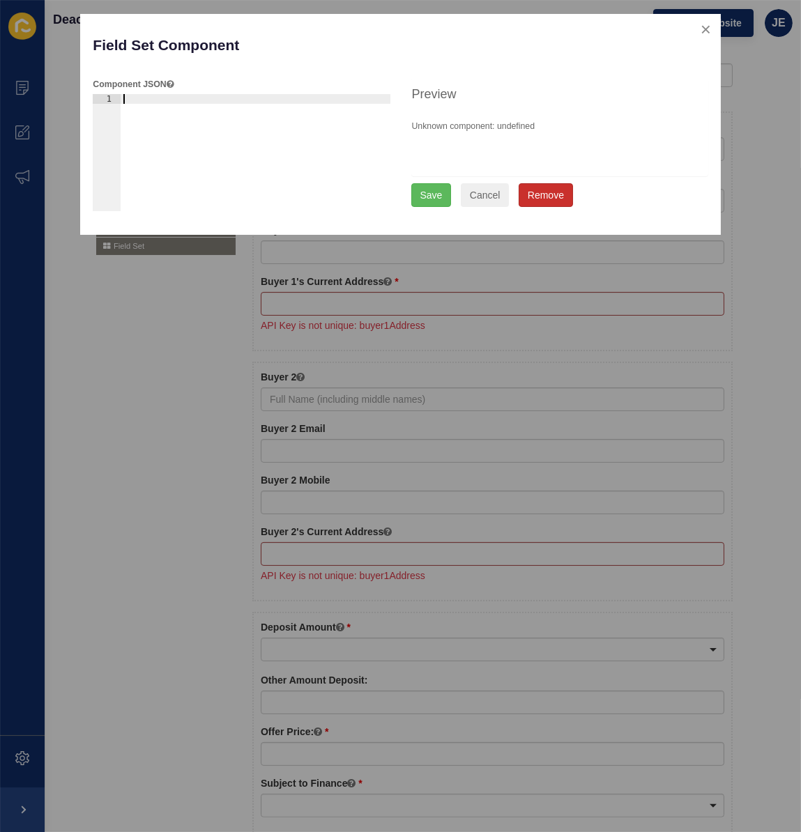
type textarea ""id": "el7uaf" }"
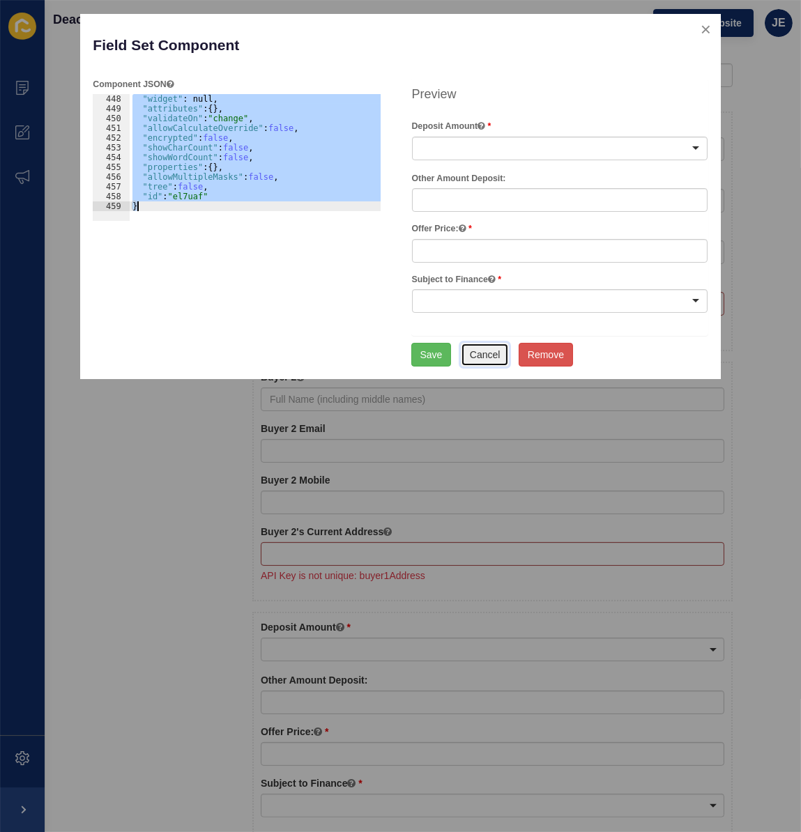
click at [492, 353] on button "Cancel" at bounding box center [485, 355] width 49 height 24
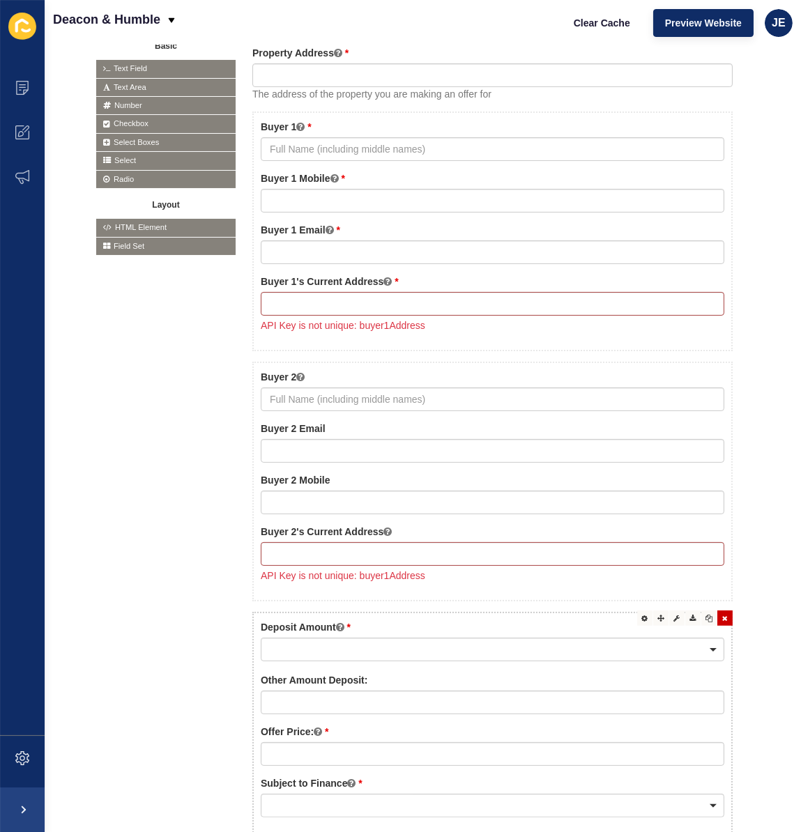
click at [599, 613] on div "Edit Move Edit JSON Deposit Amount $5,000 $10,000 $20,000 Other Amount: Other A…" at bounding box center [492, 725] width 480 height 226
click at [647, 626] on div at bounding box center [652, 626] width 15 height 15
click at [613, 614] on div "Edit Move Edit JSON Deposit Amount $5,000 $10,000 $20,000 Other Amount: Other A…" at bounding box center [492, 725] width 480 height 226
click at [653, 616] on div at bounding box center [660, 618] width 15 height 15
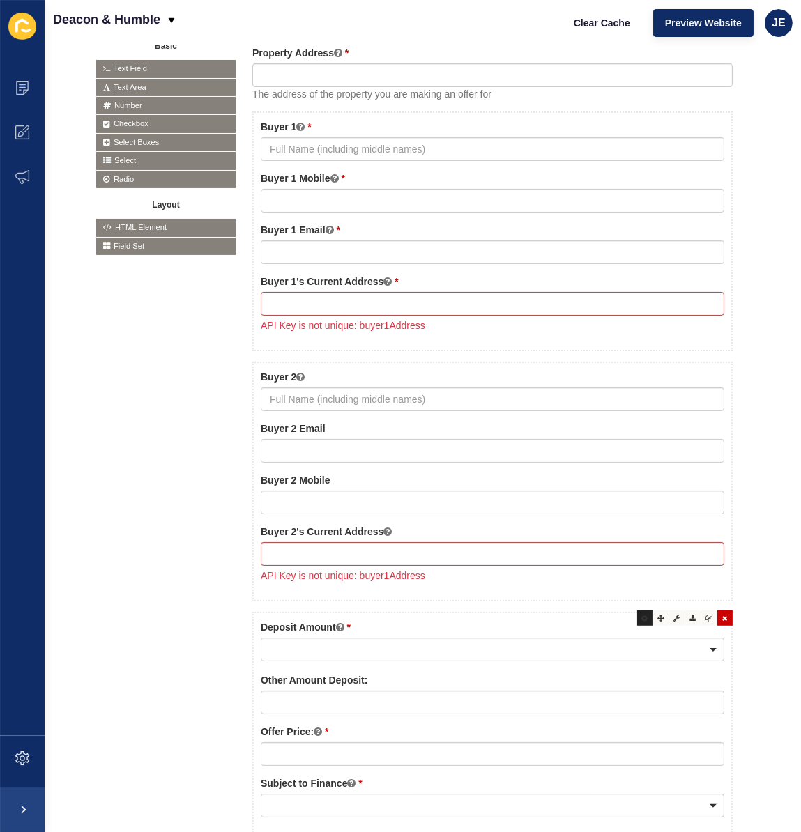
click at [642, 616] on icon at bounding box center [645, 618] width 6 height 7
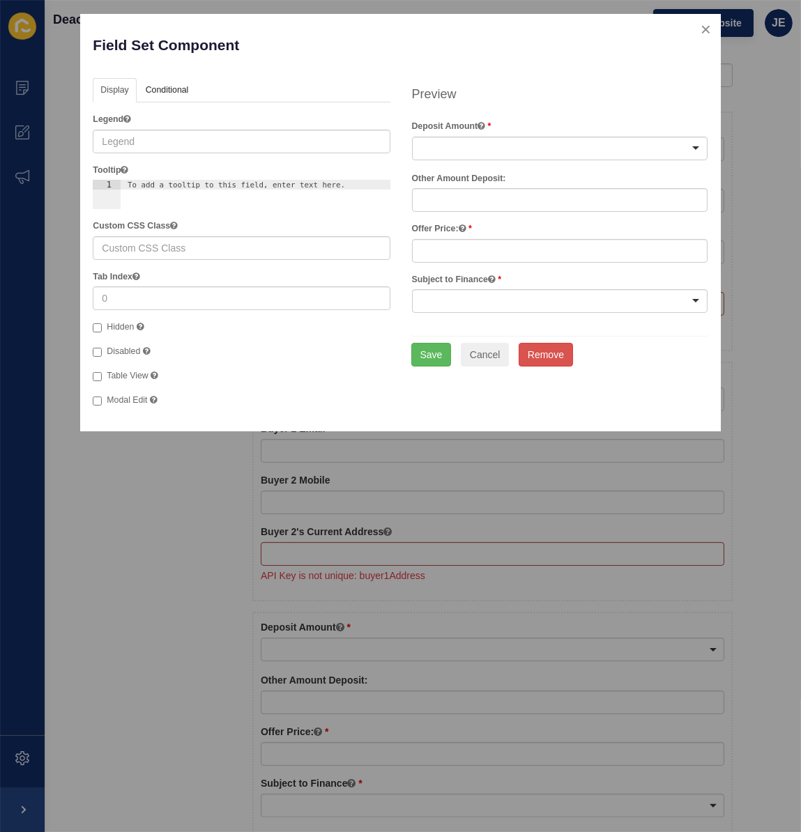
click at [586, 598] on div at bounding box center [395, 416] width 791 height 832
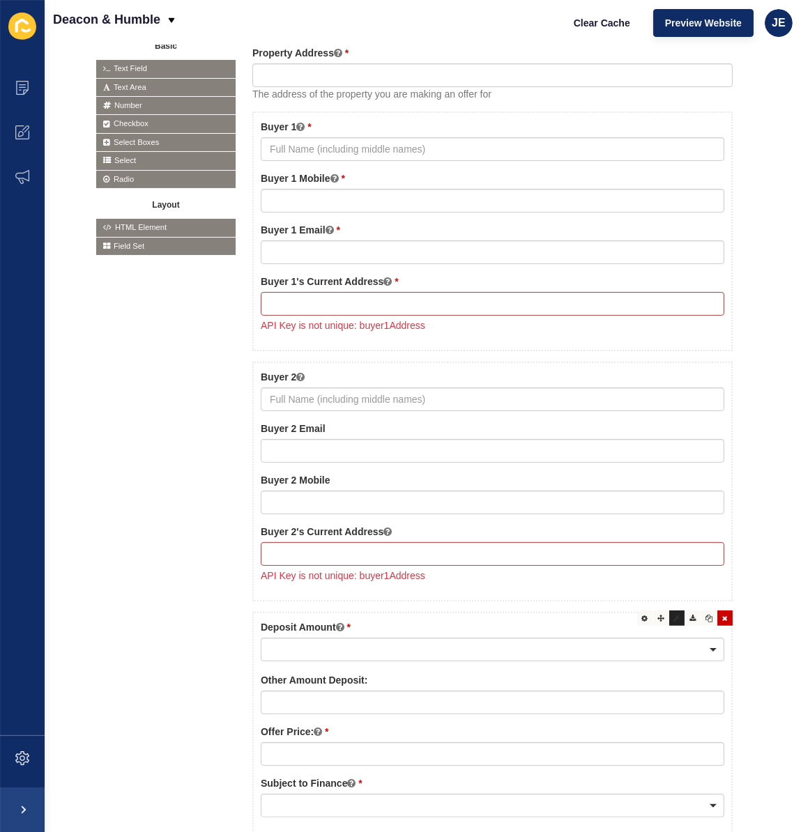
click at [669, 614] on div at bounding box center [676, 618] width 15 height 15
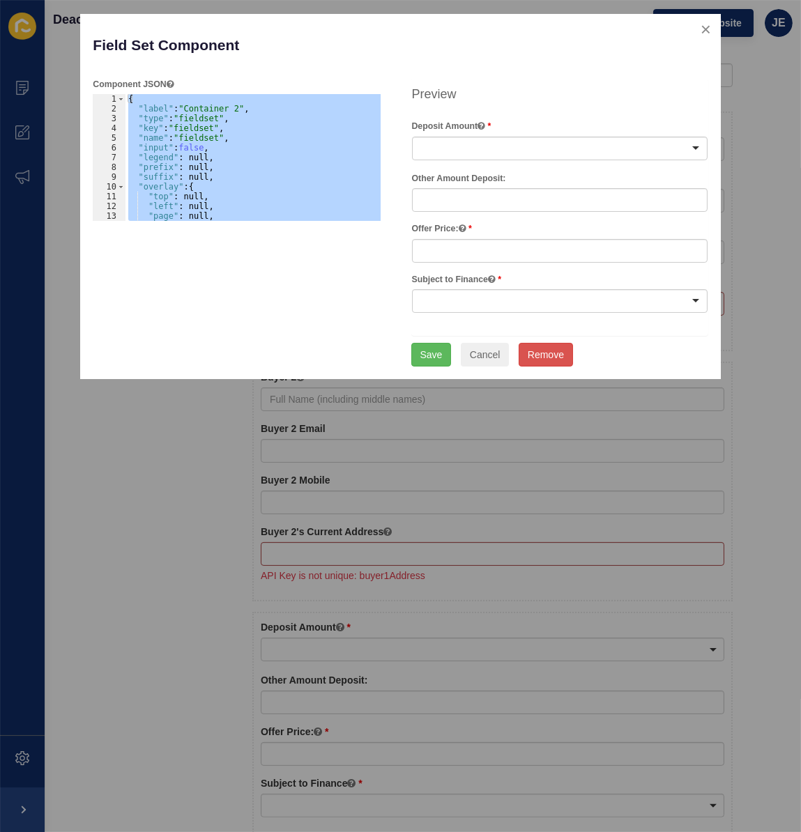
click at [234, 107] on div "{ "label" : "Container 2" , "type" : "fieldset" , "key" : "fieldset" , "name" :…" at bounding box center [253, 157] width 255 height 127
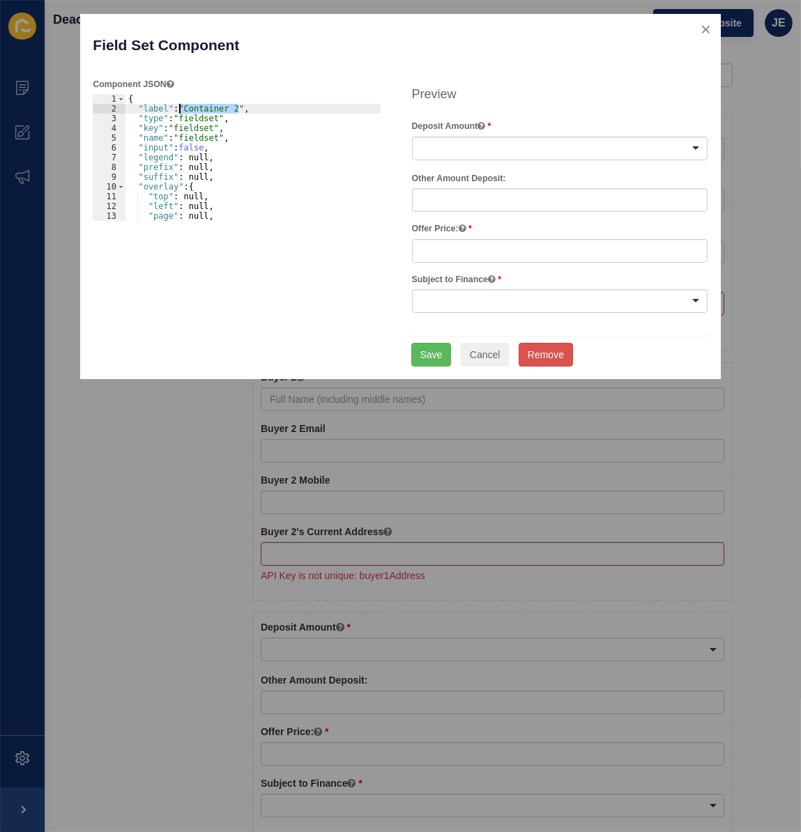
drag, startPoint x: 241, startPoint y: 107, endPoint x: 176, endPoint y: 107, distance: 64.1
click at [176, 107] on div "{ "label" : "Container 2" , "type" : "fieldset" , "key" : "fieldset" , "name" :…" at bounding box center [276, 162] width 300 height 137
click at [210, 110] on div "{ "label" : null, "type" : "fieldset" , "key" : "fieldset" , "name" : "fieldset…" at bounding box center [276, 162] width 300 height 137
type textarea ""label": null,"
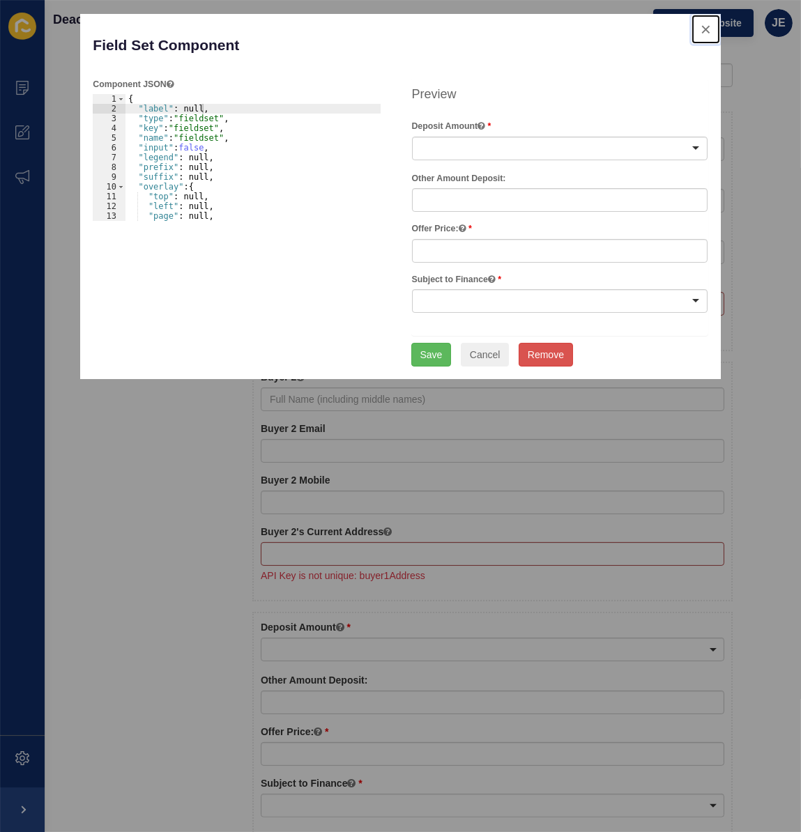
click at [704, 20] on button "close" at bounding box center [706, 29] width 29 height 29
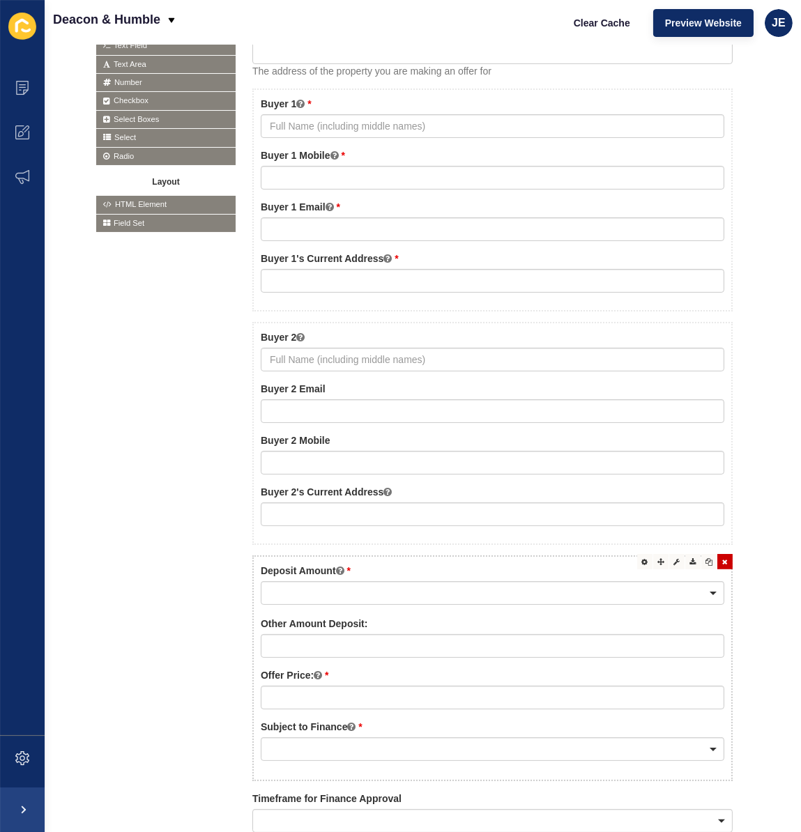
scroll to position [507, 0]
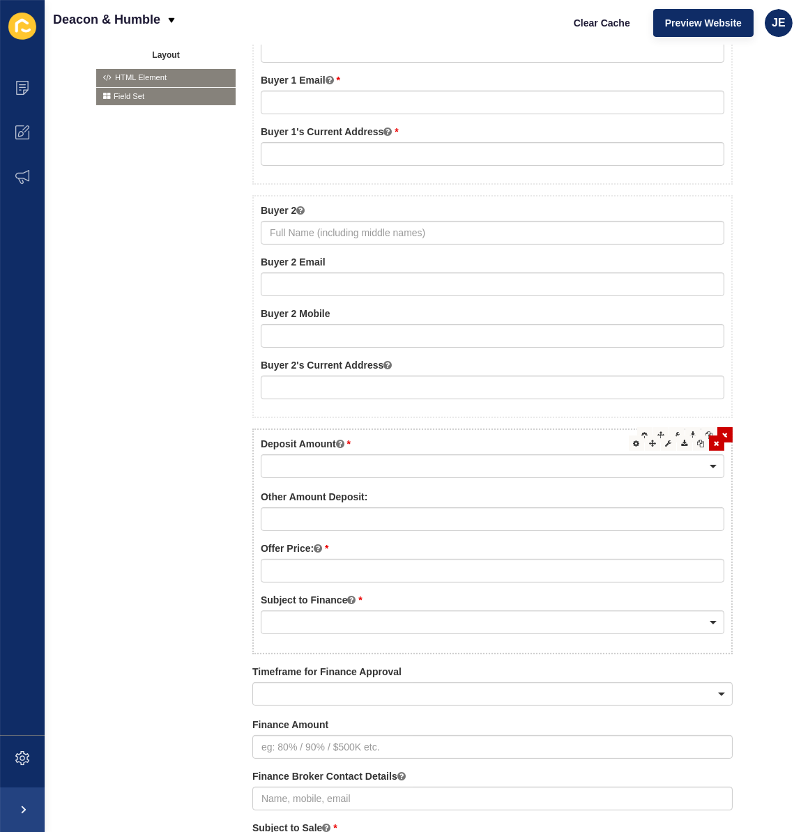
click at [363, 455] on div at bounding box center [493, 467] width 464 height 24
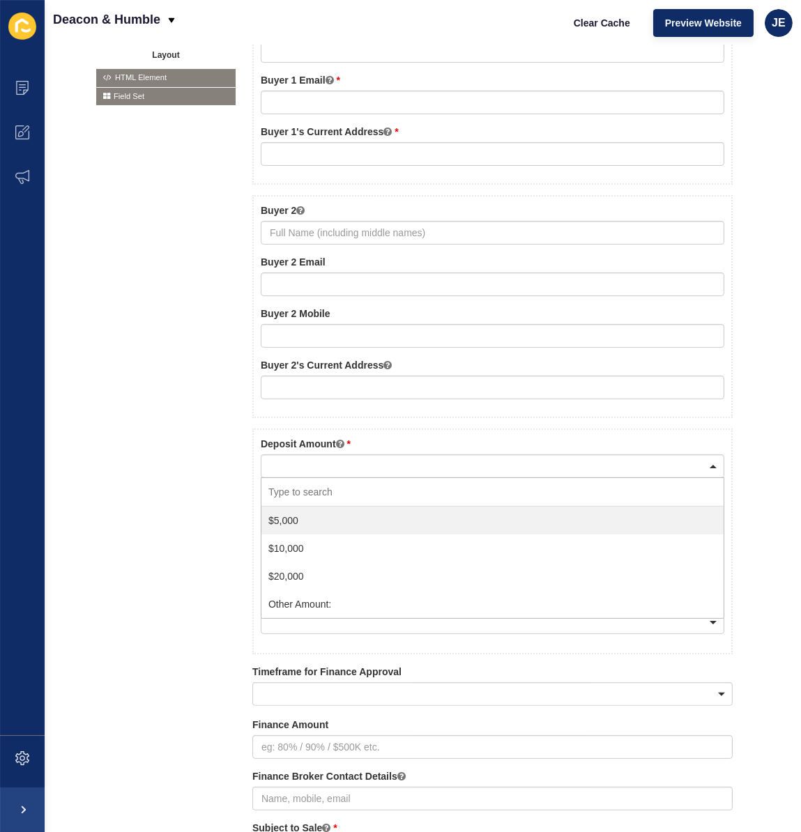
click at [141, 459] on div "Basic Text Field Text Area Number Password Checkbox Select Boxes Select Radio B…" at bounding box center [422, 519] width 653 height 1281
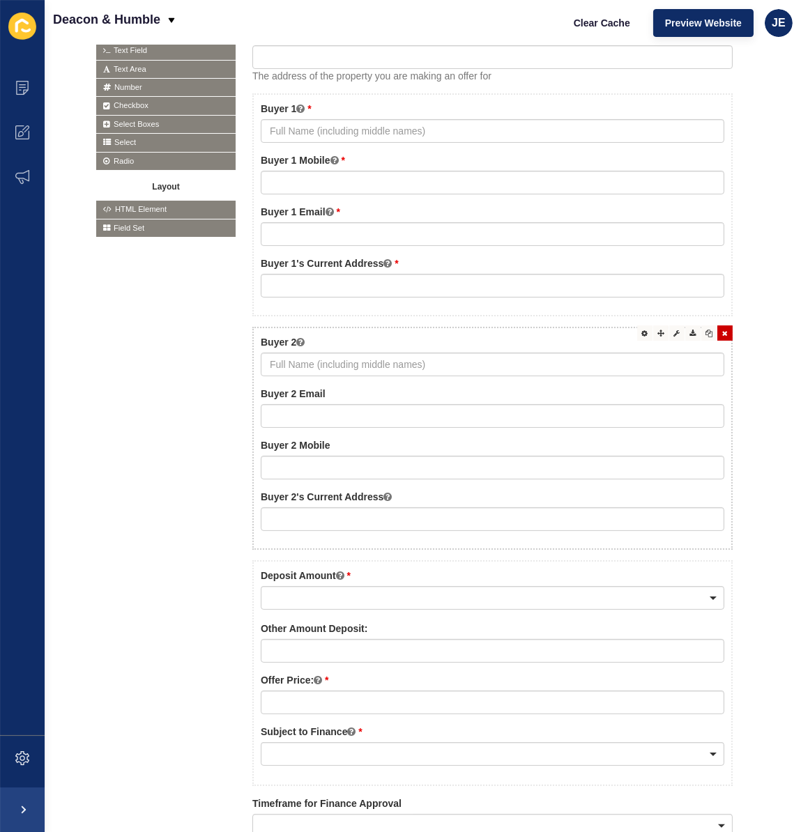
scroll to position [380, 0]
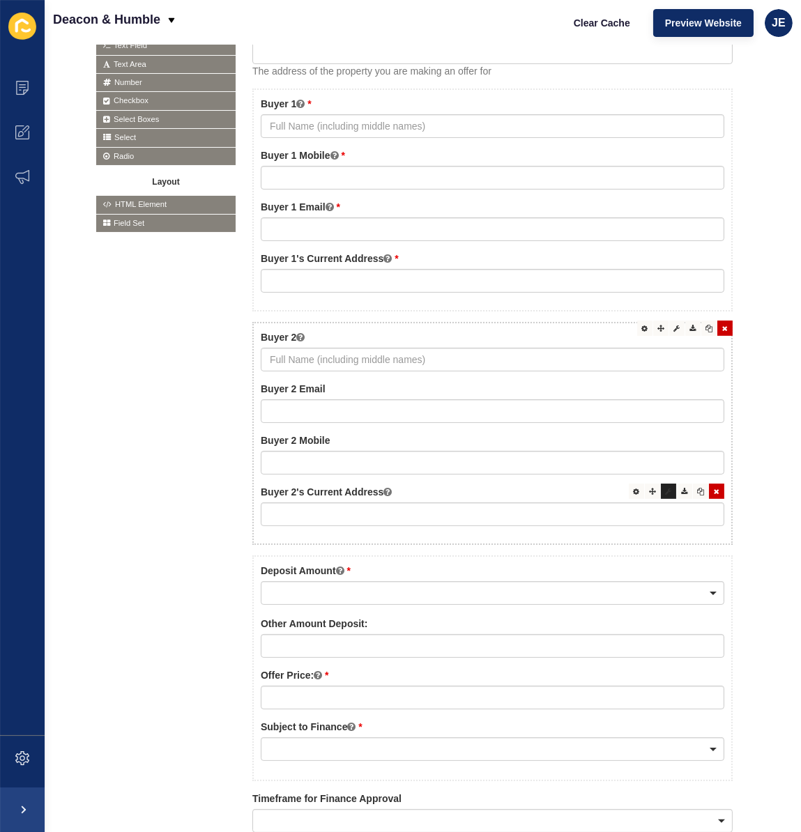
click at [666, 492] on icon at bounding box center [669, 491] width 6 height 7
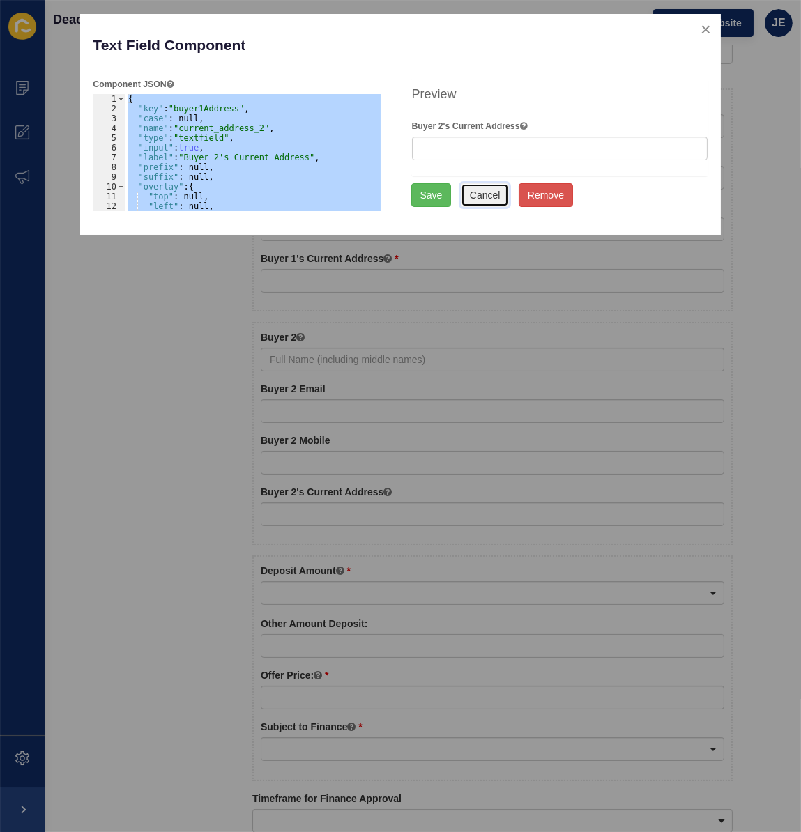
click at [489, 193] on button "Cancel" at bounding box center [485, 195] width 49 height 24
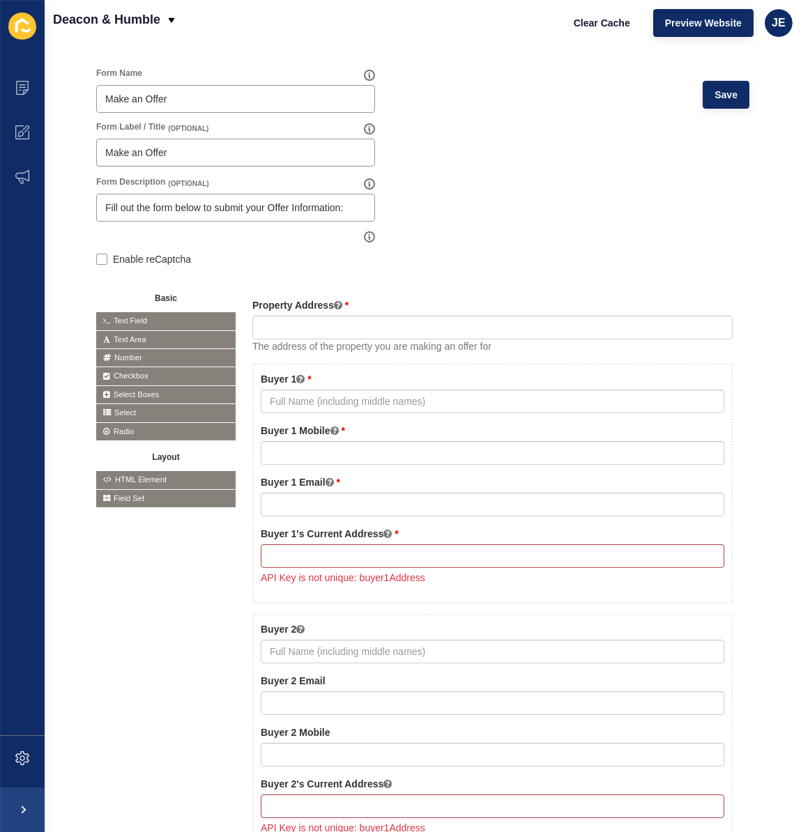
scroll to position [0, 0]
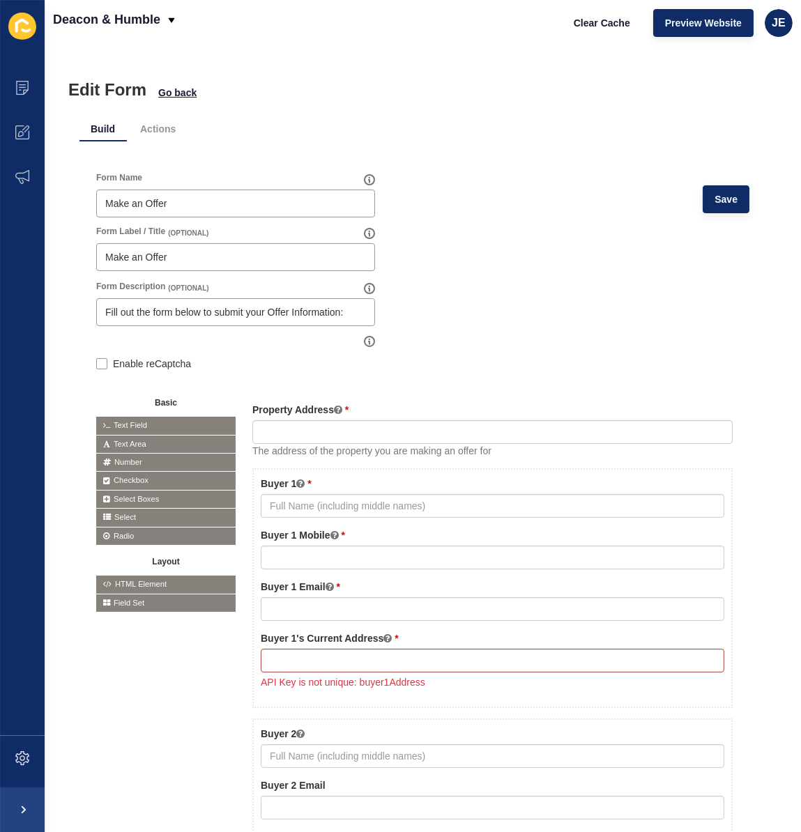
click at [711, 208] on button "Save" at bounding box center [726, 199] width 47 height 28
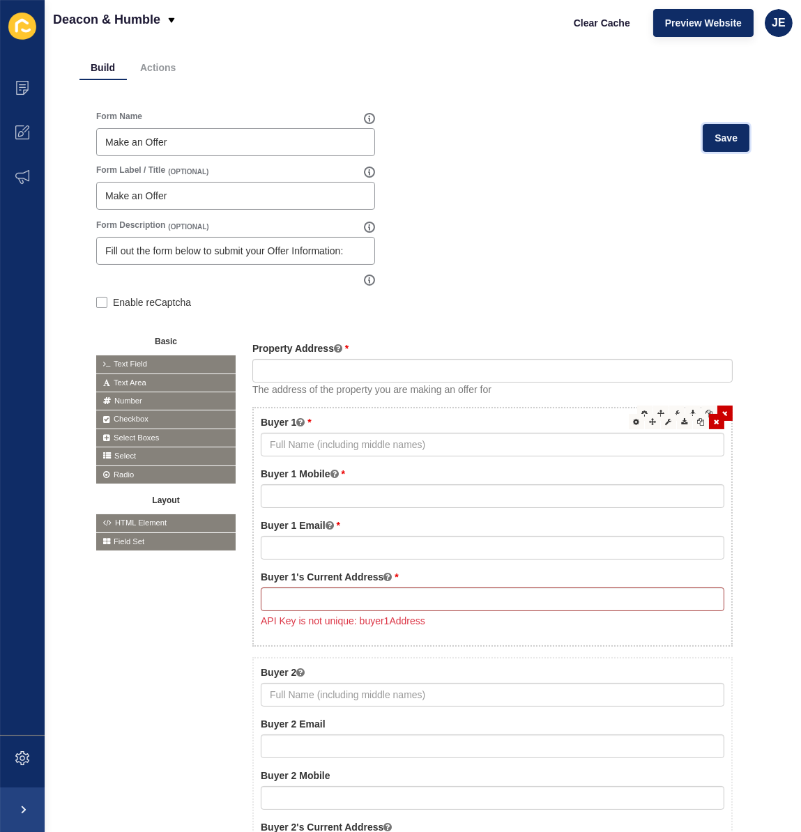
scroll to position [253, 0]
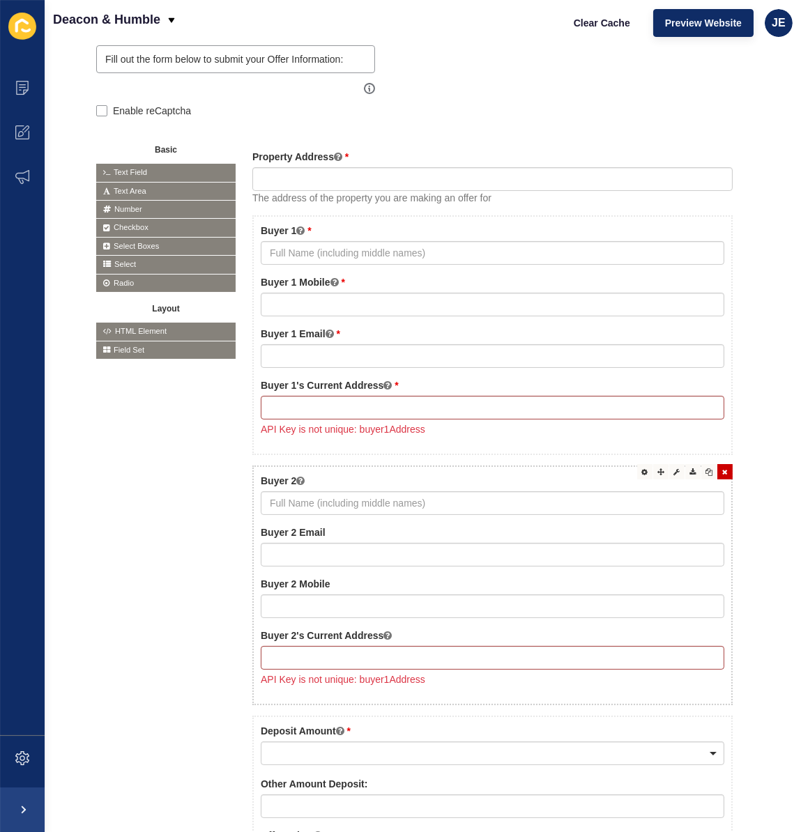
click at [484, 467] on div "Buyer 2 Buyer 2 Email Buyer 2 Mobile Edit Move Edit JSON Buyer 2's Current Addr…" at bounding box center [492, 586] width 480 height 240
click at [665, 462] on div "Edit JSON" at bounding box center [677, 456] width 50 height 16
click at [674, 469] on icon at bounding box center [677, 472] width 6 height 7
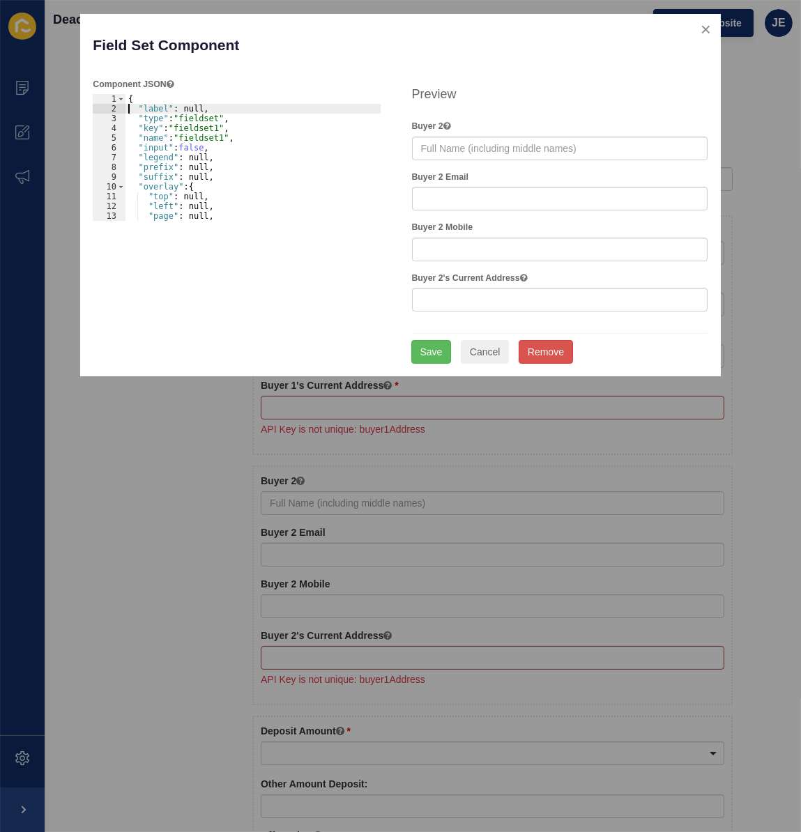
click at [153, 109] on div "{ "label" : null, "type" : "fieldset" , "key" : "fieldset1" , "name" : "fieldse…" at bounding box center [354, 162] width 457 height 137
type textarea ""type": "fieldset","
click at [436, 348] on button "Save" at bounding box center [431, 352] width 40 height 24
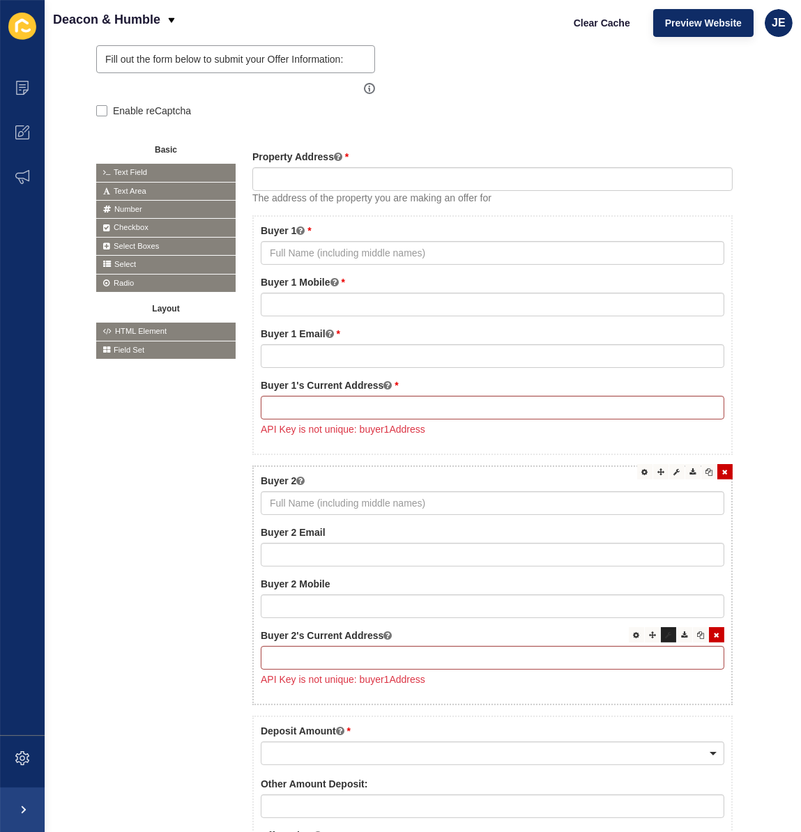
click at [666, 634] on icon at bounding box center [669, 635] width 6 height 7
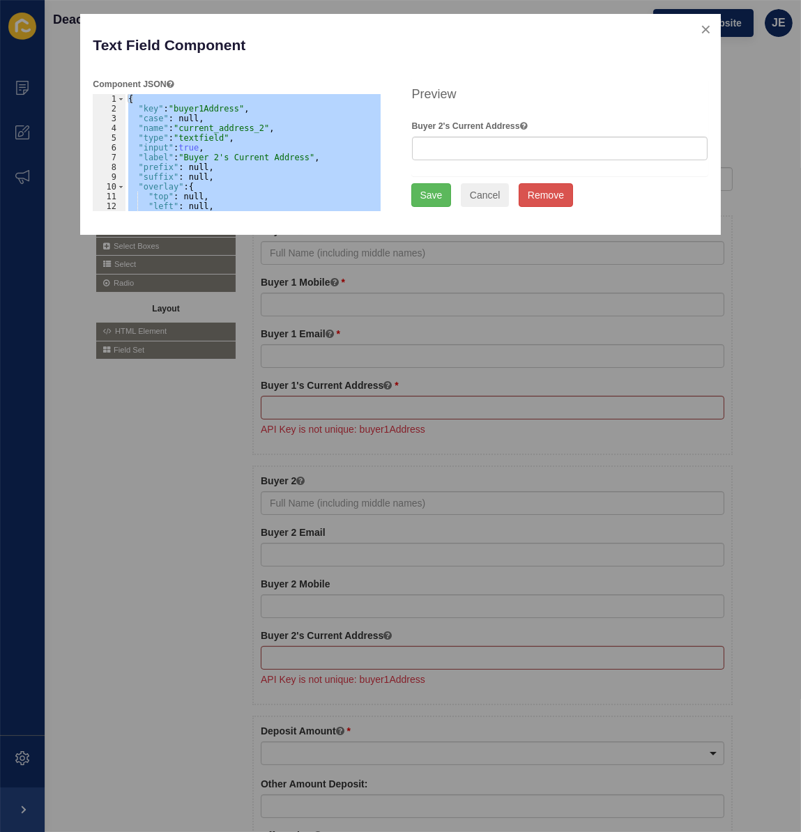
click at [205, 108] on div "{ "key" : "buyer1Address" , "case" : null, "name" : "current_address_2" , "type…" at bounding box center [253, 152] width 255 height 117
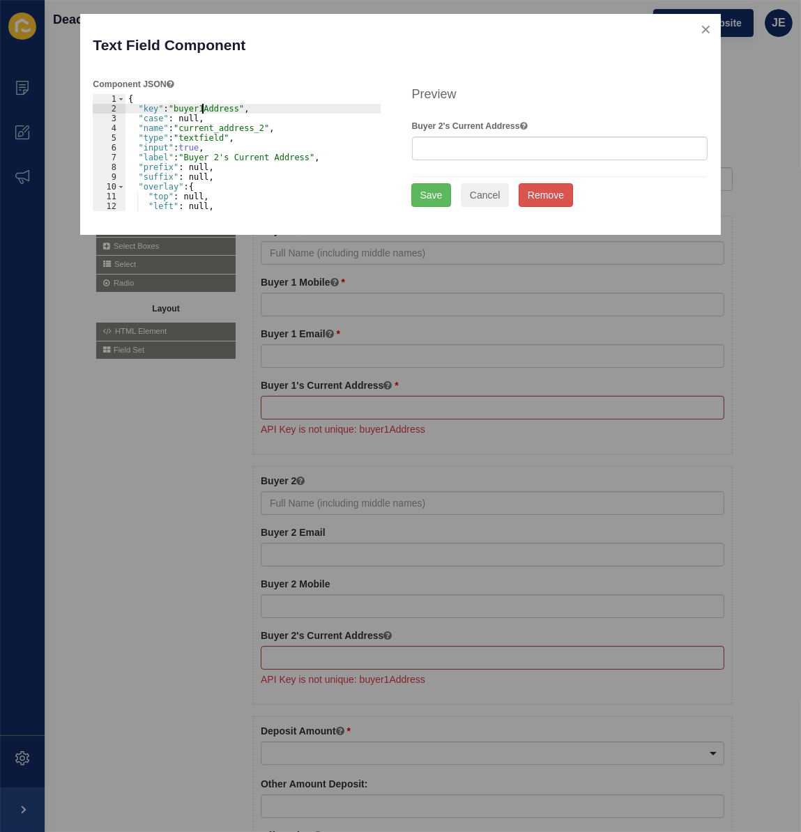
click at [202, 107] on div "{ "key" : "buyer1Address" , "case" : null, "name" : "current_address_2" , "type…" at bounding box center [253, 162] width 255 height 137
type textarea ""key": "buyer2Address","
click at [430, 193] on button "Save" at bounding box center [431, 195] width 40 height 24
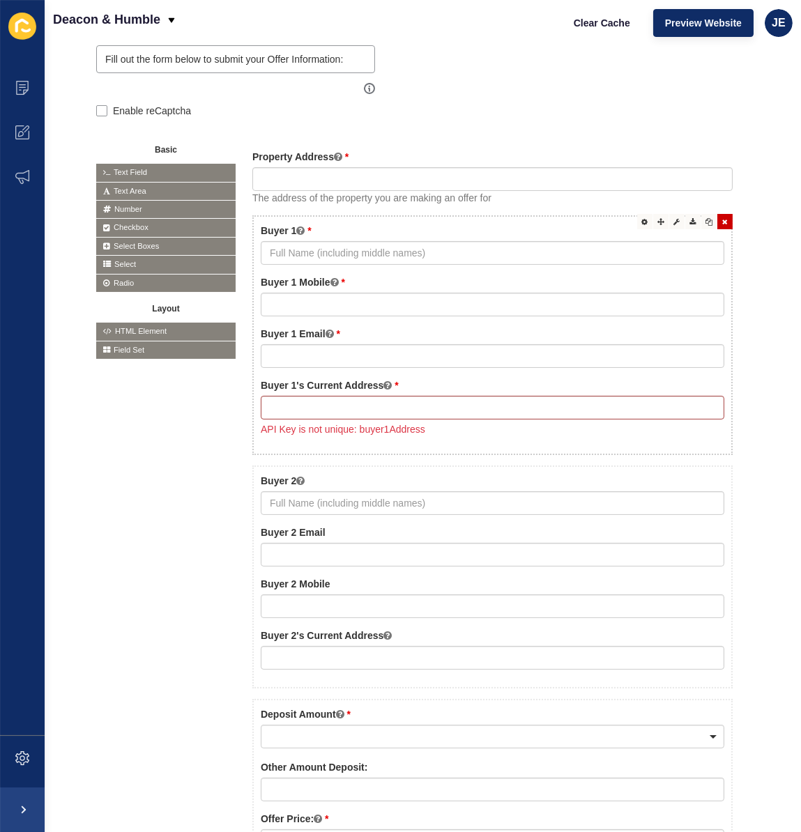
click at [562, 216] on div "Buyer 1 Buyer 1 Mobile Buyer 1 Email Buyer 1's Current Address API Key is not u…" at bounding box center [492, 335] width 480 height 240
click at [614, 213] on div "Property Address The address of the property you are making an offer for Edit M…" at bounding box center [492, 782] width 480 height 1264
click at [575, 215] on div "Buyer 1 Buyer 1 Mobile Buyer 1 Email Buyer 1's Current Address API Key is not u…" at bounding box center [492, 335] width 480 height 240
click at [669, 216] on div at bounding box center [676, 221] width 15 height 15
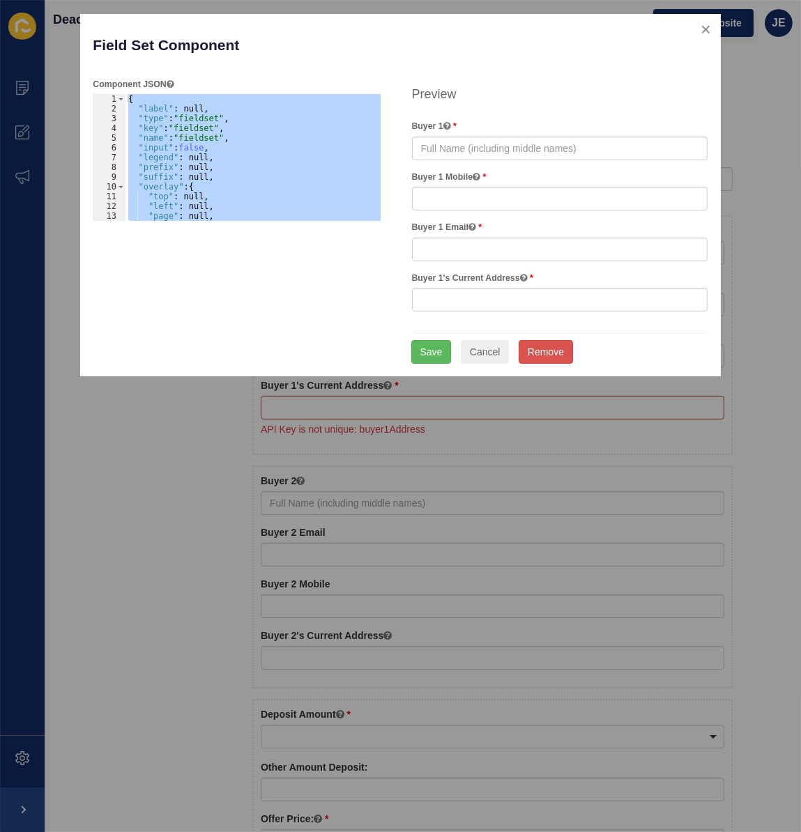
click at [204, 107] on div "{ "label" : null, "type" : "fieldset" , "key" : "fieldset" , "name" : "fieldset…" at bounding box center [253, 157] width 255 height 127
type textarea ""label": null,"
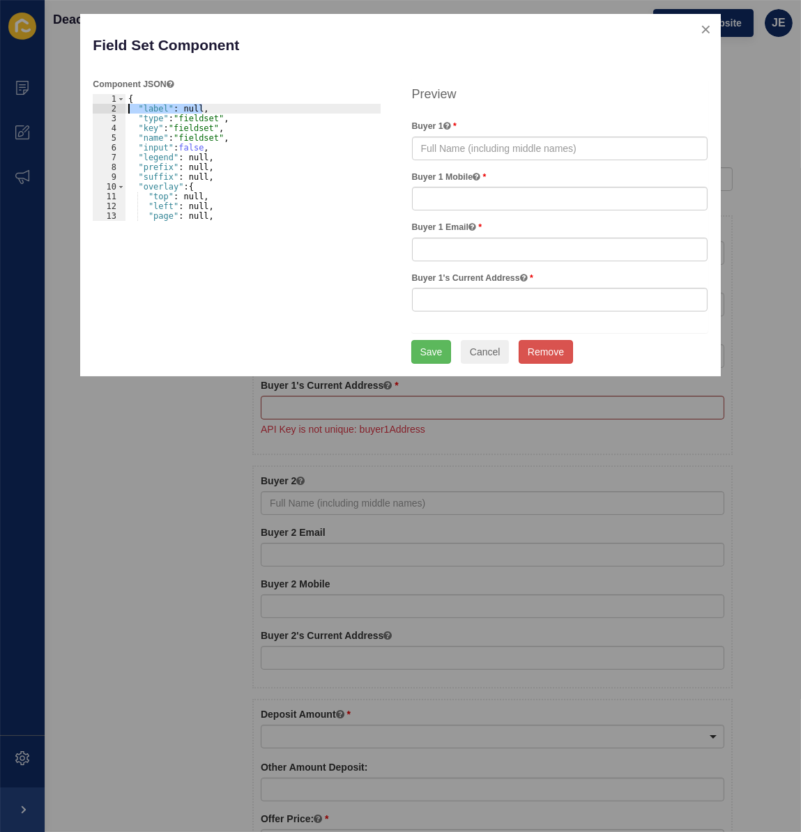
drag, startPoint x: 205, startPoint y: 107, endPoint x: 128, endPoint y: 110, distance: 76.8
click at [128, 110] on div "{ "label" : null, "type" : "fieldset" , "key" : "fieldset" , "name" : "fieldset…" at bounding box center [354, 162] width 457 height 137
drag, startPoint x: 263, startPoint y: 146, endPoint x: 225, endPoint y: 126, distance: 43.1
click at [263, 146] on div "{ "label" : null, "type" : "fieldset" , "key" : "fieldset" , "name" : "fieldset…" at bounding box center [354, 162] width 457 height 137
drag, startPoint x: 218, startPoint y: 106, endPoint x: 105, endPoint y: 113, distance: 113.9
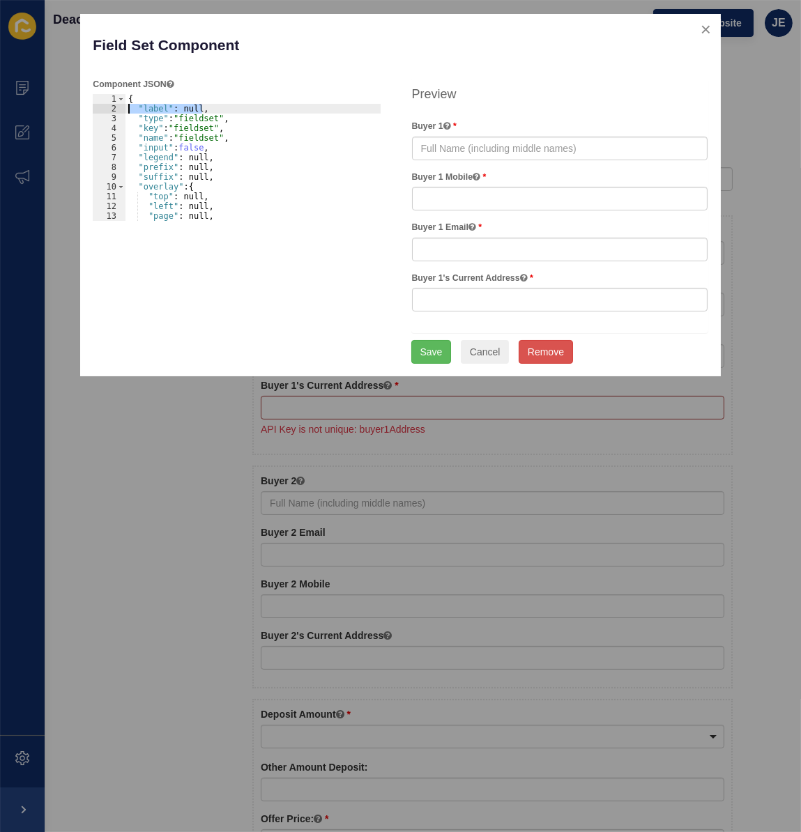
click at [105, 113] on div ""input": false, 1 2 3 4 5 6 7 8 9 10 11 12 13 14 { "label" : null, "type" : "fi…" at bounding box center [241, 157] width 297 height 127
type textarea ""label": null,"
type textarea "{"
click at [436, 353] on button "Save" at bounding box center [431, 352] width 40 height 24
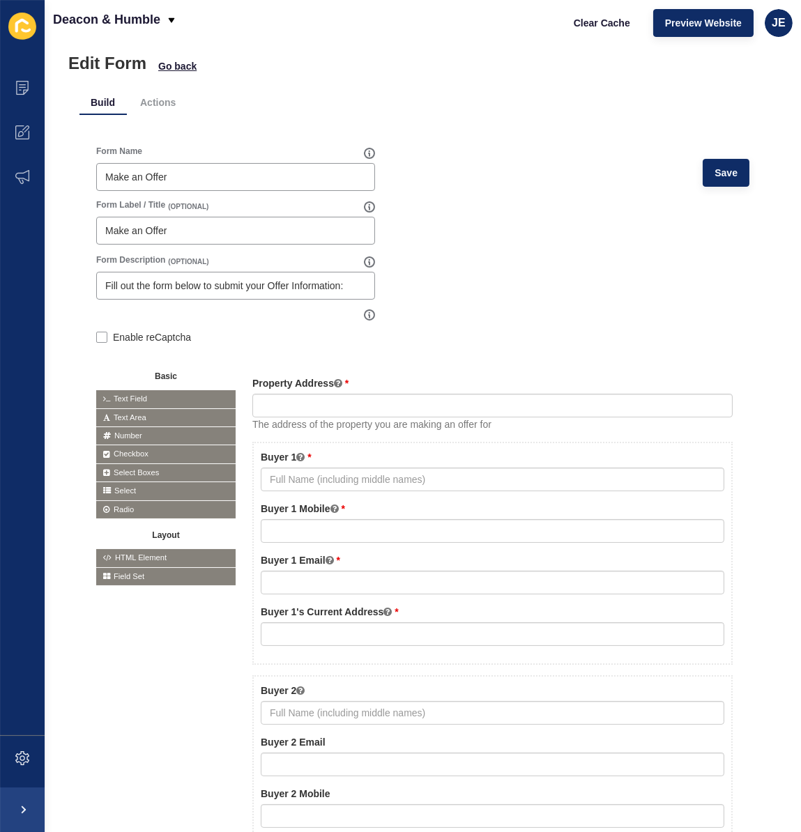
scroll to position [0, 0]
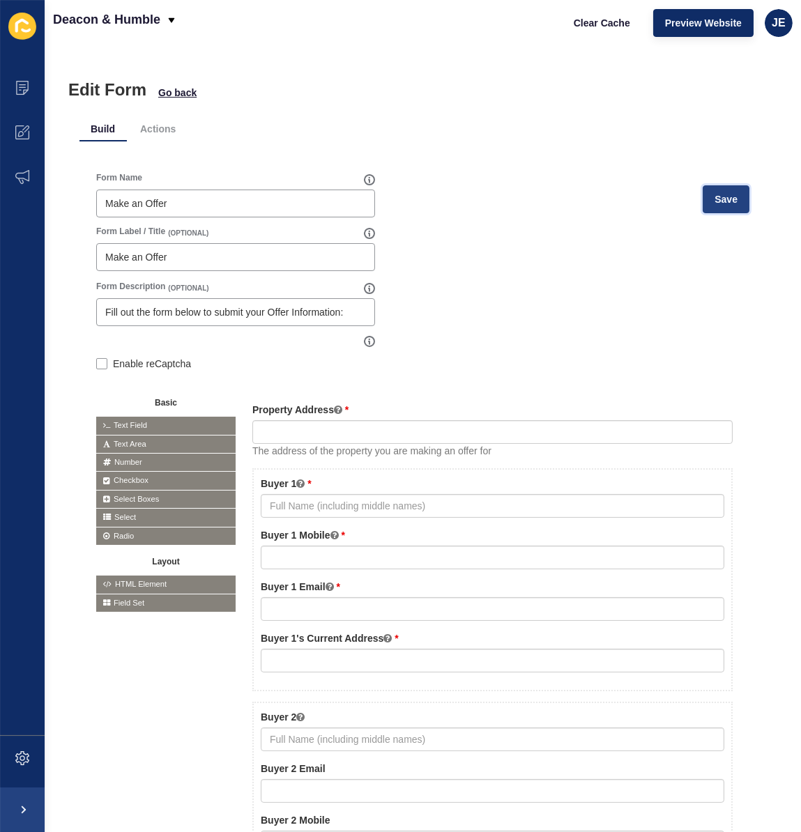
click at [727, 186] on button "Save" at bounding box center [726, 199] width 47 height 28
click at [499, 471] on div "Buyer 1 Buyer 1 Mobile Buyer 1 Email Edit JSON Paste below Buyer 1's Current Ad…" at bounding box center [492, 580] width 480 height 223
click at [674, 471] on icon at bounding box center [677, 474] width 6 height 7
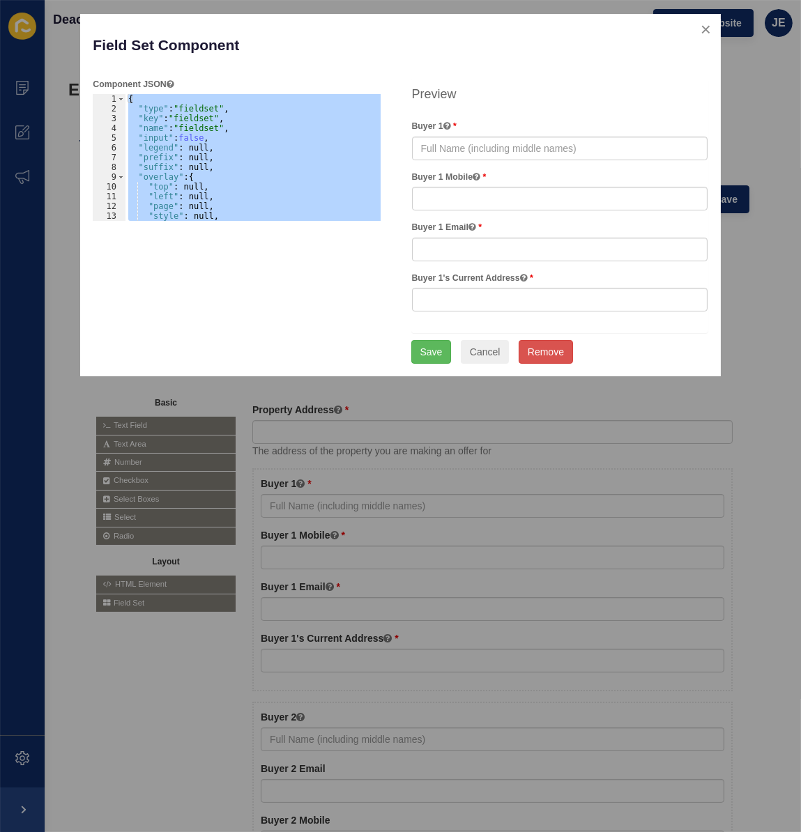
click at [215, 114] on div "{ "type" : "fieldset" , "key" : "fieldset" , "name" : "fieldset" , "input" : fa…" at bounding box center [253, 157] width 255 height 127
type textarea ""type": "fieldset","
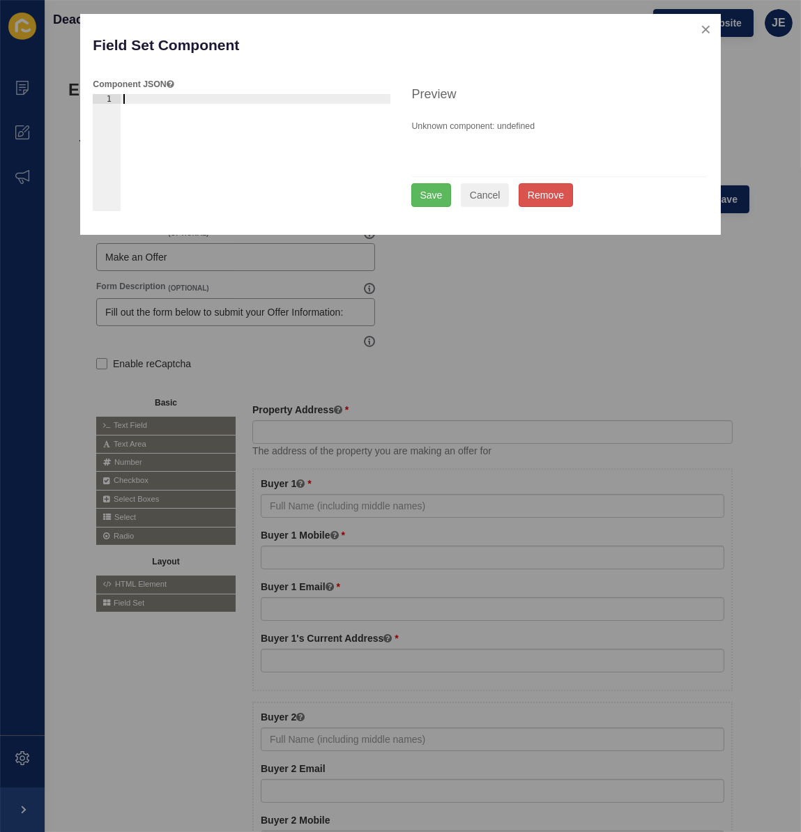
type textarea ""id": "ey0z6b6" }"
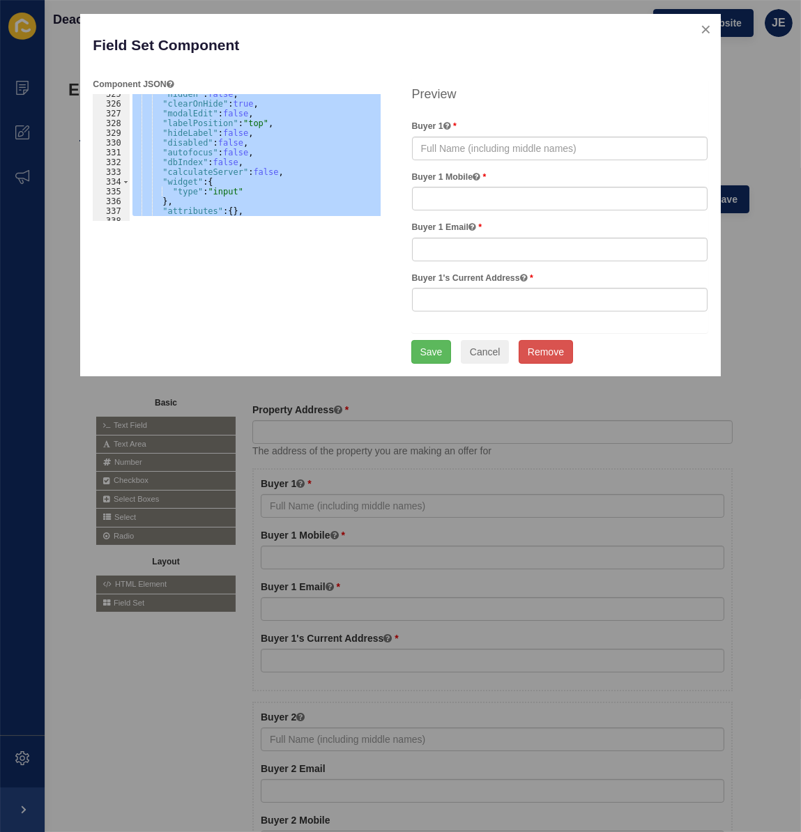
scroll to position [3053, 0]
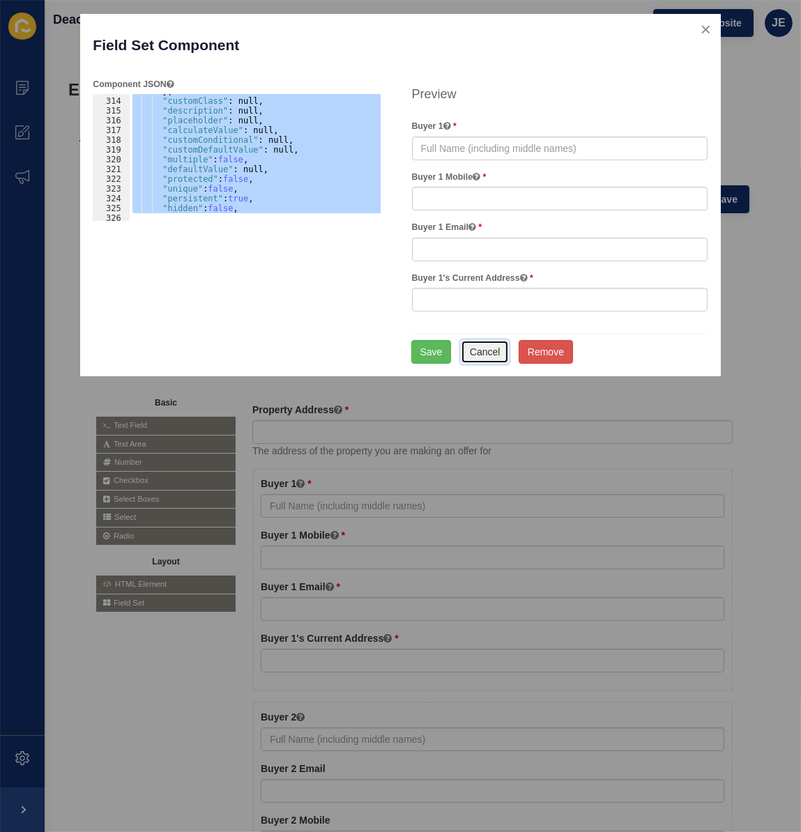
click at [492, 347] on button "Cancel" at bounding box center [485, 352] width 49 height 24
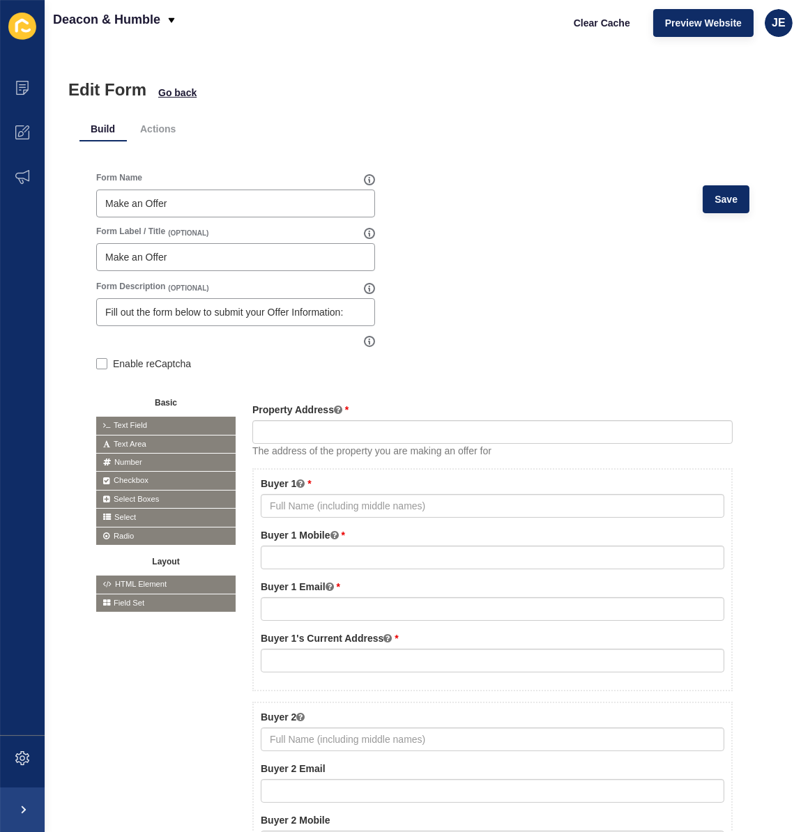
click at [591, 473] on div "Buyer 1 Buyer 1 Mobile Buyer 1 Email Edit JSON Paste below Buyer 1's Current Ad…" at bounding box center [492, 580] width 480 height 223
click at [598, 471] on div "Buyer 1 Buyer 1 Mobile Buyer 1 Email Edit JSON Paste below Buyer 1's Current Ad…" at bounding box center [492, 580] width 480 height 223
click at [672, 474] on div at bounding box center [676, 474] width 15 height 15
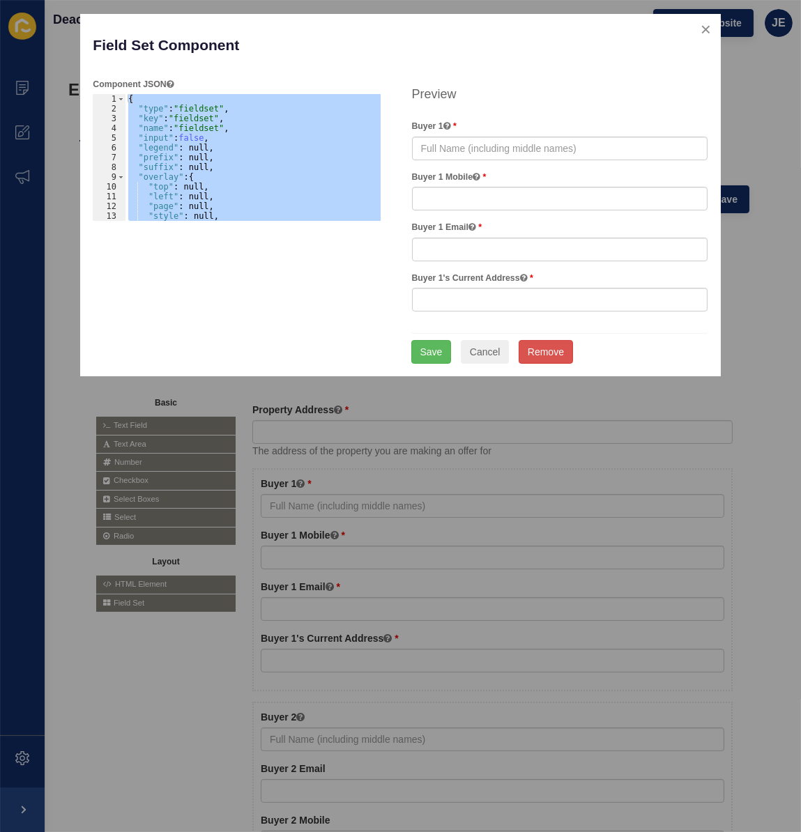
click at [179, 101] on div "{ "type" : "fieldset" , "key" : "fieldset" , "name" : "fieldset" , "input" : fa…" at bounding box center [253, 157] width 255 height 127
type textarea "{"
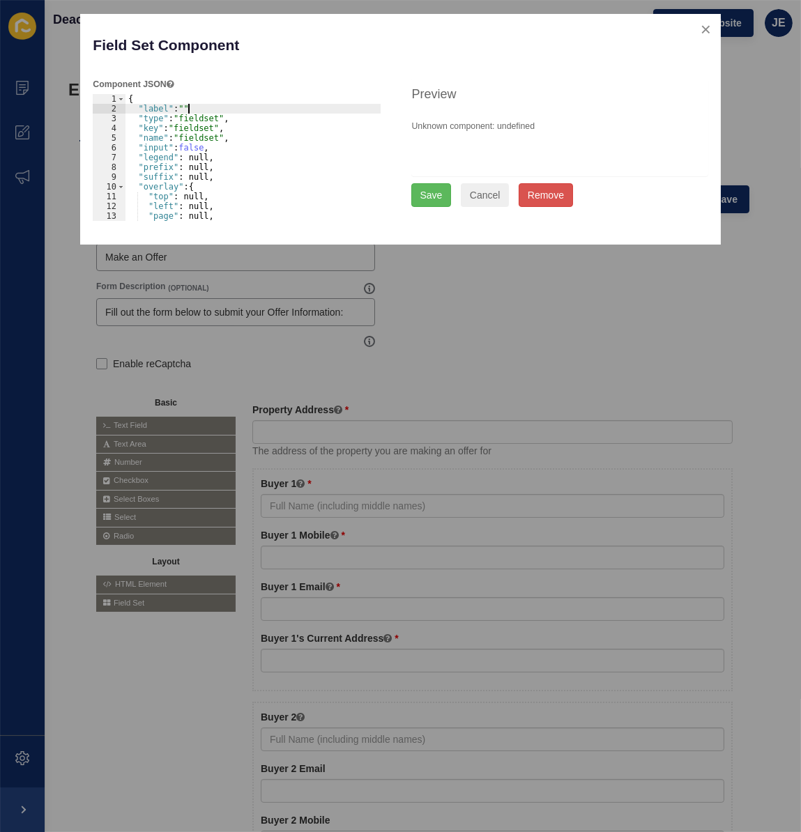
scroll to position [0, 5]
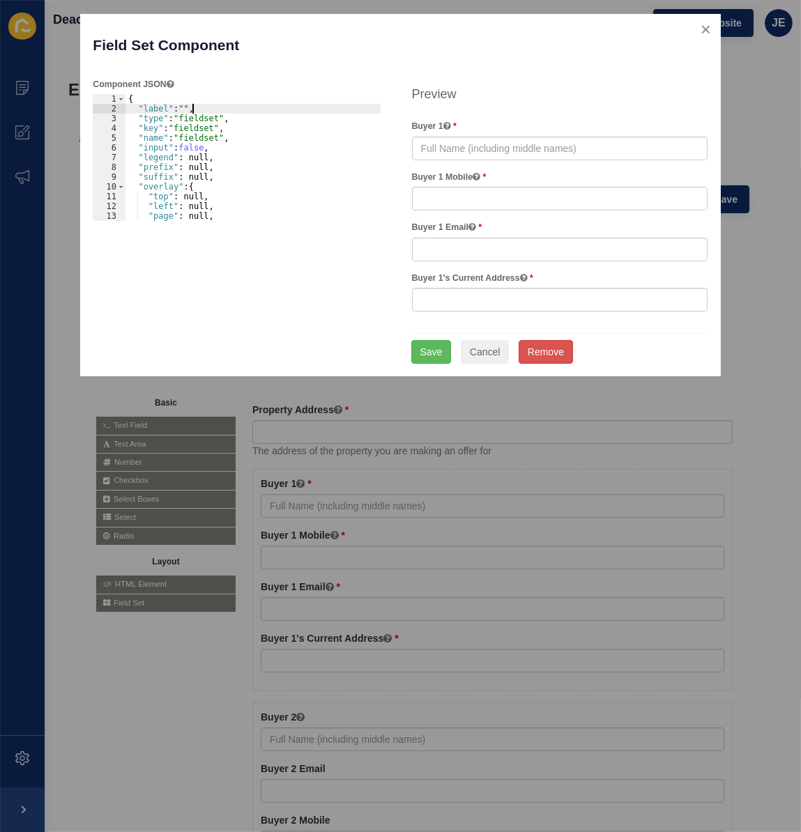
type textarea ""label": "","
click at [441, 348] on button "Save" at bounding box center [431, 352] width 40 height 24
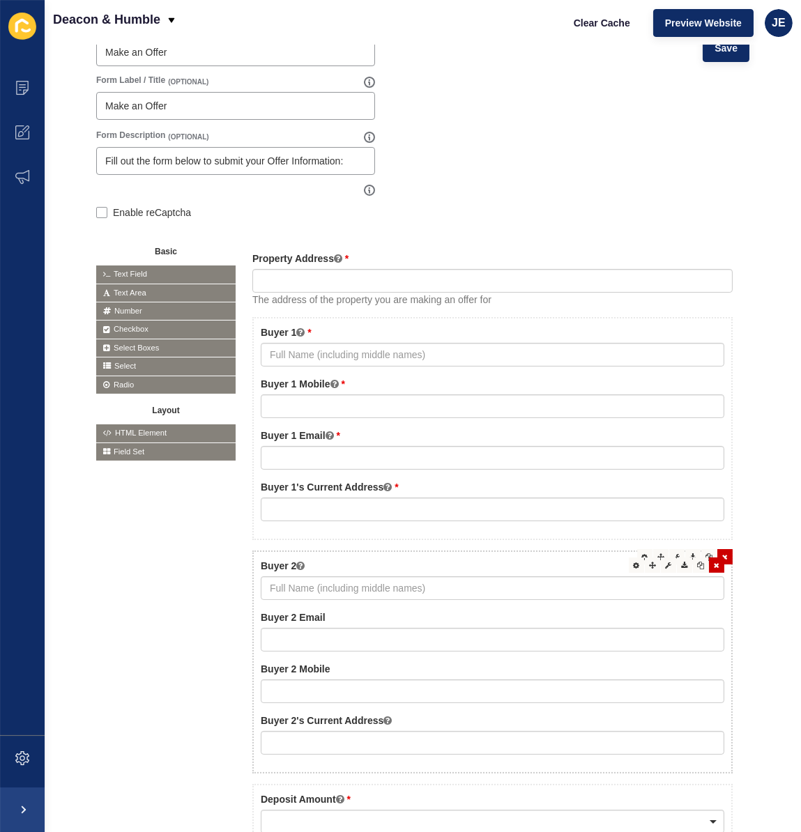
scroll to position [190, 0]
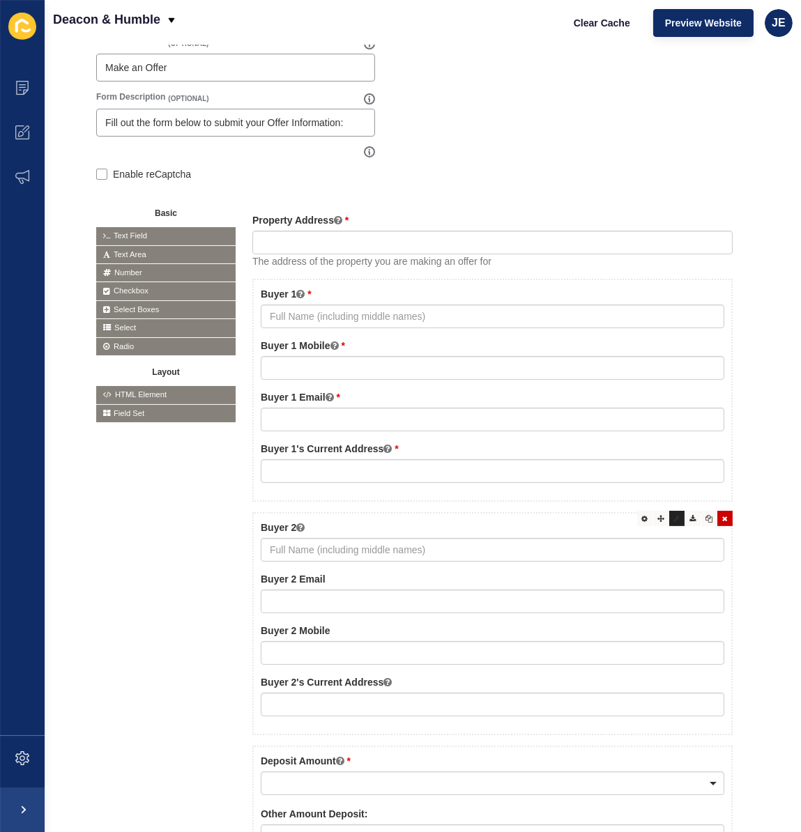
click at [674, 515] on icon at bounding box center [677, 518] width 6 height 7
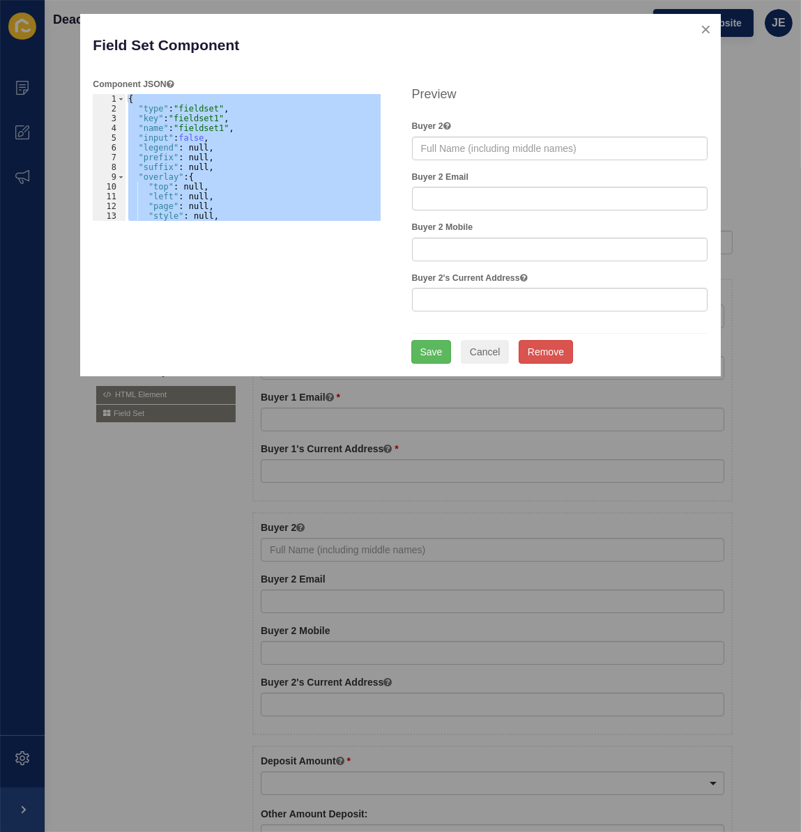
click at [190, 97] on div "{ "type" : "fieldset" , "key" : "fieldset1" , "name" : "fieldset1" , "input" : …" at bounding box center [253, 157] width 255 height 127
type textarea "{"
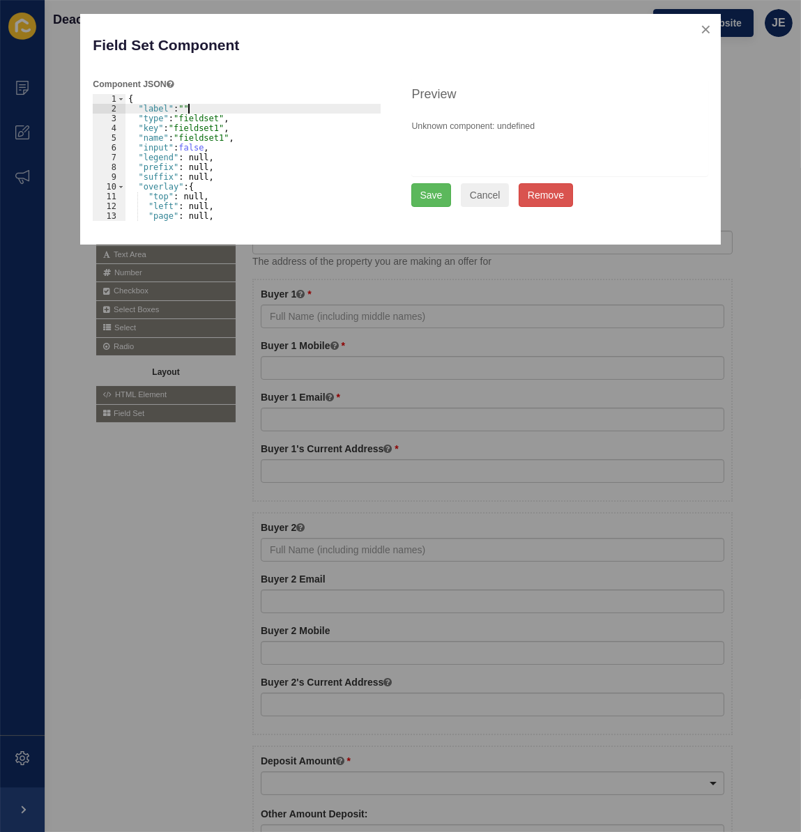
scroll to position [0, 5]
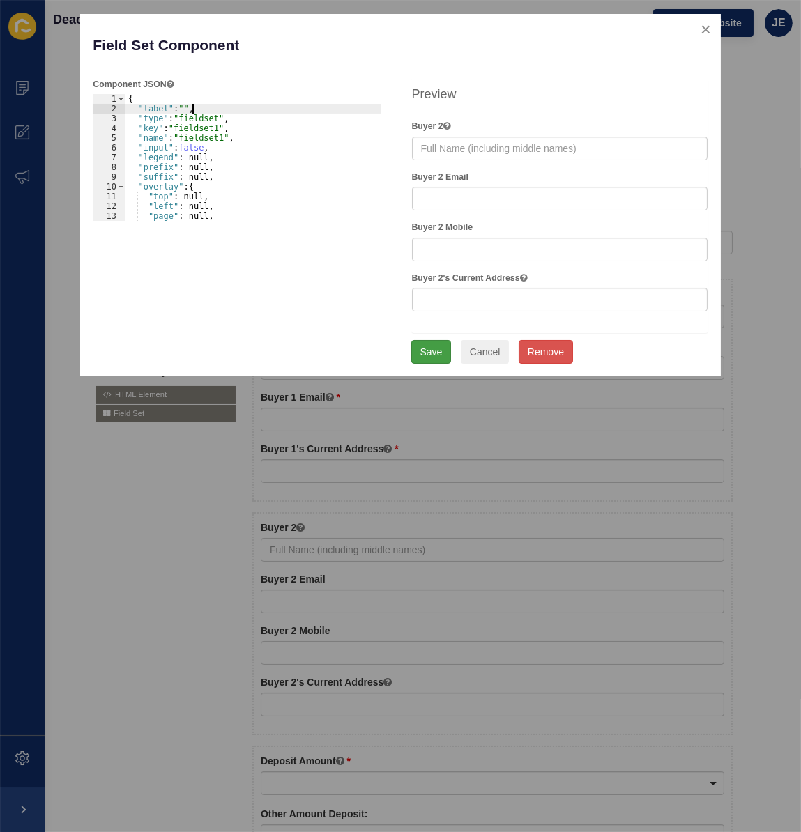
type textarea ""label": "","
click at [439, 352] on button "Save" at bounding box center [431, 352] width 40 height 24
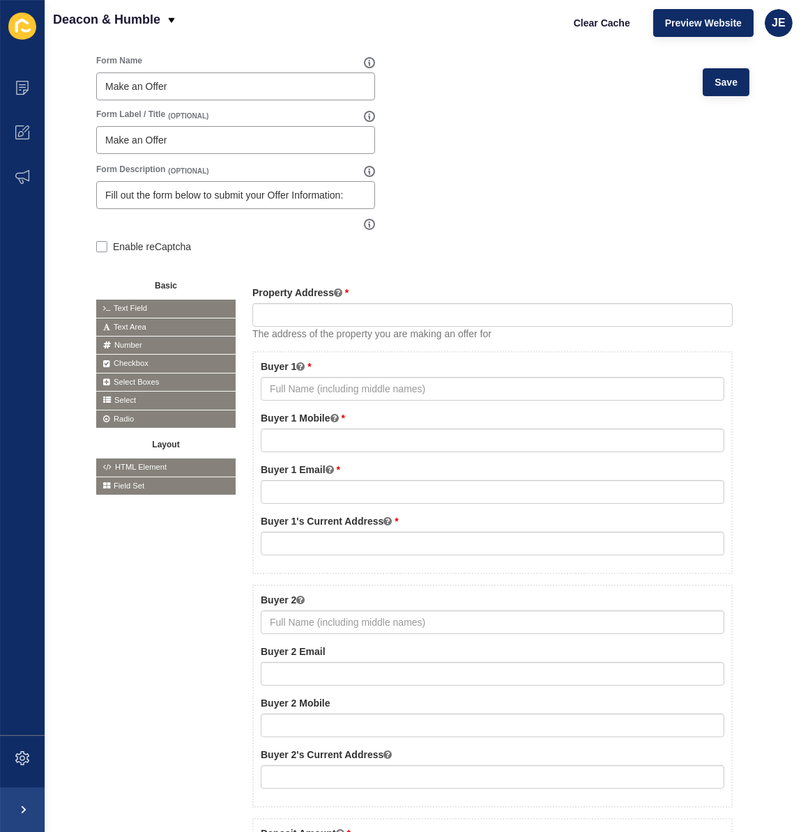
scroll to position [0, 0]
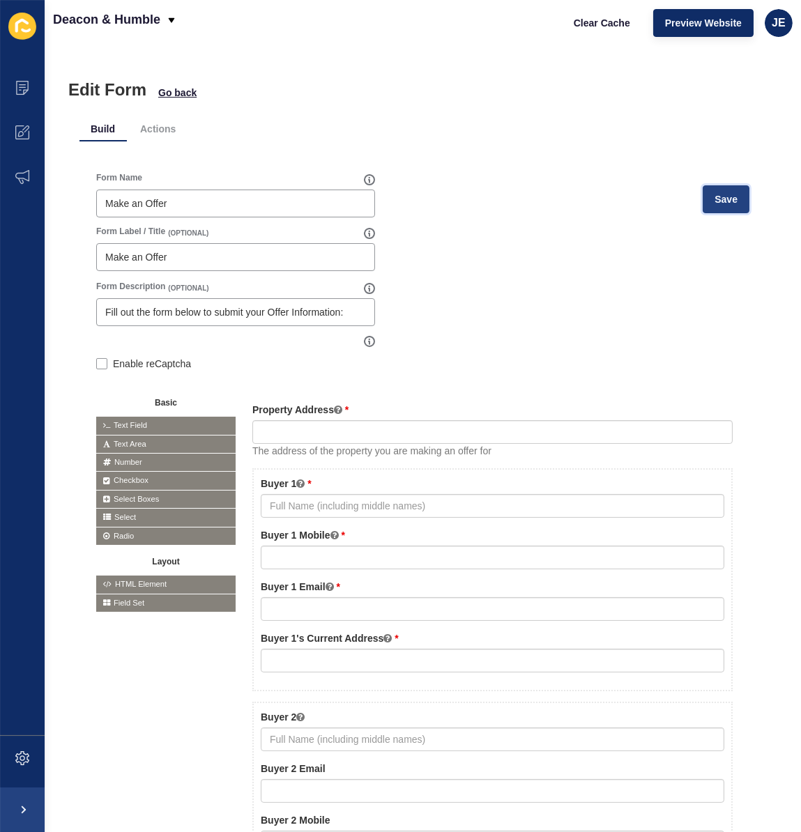
click at [725, 202] on span "Save" at bounding box center [726, 199] width 23 height 14
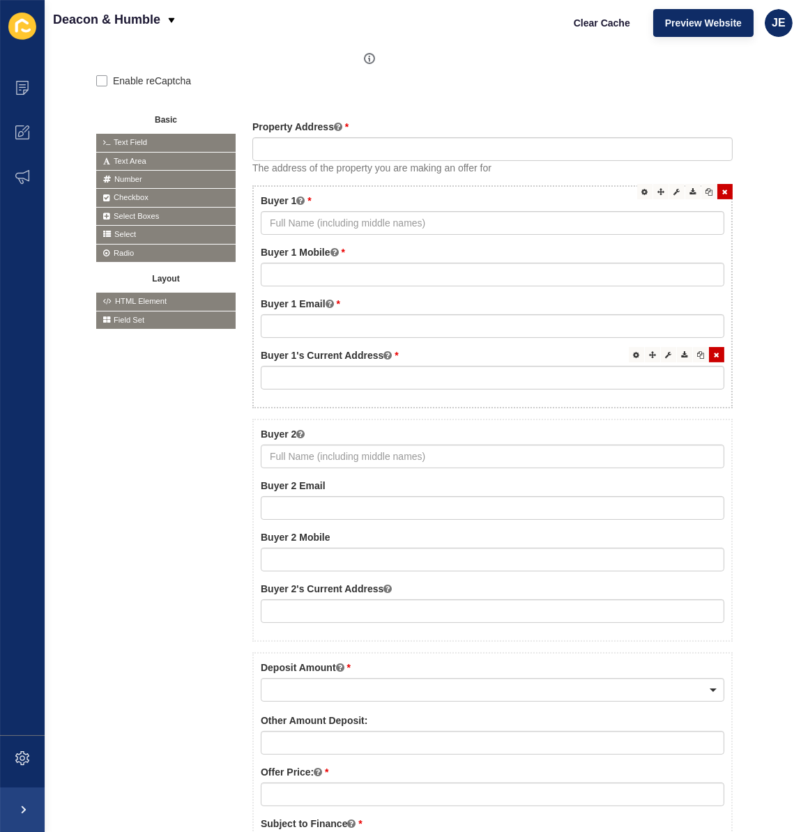
scroll to position [260, 0]
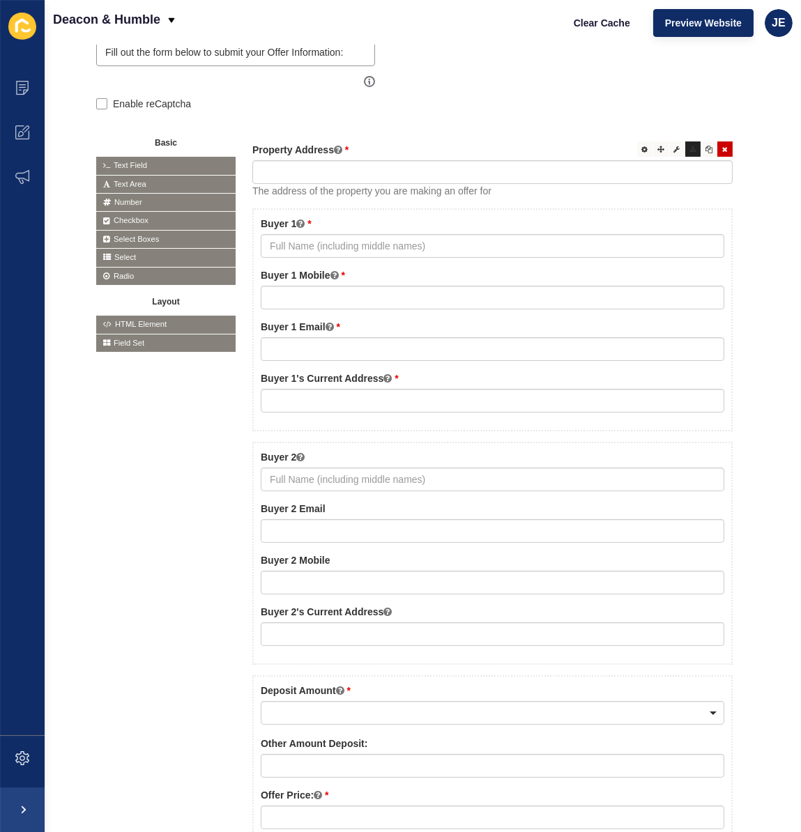
click at [685, 152] on div at bounding box center [692, 149] width 15 height 15
click at [674, 149] on icon at bounding box center [677, 149] width 6 height 7
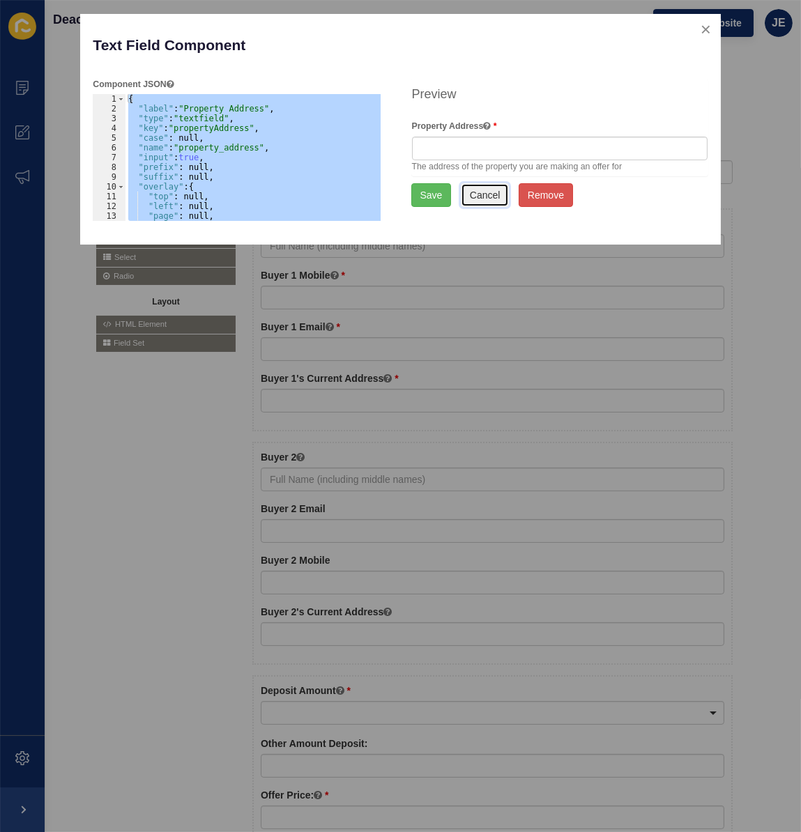
click at [476, 193] on button "Cancel" at bounding box center [485, 195] width 49 height 24
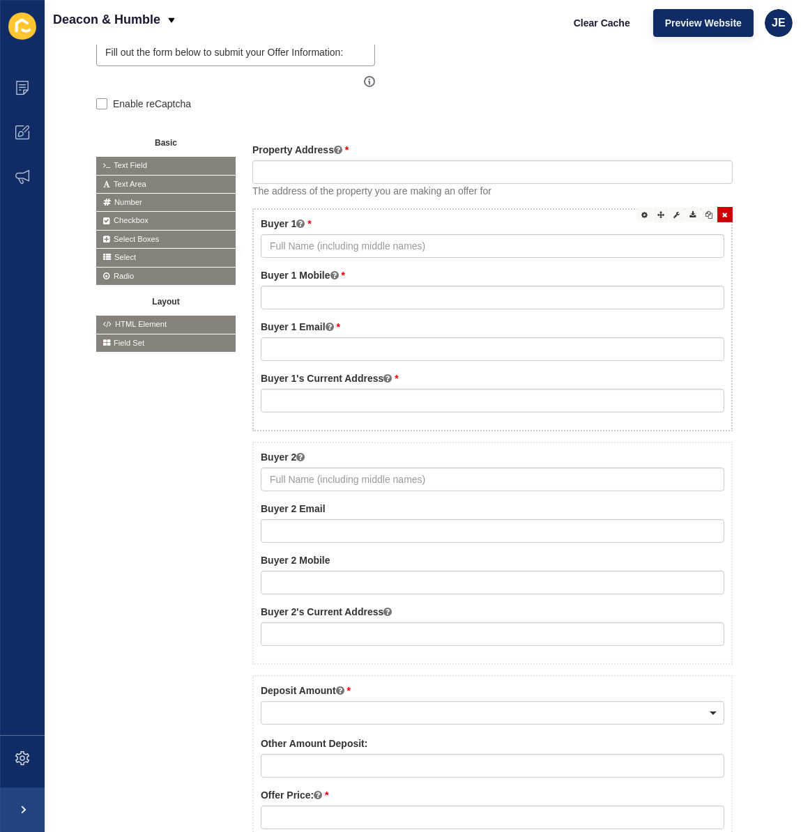
click at [545, 210] on div "Copy Remove Buyer 1 Edit JSON Paste below Buyer 1 Mobile Move Buyer 1 Email Buy…" at bounding box center [492, 319] width 480 height 223
click at [558, 208] on div "Copy Remove Buyer 1 Edit JSON Paste below Buyer 1 Mobile Move Buyer 1 Email Buy…" at bounding box center [492, 319] width 480 height 223
click at [674, 211] on icon at bounding box center [677, 214] width 6 height 7
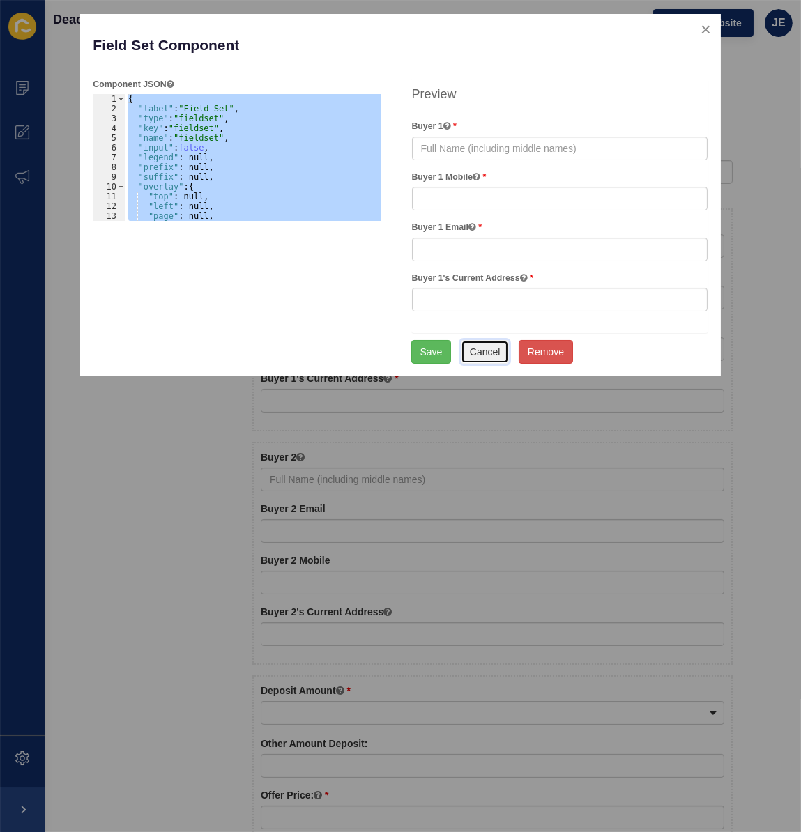
click at [473, 349] on button "Cancel" at bounding box center [485, 352] width 49 height 24
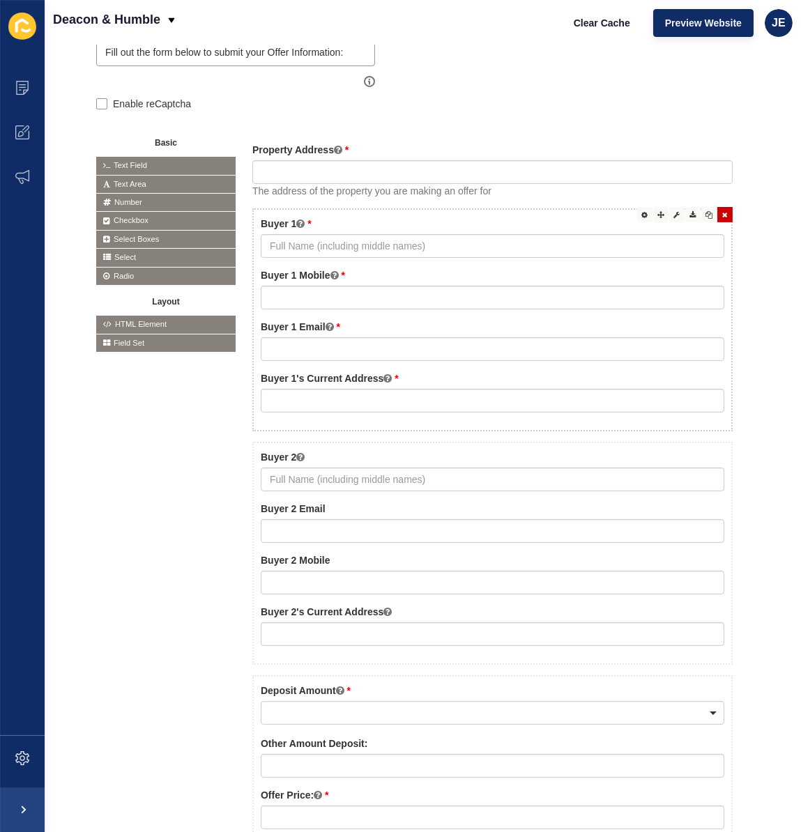
click at [598, 211] on div "Copy Remove Edit Move Edit JSON Paste below Buyer 1 Edit JSON Paste below Buyer…" at bounding box center [492, 319] width 480 height 223
click at [674, 213] on icon at bounding box center [677, 214] width 6 height 7
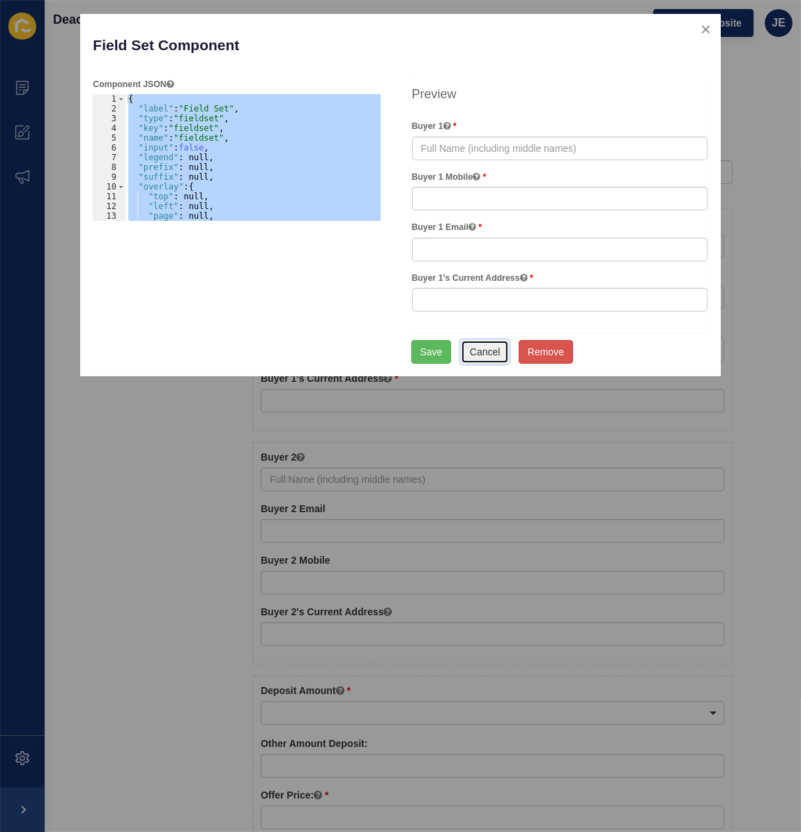
click at [482, 347] on button "Cancel" at bounding box center [485, 352] width 49 height 24
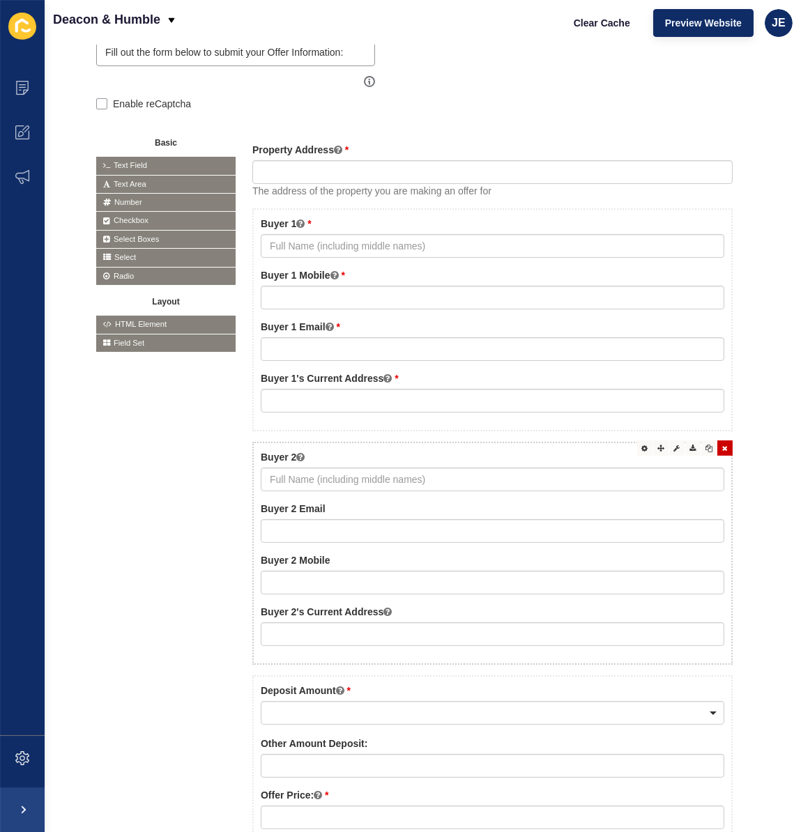
click at [469, 443] on div "Buyer 2 Buyer 2 Email Buyer 2 Mobile Buyer 2's Current Address" at bounding box center [492, 553] width 480 height 223
click at [669, 441] on div at bounding box center [676, 448] width 15 height 15
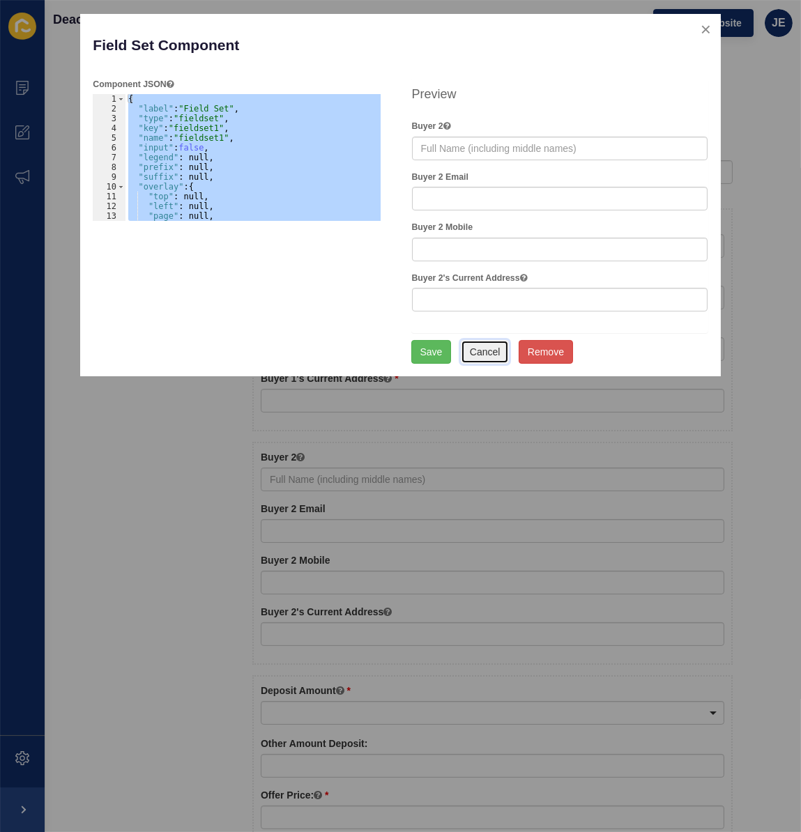
click at [496, 347] on button "Cancel" at bounding box center [485, 352] width 49 height 24
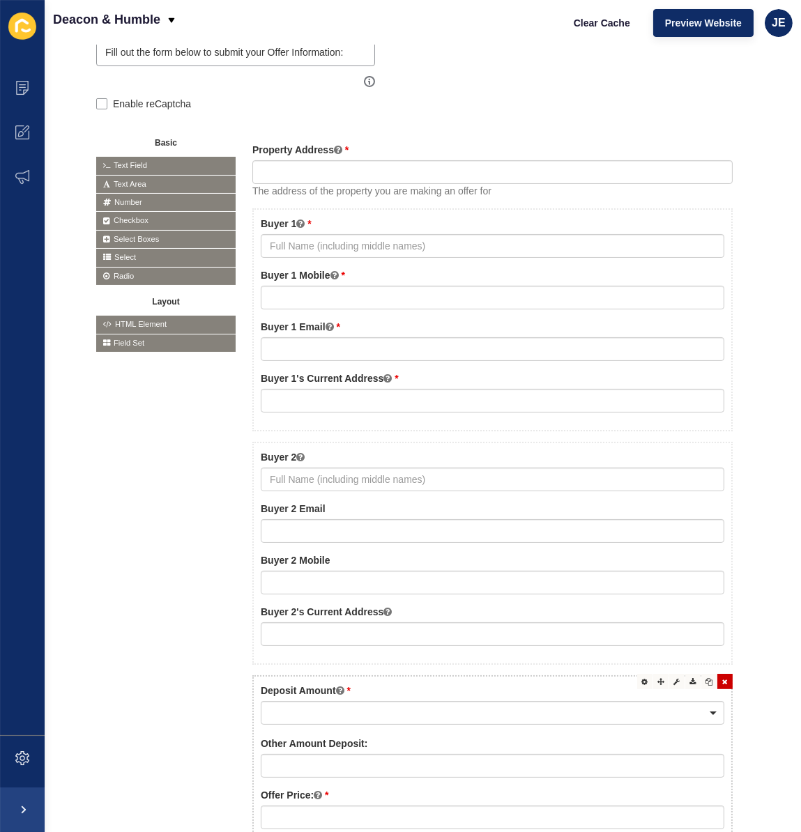
click at [459, 676] on div "Deposit Amount $5,000 $10,000 $20,000 Other Amount: Other Amount Deposit: Offer…" at bounding box center [492, 789] width 480 height 226
click at [674, 683] on icon at bounding box center [677, 681] width 6 height 7
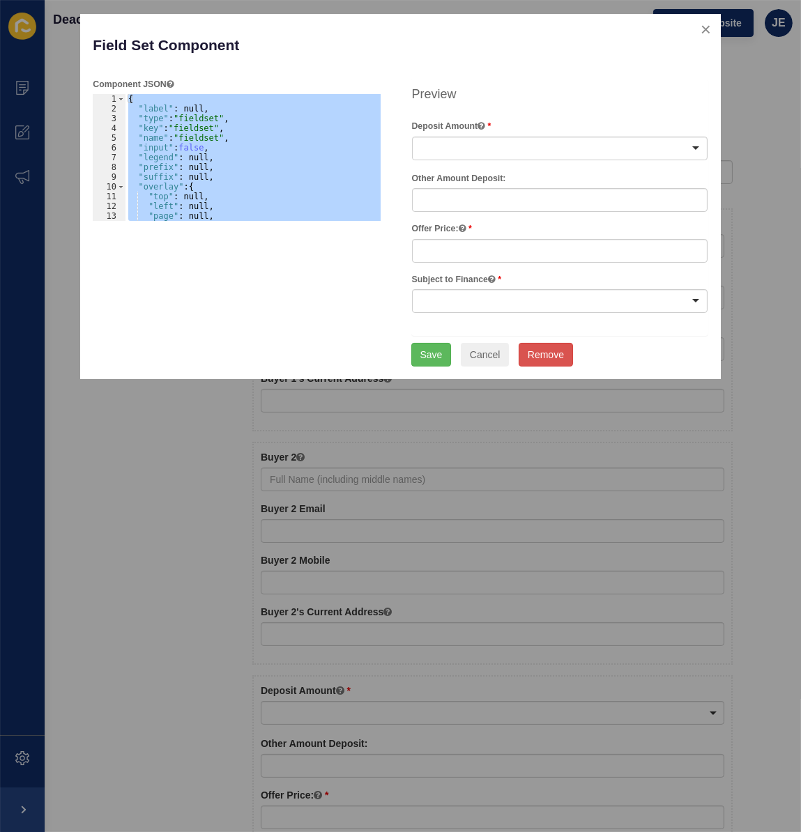
click at [191, 107] on div "{ "label" : null, "type" : "fieldset" , "key" : "fieldset" , "name" : "fieldset…" at bounding box center [253, 157] width 255 height 127
click at [191, 107] on div "{ "label" : null, "type" : "fieldset" , "key" : "fieldset" , "name" : "fieldset…" at bounding box center [276, 162] width 300 height 137
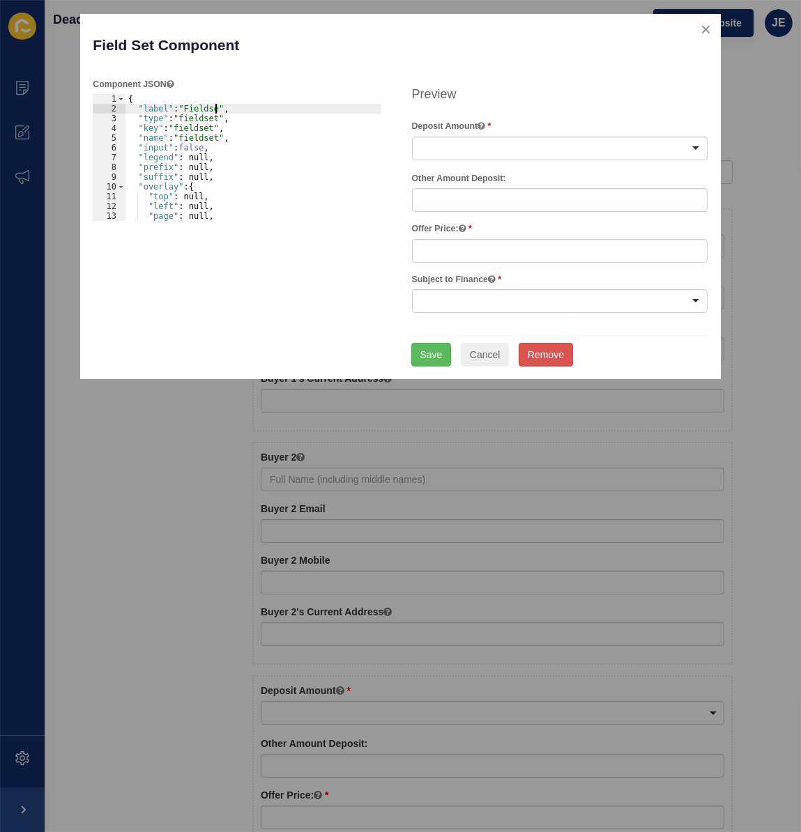
scroll to position [0, 7]
type textarea ""label": "Fieldset","
click at [445, 351] on button "Save" at bounding box center [431, 355] width 40 height 24
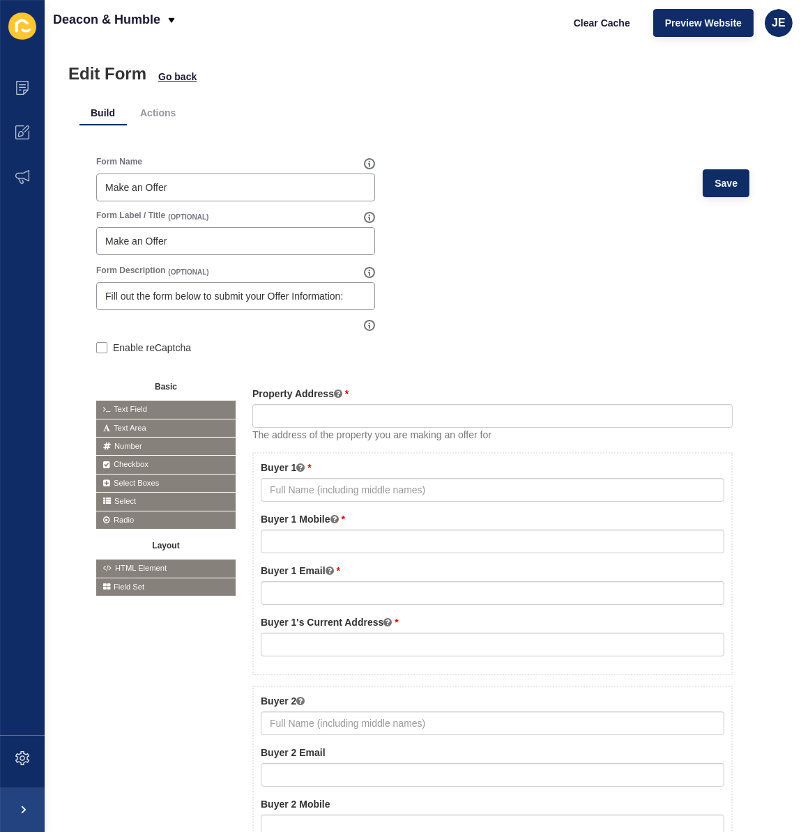
scroll to position [7, 0]
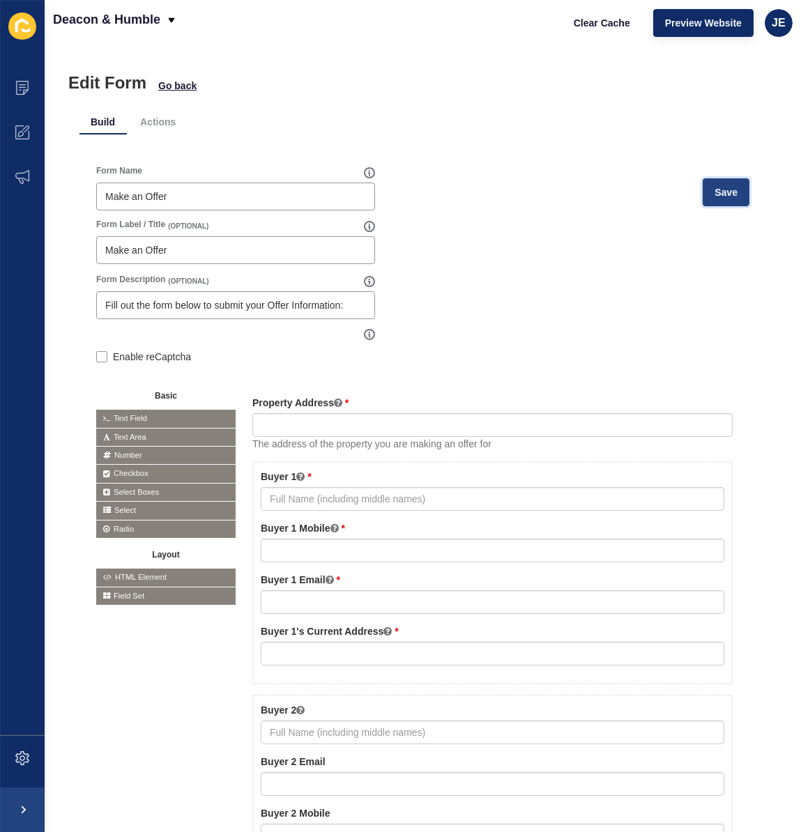
click at [715, 196] on span "Save" at bounding box center [726, 192] width 23 height 14
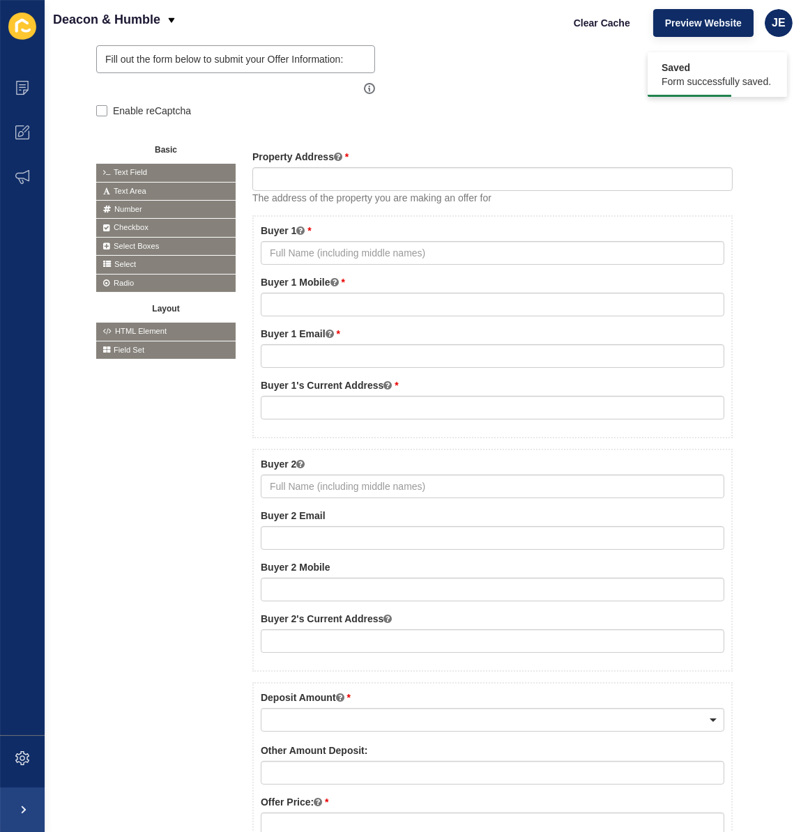
scroll to position [63, 0]
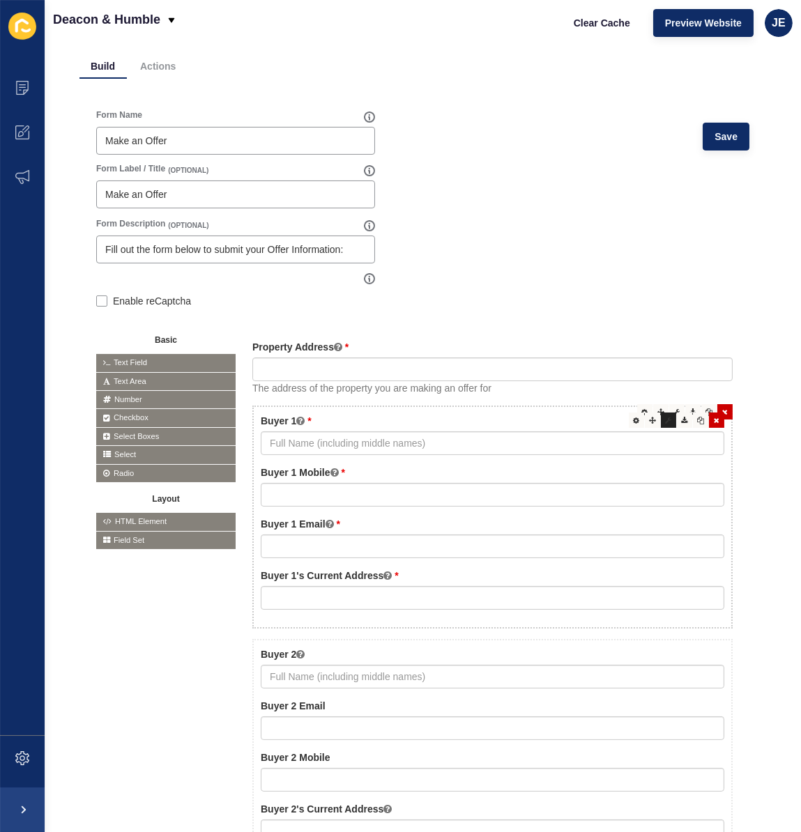
click at [661, 423] on div at bounding box center [668, 420] width 15 height 15
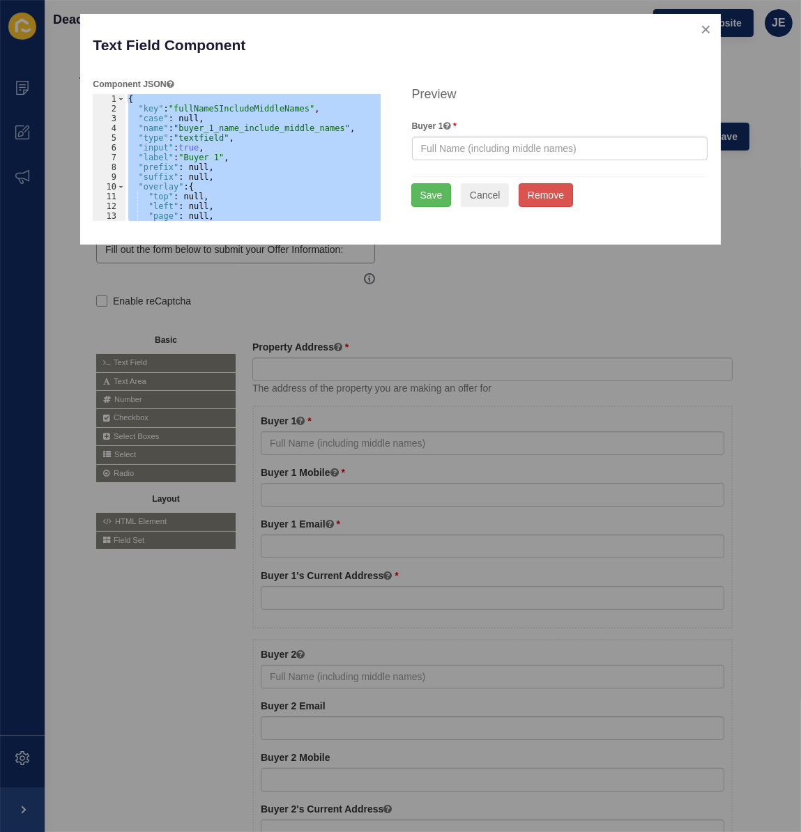
click at [465, 55] on div "Text Field Component Help" at bounding box center [400, 51] width 636 height 51
click at [704, 30] on button "close" at bounding box center [706, 29] width 29 height 29
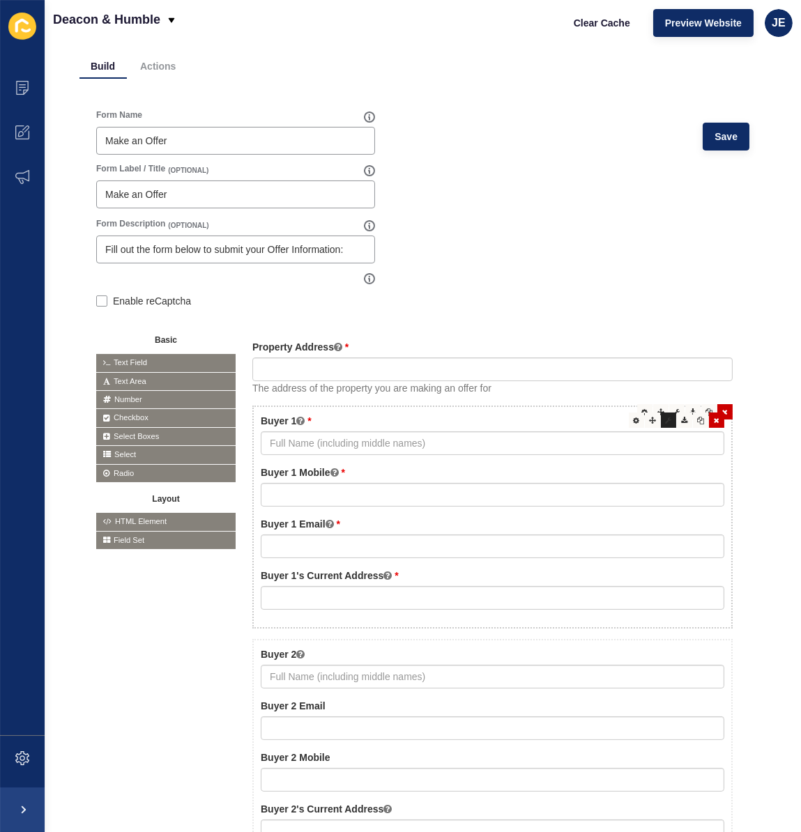
click at [664, 417] on div at bounding box center [668, 420] width 15 height 15
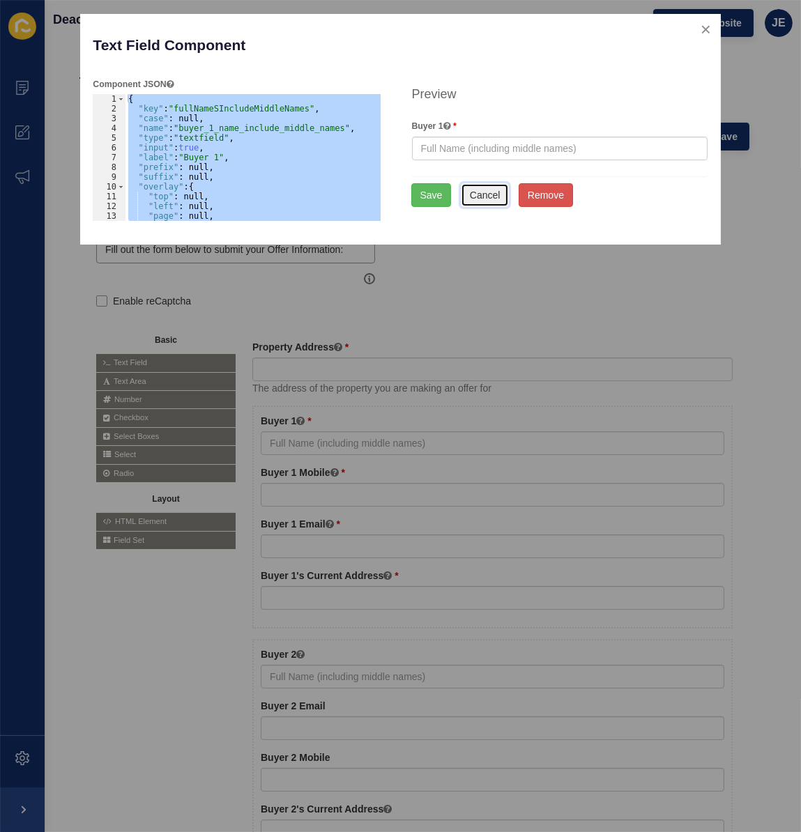
click at [475, 198] on button "Cancel" at bounding box center [485, 195] width 49 height 24
